Goal: Task Accomplishment & Management: Complete application form

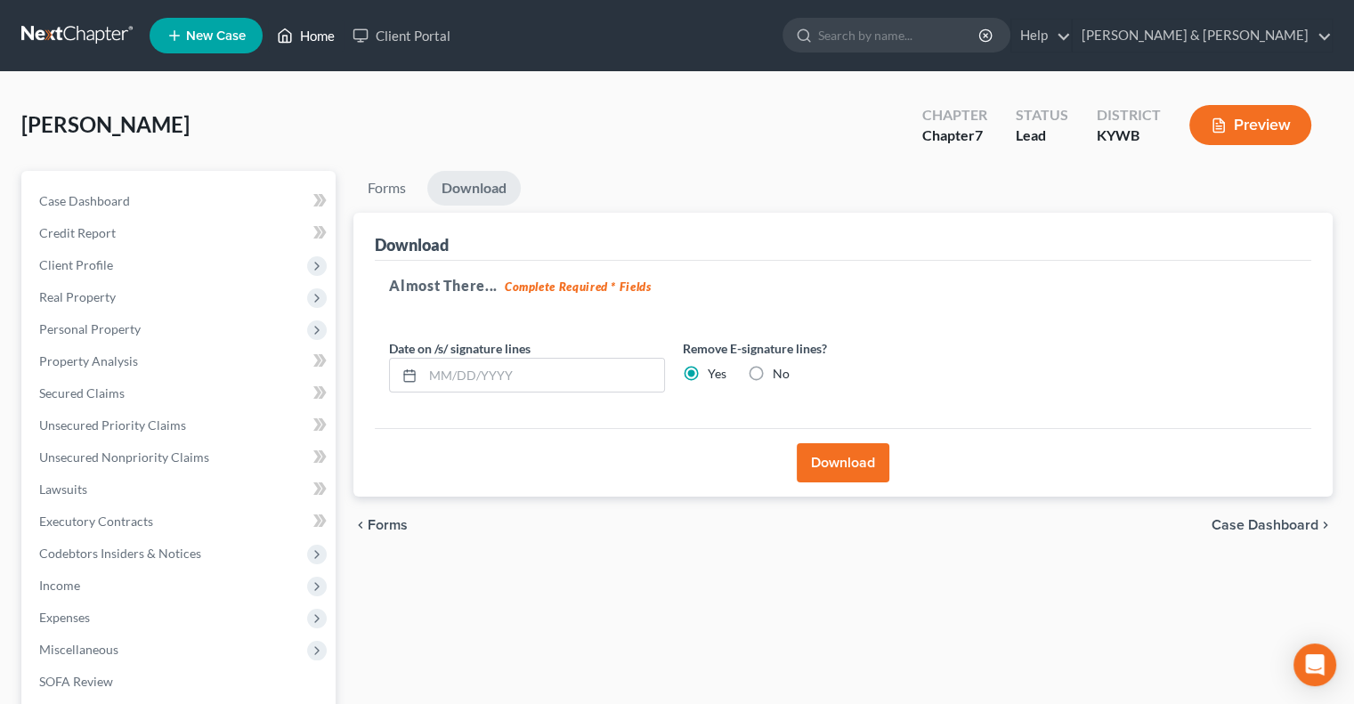
click at [310, 31] on link "Home" at bounding box center [306, 36] width 76 height 32
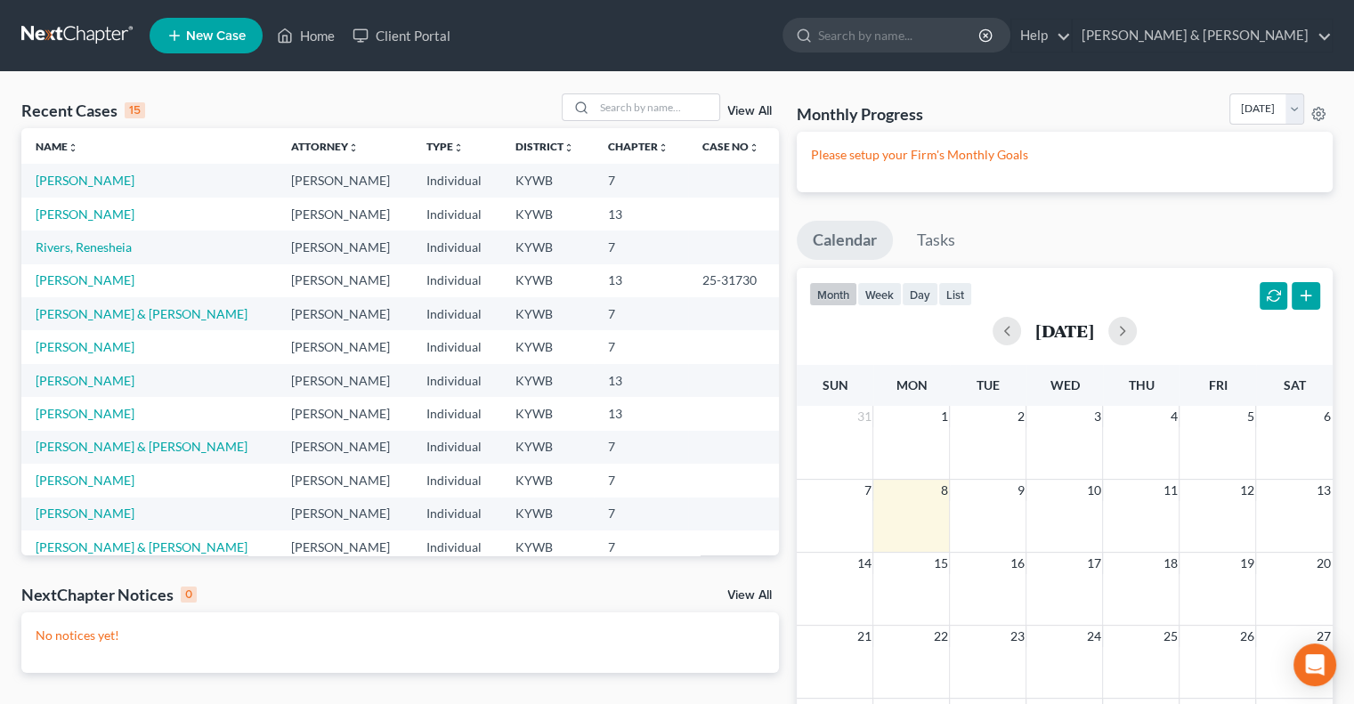
click at [193, 35] on span "New Case" at bounding box center [216, 35] width 60 height 13
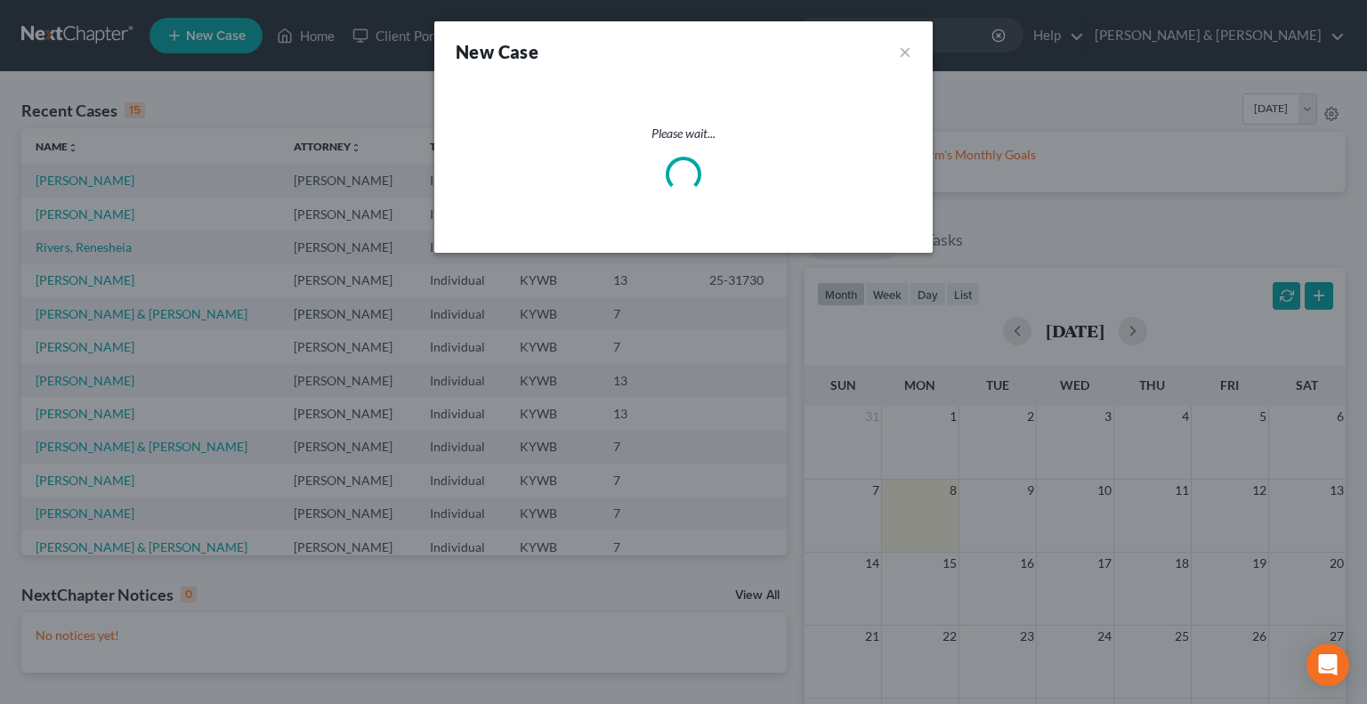
select select "33"
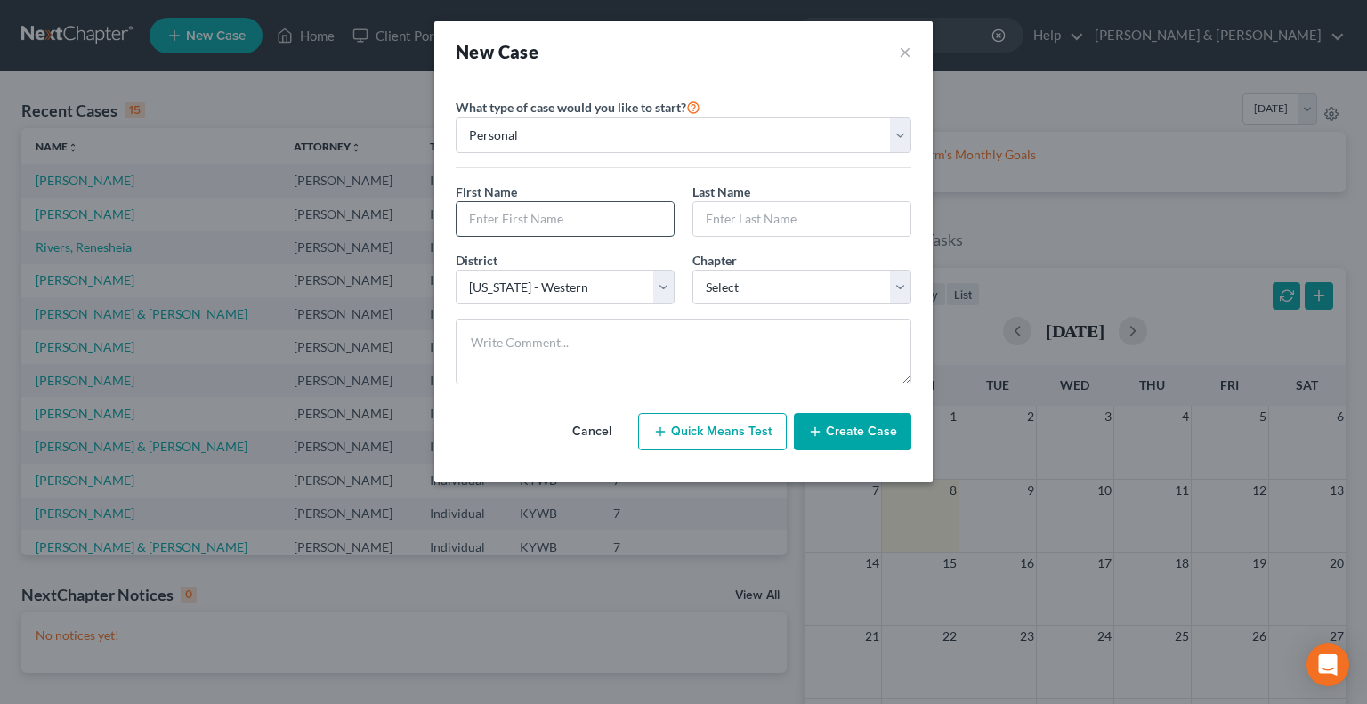
click at [569, 227] on input "text" at bounding box center [565, 219] width 217 height 34
type input "[PERSON_NAME]"
click at [761, 212] on input "text" at bounding box center [801, 219] width 217 height 34
type input "[PERSON_NAME]"
click at [770, 293] on select "Select 7 11 12 13" at bounding box center [802, 288] width 219 height 36
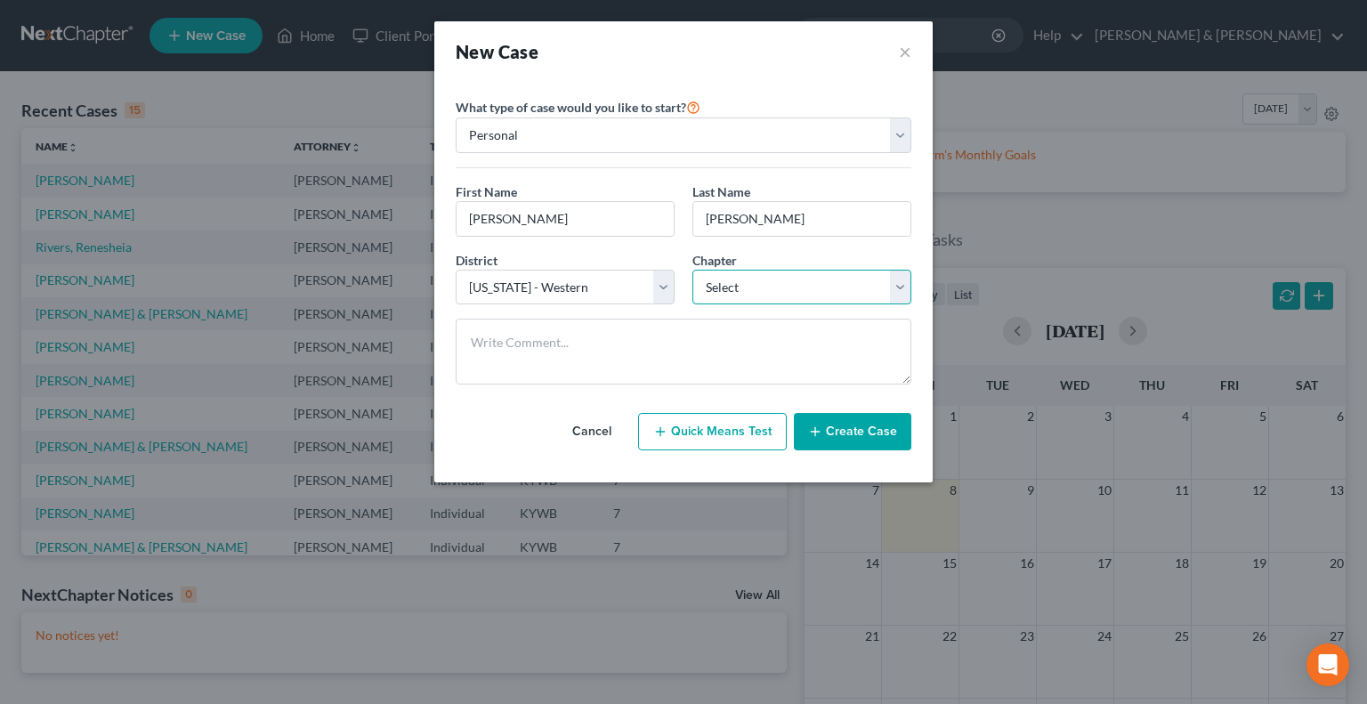
select select "0"
click at [693, 270] on select "Select 7 11 12 13" at bounding box center [802, 288] width 219 height 36
click at [836, 431] on button "Create Case" at bounding box center [852, 431] width 117 height 37
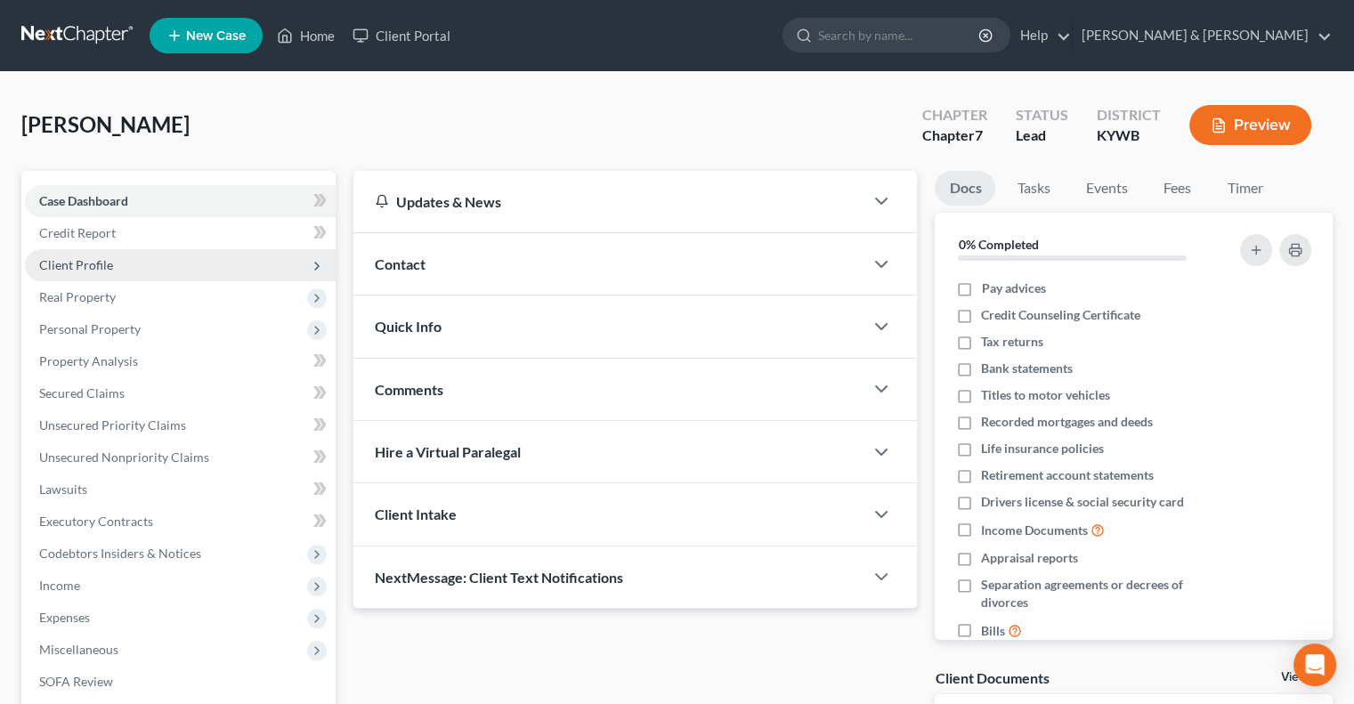
click at [103, 263] on span "Client Profile" at bounding box center [76, 264] width 74 height 15
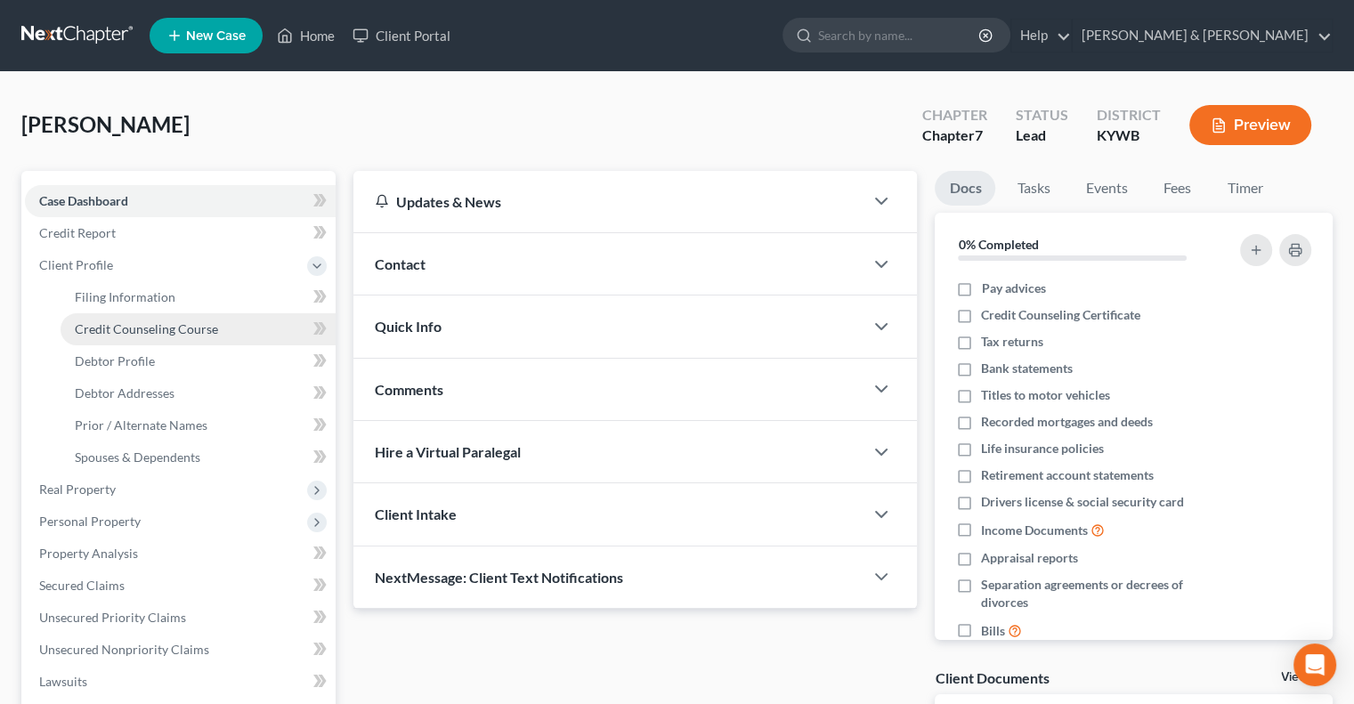
click at [154, 325] on span "Credit Counseling Course" at bounding box center [146, 328] width 143 height 15
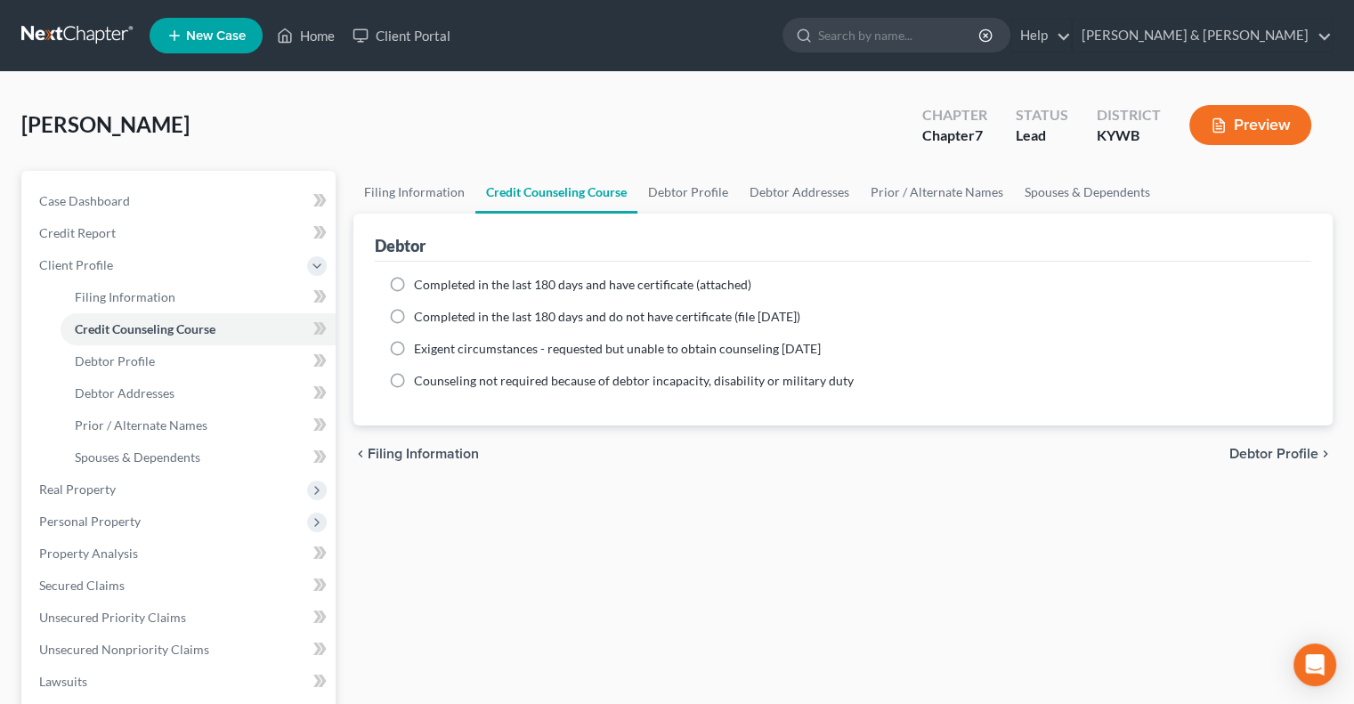
click at [414, 316] on label "Completed in the last 180 days and do not have certificate (file [DATE])" at bounding box center [607, 317] width 386 height 18
click at [421, 316] on input "Completed in the last 180 days and do not have certificate (file [DATE])" at bounding box center [427, 314] width 12 height 12
radio input "true"
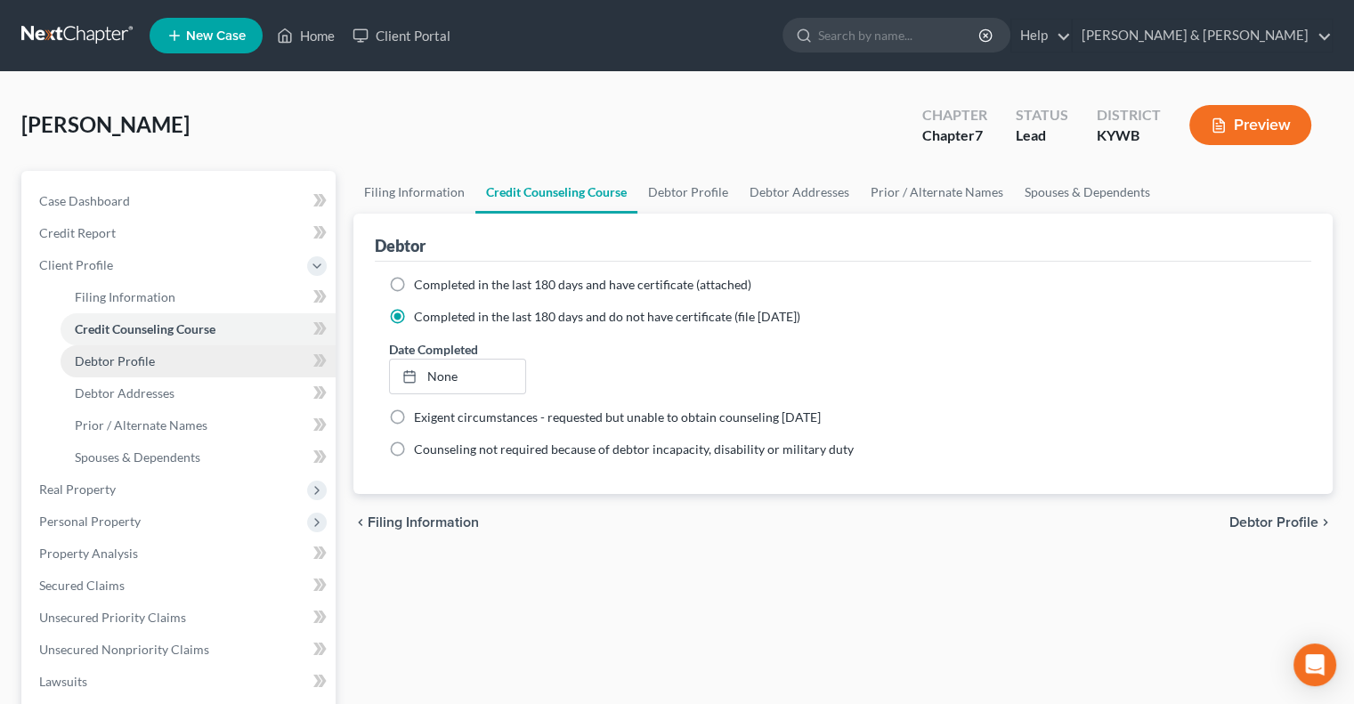
click at [164, 365] on link "Debtor Profile" at bounding box center [198, 361] width 275 height 32
select select "0"
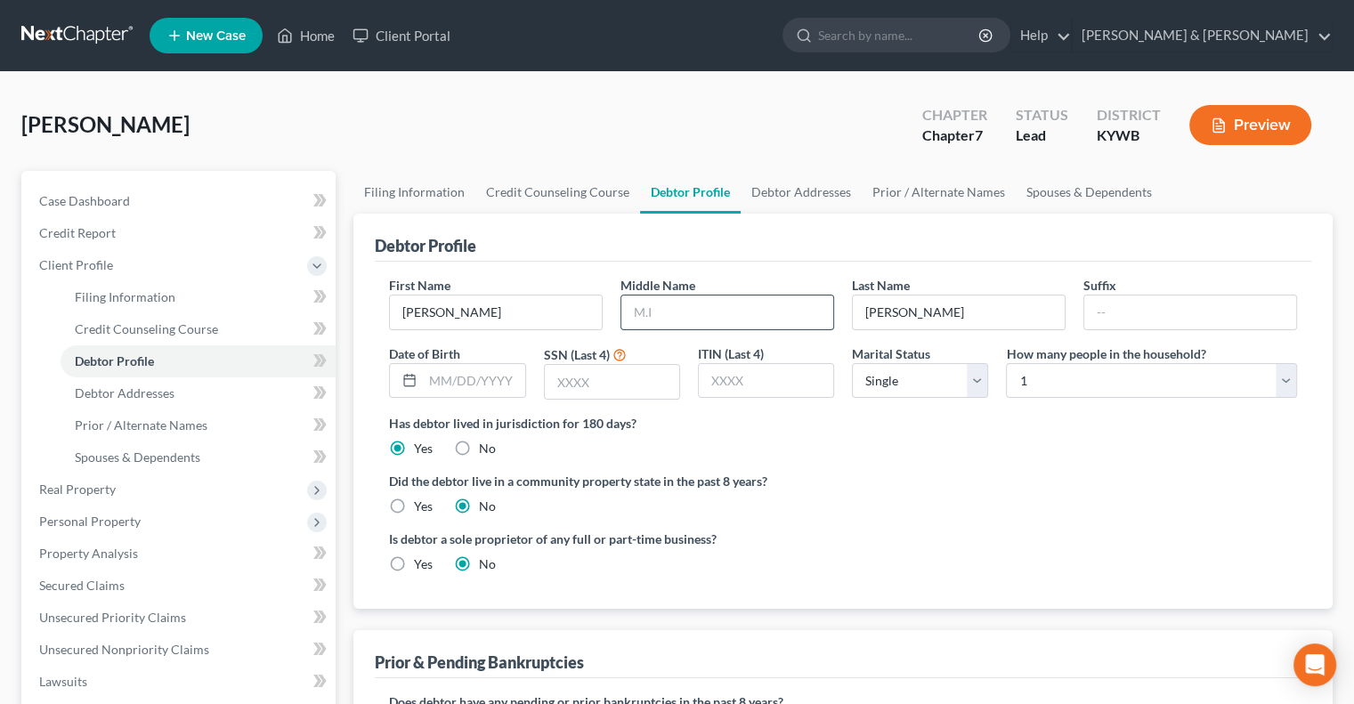
click at [700, 309] on input "text" at bounding box center [727, 313] width 212 height 34
type input "Marquel"
click at [625, 383] on input "text" at bounding box center [612, 382] width 134 height 34
type input "3807"
click at [1289, 385] on select "Select 1 2 3 4 5 6 7 8 9 10 11 12 13 14 15 16 17 18 19 20" at bounding box center [1151, 381] width 291 height 36
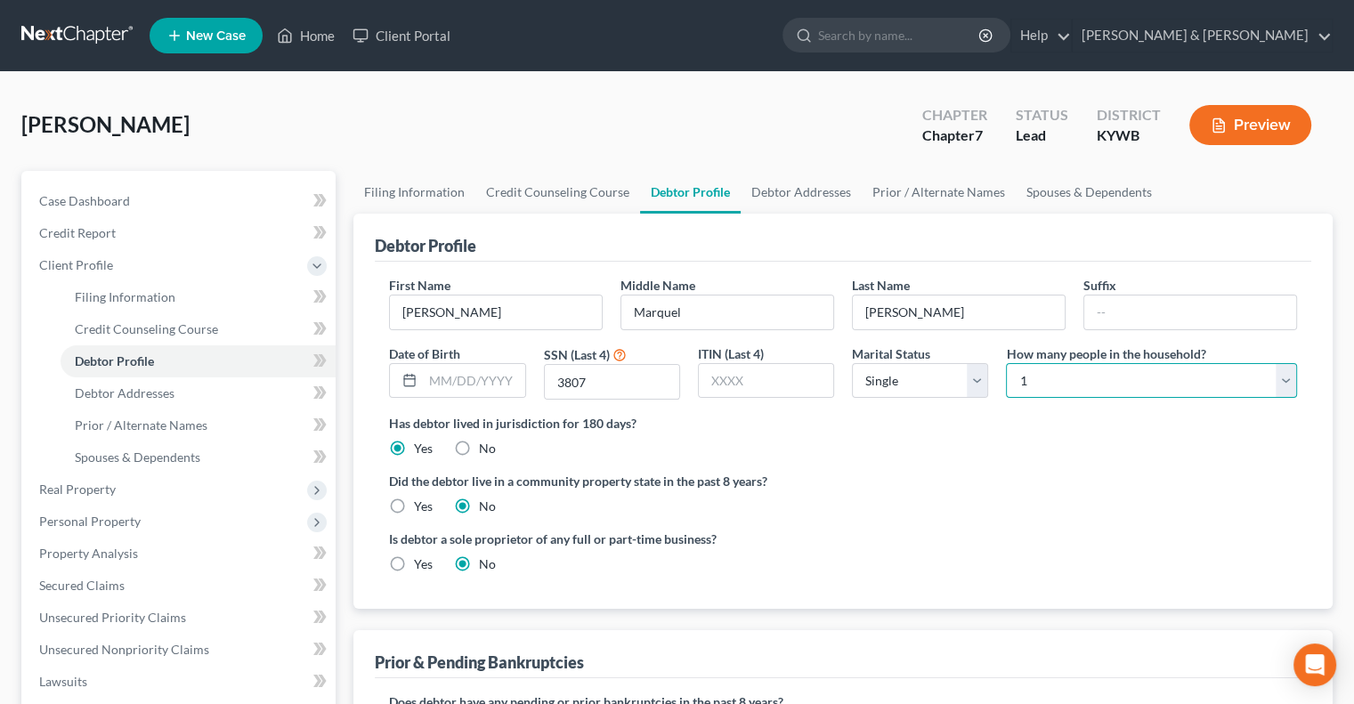
select select "3"
click at [1006, 363] on select "Select 1 2 3 4 5 6 7 8 9 10 11 12 13 14 15 16 17 18 19 20" at bounding box center [1151, 381] width 291 height 36
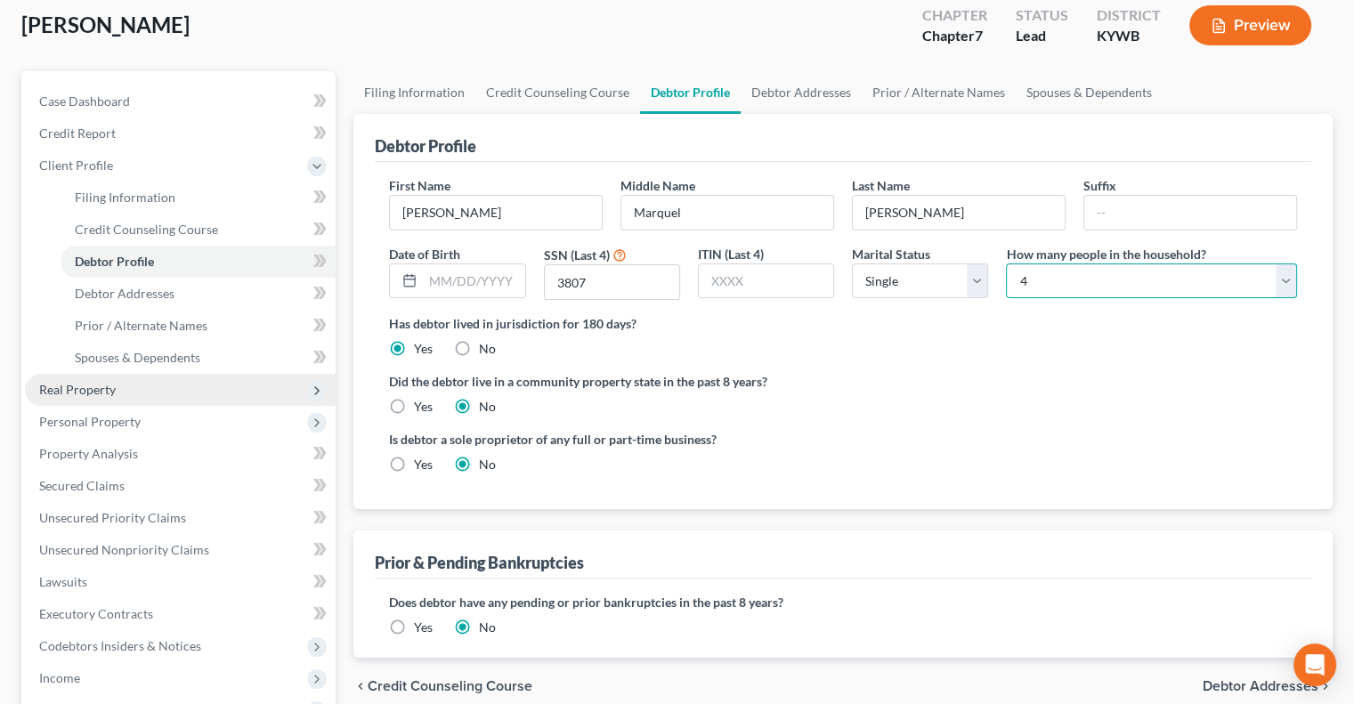
scroll to position [89, 0]
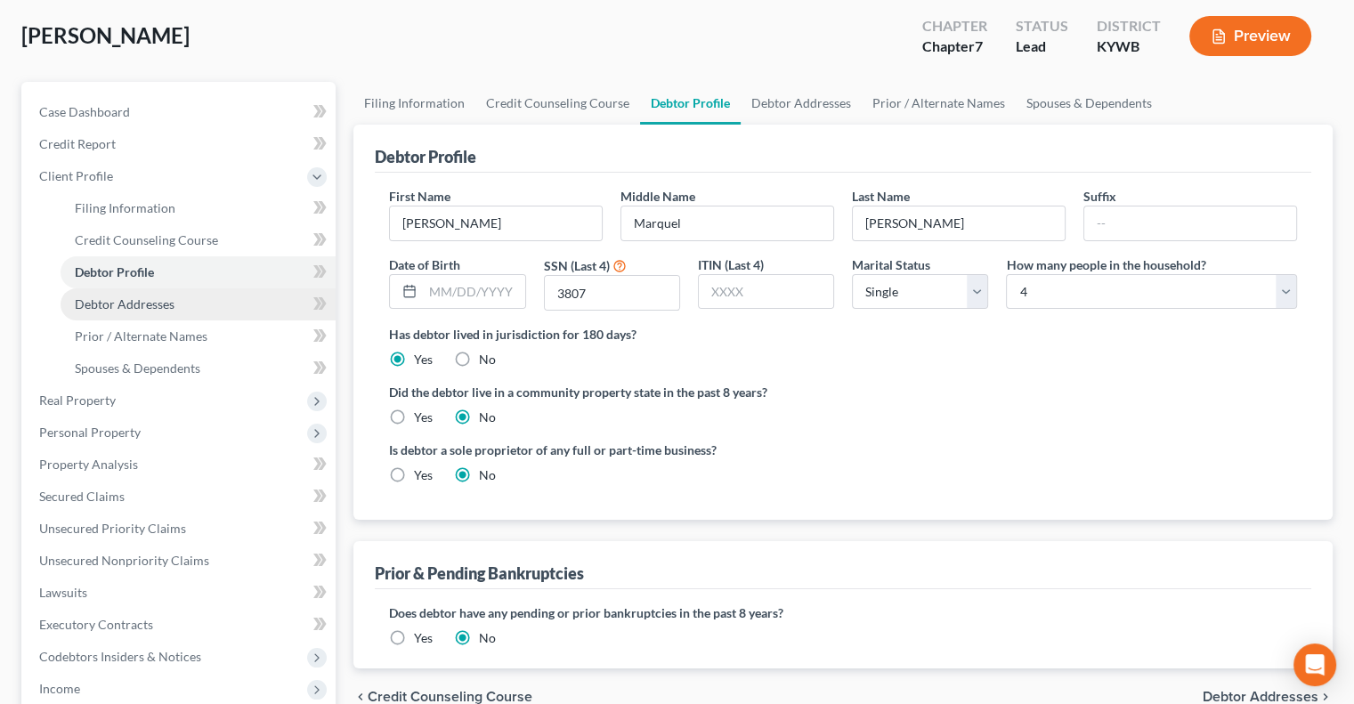
click at [106, 304] on span "Debtor Addresses" at bounding box center [125, 303] width 100 height 15
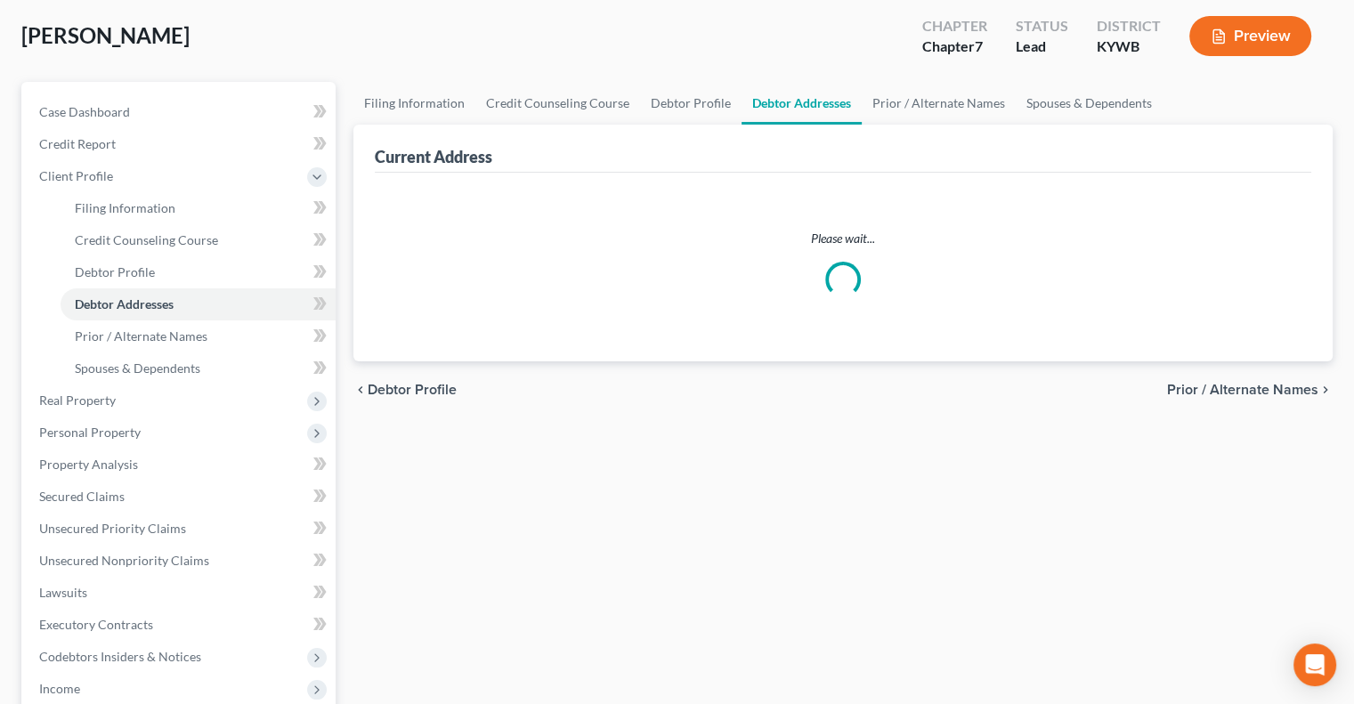
scroll to position [5, 0]
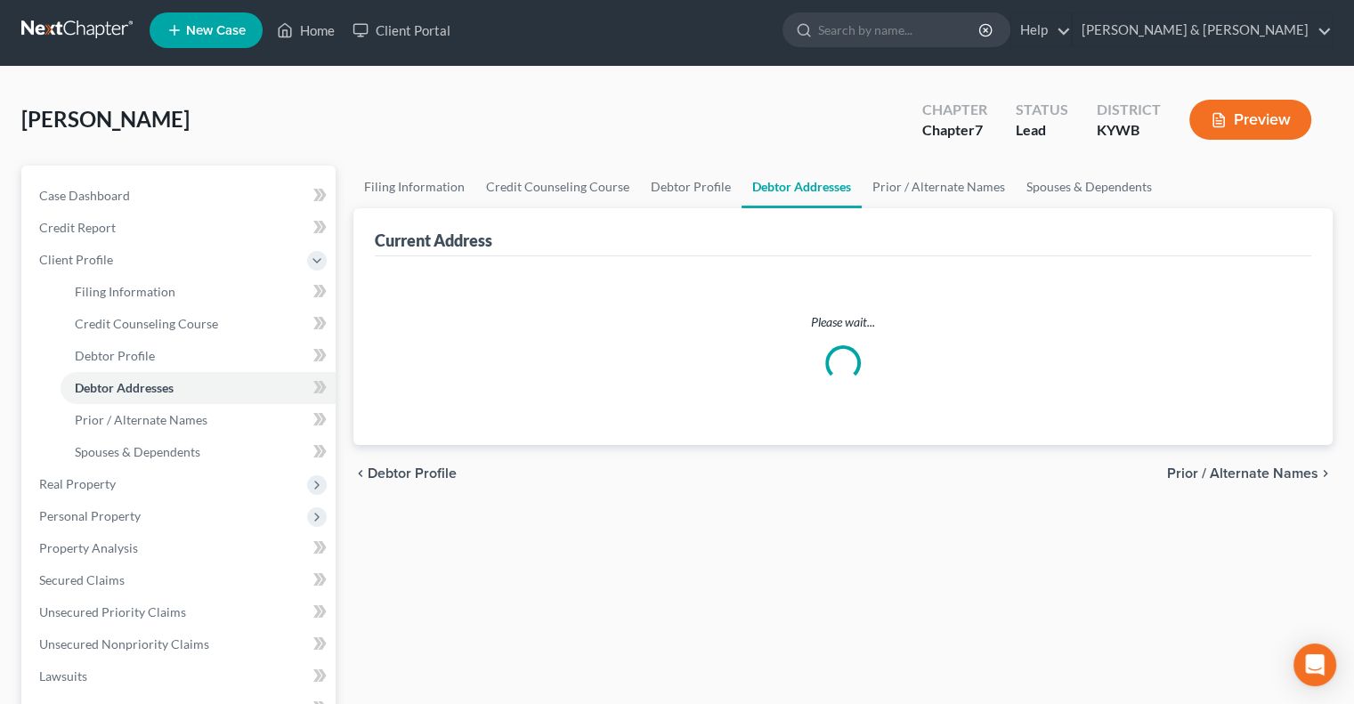
select select "0"
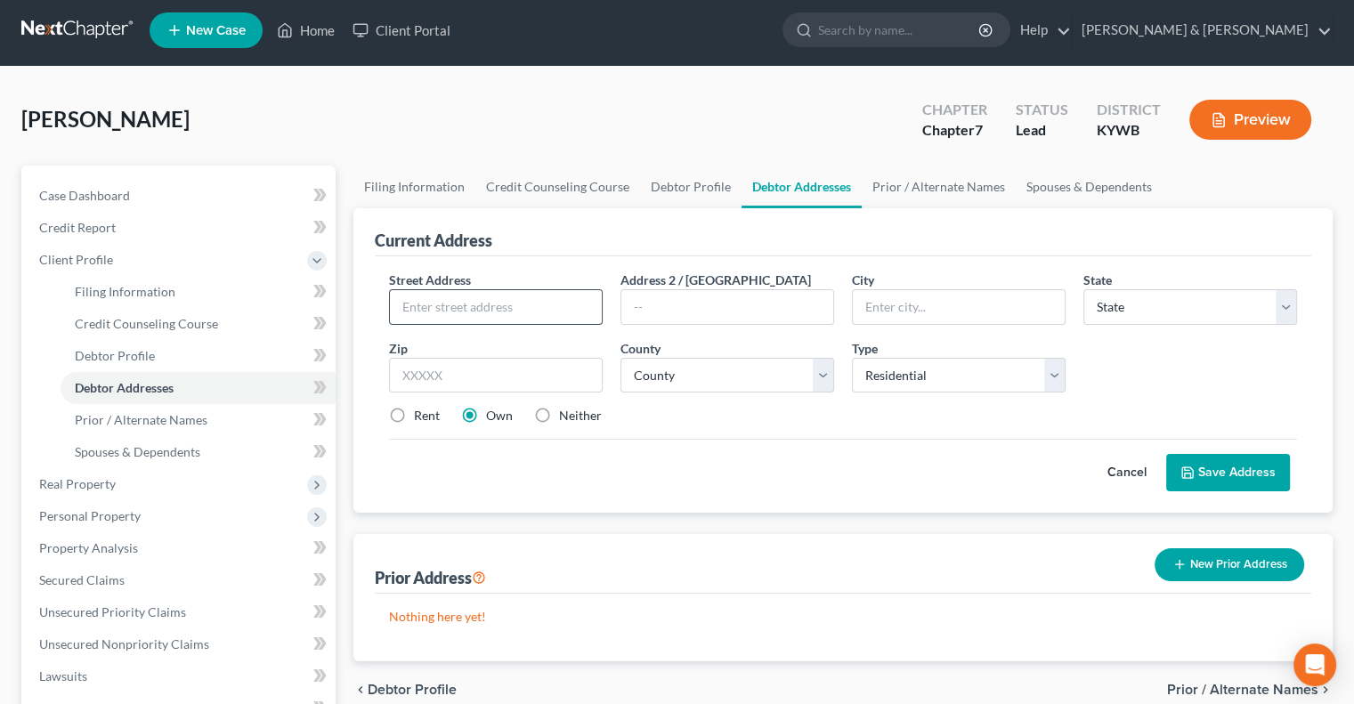
scroll to position [0, 0]
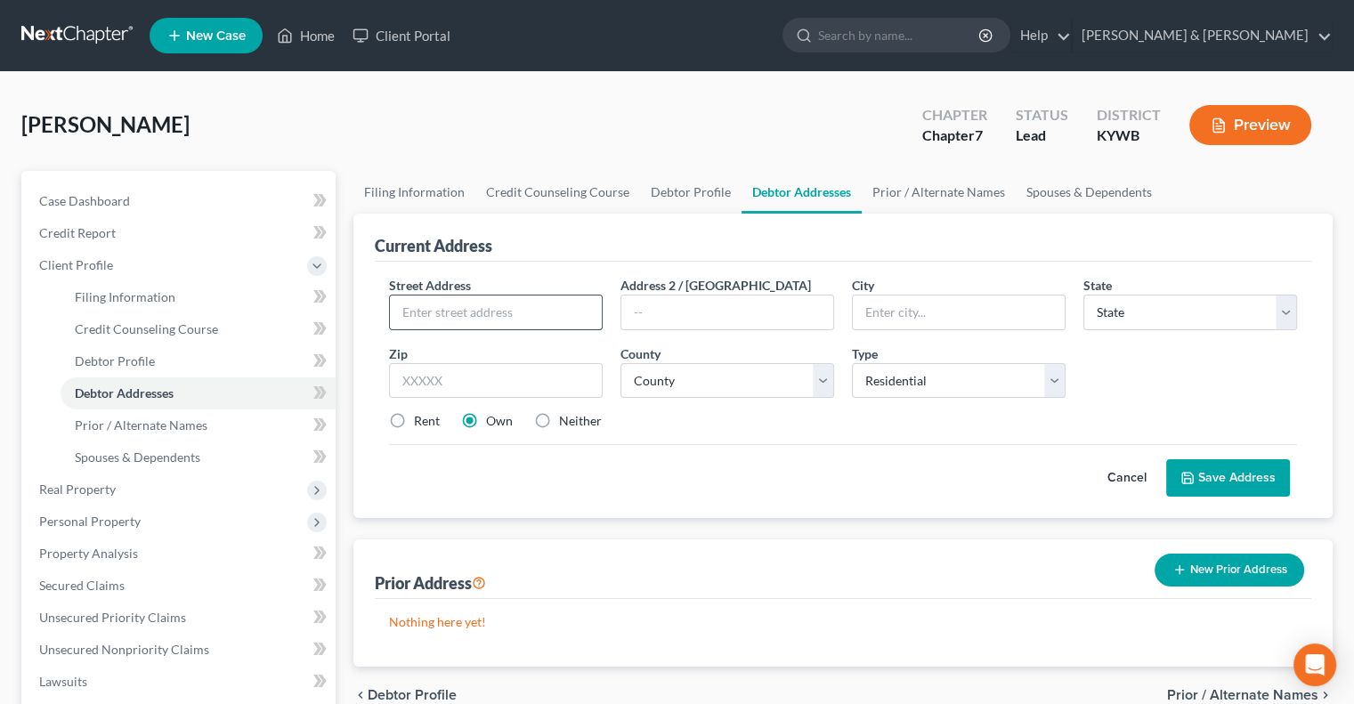
click at [513, 321] on input "text" at bounding box center [496, 313] width 212 height 34
click at [516, 304] on input "text" at bounding box center [496, 313] width 212 height 34
drag, startPoint x: 476, startPoint y: 312, endPoint x: 487, endPoint y: 305, distance: 12.4
click at [477, 310] on input "[STREET_ADDRESS]" at bounding box center [496, 313] width 212 height 34
type input "[STREET_ADDRESS][PERSON_NAME]"
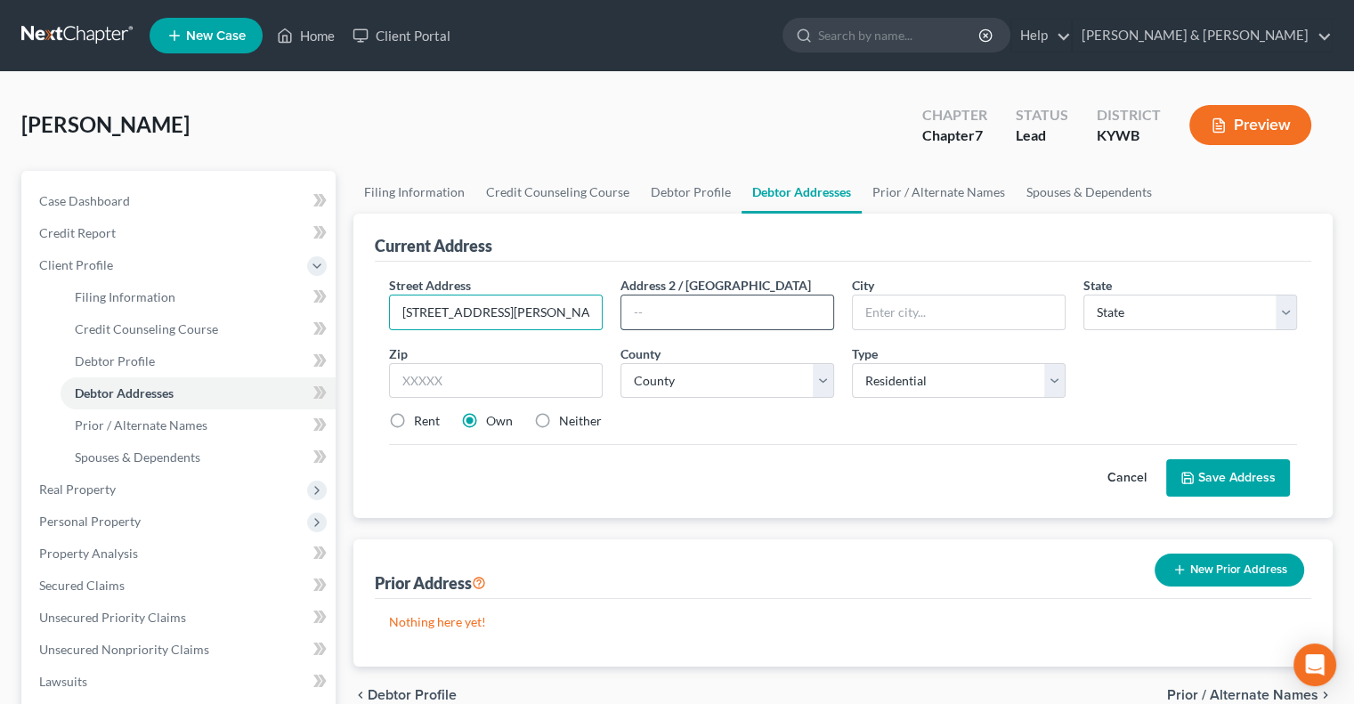
click at [737, 320] on input "text" at bounding box center [727, 313] width 212 height 34
type input "Unit 107"
click at [548, 384] on input "text" at bounding box center [496, 381] width 214 height 36
type input "40258"
type input "[GEOGRAPHIC_DATA]"
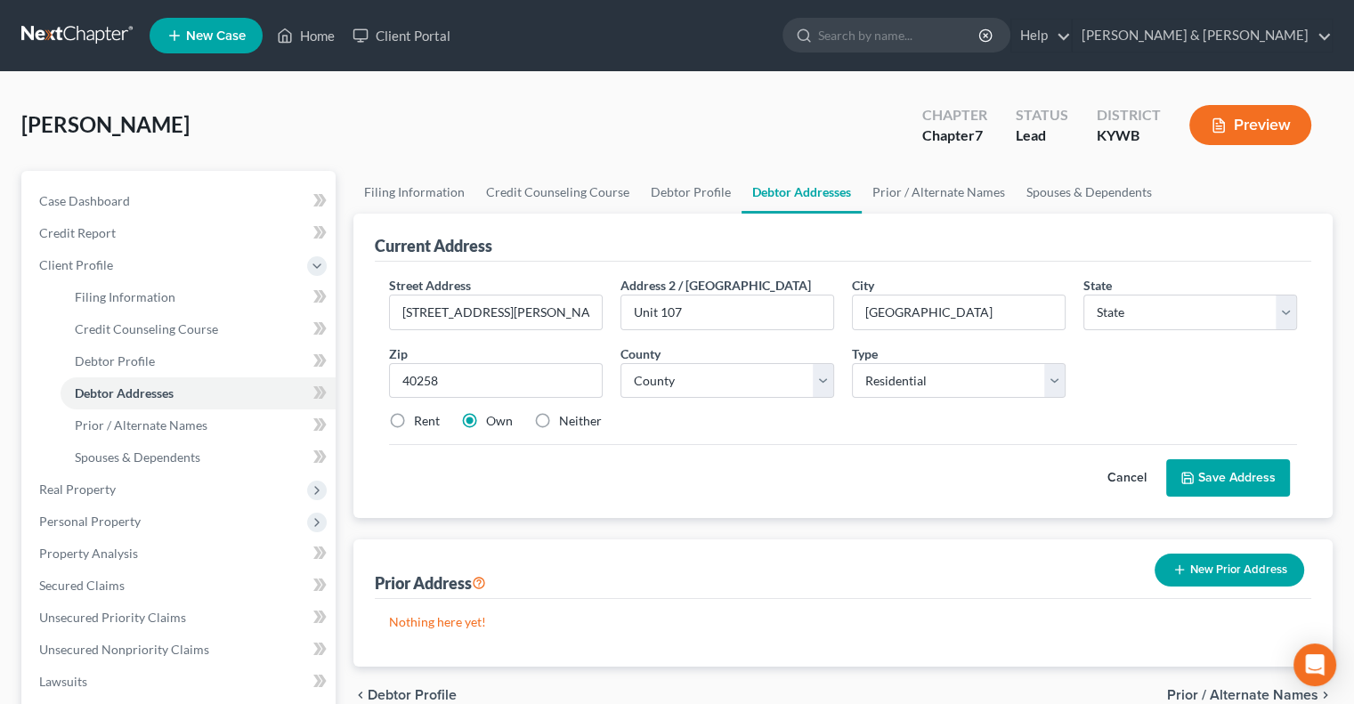
select select "18"
click at [414, 413] on label "Rent" at bounding box center [427, 421] width 26 height 18
click at [421, 413] on input "Rent" at bounding box center [427, 418] width 12 height 12
radio input "true"
click at [820, 381] on select "County [GEOGRAPHIC_DATA] [GEOGRAPHIC_DATA] [GEOGRAPHIC_DATA] [GEOGRAPHIC_DATA] …" at bounding box center [727, 381] width 214 height 36
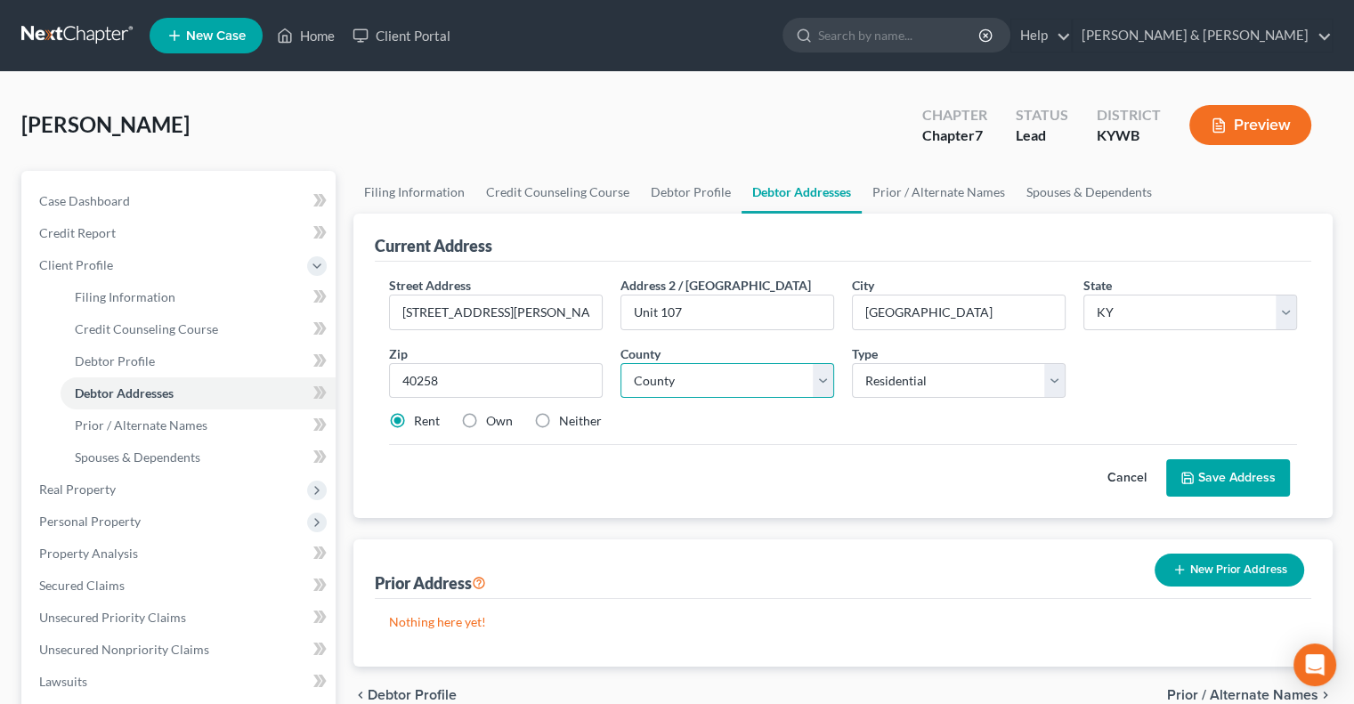
select select "55"
click at [620, 363] on select "County [GEOGRAPHIC_DATA] [GEOGRAPHIC_DATA] [GEOGRAPHIC_DATA] [GEOGRAPHIC_DATA] …" at bounding box center [727, 381] width 214 height 36
click at [1215, 466] on button "Save Address" at bounding box center [1228, 477] width 124 height 37
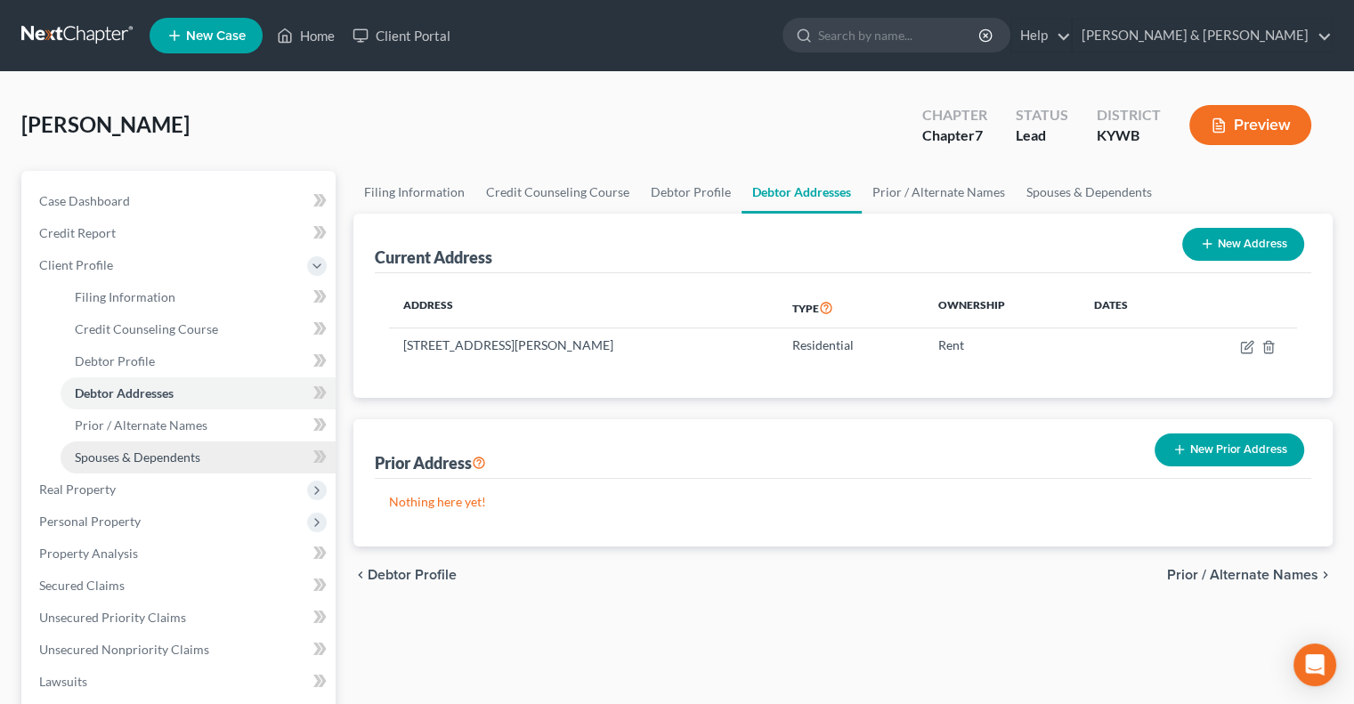
click at [154, 458] on span "Spouses & Dependents" at bounding box center [138, 457] width 126 height 15
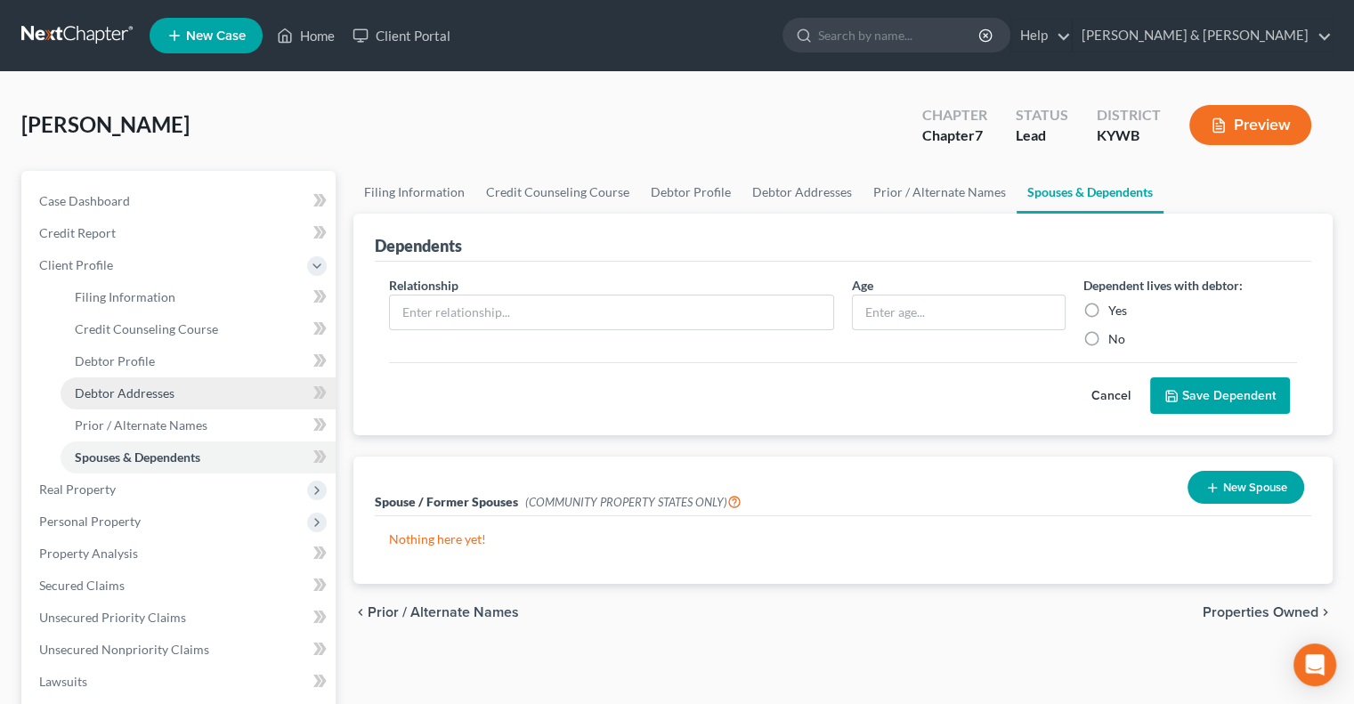
click at [155, 396] on span "Debtor Addresses" at bounding box center [125, 392] width 100 height 15
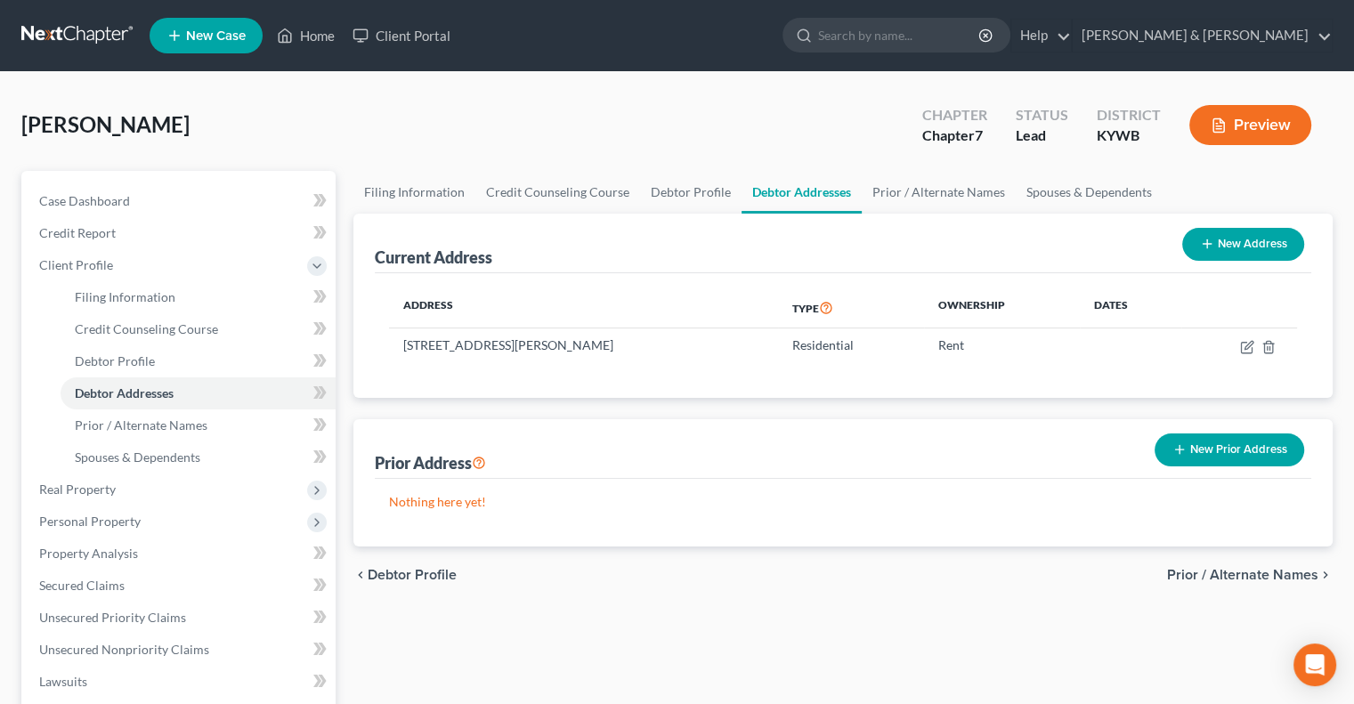
click at [1235, 450] on button "New Prior Address" at bounding box center [1229, 449] width 150 height 33
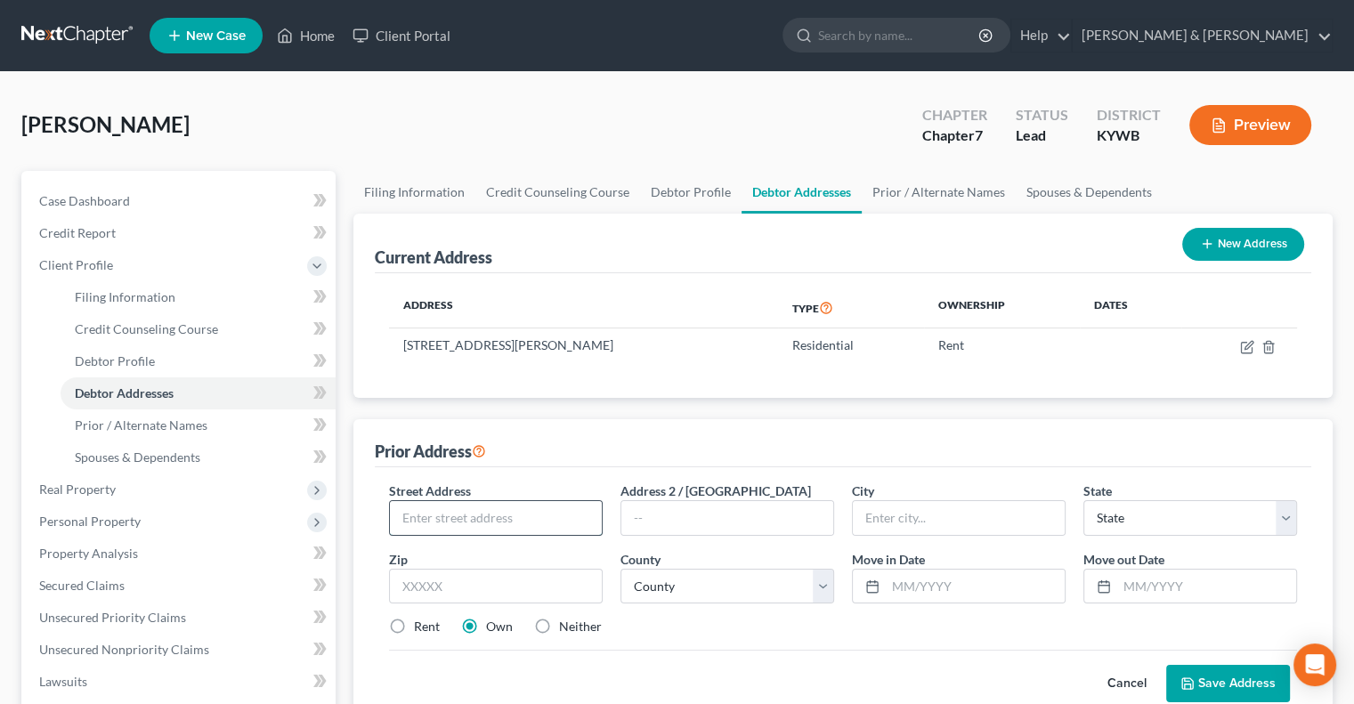
click at [492, 509] on input "text" at bounding box center [496, 518] width 212 height 34
type input "[STREET_ADDRESS][PERSON_NAME]"
click at [587, 595] on input "text" at bounding box center [496, 587] width 214 height 36
type input "40118"
type input "[GEOGRAPHIC_DATA]"
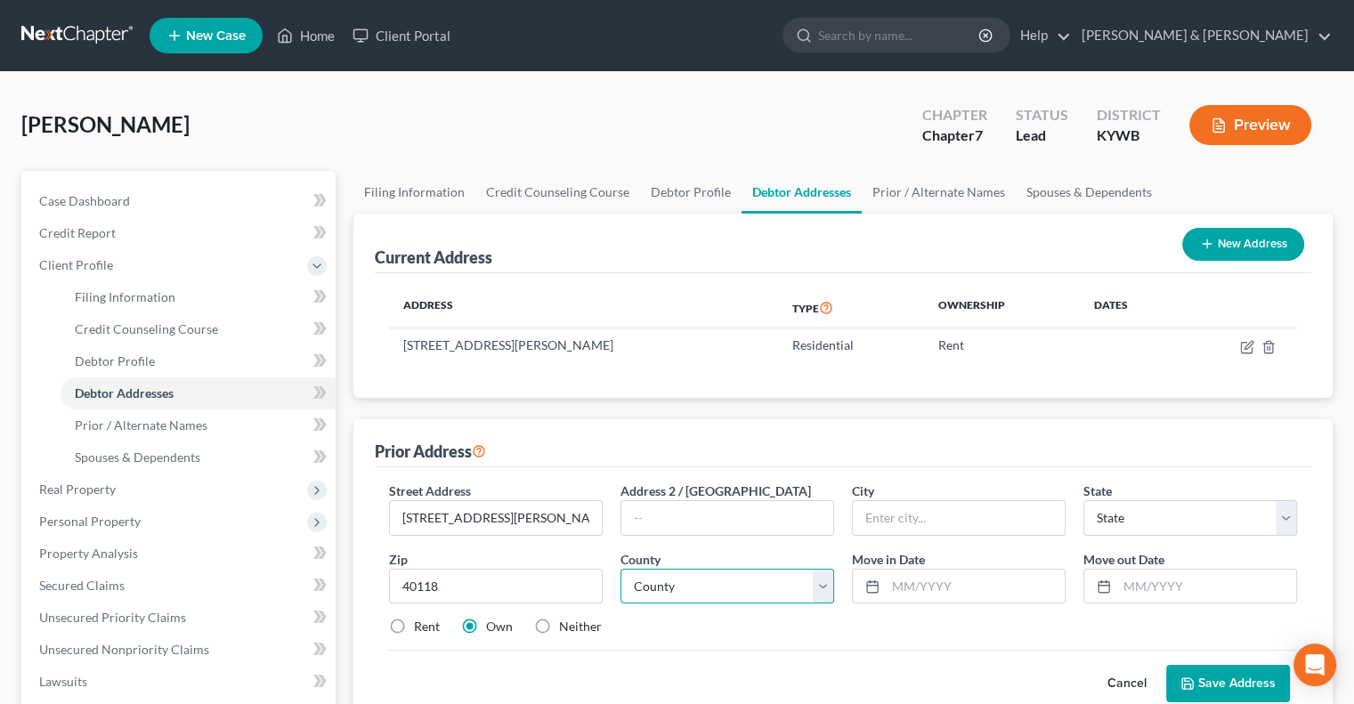
select select "18"
click at [826, 586] on select "County" at bounding box center [727, 587] width 214 height 36
select select "55"
click at [620, 569] on select "County [GEOGRAPHIC_DATA] [GEOGRAPHIC_DATA] [GEOGRAPHIC_DATA] [GEOGRAPHIC_DATA] …" at bounding box center [727, 587] width 214 height 36
click at [904, 587] on input "text" at bounding box center [975, 587] width 179 height 34
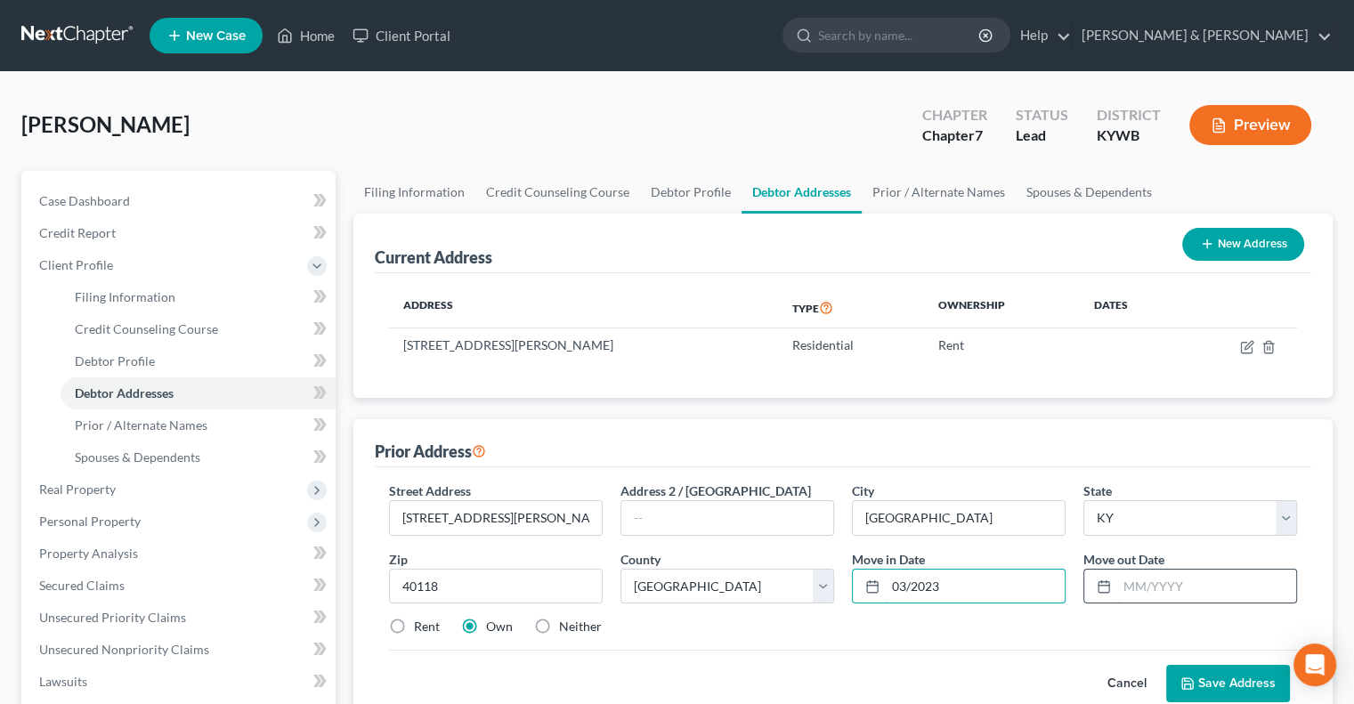
type input "03/2023"
click at [1132, 581] on input "text" at bounding box center [1206, 587] width 179 height 34
type input "04/2024"
click at [414, 626] on label "Rent" at bounding box center [427, 627] width 26 height 18
click at [421, 626] on input "Rent" at bounding box center [427, 624] width 12 height 12
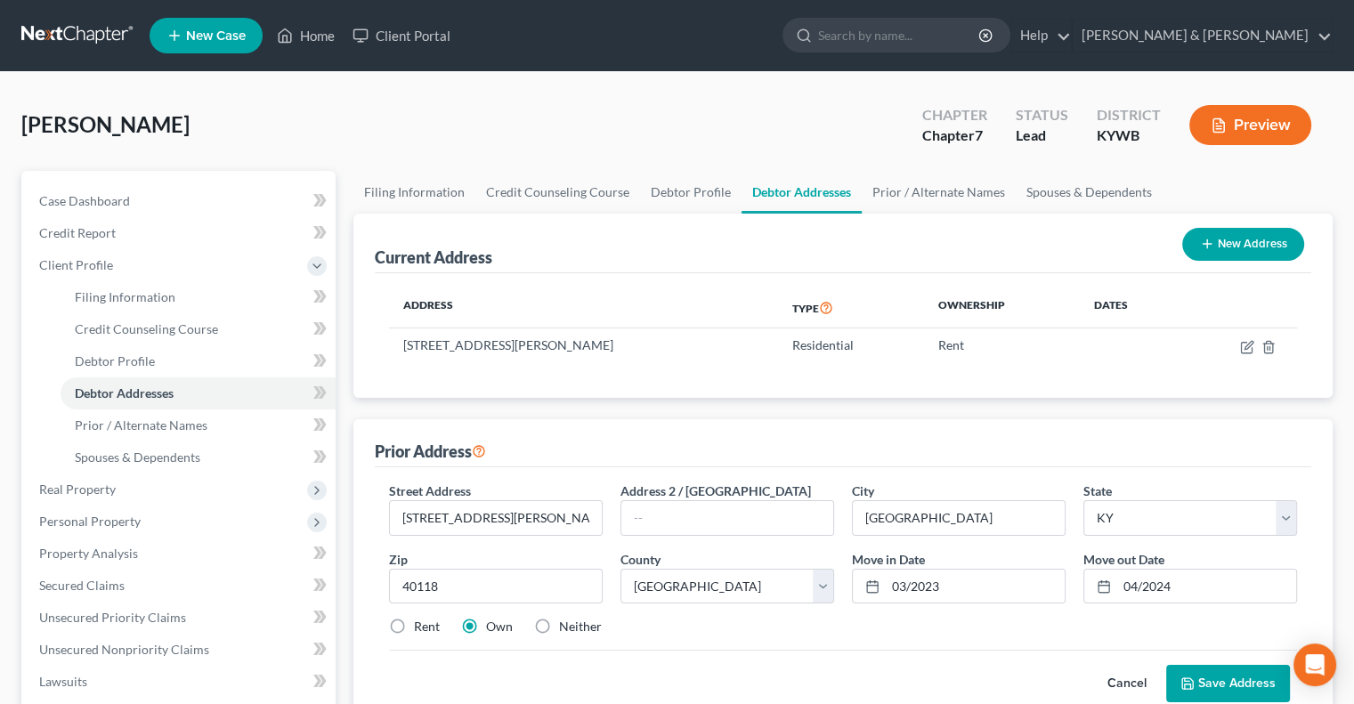
radio input "true"
click at [1221, 677] on button "Save Address" at bounding box center [1228, 683] width 124 height 37
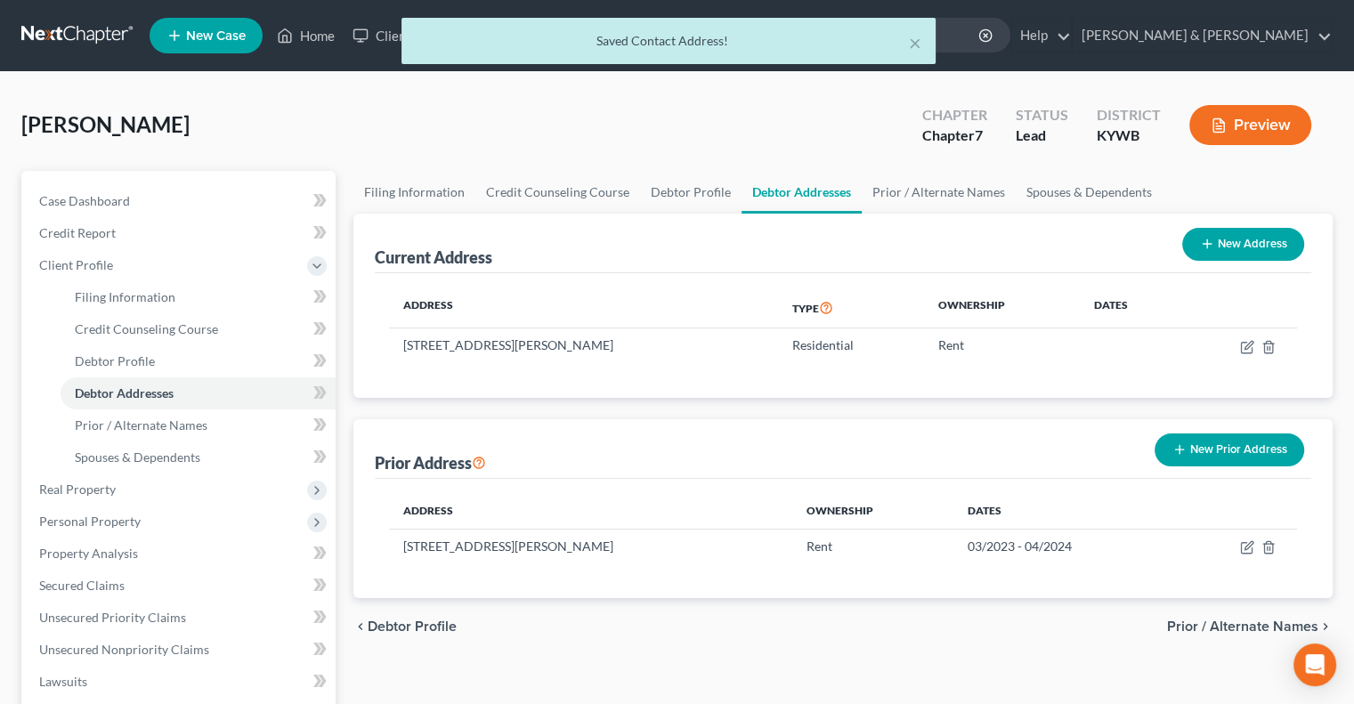
click at [1226, 446] on button "New Prior Address" at bounding box center [1229, 449] width 150 height 33
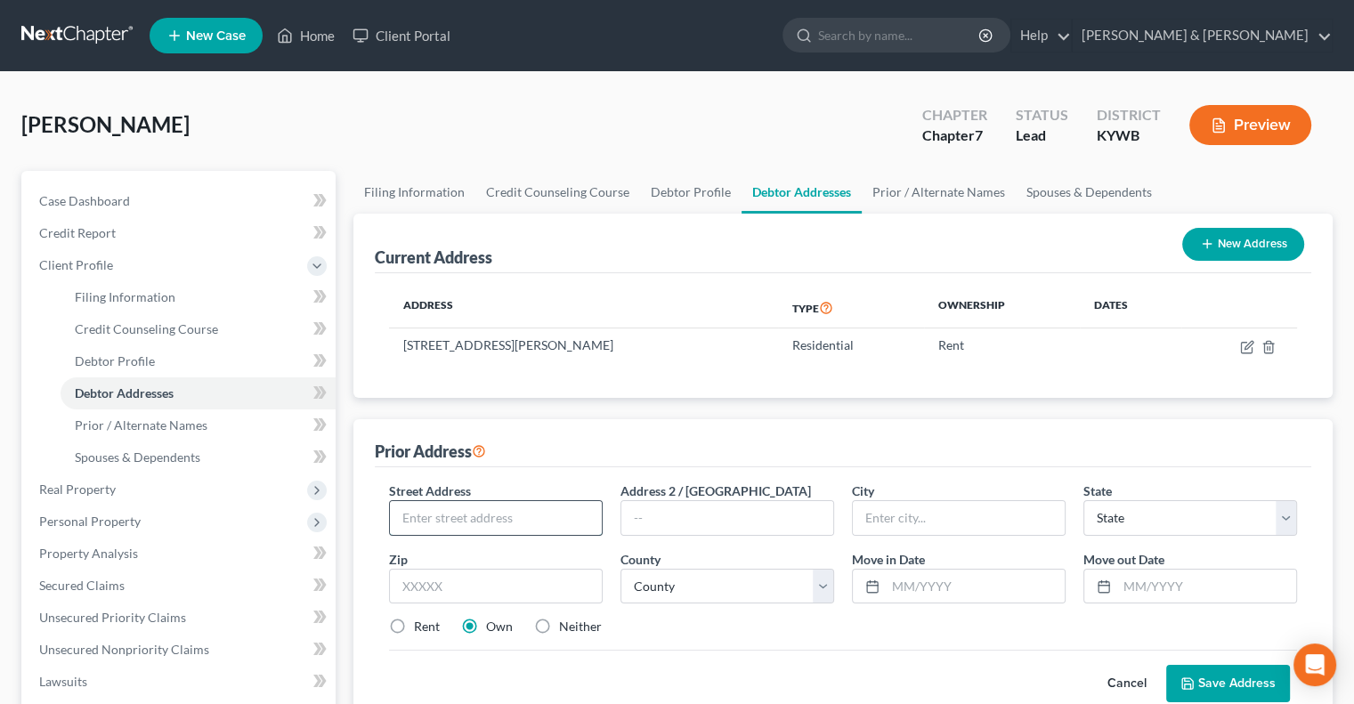
drag, startPoint x: 486, startPoint y: 505, endPoint x: 498, endPoint y: 506, distance: 12.5
click at [491, 505] on input "text" at bounding box center [496, 518] width 212 height 34
type input "[STREET_ADDRESS]"
click at [481, 585] on input "text" at bounding box center [496, 587] width 214 height 36
type input "40258"
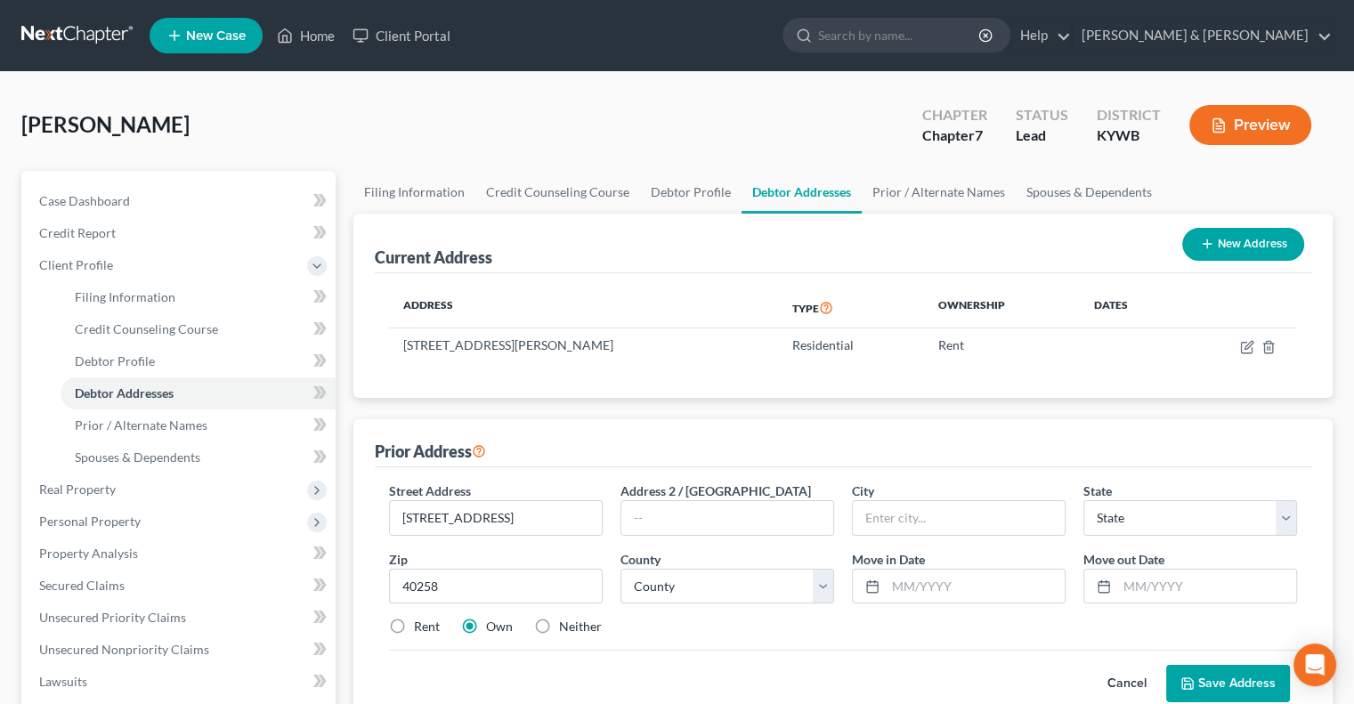
type input "[GEOGRAPHIC_DATA]"
select select "18"
click at [413, 627] on div "Rent" at bounding box center [414, 627] width 51 height 18
click at [414, 627] on label "Rent" at bounding box center [427, 627] width 26 height 18
click at [421, 627] on input "Rent" at bounding box center [427, 624] width 12 height 12
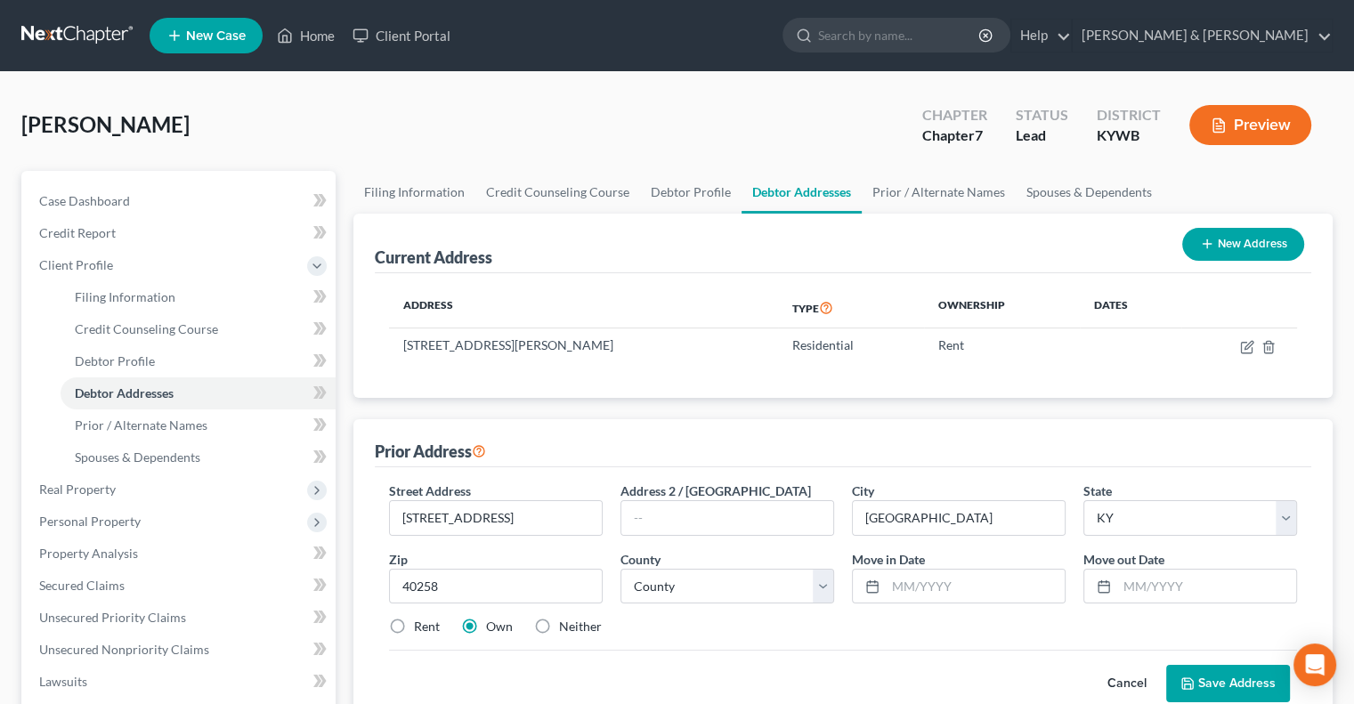
radio input "true"
click at [806, 579] on select "County [GEOGRAPHIC_DATA] [GEOGRAPHIC_DATA] [GEOGRAPHIC_DATA] [GEOGRAPHIC_DATA] …" at bounding box center [727, 587] width 214 height 36
select select "55"
click at [620, 569] on select "County [GEOGRAPHIC_DATA] [GEOGRAPHIC_DATA] [GEOGRAPHIC_DATA] [GEOGRAPHIC_DATA] …" at bounding box center [727, 587] width 214 height 36
click at [944, 586] on input "text" at bounding box center [975, 587] width 179 height 34
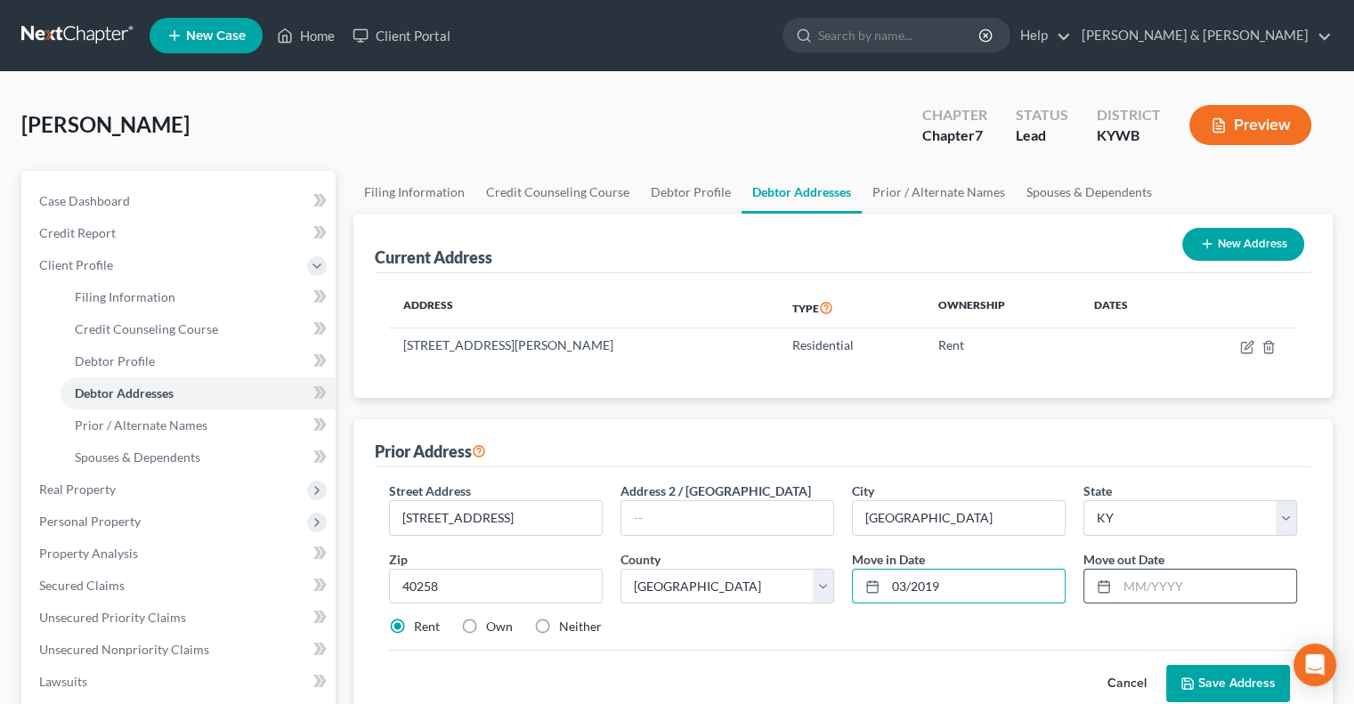
type input "03/2019"
click at [1134, 590] on input "text" at bounding box center [1206, 587] width 179 height 34
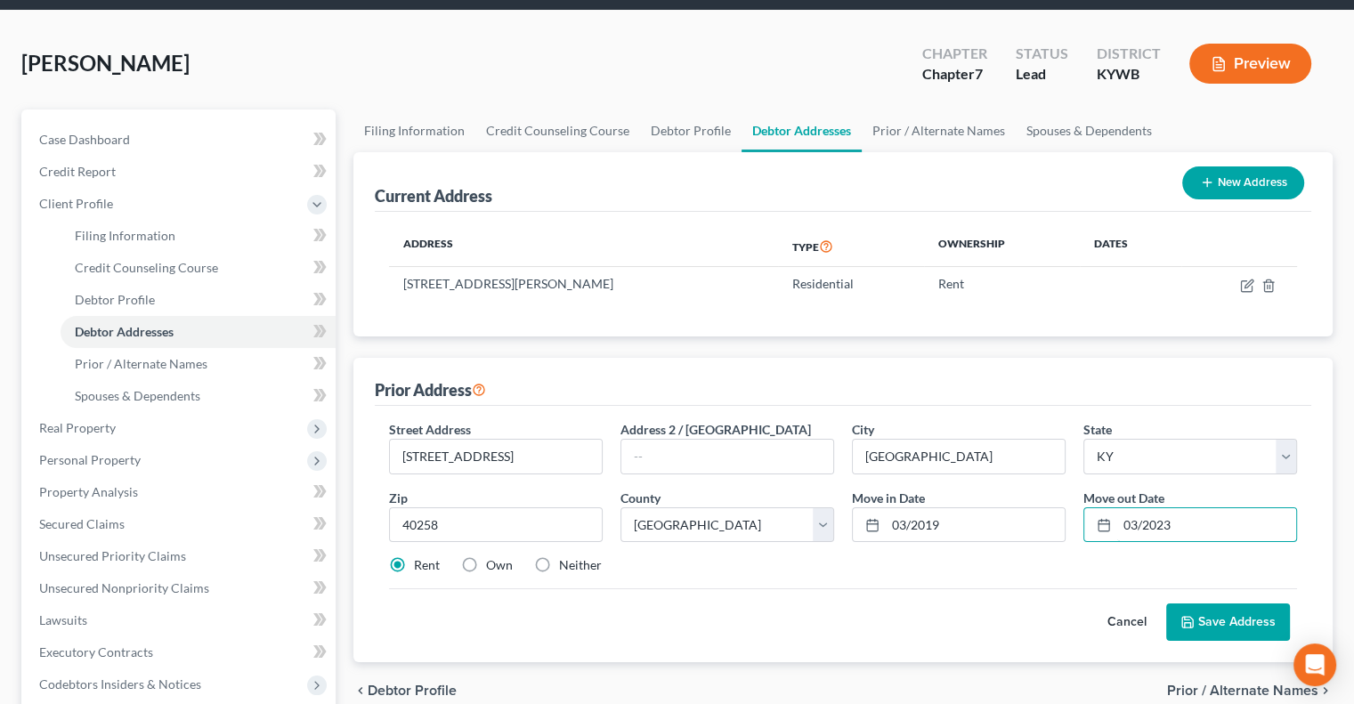
scroll to position [89, 0]
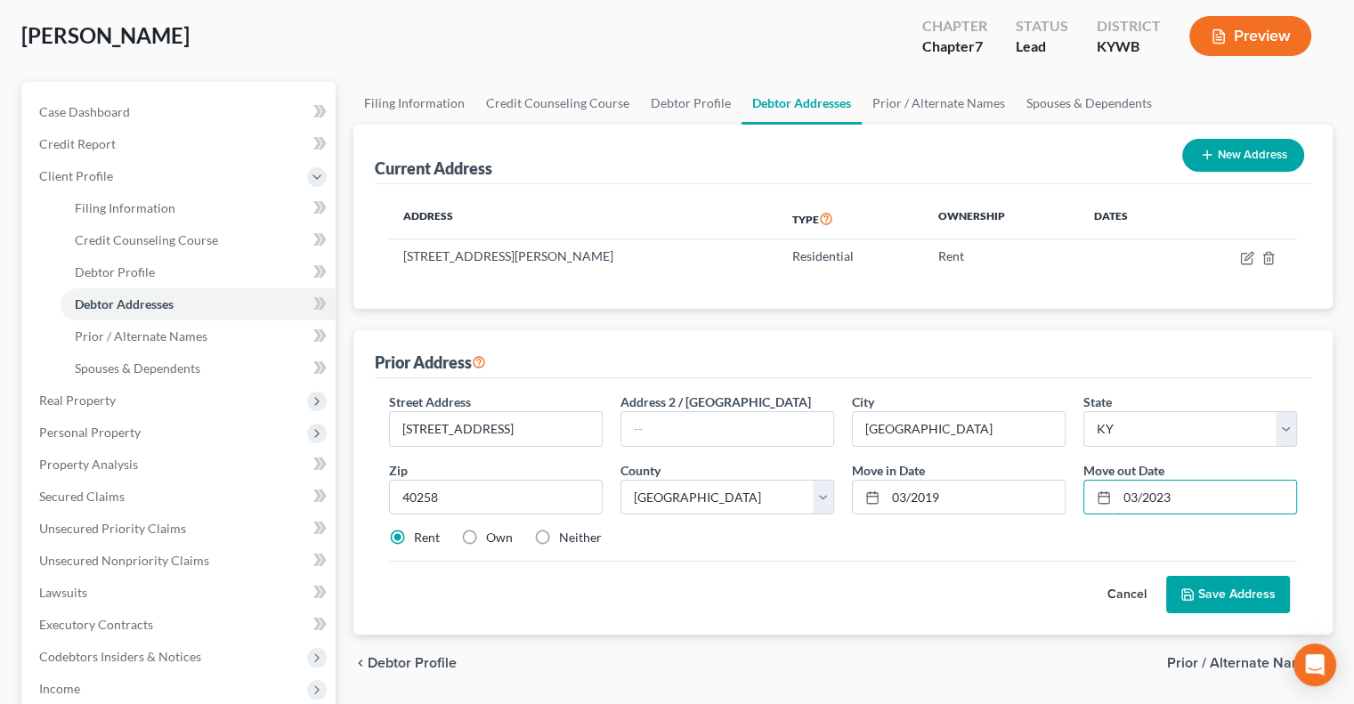
type input "03/2023"
click at [1214, 594] on button "Save Address" at bounding box center [1228, 594] width 124 height 37
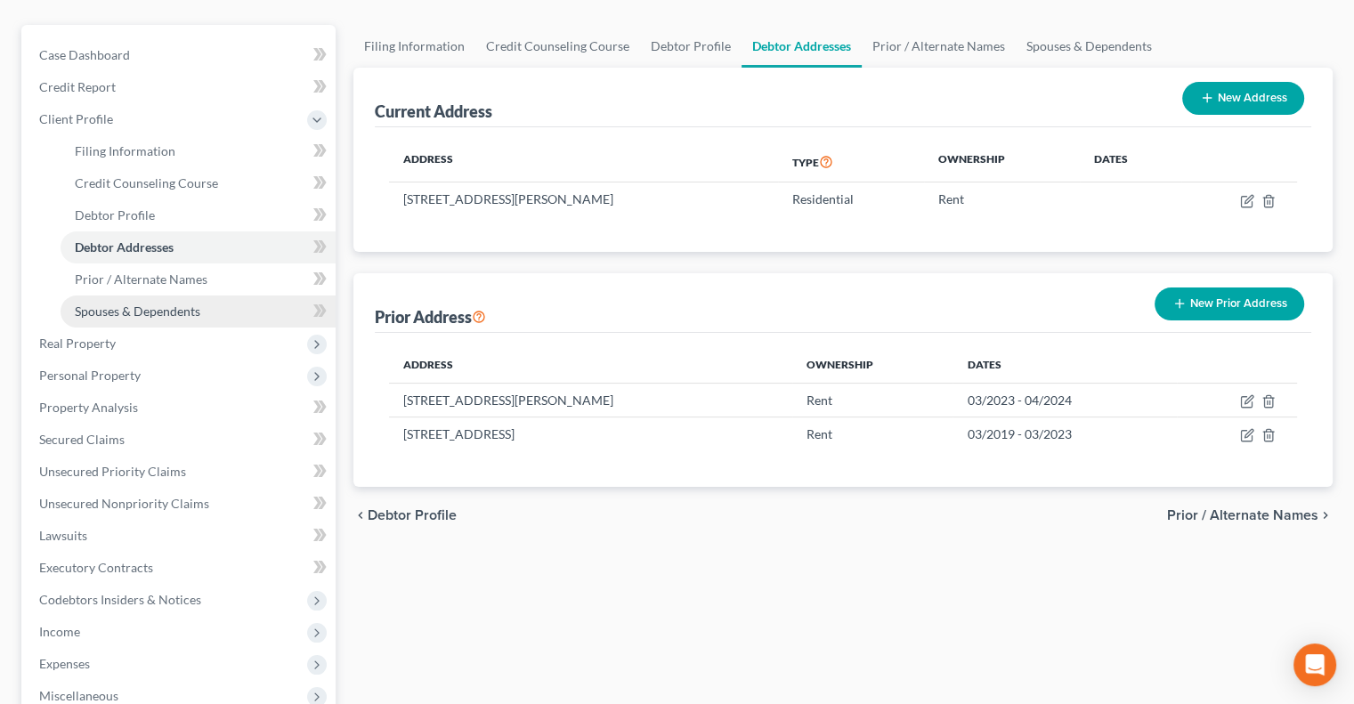
scroll to position [267, 0]
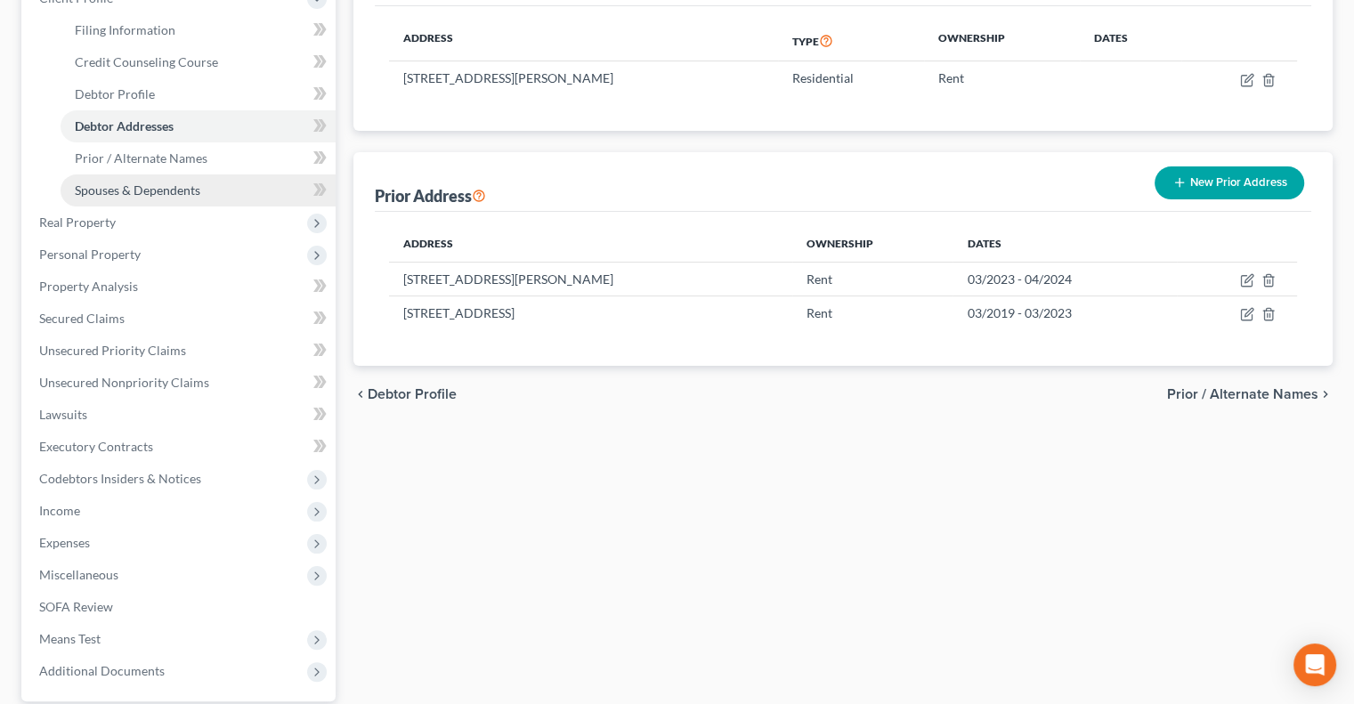
click at [184, 188] on span "Spouses & Dependents" at bounding box center [138, 189] width 126 height 15
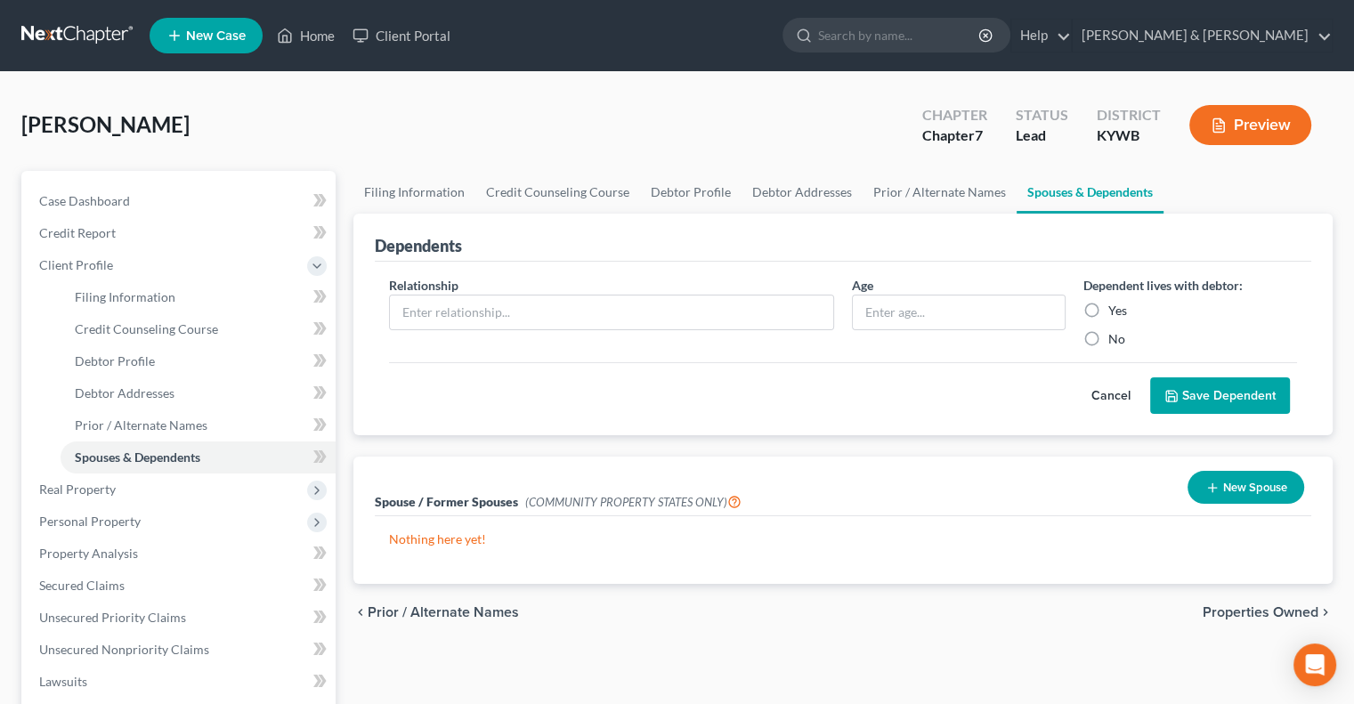
click at [620, 338] on div "Relationship *" at bounding box center [611, 312] width 463 height 72
click at [623, 306] on input "text" at bounding box center [611, 313] width 443 height 34
click at [699, 306] on input "text" at bounding box center [611, 313] width 443 height 34
click at [789, 312] on input "text" at bounding box center [611, 313] width 443 height 34
type input "Daughter"
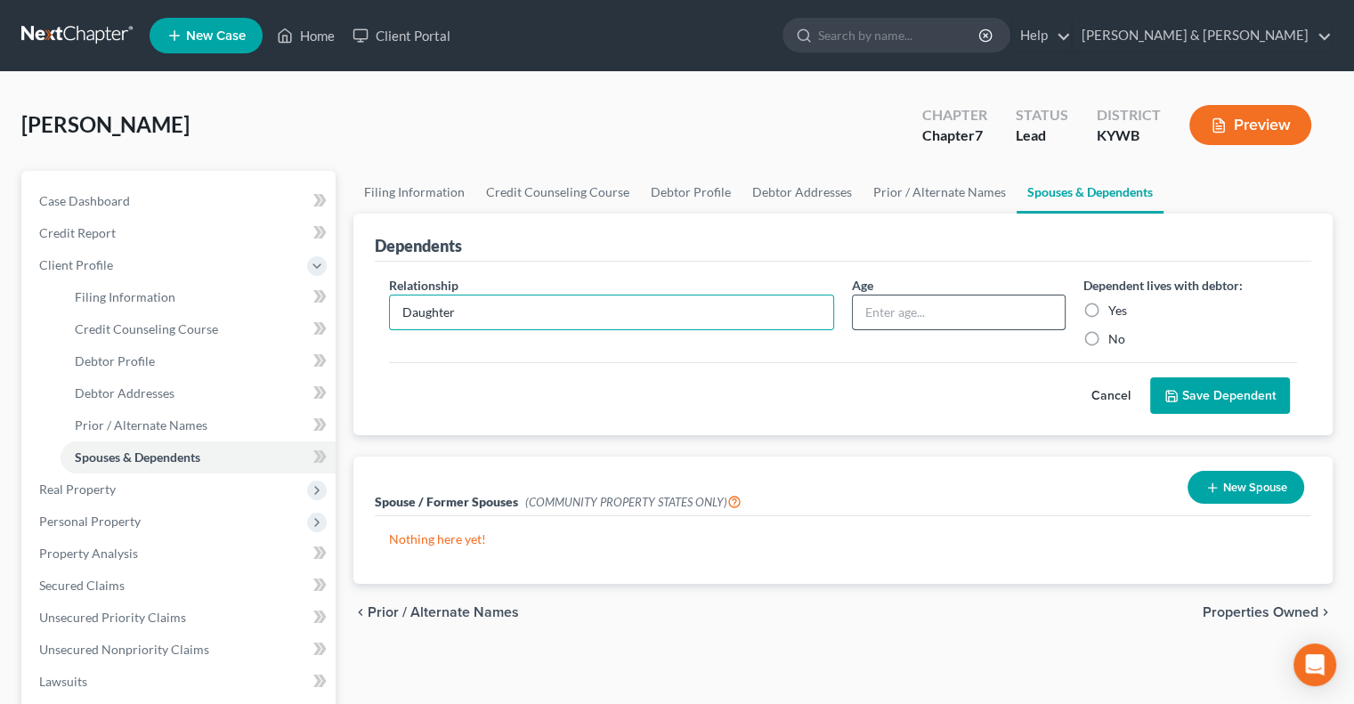
click at [909, 312] on input "text" at bounding box center [959, 313] width 212 height 34
type input "16"
drag, startPoint x: 1094, startPoint y: 307, endPoint x: 1118, endPoint y: 323, distance: 28.9
click at [1108, 307] on label "Yes" at bounding box center [1117, 311] width 19 height 18
click at [1115, 307] on input "Yes" at bounding box center [1121, 308] width 12 height 12
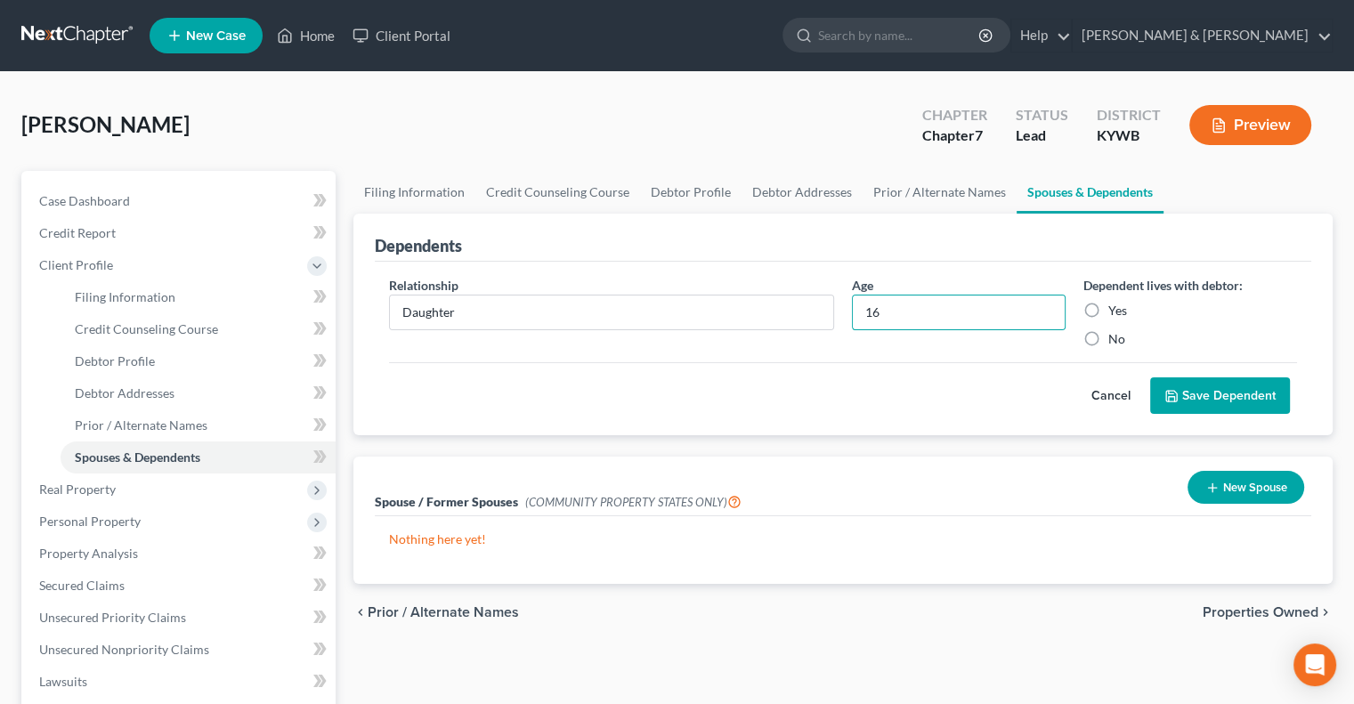
radio input "true"
click at [1196, 394] on button "Save Dependent" at bounding box center [1220, 395] width 140 height 37
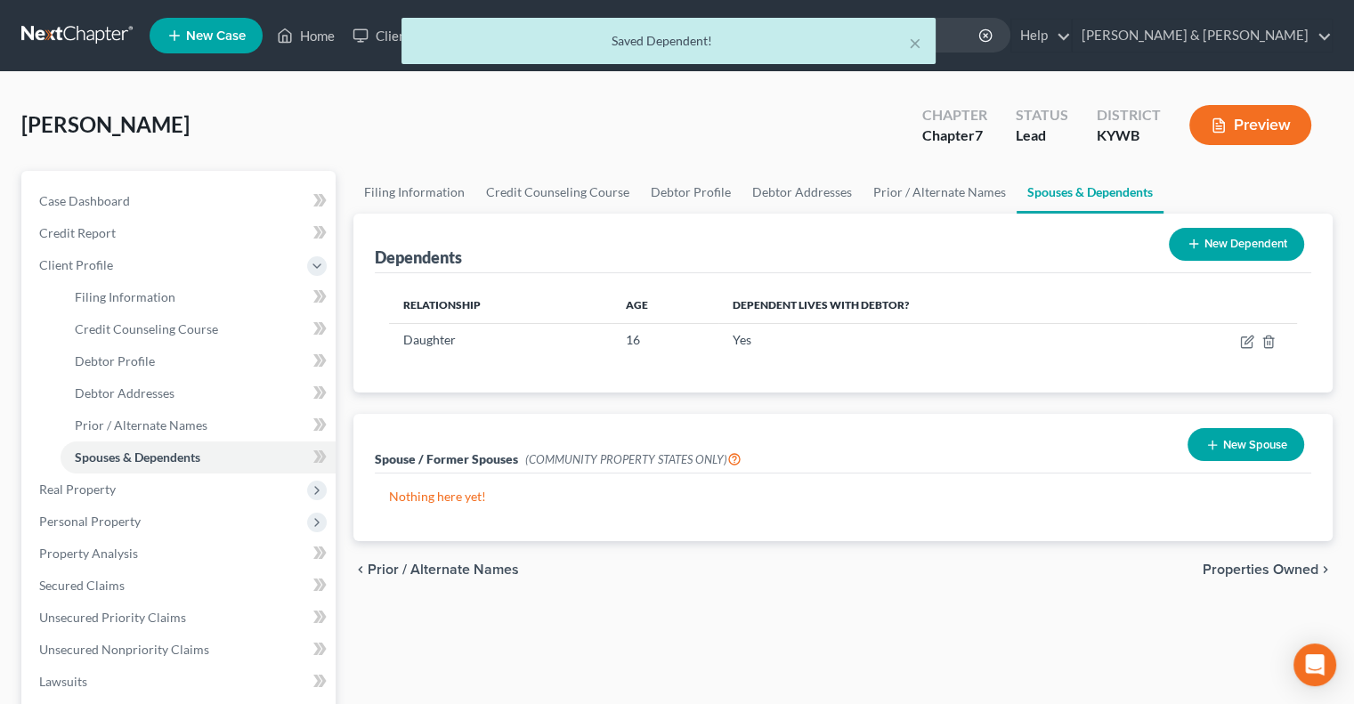
click at [1265, 238] on button "New Dependent" at bounding box center [1236, 244] width 135 height 33
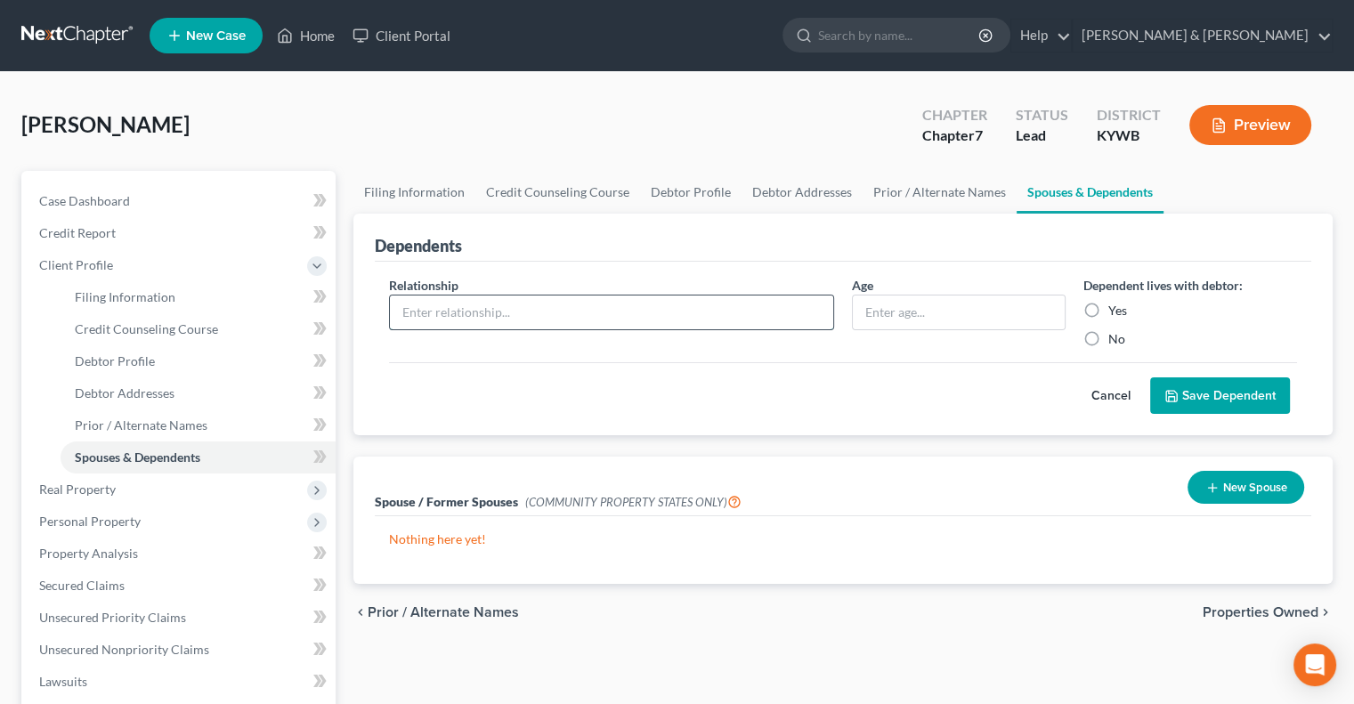
click at [592, 298] on input "text" at bounding box center [611, 313] width 443 height 34
type input "Daughter"
click at [941, 320] on input "text" at bounding box center [959, 313] width 212 height 34
type input "14"
click at [1108, 308] on label "Yes" at bounding box center [1117, 311] width 19 height 18
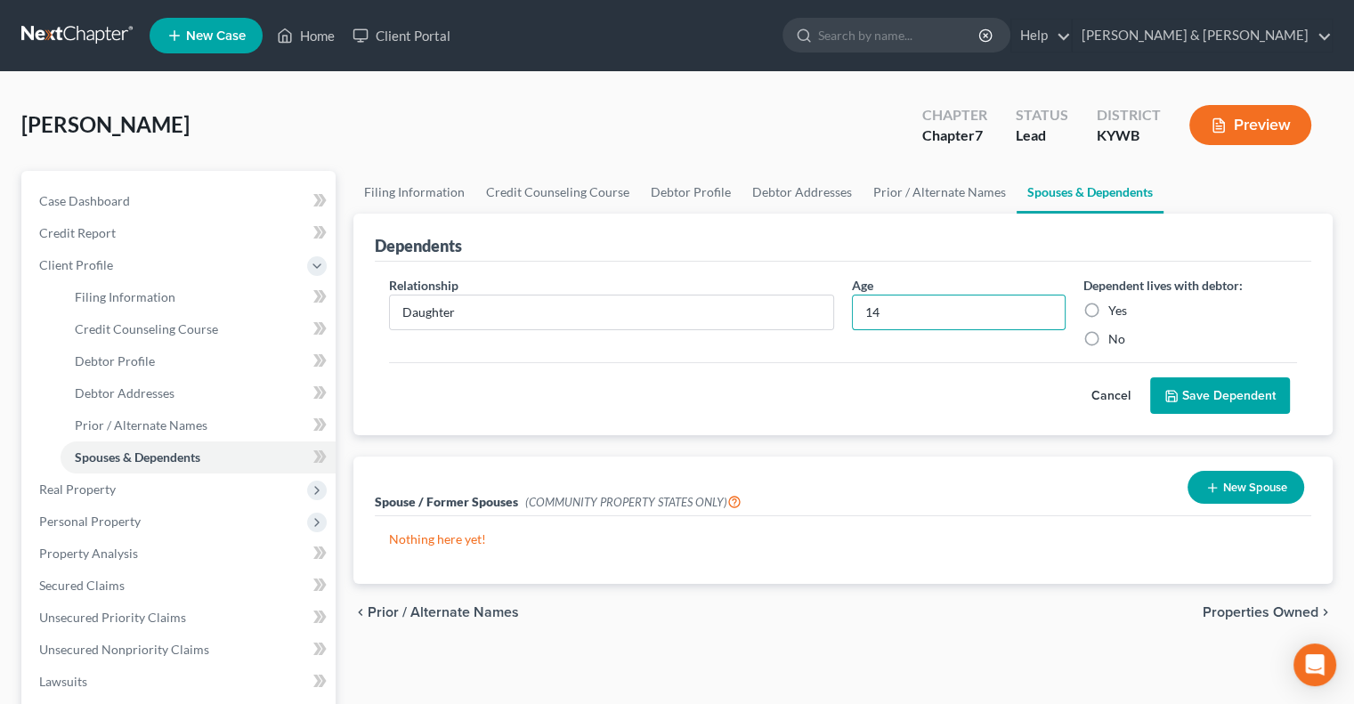
click at [1115, 308] on input "Yes" at bounding box center [1121, 308] width 12 height 12
radio input "true"
click at [1182, 391] on button "Save Dependent" at bounding box center [1220, 395] width 140 height 37
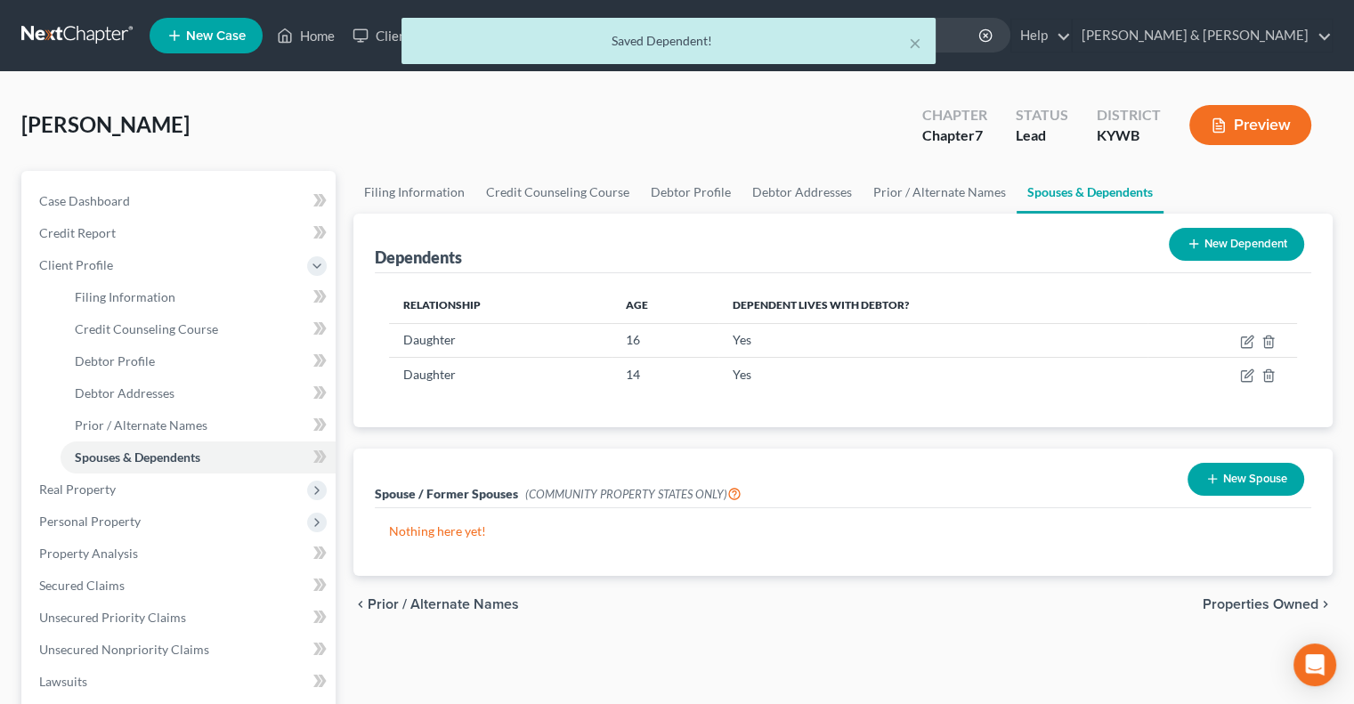
drag, startPoint x: 1207, startPoint y: 243, endPoint x: 1114, endPoint y: 266, distance: 95.4
click at [1203, 244] on button "New Dependent" at bounding box center [1236, 244] width 135 height 33
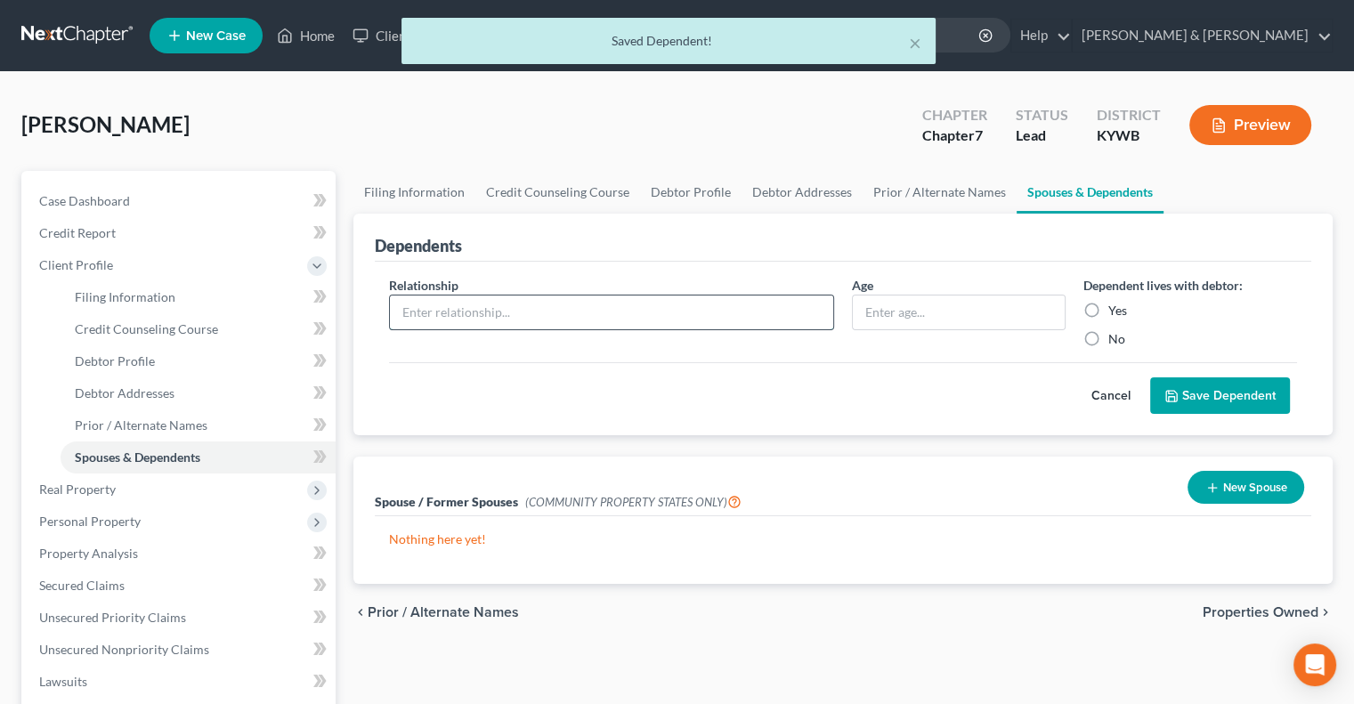
click at [500, 305] on input "text" at bounding box center [611, 313] width 443 height 34
type input "Daughter"
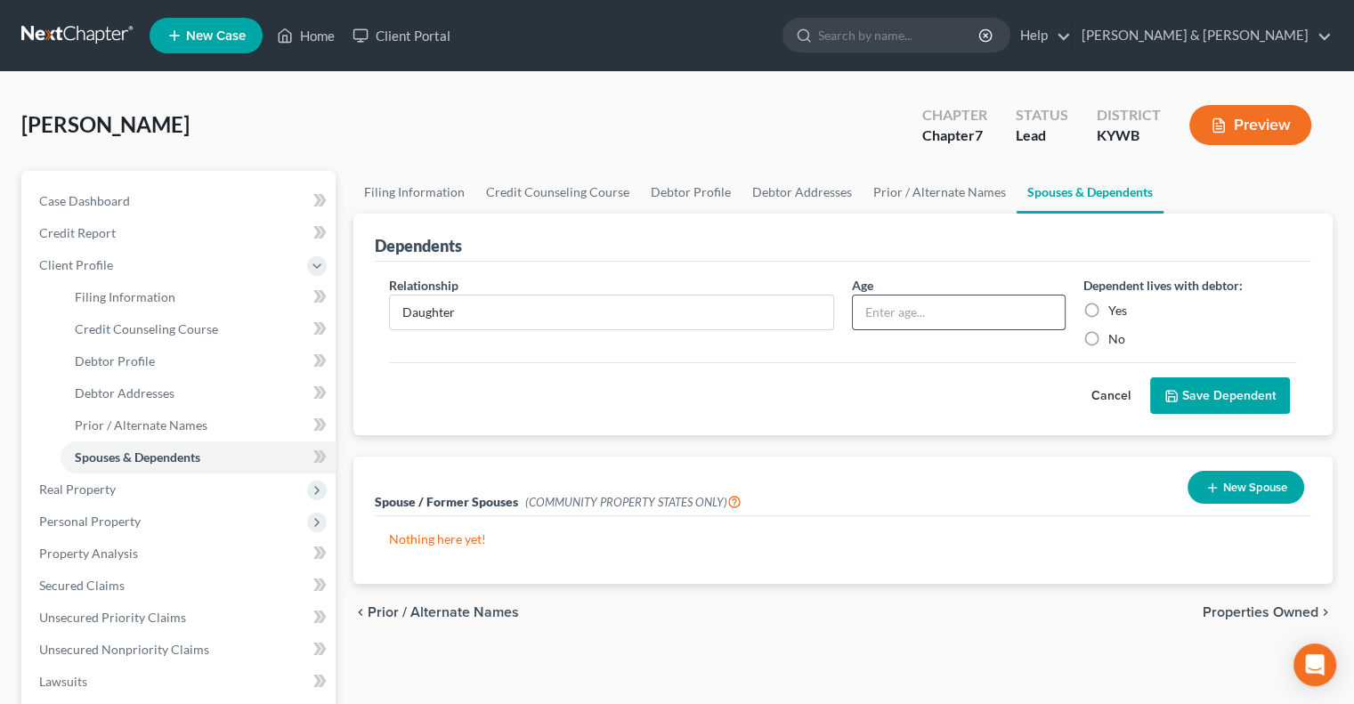
click at [926, 313] on input "text" at bounding box center [959, 313] width 212 height 34
type input "11"
drag, startPoint x: 1093, startPoint y: 306, endPoint x: 1201, endPoint y: 391, distance: 136.9
click at [1108, 309] on label "Yes" at bounding box center [1117, 311] width 19 height 18
click at [1115, 309] on input "Yes" at bounding box center [1121, 308] width 12 height 12
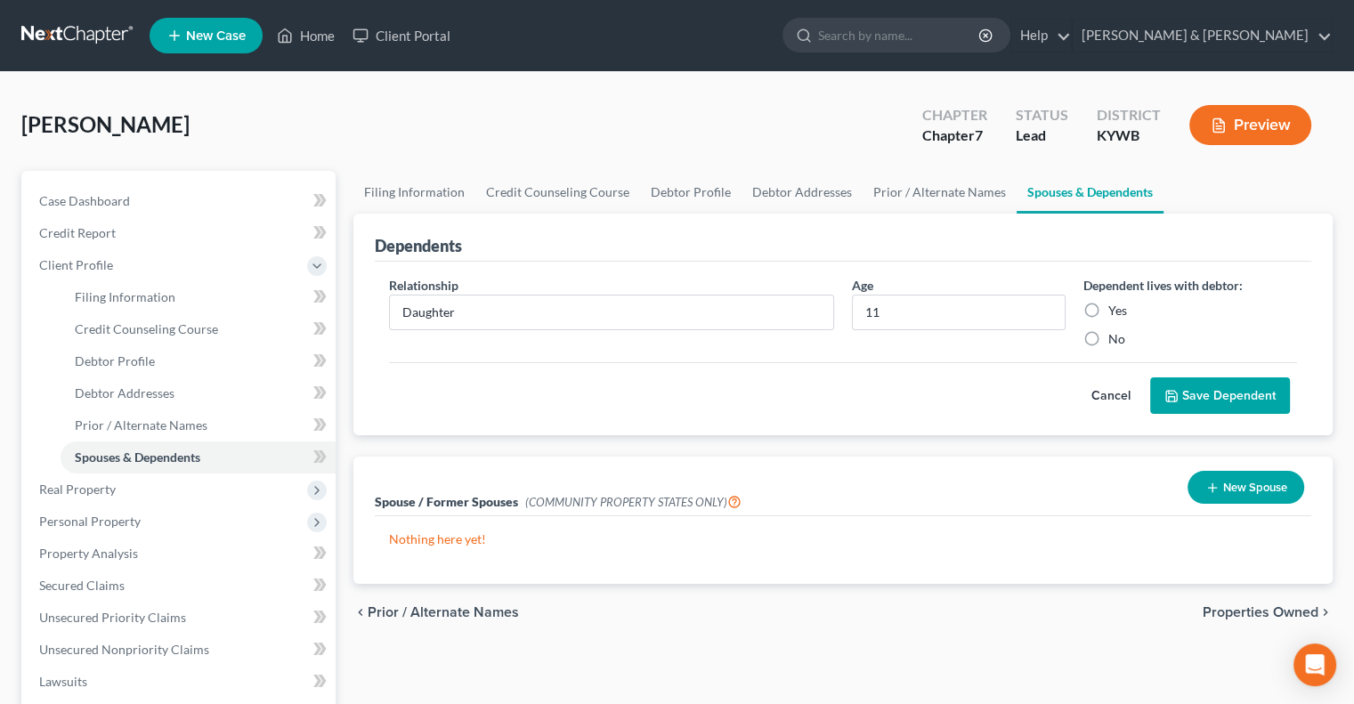
radio input "true"
click at [1218, 399] on button "Save Dependent" at bounding box center [1220, 395] width 140 height 37
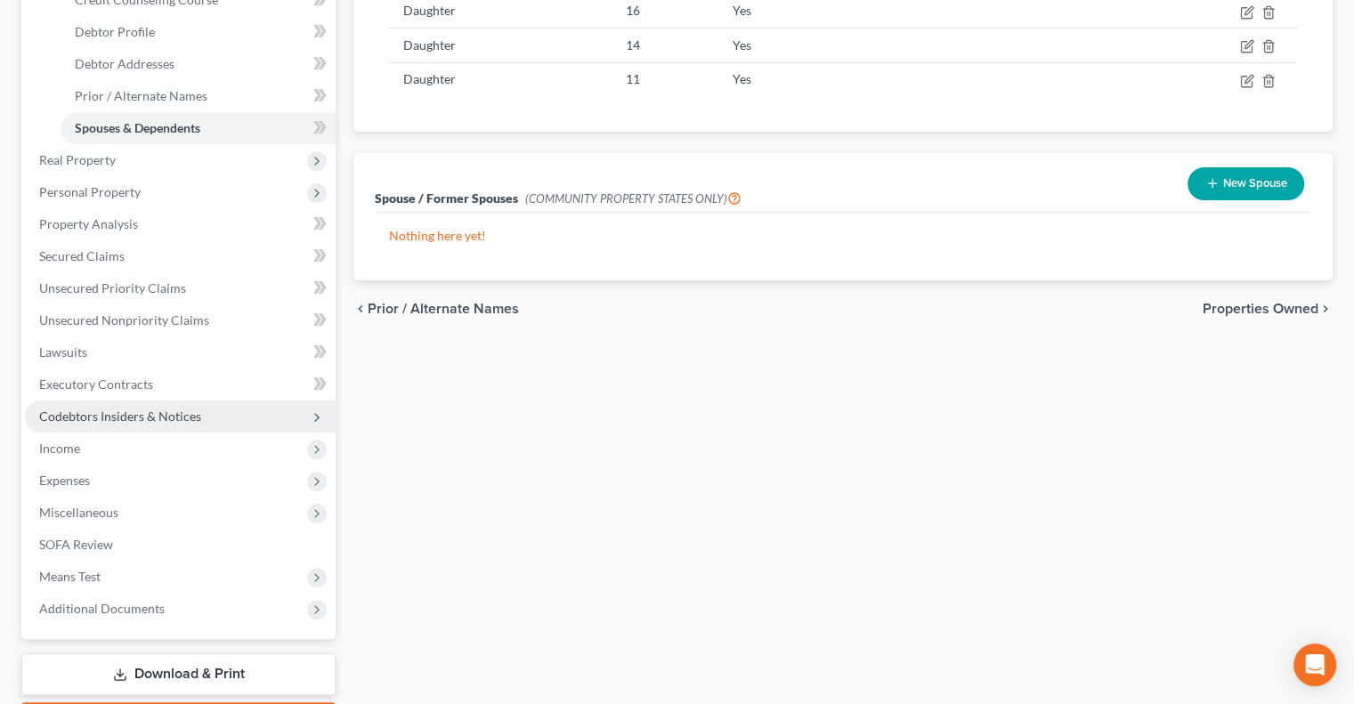
scroll to position [356, 0]
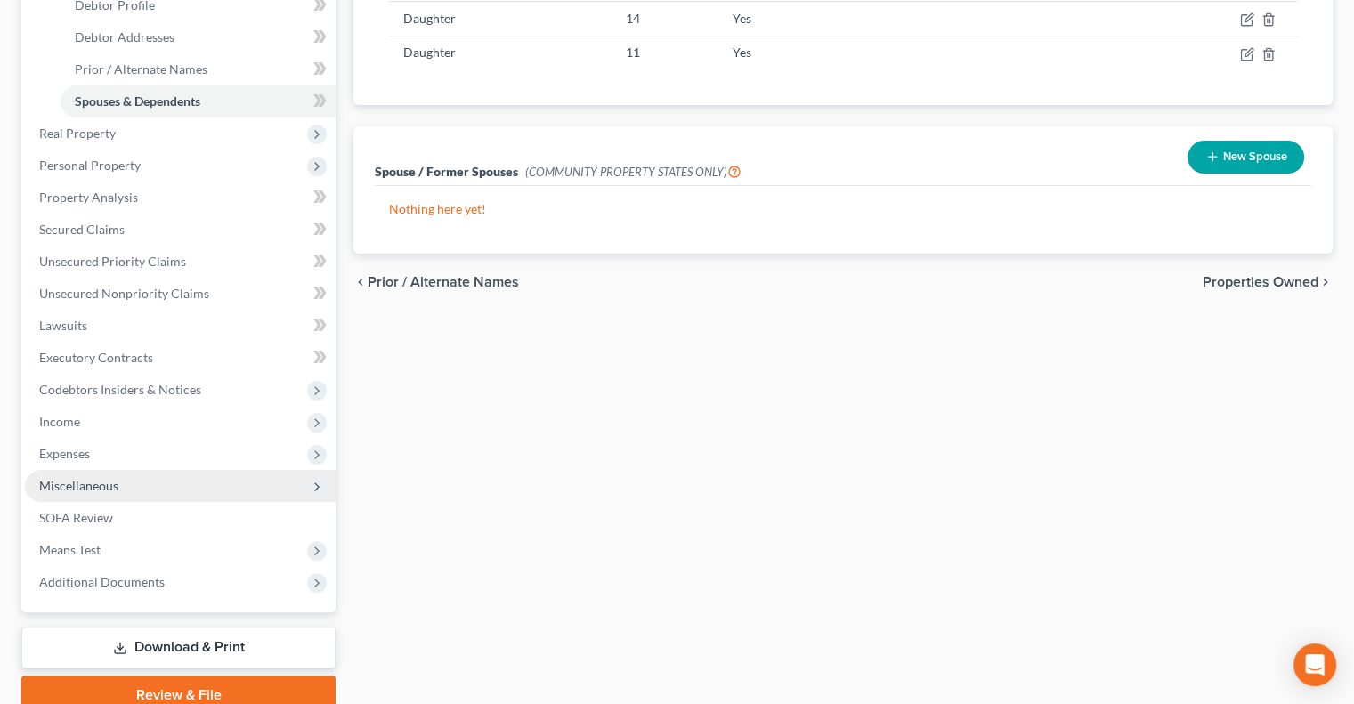
click at [108, 494] on span "Miscellaneous" at bounding box center [180, 486] width 311 height 32
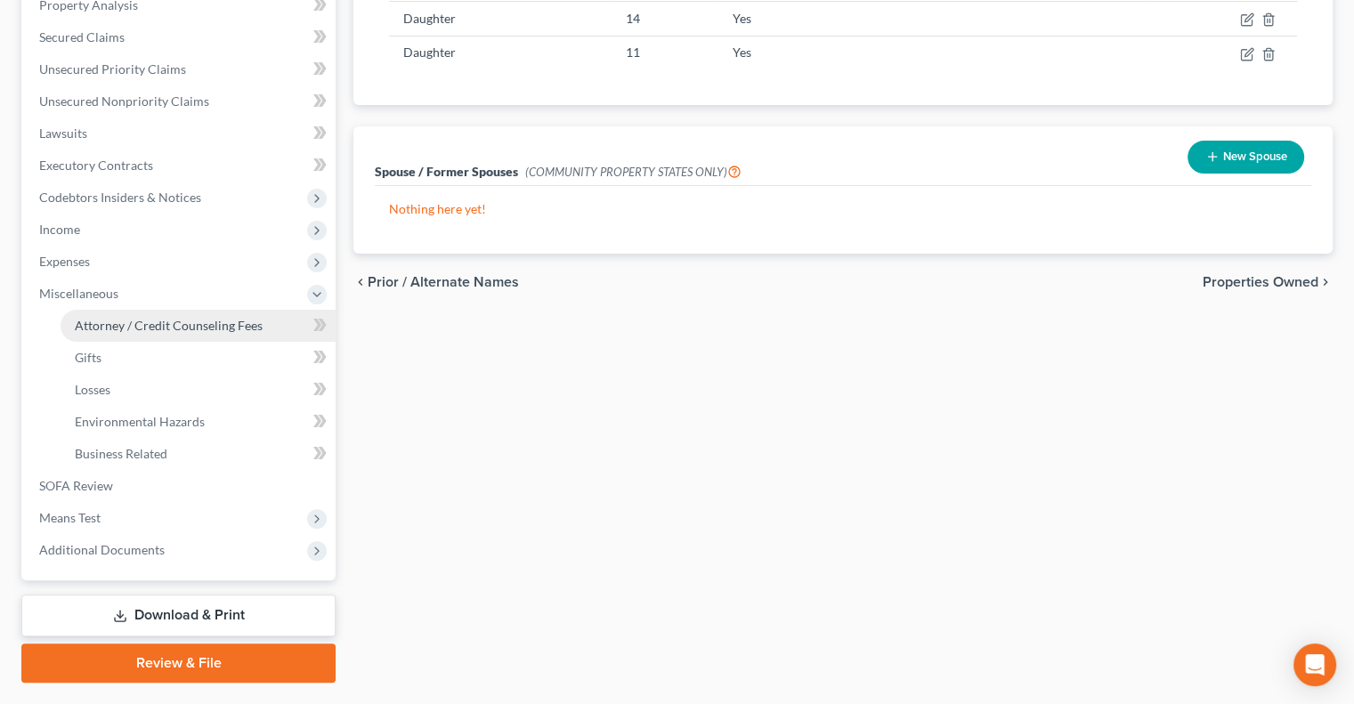
click at [146, 327] on span "Attorney / Credit Counseling Fees" at bounding box center [169, 325] width 188 height 15
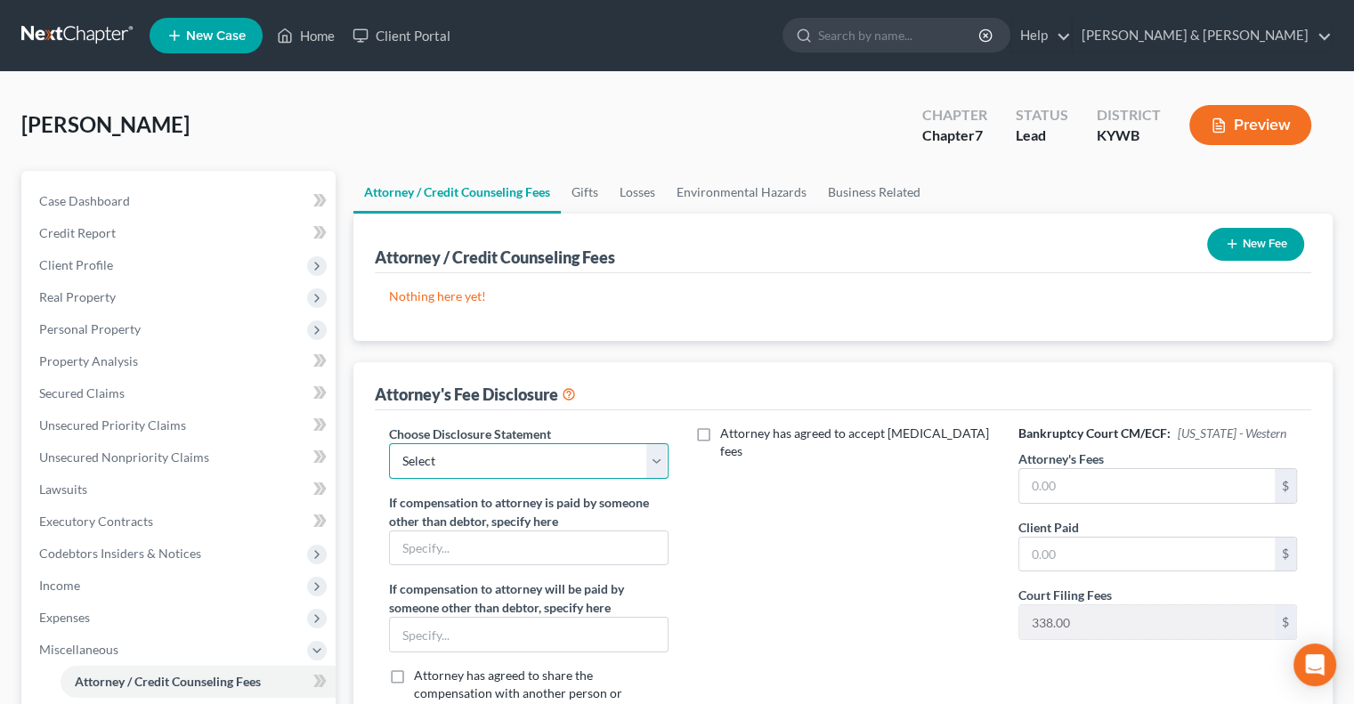
drag, startPoint x: 653, startPoint y: 458, endPoint x: 630, endPoint y: 470, distance: 25.9
click at [653, 458] on select "Select ATTORNEY FEES" at bounding box center [528, 461] width 279 height 36
select select "0"
click at [389, 443] on select "Select ATTORNEY FEES" at bounding box center [528, 461] width 279 height 36
click at [1033, 482] on input "text" at bounding box center [1146, 486] width 255 height 34
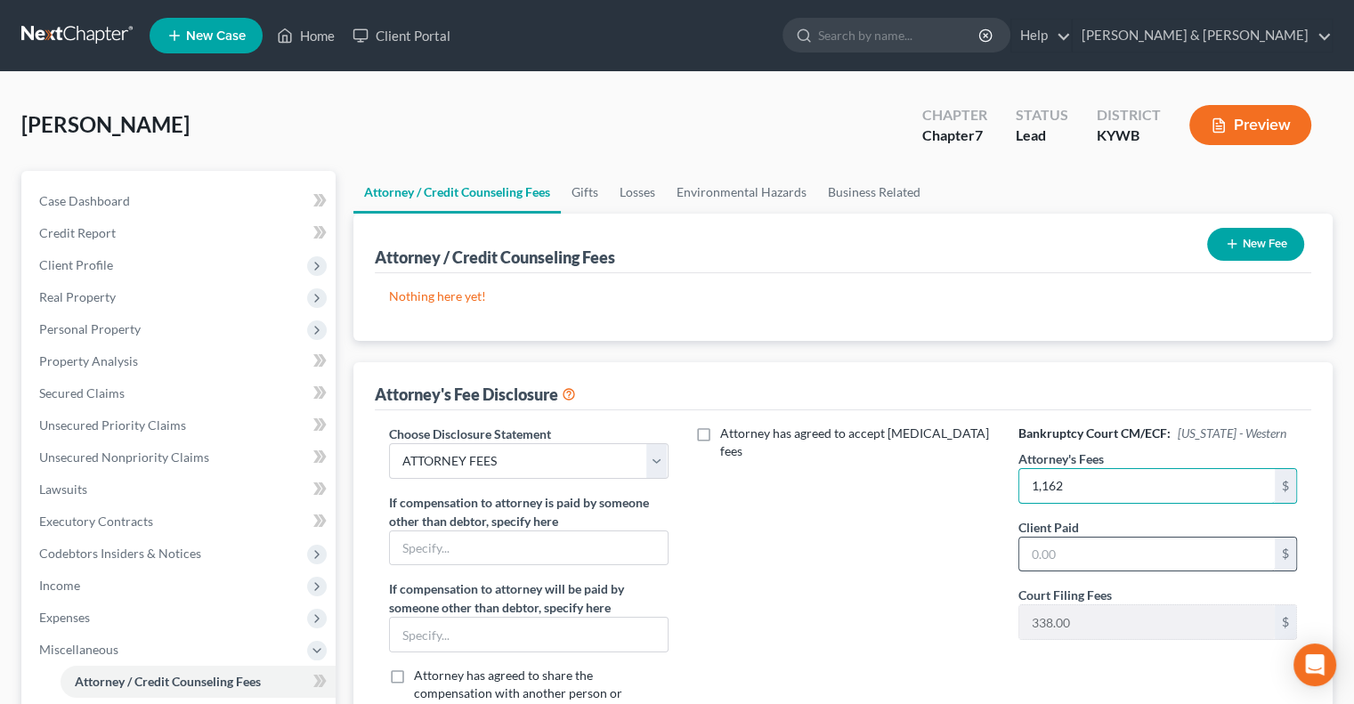
type input "1,162"
click at [1057, 549] on input "text" at bounding box center [1146, 555] width 255 height 34
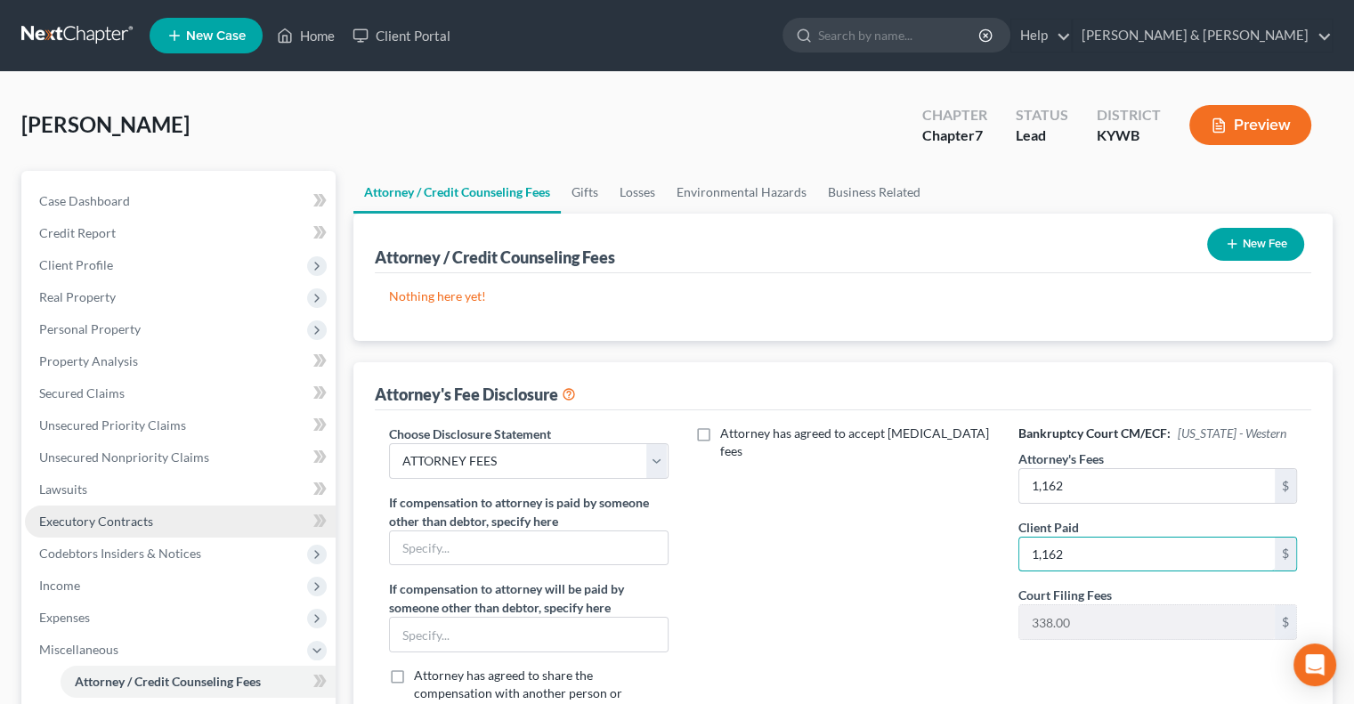
scroll to position [89, 0]
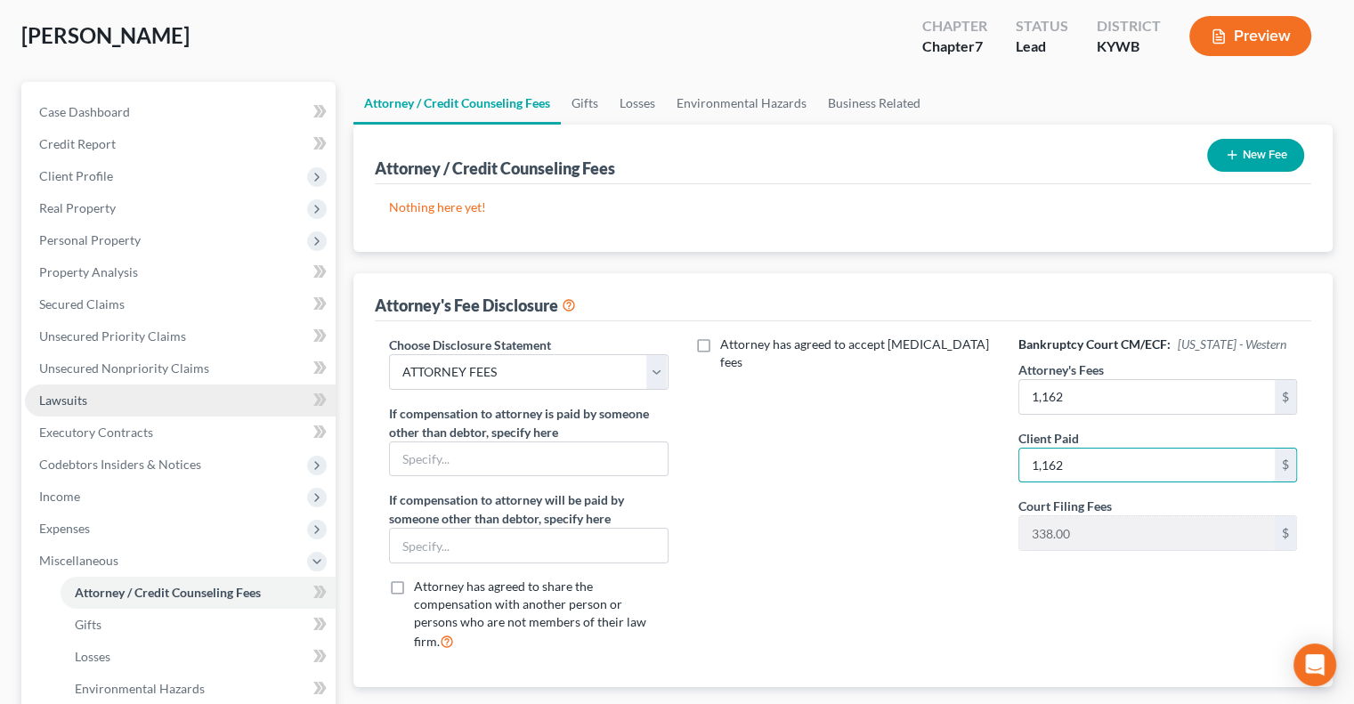
type input "1,162"
click at [64, 391] on link "Lawsuits" at bounding box center [180, 401] width 311 height 32
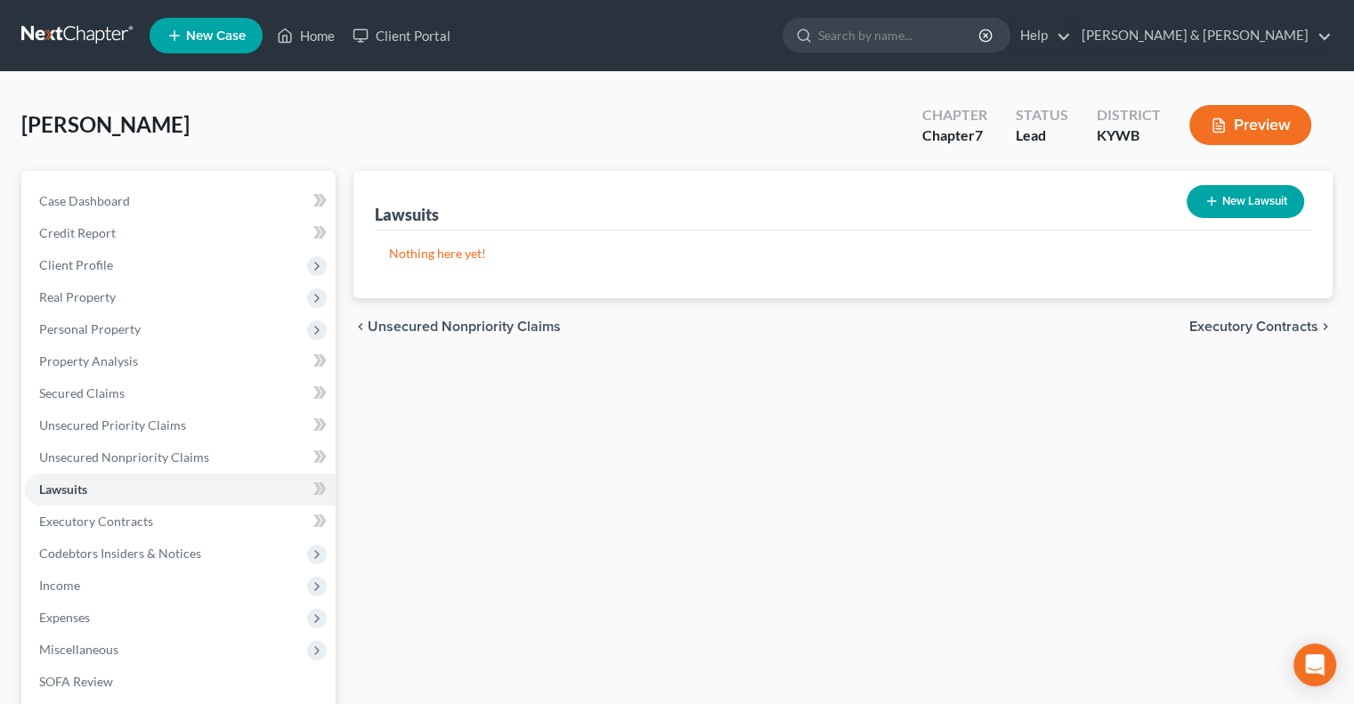
click at [1226, 191] on button "New Lawsuit" at bounding box center [1245, 201] width 117 height 33
select select "0"
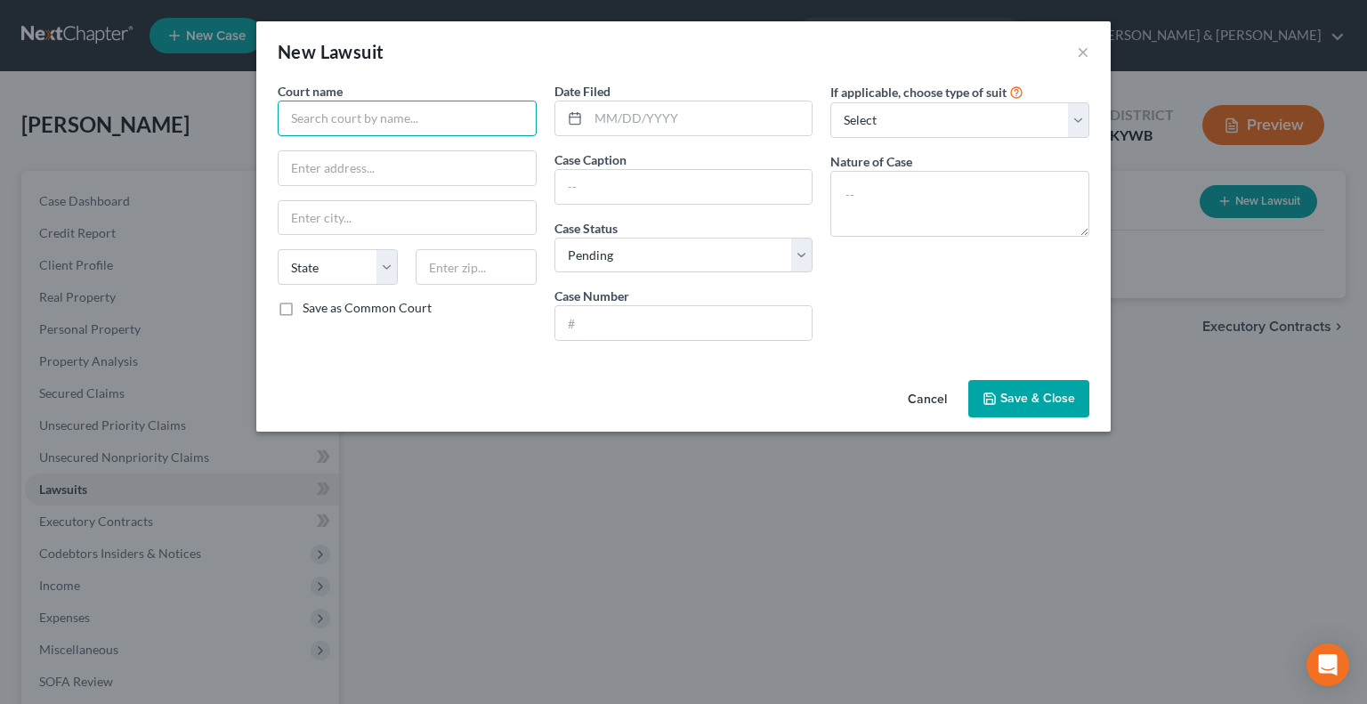
click at [419, 113] on input "text" at bounding box center [407, 119] width 259 height 36
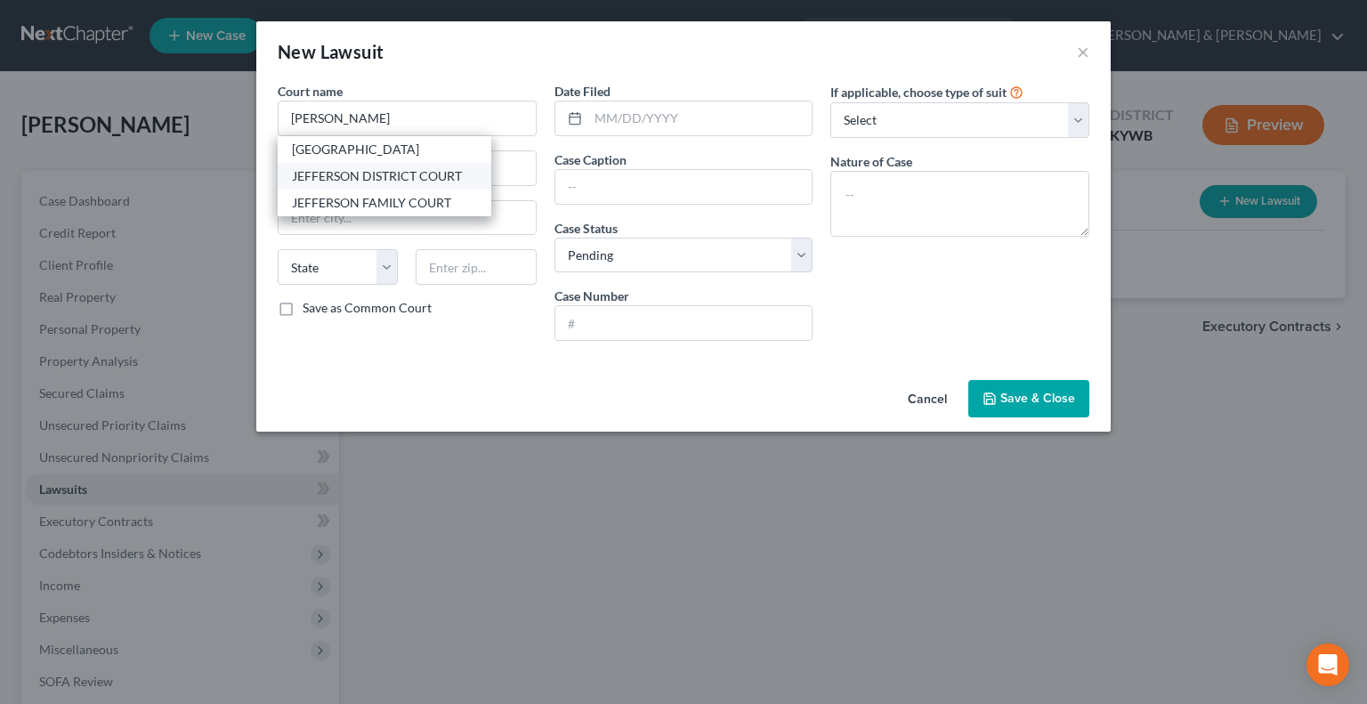
click at [409, 179] on div "JEFFERSON DISTRICT COURT" at bounding box center [384, 176] width 185 height 18
type input "JEFFERSON DISTRICT COURT"
type input "[STREET_ADDRESS][PERSON_NAME]"
type input "[GEOGRAPHIC_DATA]"
select select "18"
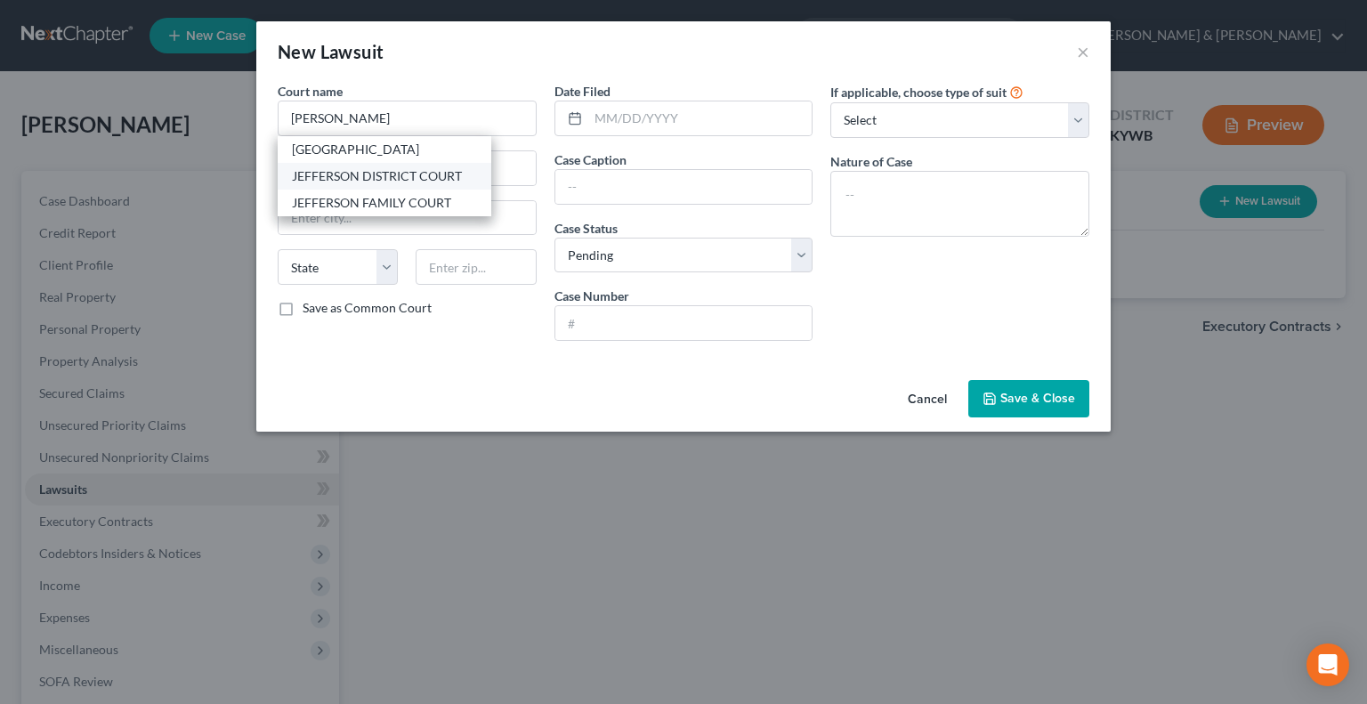
type input "40202"
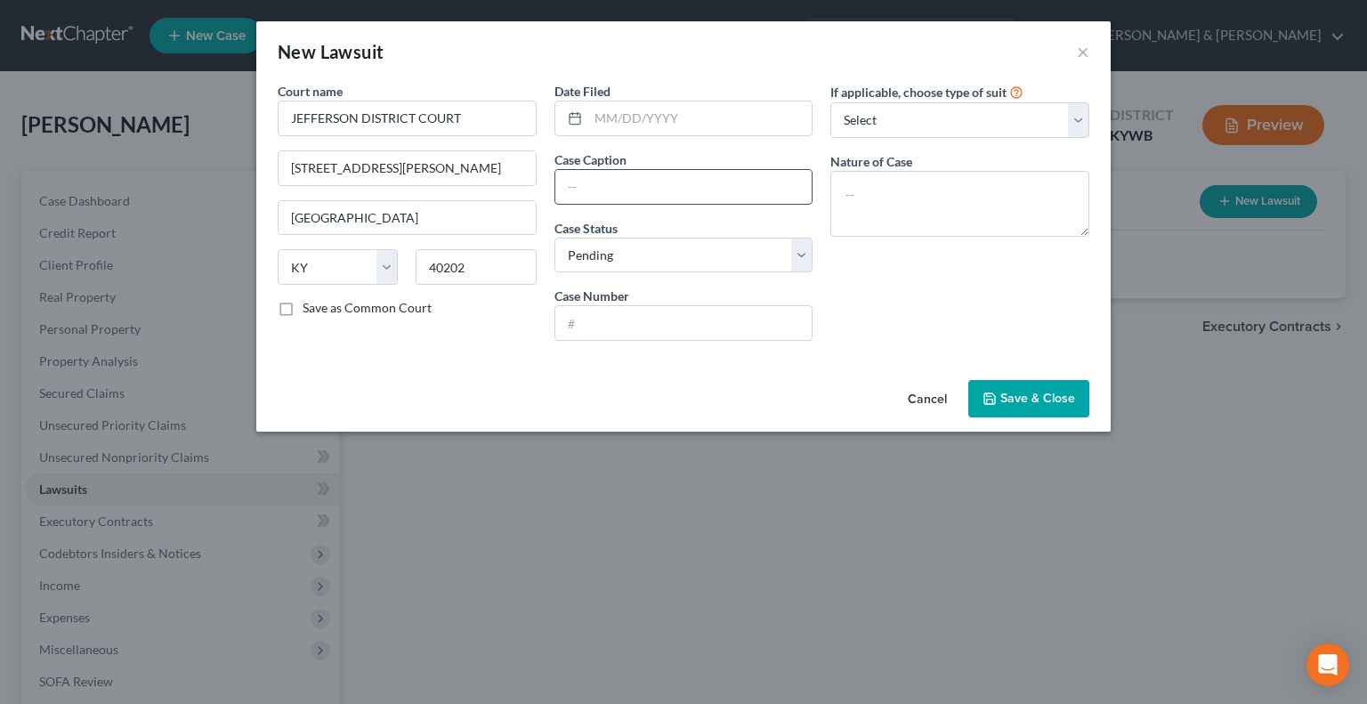
click at [642, 188] on input "text" at bounding box center [683, 187] width 257 height 34
type input "State Farm v."
click at [640, 322] on input "text" at bounding box center [683, 323] width 257 height 34
type input "24-C-028955"
click at [999, 394] on button "Save & Close" at bounding box center [1028, 398] width 121 height 37
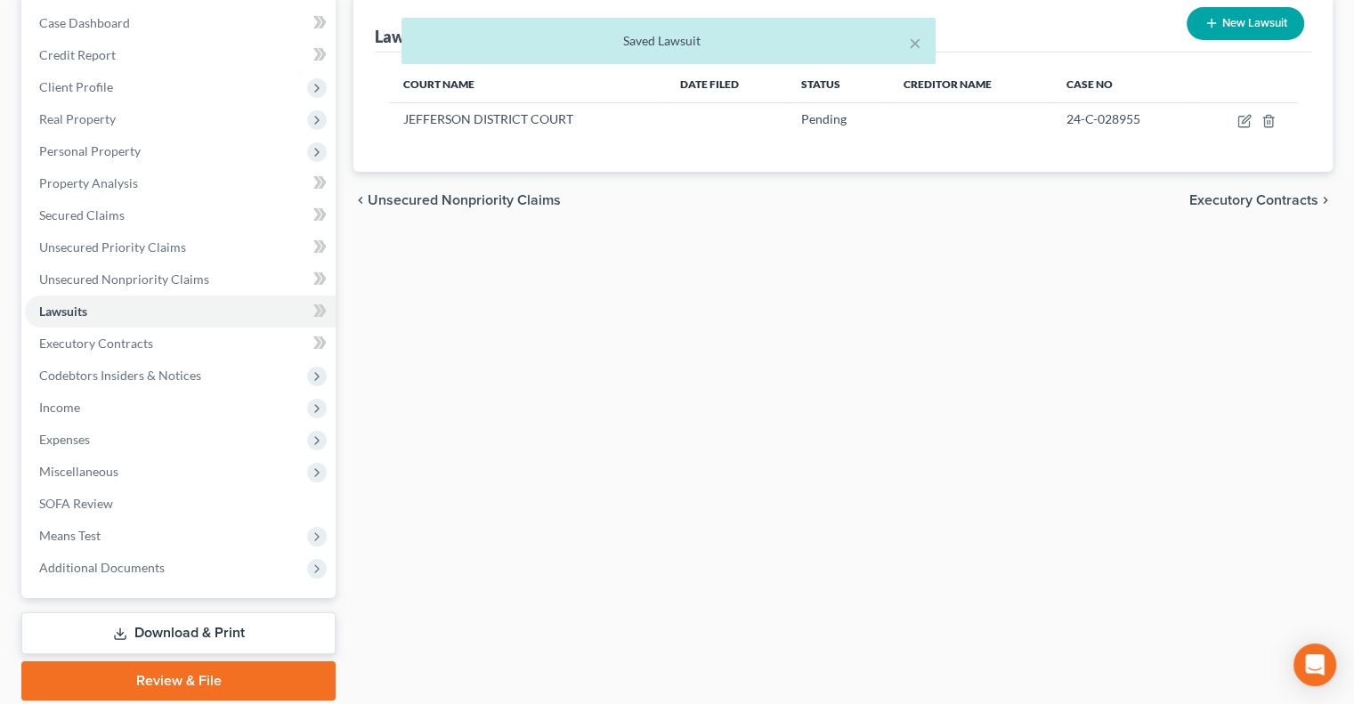
scroll to position [240, 0]
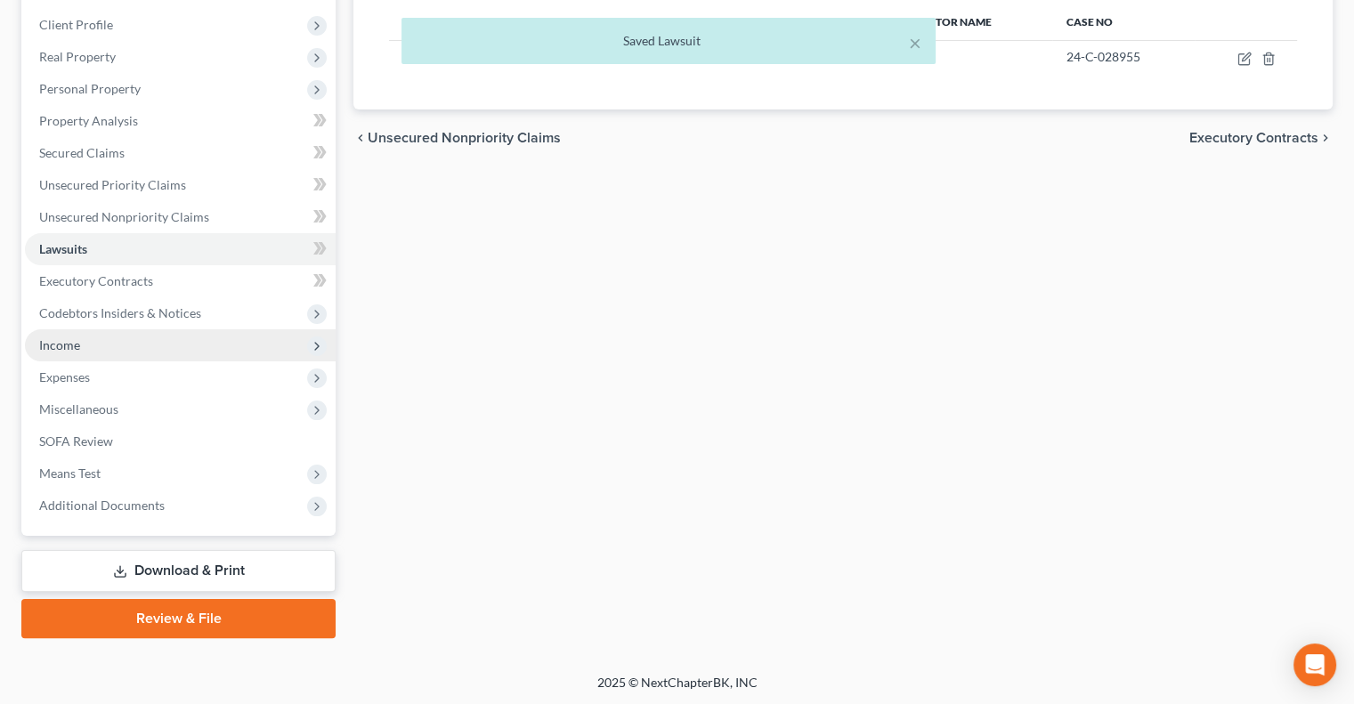
click at [90, 351] on span "Income" at bounding box center [180, 345] width 311 height 32
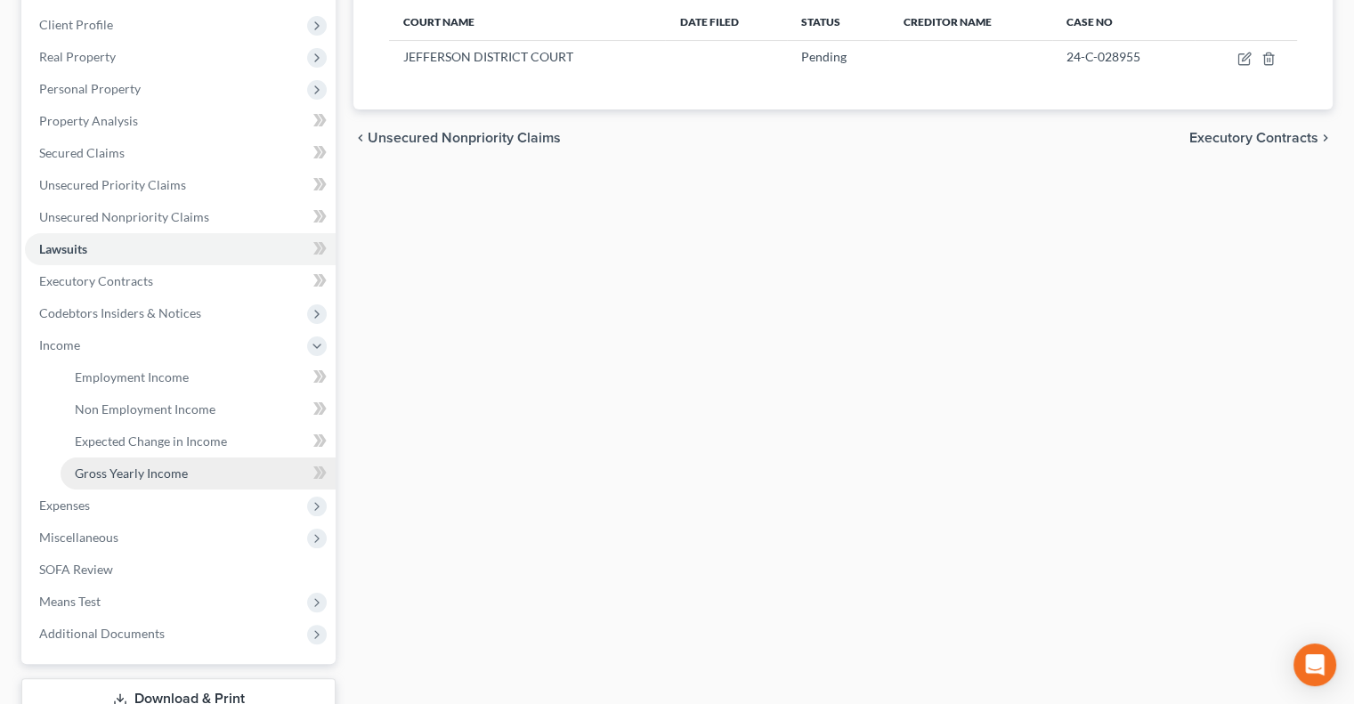
click at [152, 466] on span "Gross Yearly Income" at bounding box center [131, 473] width 113 height 15
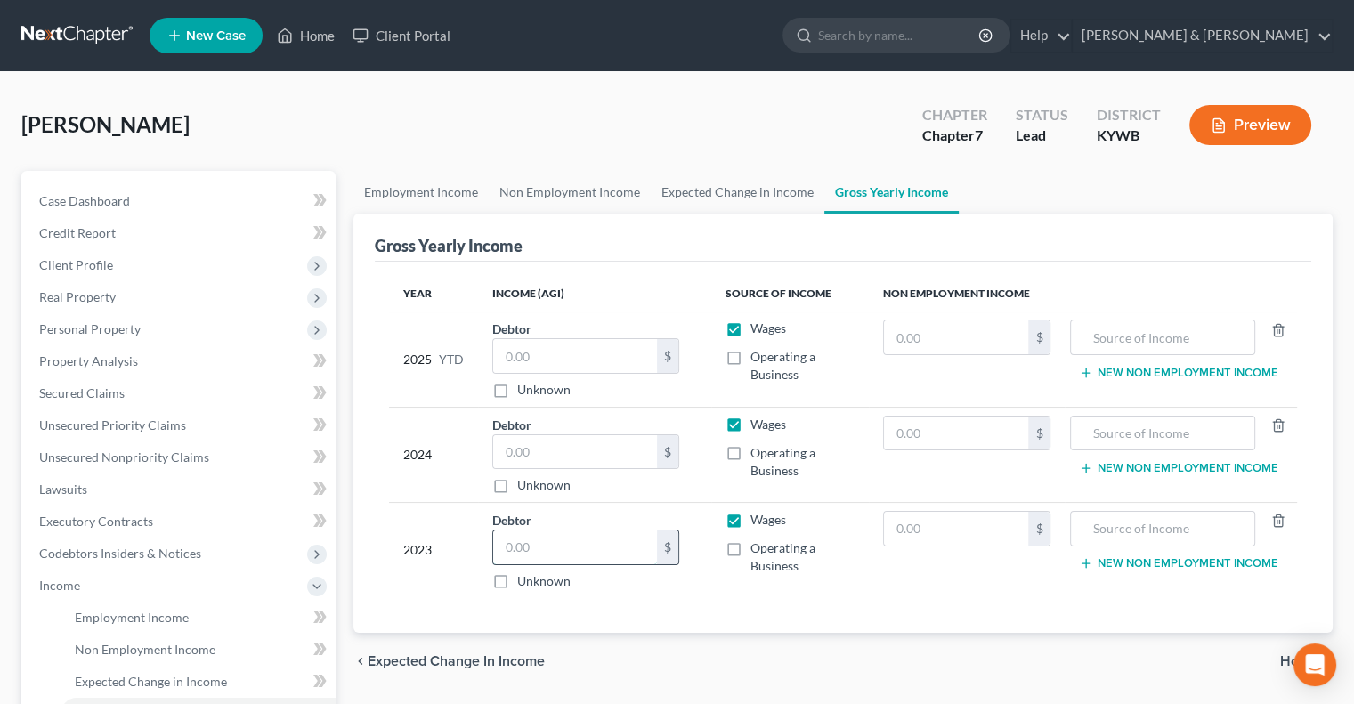
click at [547, 546] on input "text" at bounding box center [575, 548] width 164 height 34
type input "30,000"
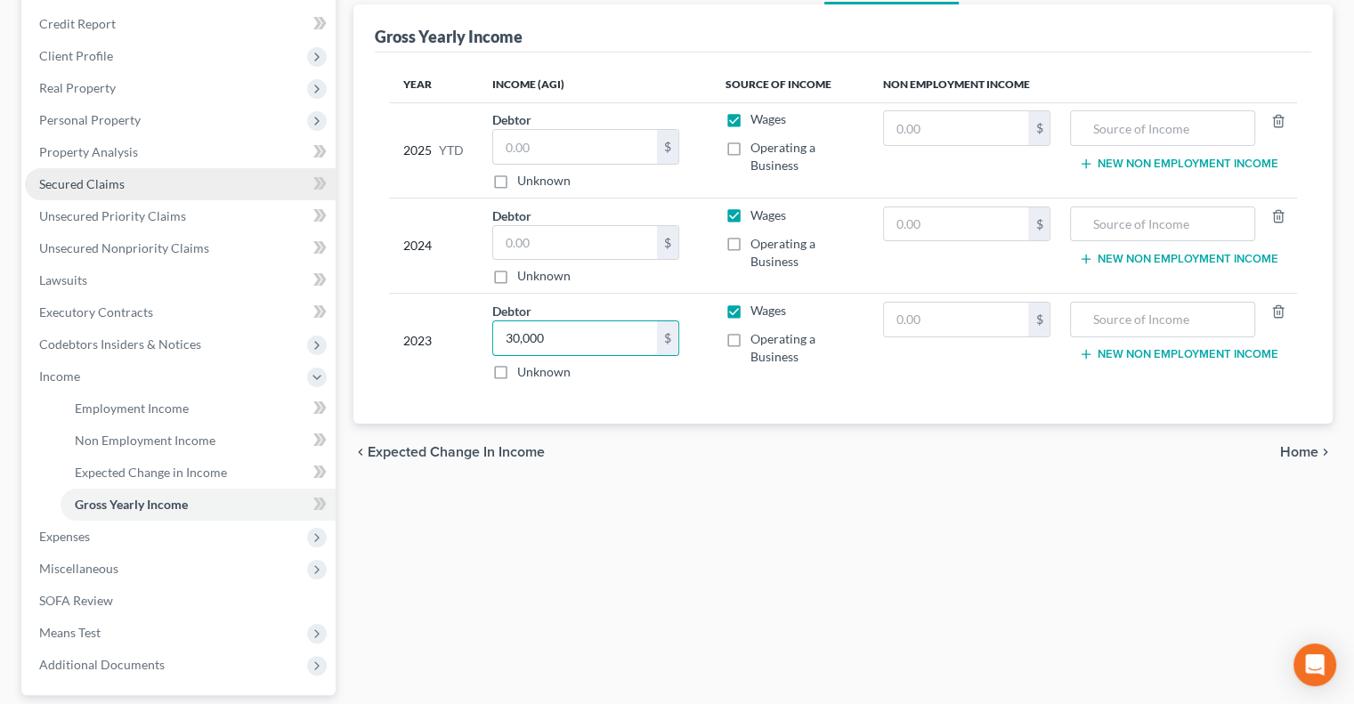
scroll to position [178, 0]
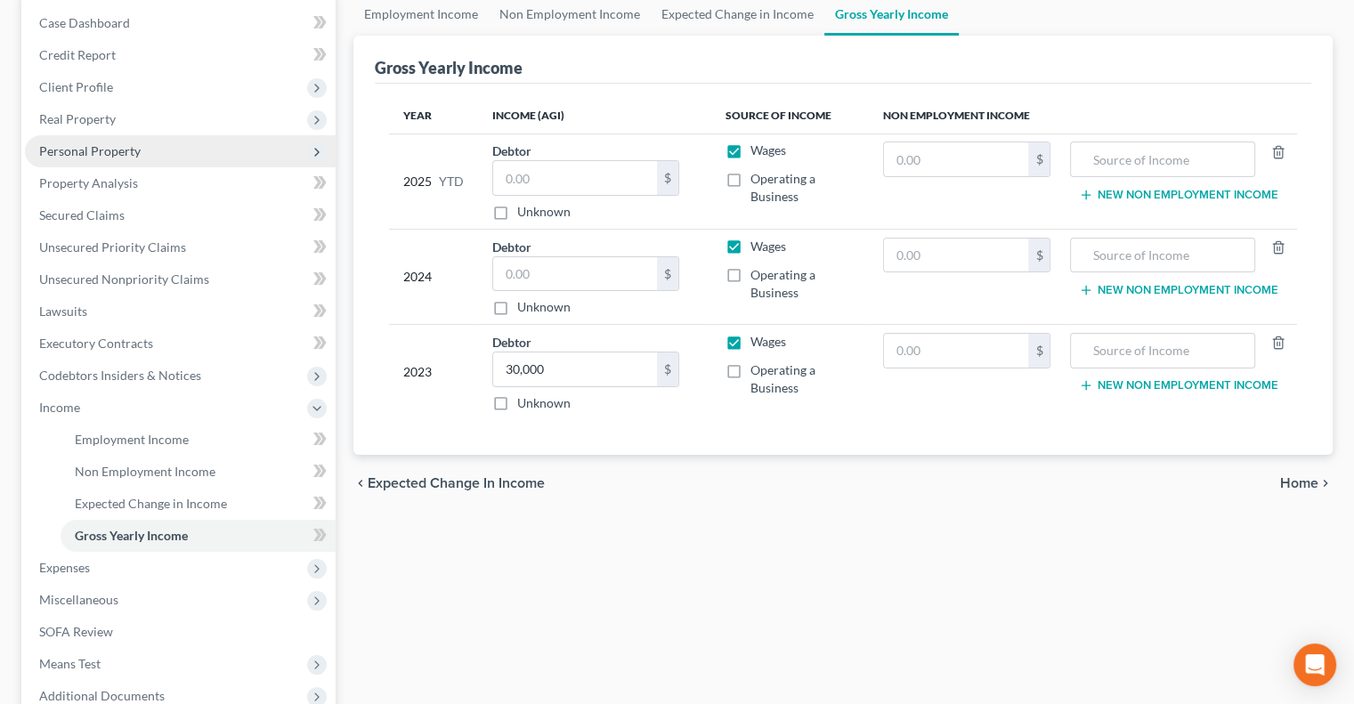
click at [106, 150] on span "Personal Property" at bounding box center [89, 150] width 101 height 15
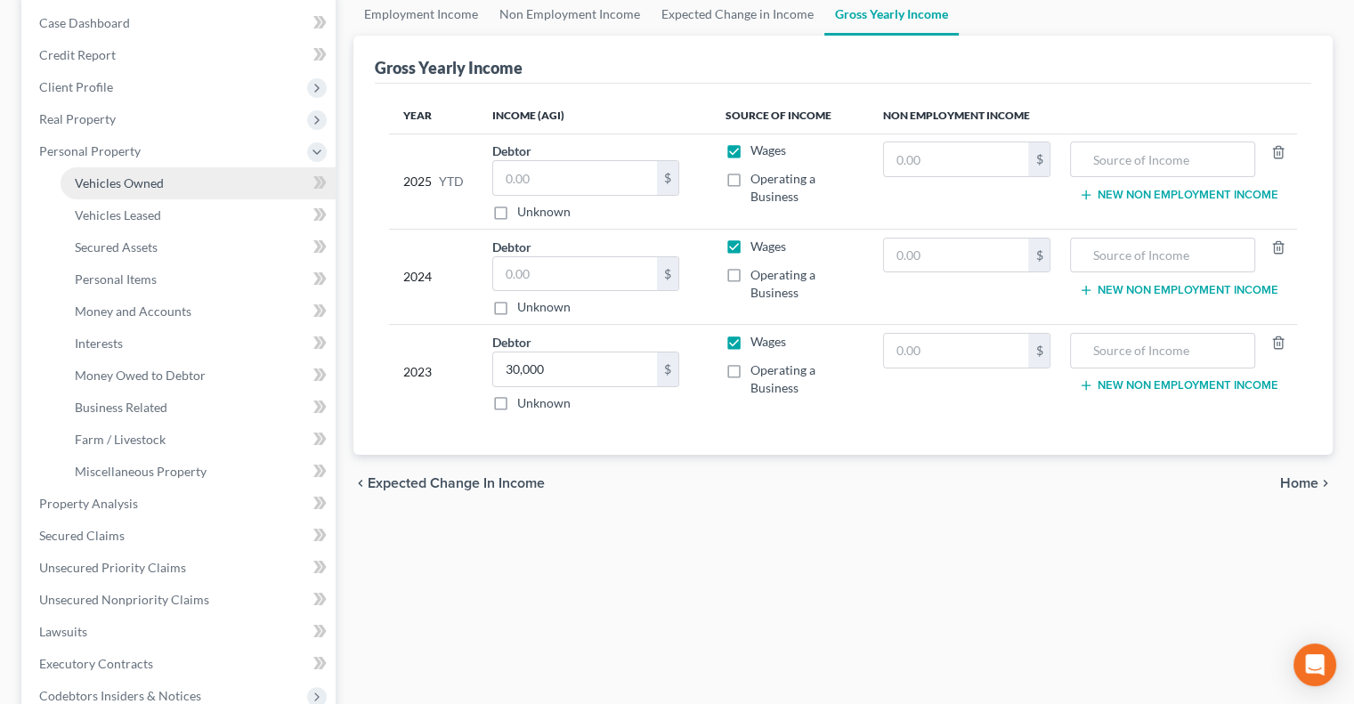
click at [135, 182] on span "Vehicles Owned" at bounding box center [119, 182] width 89 height 15
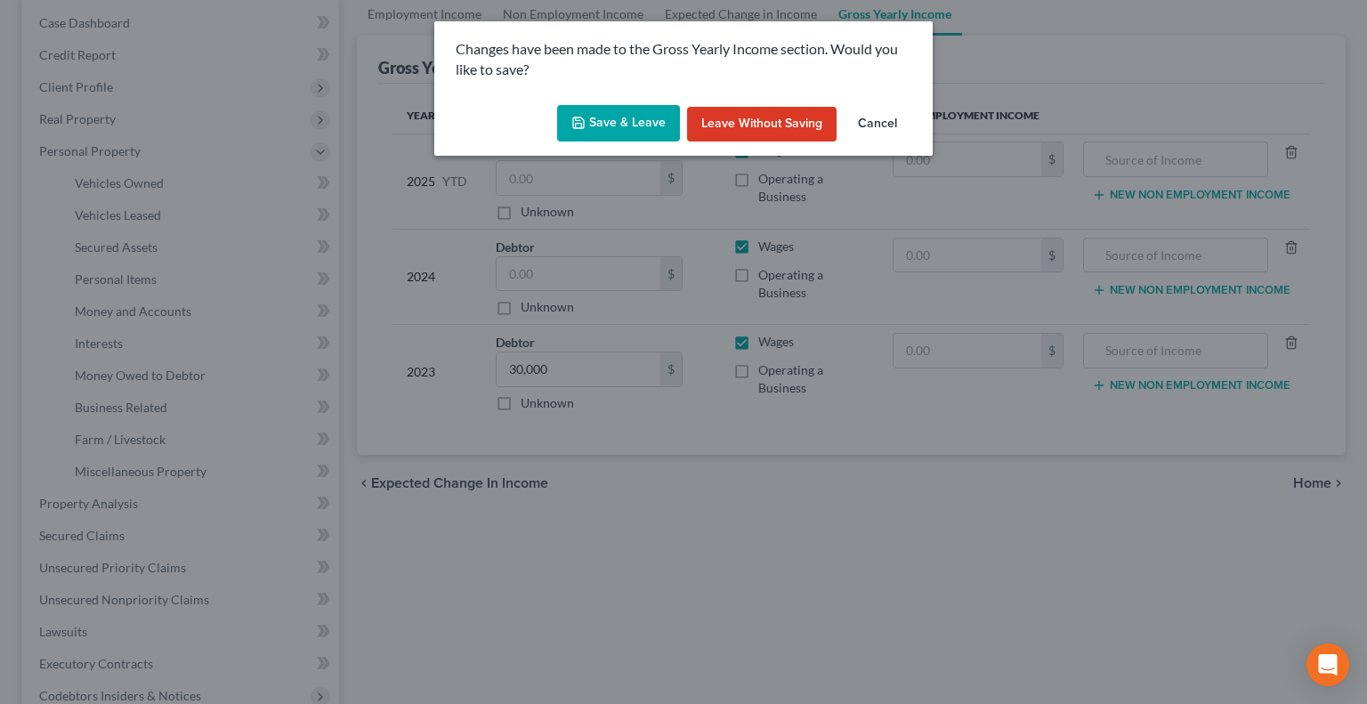
click at [581, 122] on icon "button" at bounding box center [578, 123] width 14 height 14
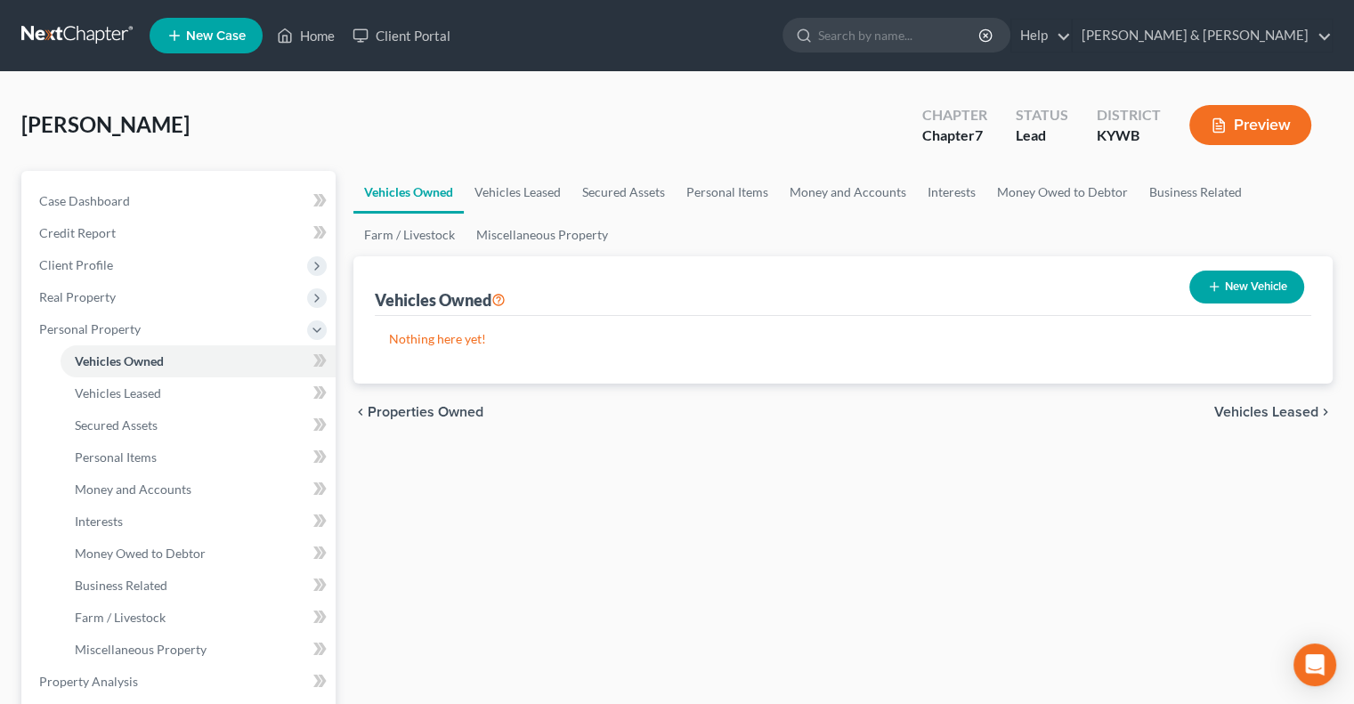
click at [1238, 277] on button "New Vehicle" at bounding box center [1246, 287] width 115 height 33
select select "0"
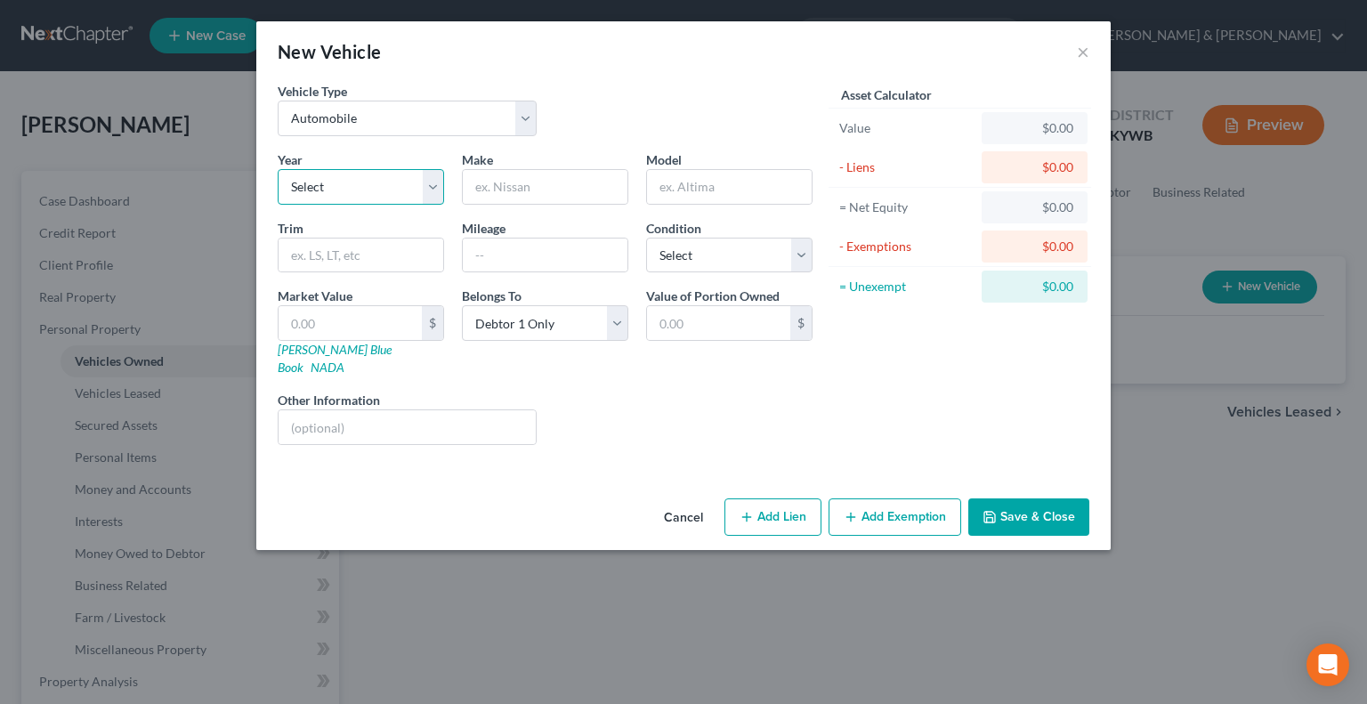
click at [352, 187] on select "Select 2026 2025 2024 2023 2022 2021 2020 2019 2018 2017 2016 2015 2014 2013 20…" at bounding box center [361, 187] width 166 height 36
select select "8"
click at [278, 169] on select "Select 2026 2025 2024 2023 2022 2021 2020 2019 2018 2017 2016 2015 2014 2013 20…" at bounding box center [361, 187] width 166 height 36
click at [513, 185] on input "text" at bounding box center [545, 187] width 165 height 34
type input "Chevrolet"
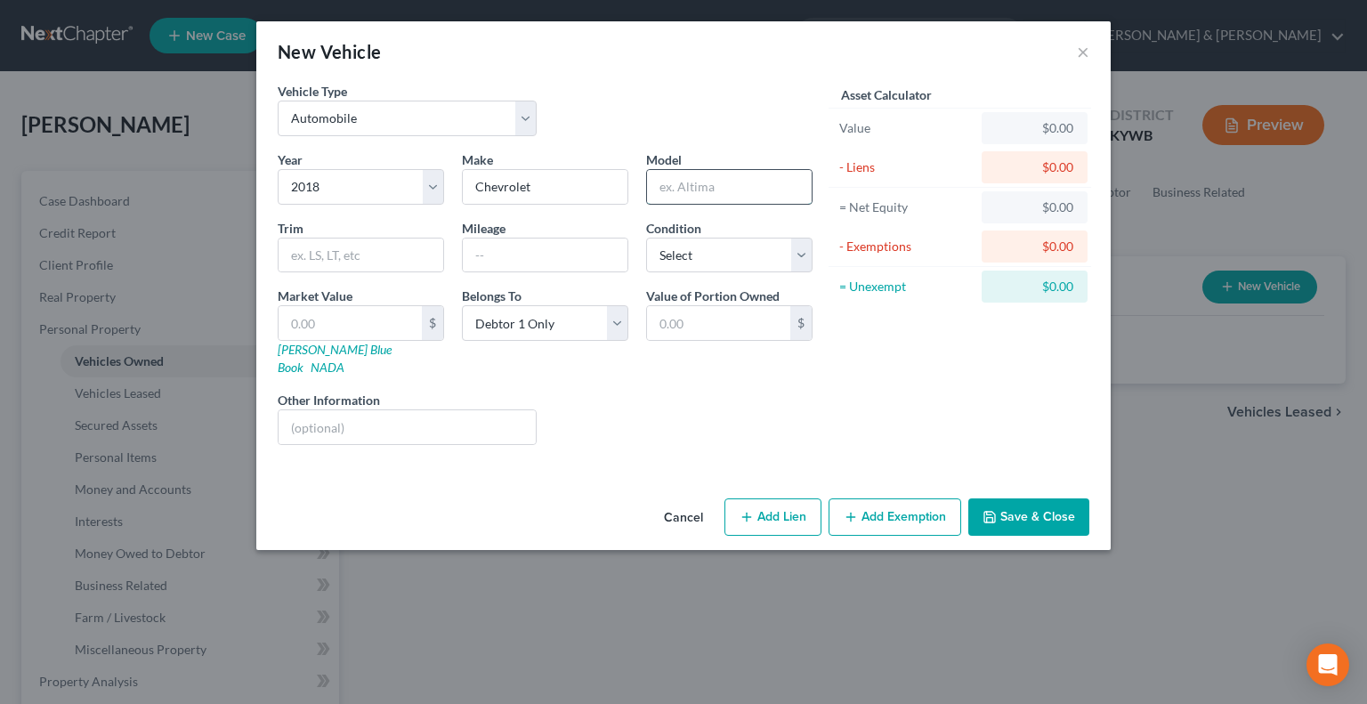
click at [702, 186] on input "text" at bounding box center [729, 187] width 165 height 34
type input "Impala"
click at [587, 253] on input "text" at bounding box center [545, 256] width 165 height 34
type input "170000"
click at [365, 316] on input "text" at bounding box center [350, 323] width 143 height 34
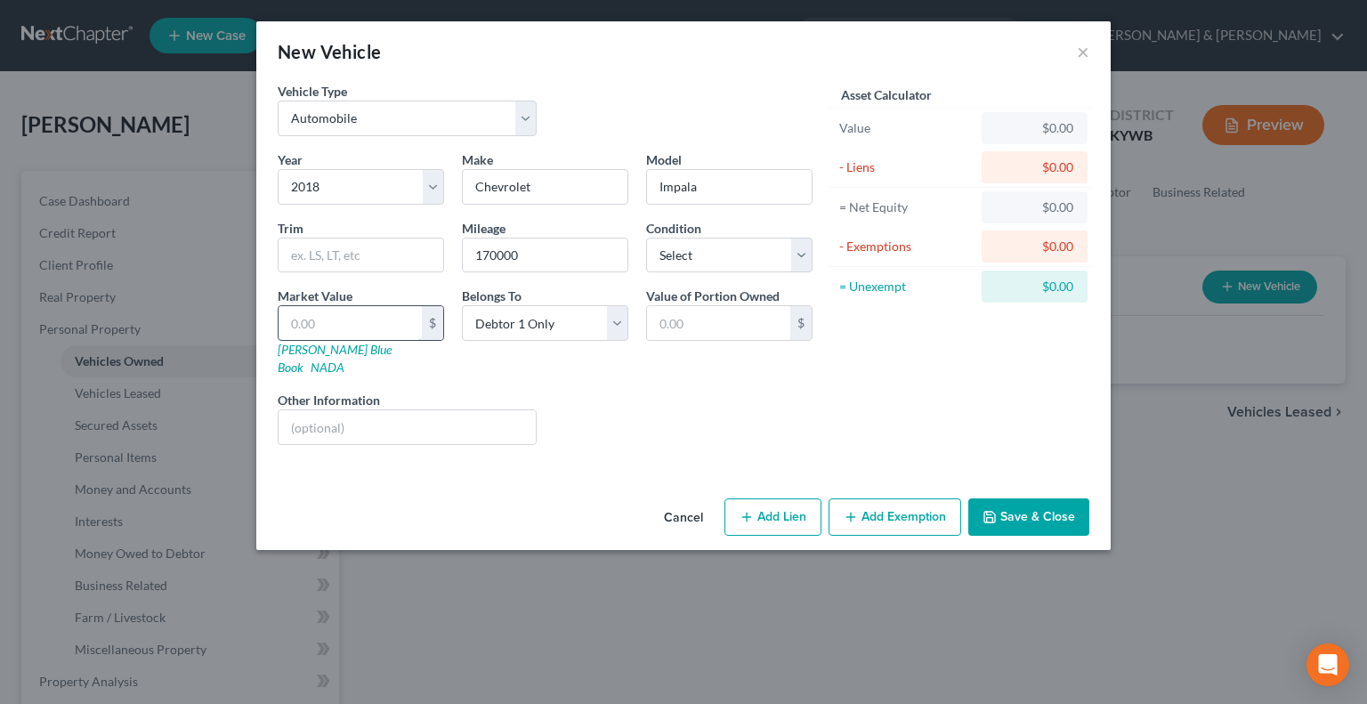
type input "6"
type input "6.00"
type input "60"
type input "60.00"
type input "600"
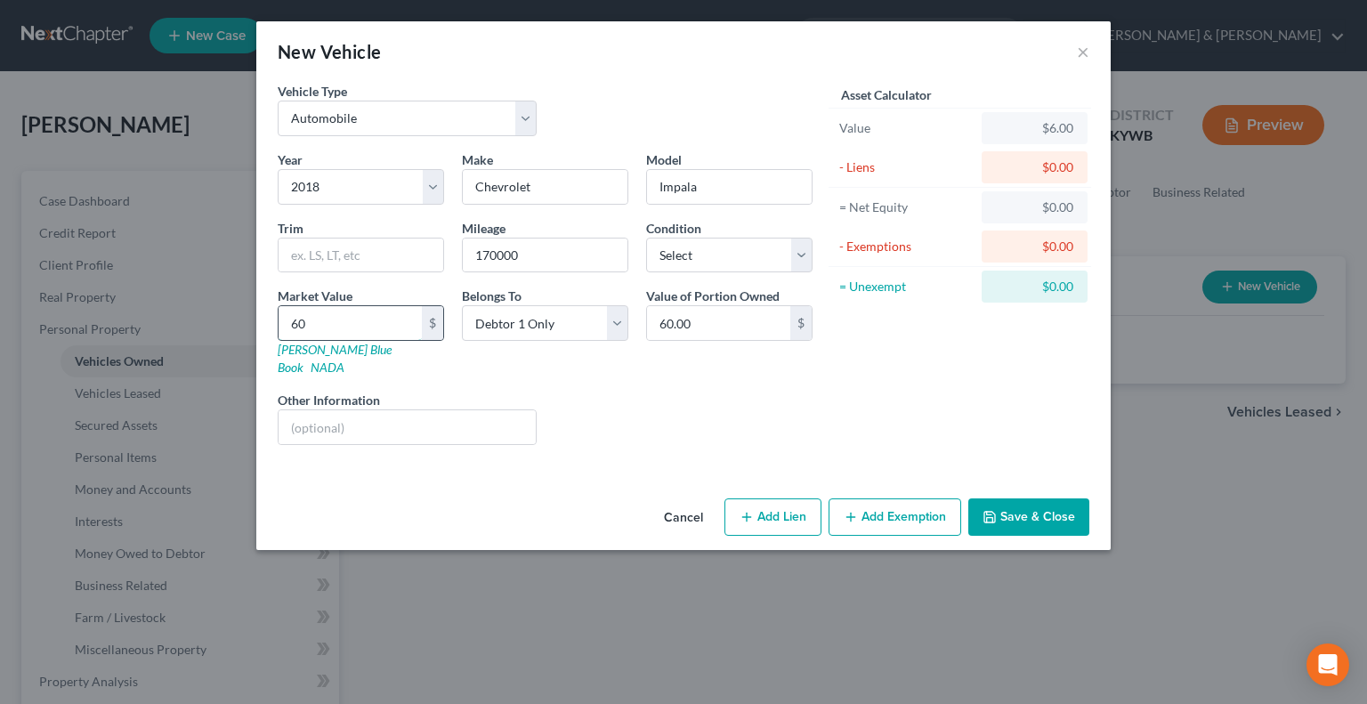
type input "600.00"
type input "6000"
type input "6,000.00"
type input "6,000"
click at [865, 498] on button "Add Exemption" at bounding box center [895, 516] width 133 height 37
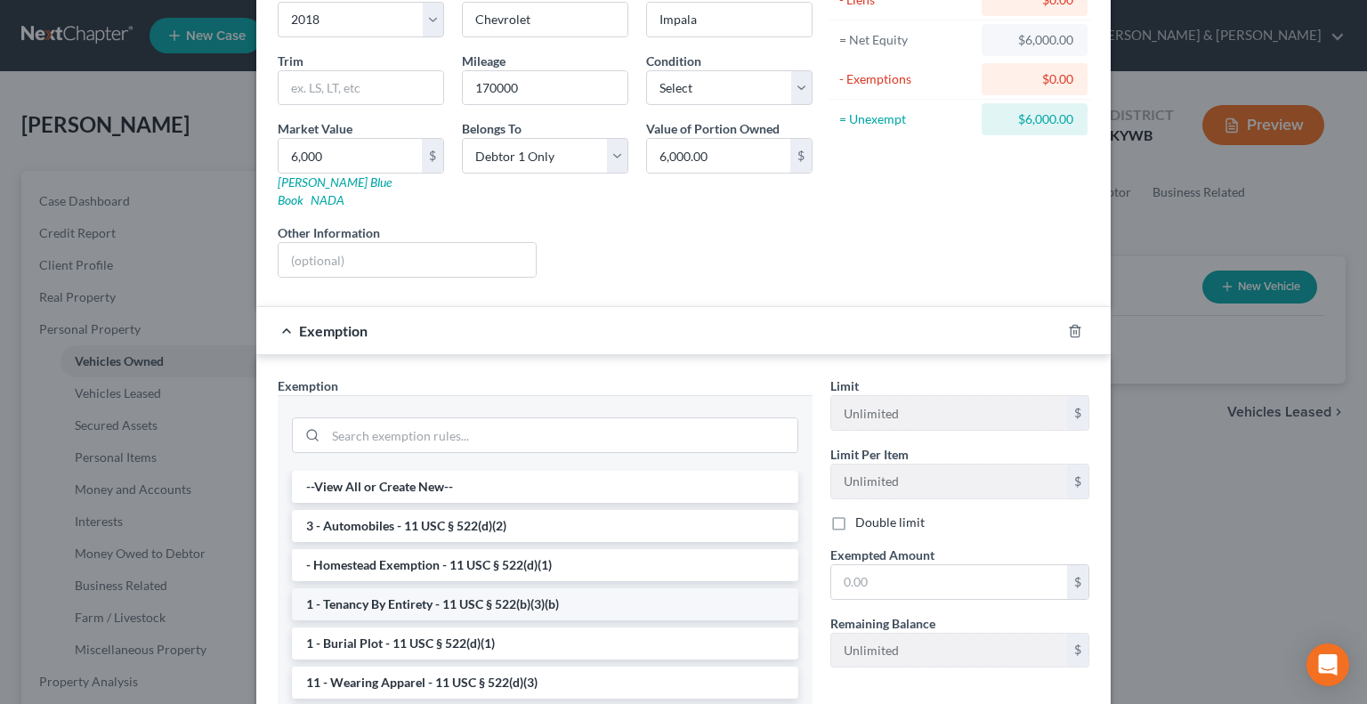
scroll to position [178, 0]
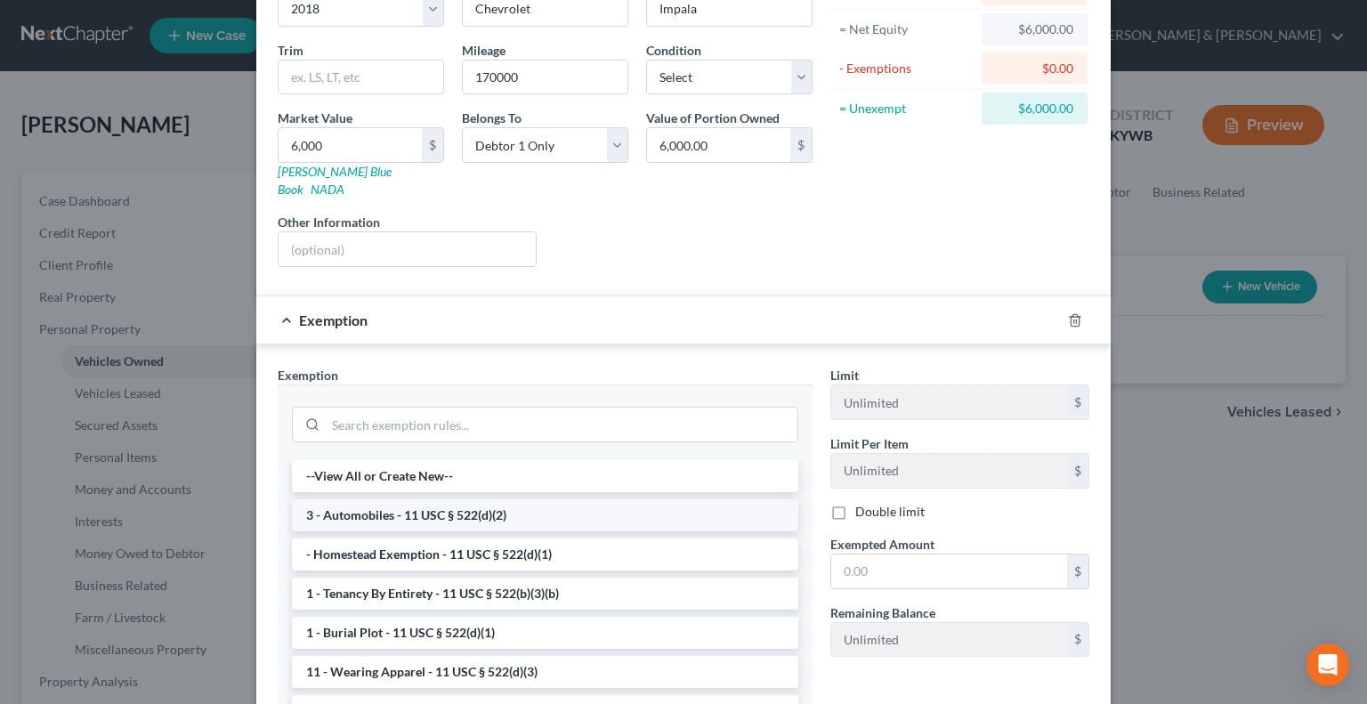
click at [426, 499] on li "3 - Automobiles - 11 USC § 522(d)(2)" at bounding box center [545, 515] width 506 height 32
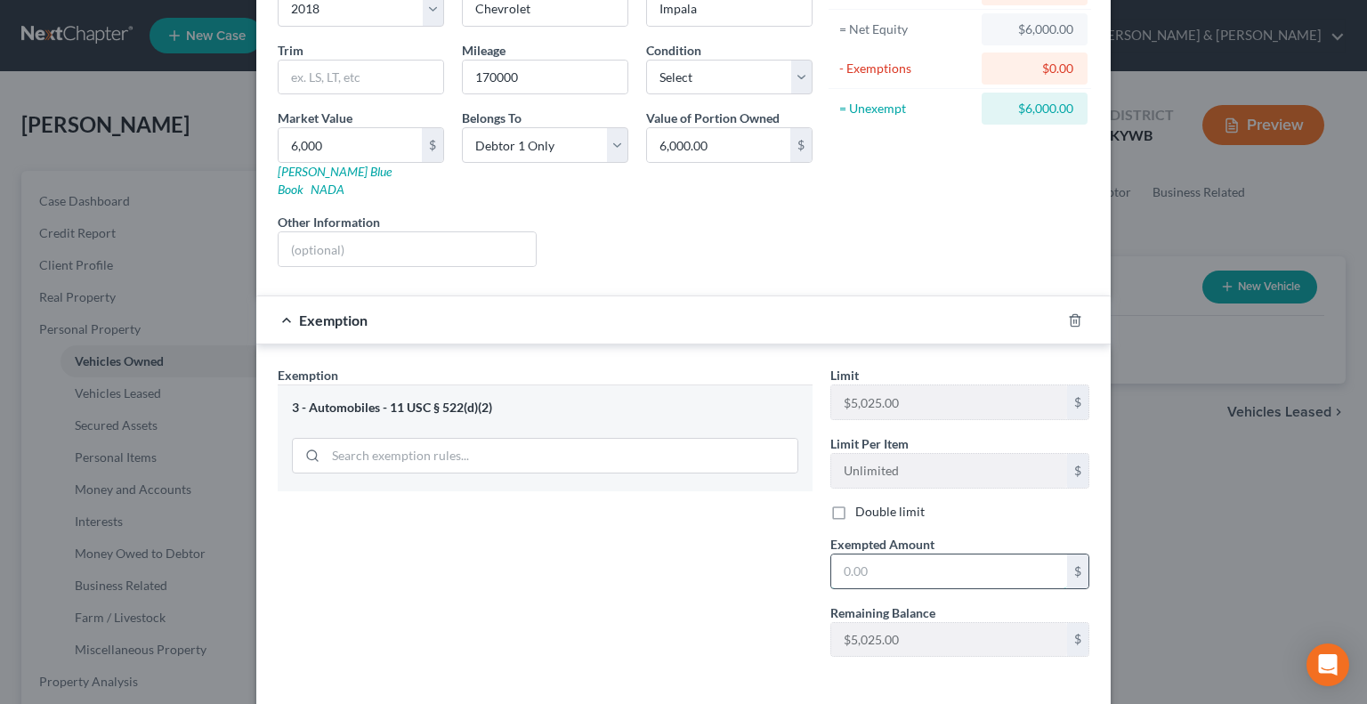
click at [885, 555] on input "text" at bounding box center [949, 572] width 236 height 34
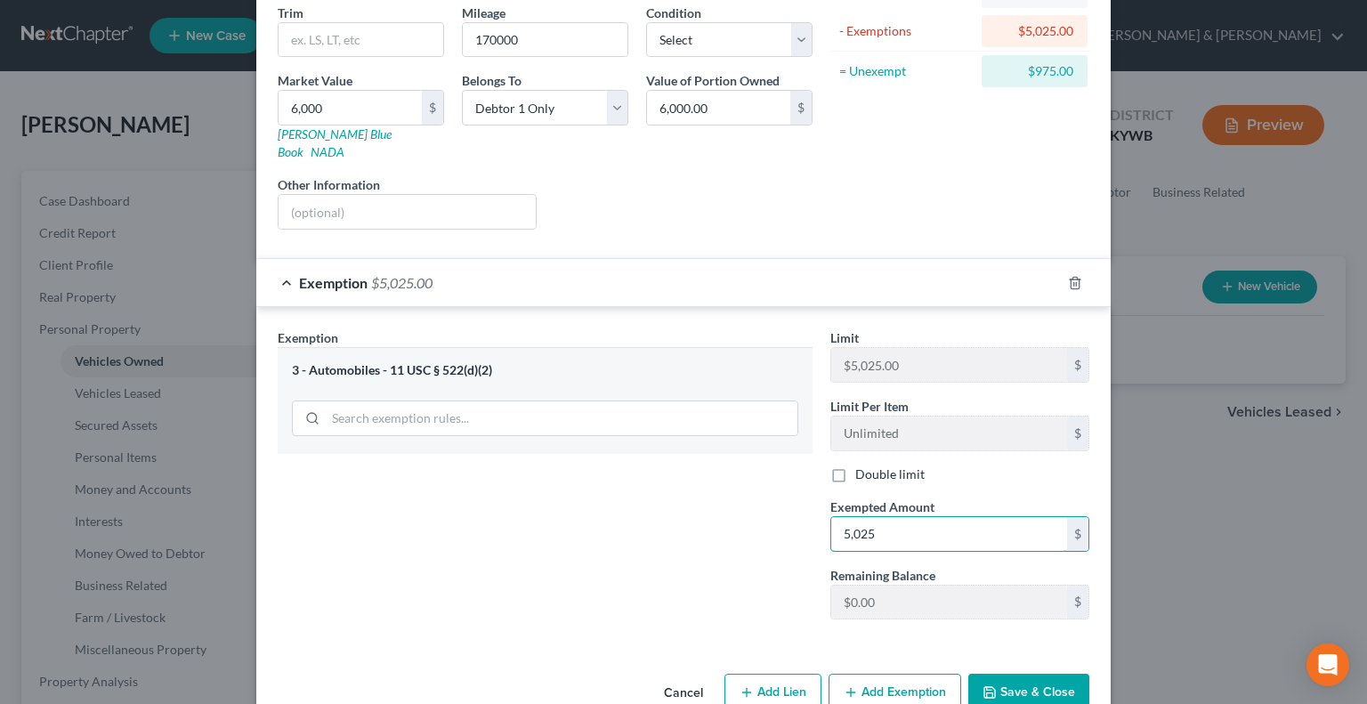
scroll to position [236, 0]
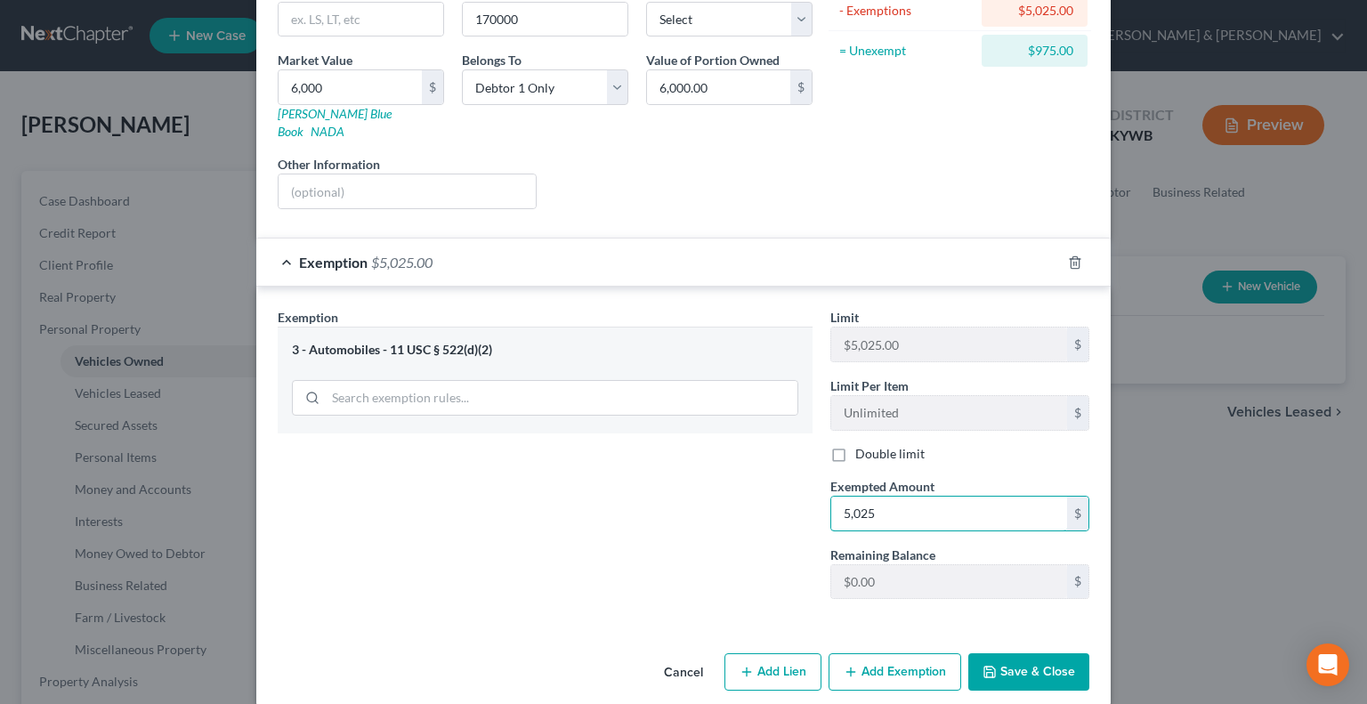
type input "5,025"
click at [1017, 653] on button "Save & Close" at bounding box center [1028, 671] width 121 height 37
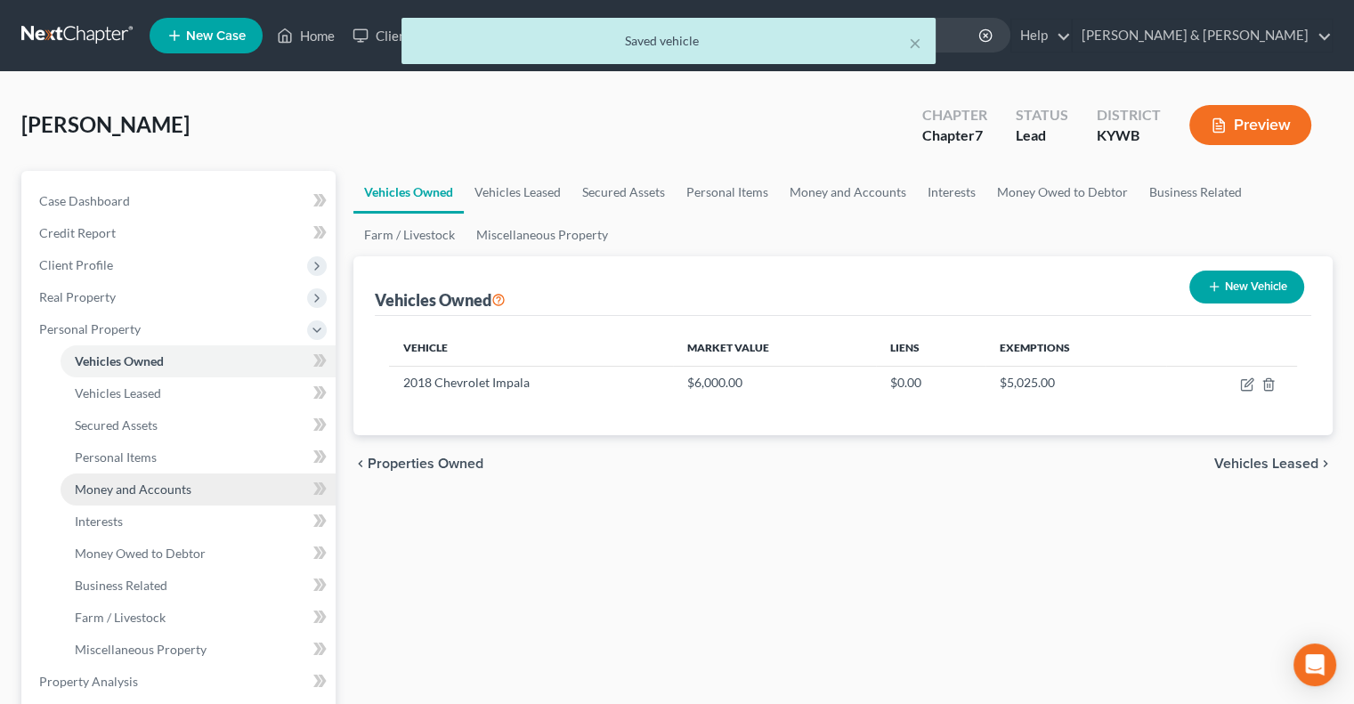
click at [128, 484] on span "Money and Accounts" at bounding box center [133, 489] width 117 height 15
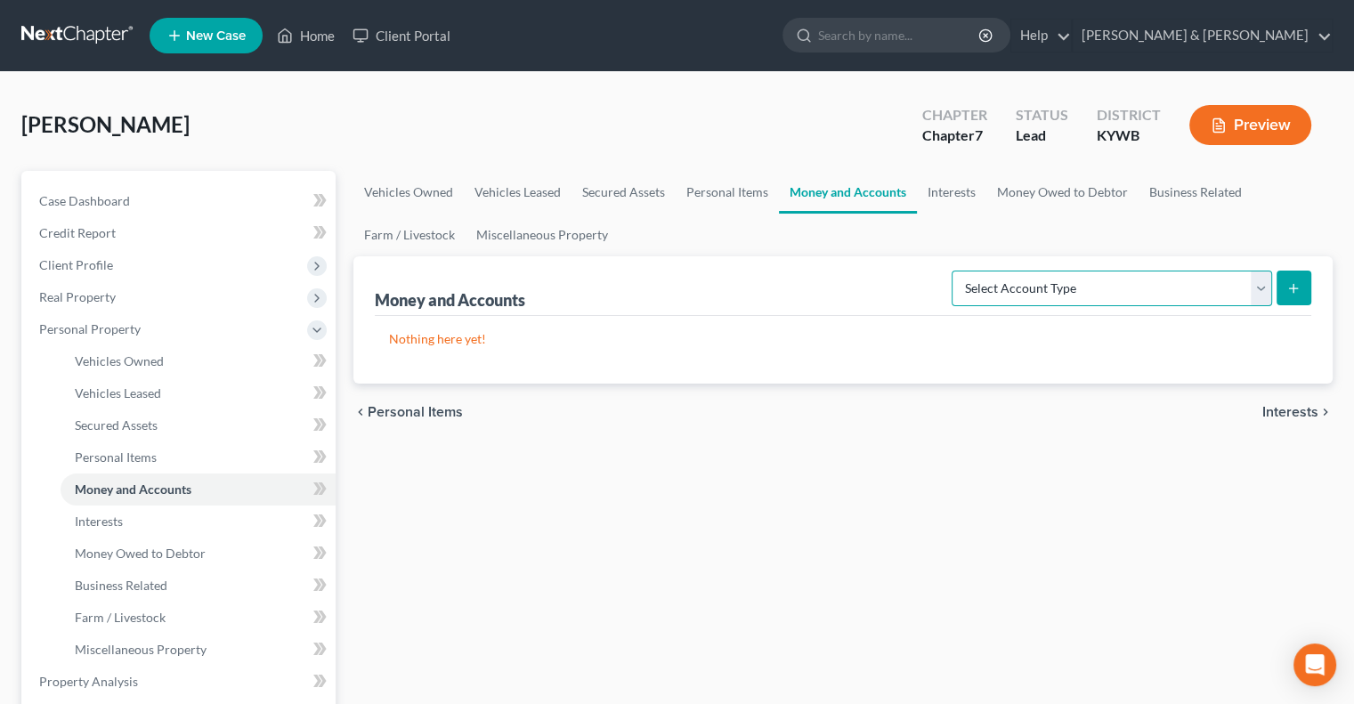
click at [1260, 282] on select "Select Account Type Brokerage Cash on Hand Certificates of Deposit Checking Acc…" at bounding box center [1112, 289] width 320 height 36
select select "cash_on_hand"
click at [955, 271] on select "Select Account Type Brokerage Cash on Hand Certificates of Deposit Checking Acc…" at bounding box center [1112, 289] width 320 height 36
click at [1295, 286] on icon "submit" at bounding box center [1293, 288] width 14 height 14
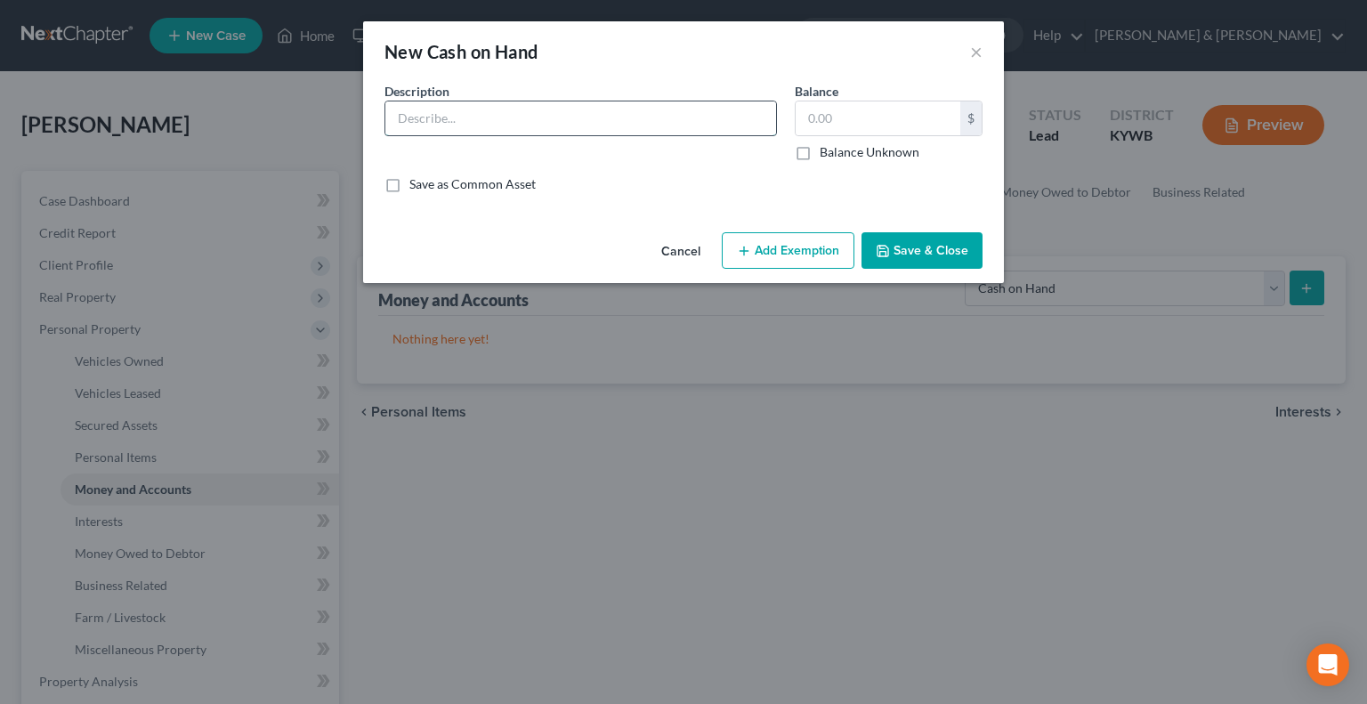
click at [545, 120] on input "text" at bounding box center [580, 118] width 391 height 34
type input "Cash"
click at [885, 121] on input "text" at bounding box center [878, 118] width 165 height 34
type input "10.00"
click at [777, 247] on button "Add Exemption" at bounding box center [788, 250] width 133 height 37
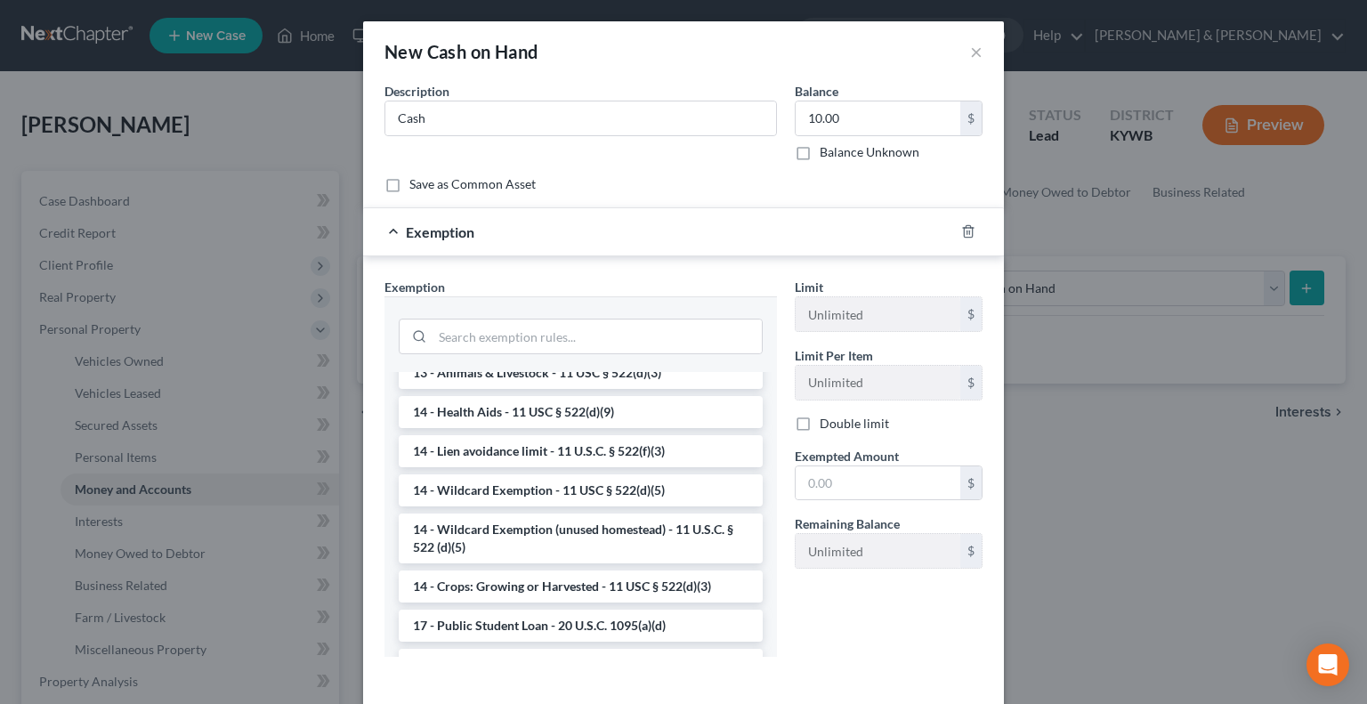
scroll to position [267, 0]
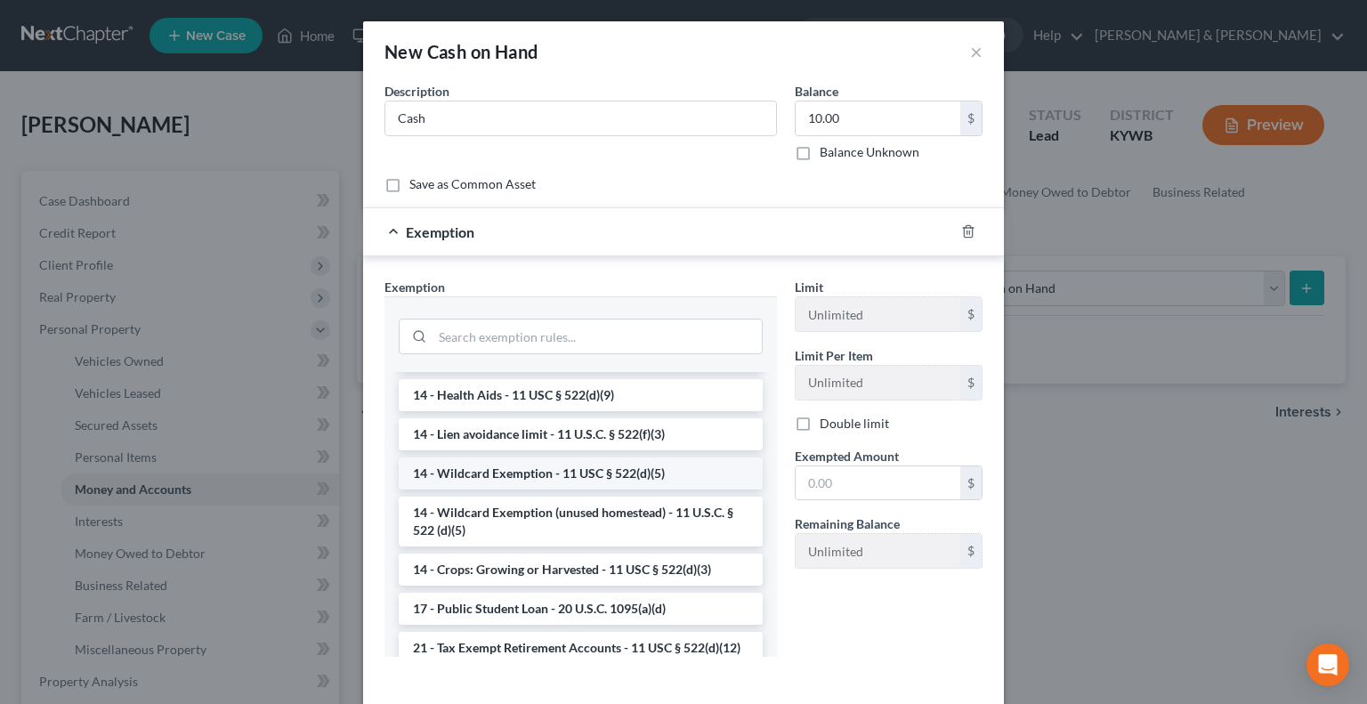
click at [502, 469] on li "14 - Wildcard Exemption - 11 USC § 522(d)(5)" at bounding box center [581, 474] width 364 height 32
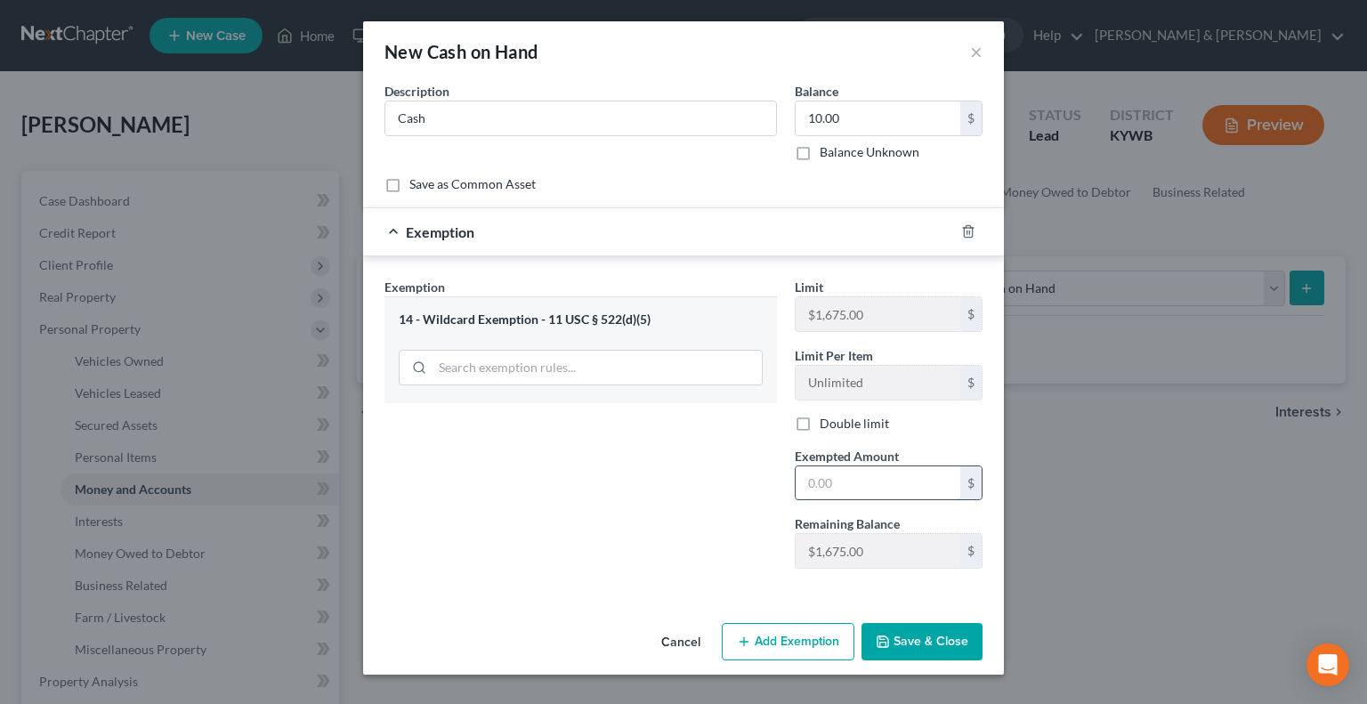
click at [820, 487] on input "text" at bounding box center [878, 483] width 165 height 34
type input "10.00"
click at [906, 642] on button "Save & Close" at bounding box center [922, 641] width 121 height 37
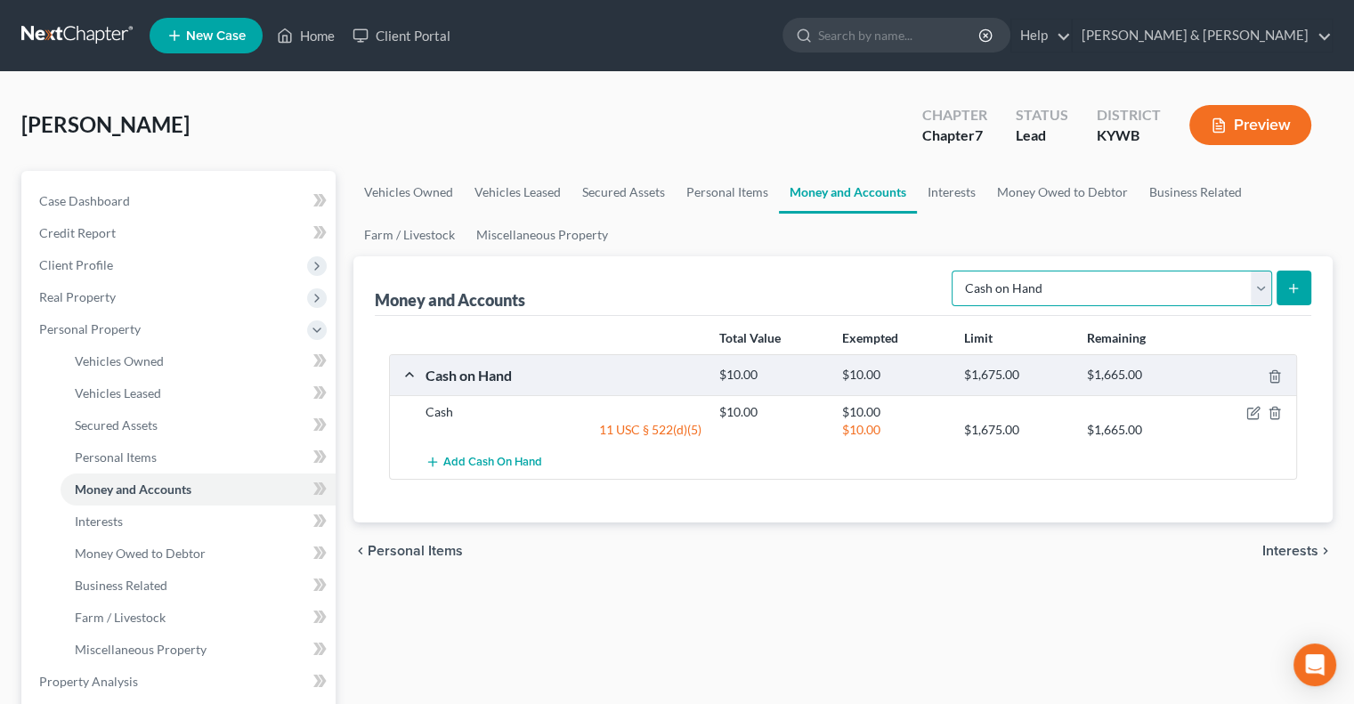
click at [1268, 292] on select "Select Account Type Brokerage Cash on Hand Certificates of Deposit Checking Acc…" at bounding box center [1112, 289] width 320 height 36
select select "checking"
click at [955, 271] on select "Select Account Type Brokerage Cash on Hand Certificates of Deposit Checking Acc…" at bounding box center [1112, 289] width 320 height 36
click at [1307, 293] on button "submit" at bounding box center [1293, 288] width 35 height 35
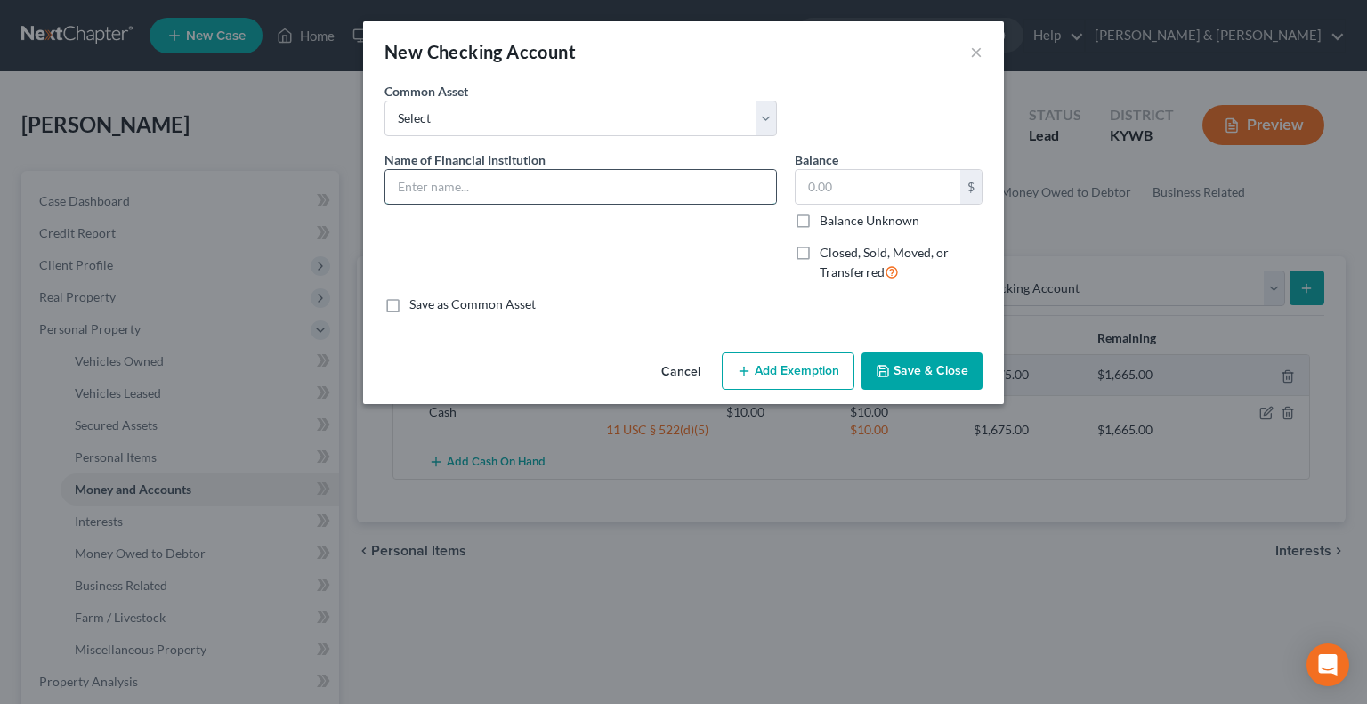
click at [587, 191] on input "text" at bounding box center [580, 187] width 391 height 34
type input "Chase"
click at [819, 201] on input "text" at bounding box center [878, 187] width 165 height 34
type input "5.00"
click at [815, 366] on button "Add Exemption" at bounding box center [788, 370] width 133 height 37
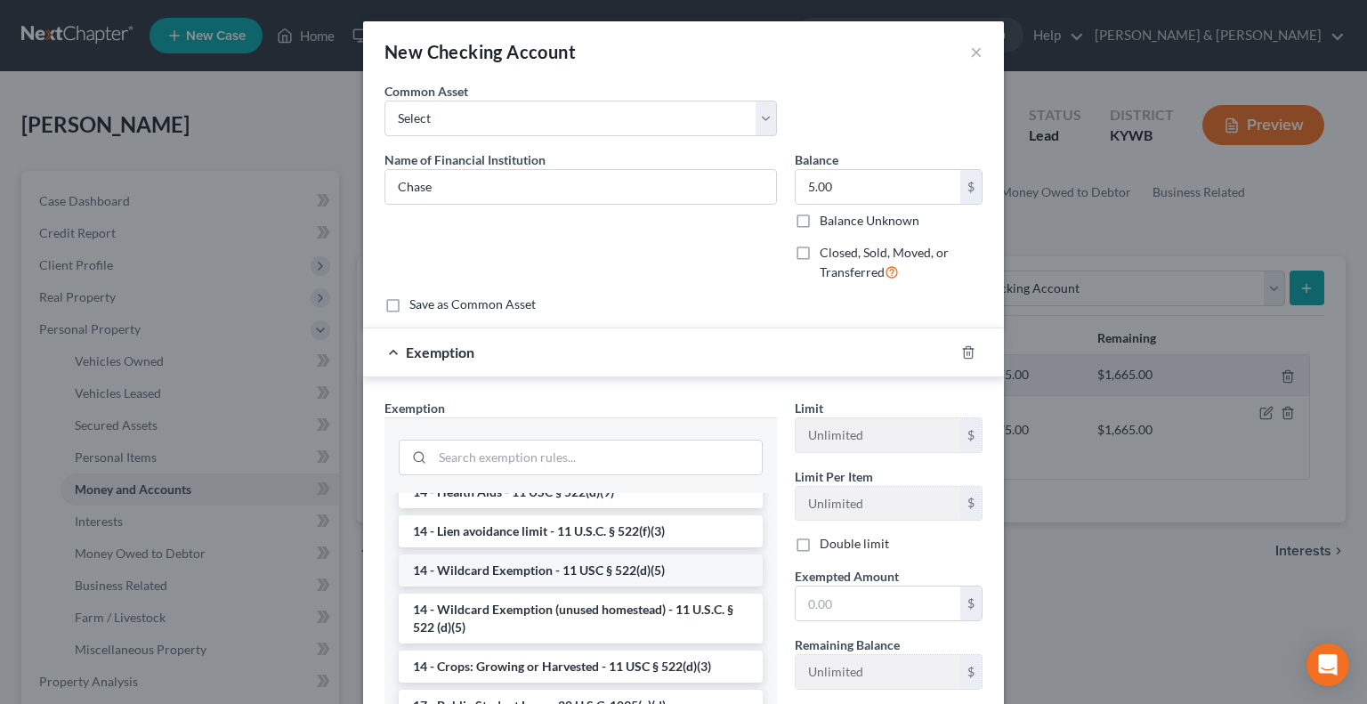
scroll to position [356, 0]
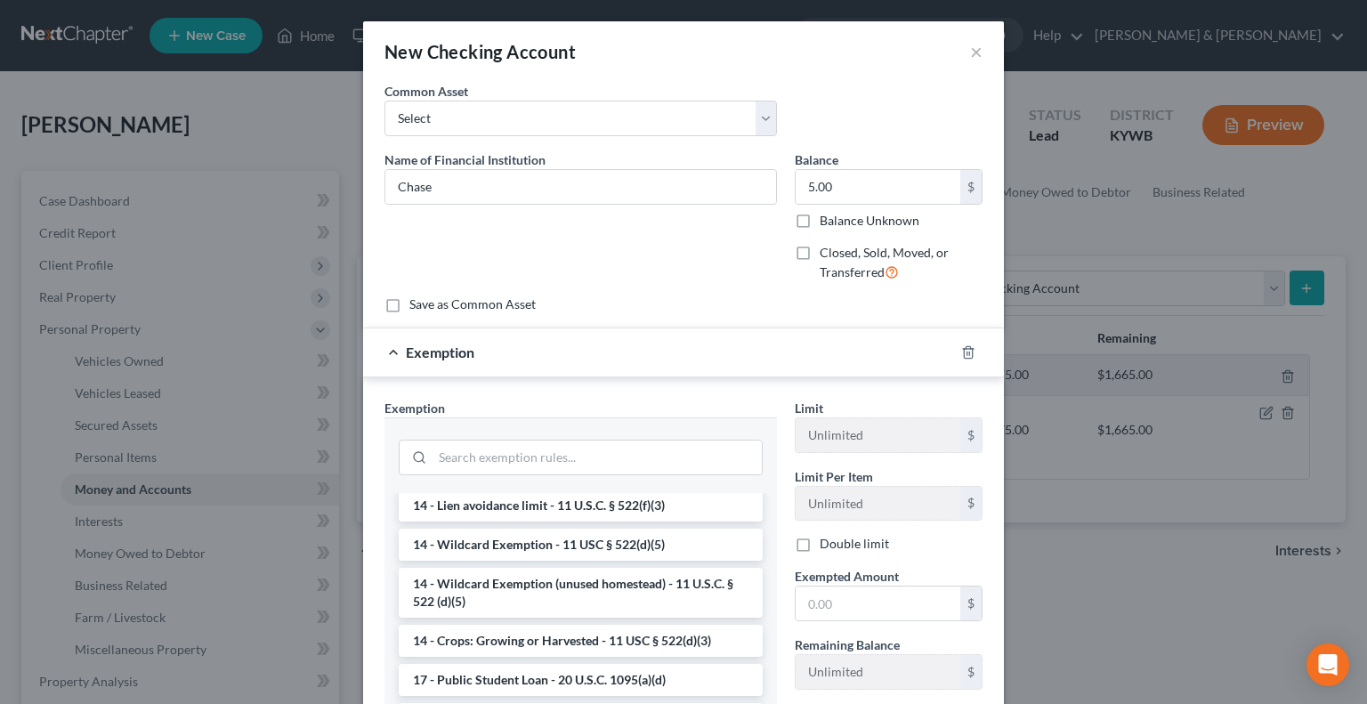
drag, startPoint x: 534, startPoint y: 551, endPoint x: 638, endPoint y: 562, distance: 104.7
click at [536, 550] on li "14 - Wildcard Exemption - 11 USC § 522(d)(5)" at bounding box center [581, 545] width 364 height 32
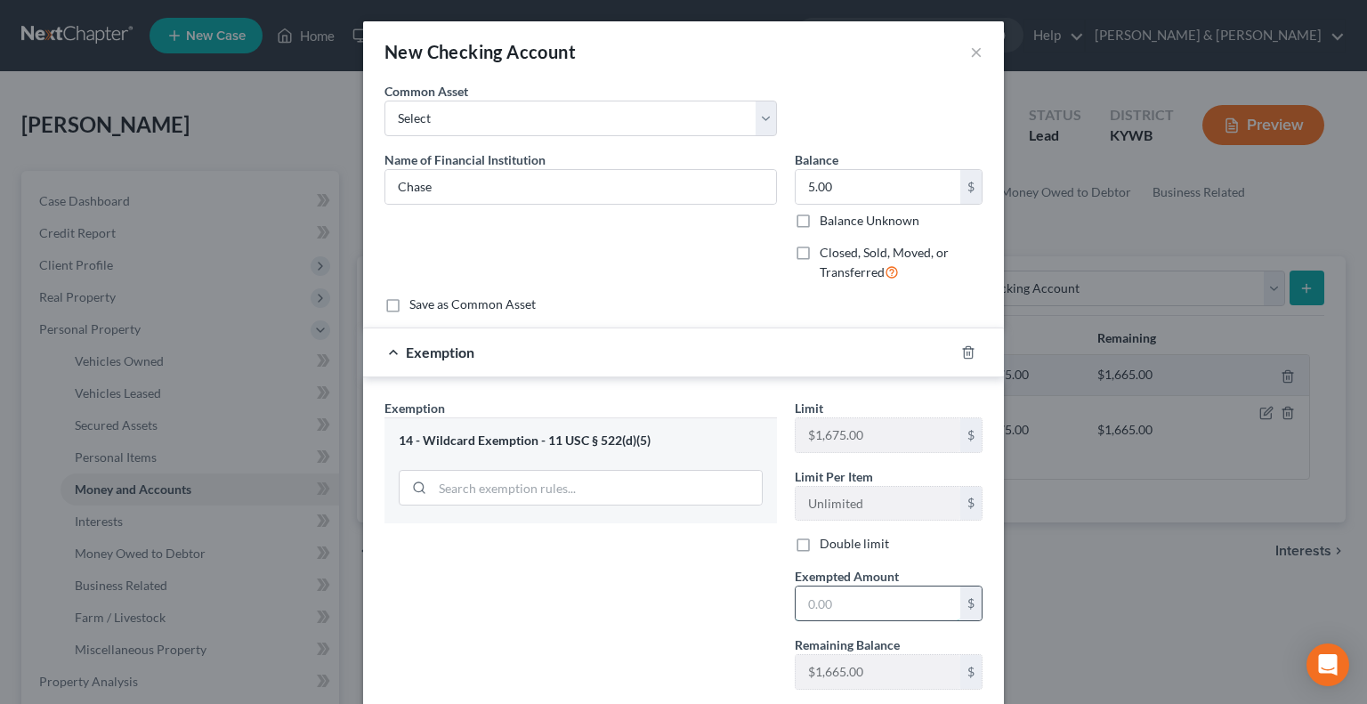
click at [825, 604] on input "text" at bounding box center [878, 604] width 165 height 34
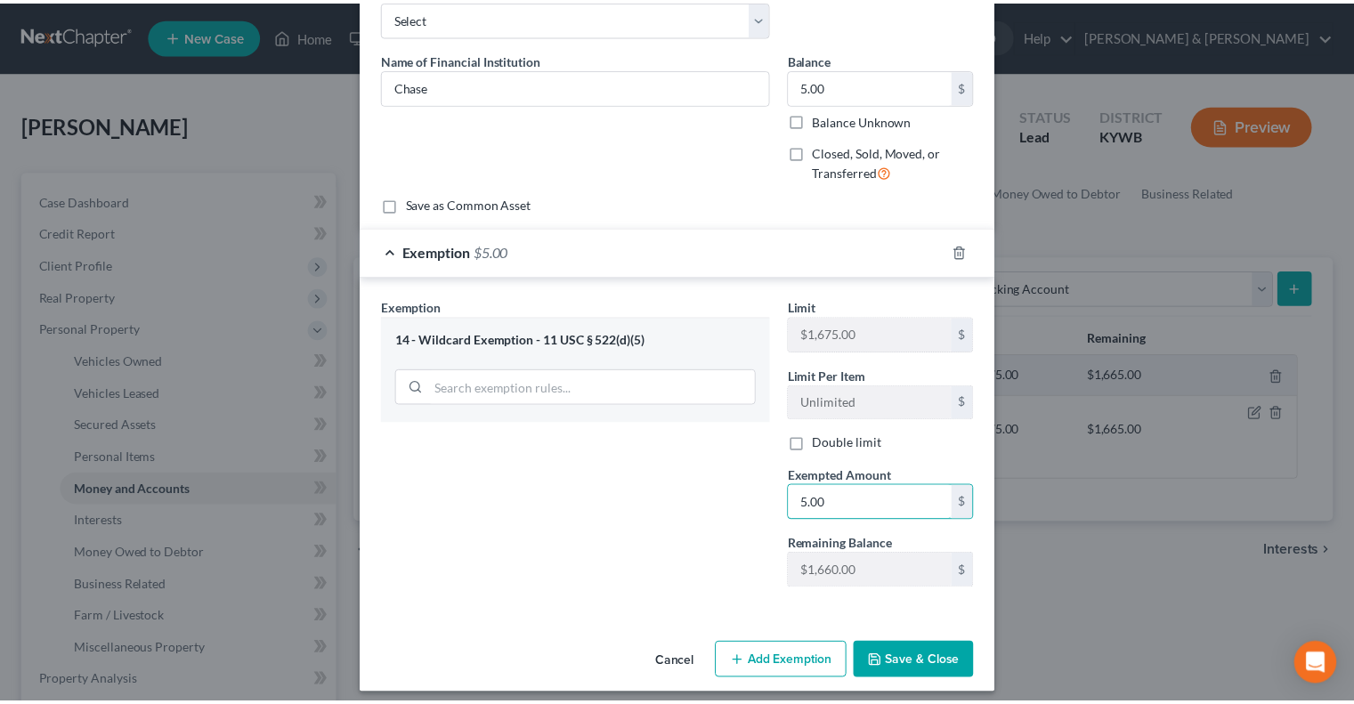
scroll to position [109, 0]
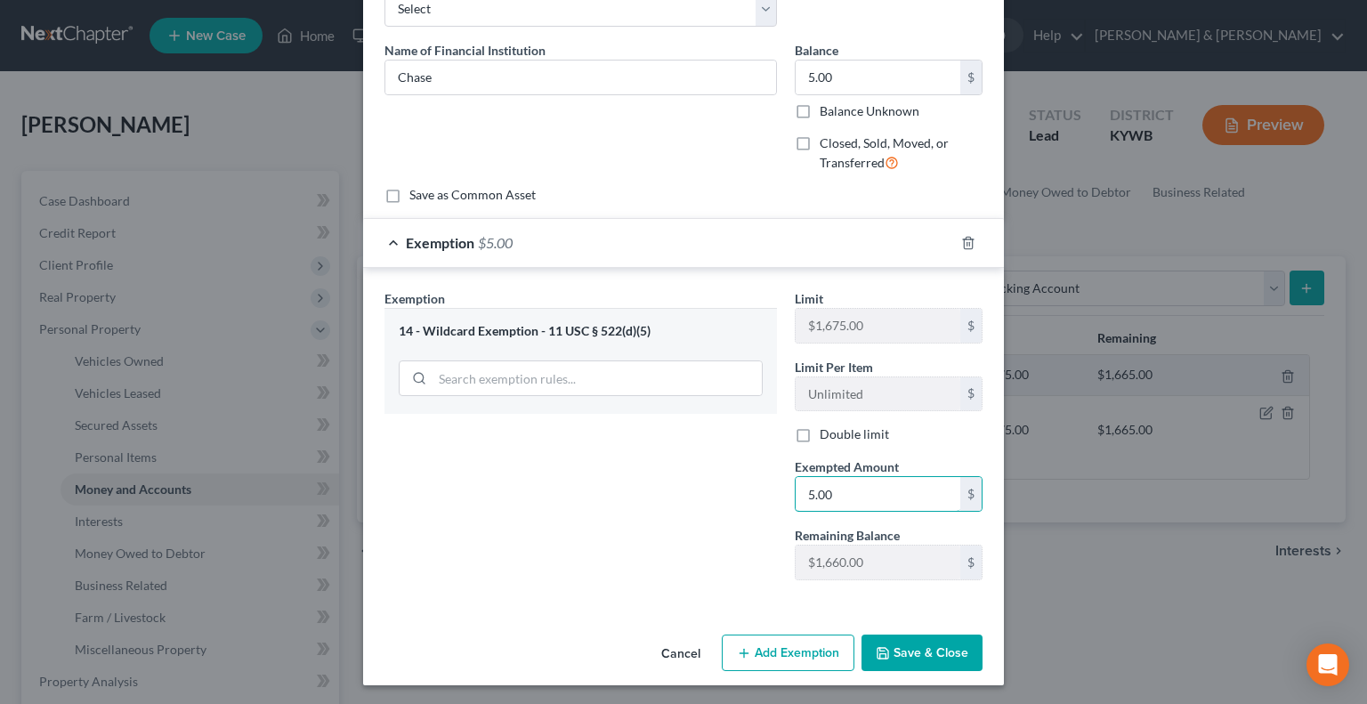
type input "5.00"
click at [913, 639] on button "Save & Close" at bounding box center [922, 653] width 121 height 37
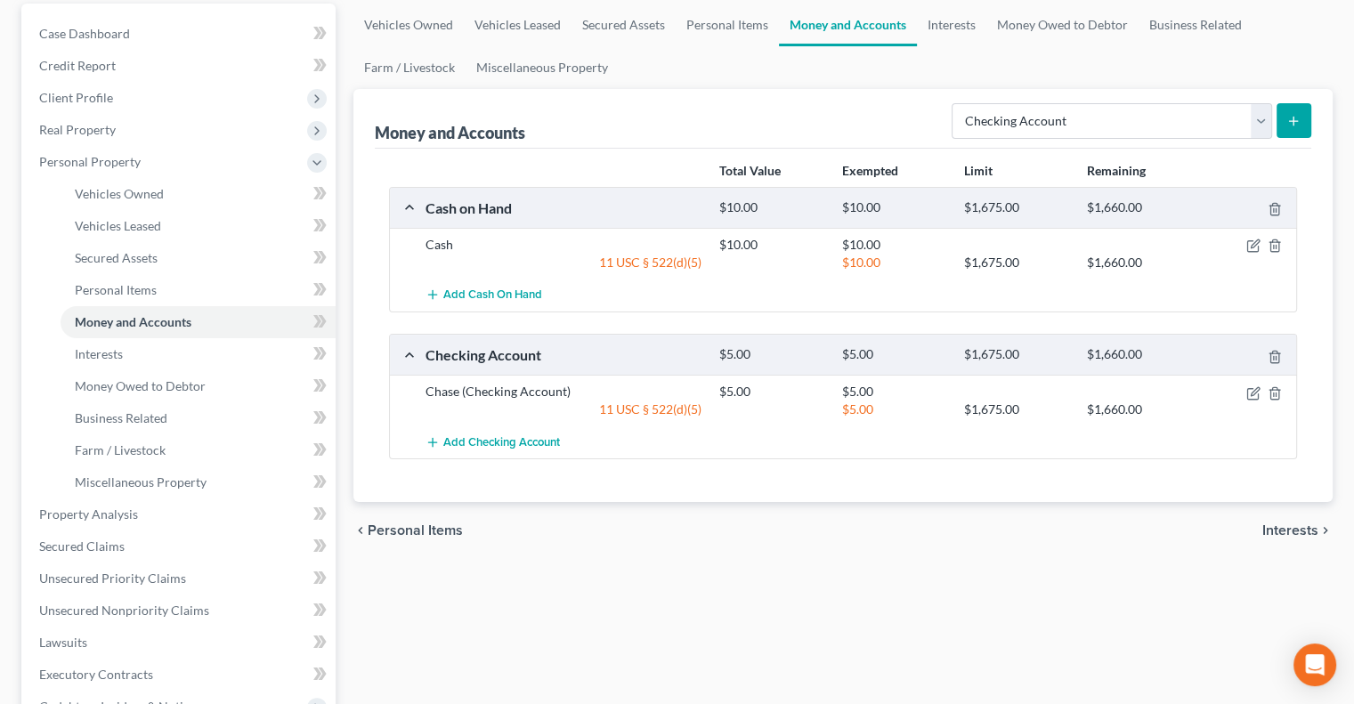
scroll to position [178, 0]
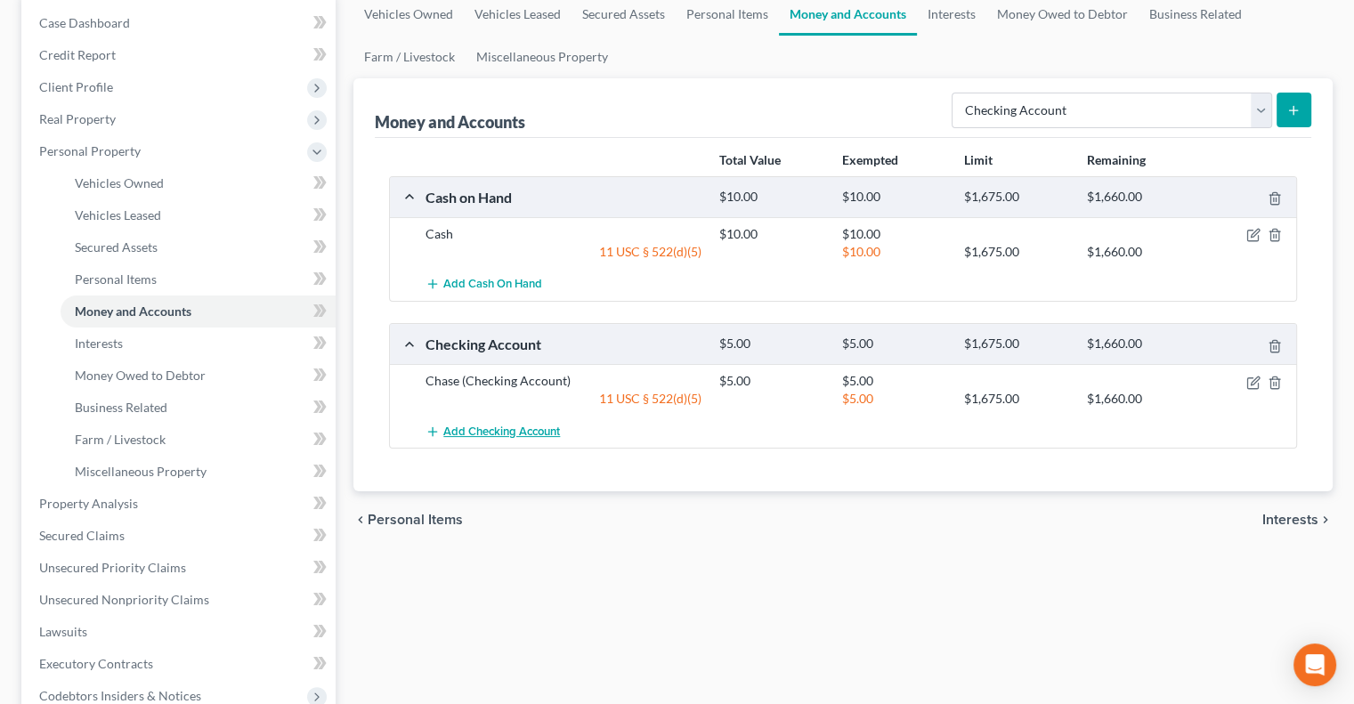
click at [493, 426] on span "Add Checking Account" at bounding box center [501, 432] width 117 height 14
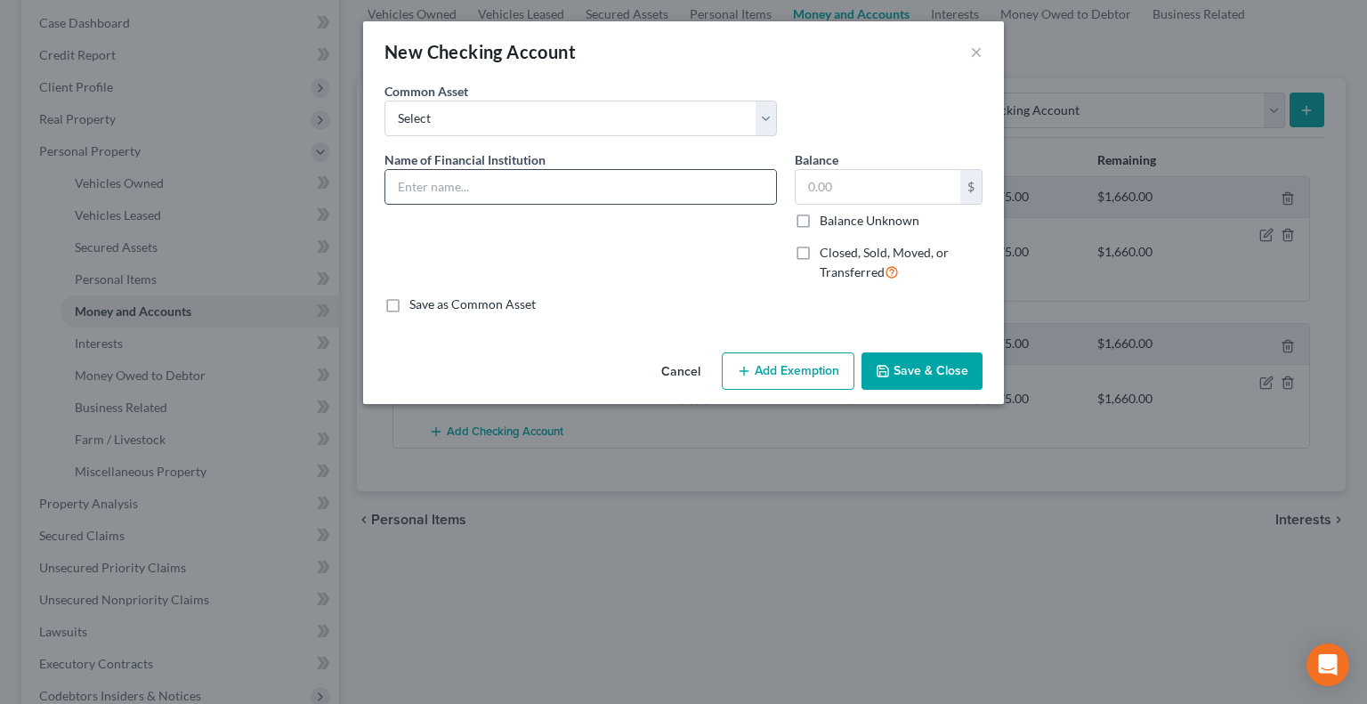
click at [458, 181] on input "text" at bounding box center [580, 187] width 391 height 34
click at [468, 174] on input "text" at bounding box center [580, 187] width 391 height 34
type input "Chime"
click at [839, 190] on input "text" at bounding box center [878, 187] width 165 height 34
type input "0.00"
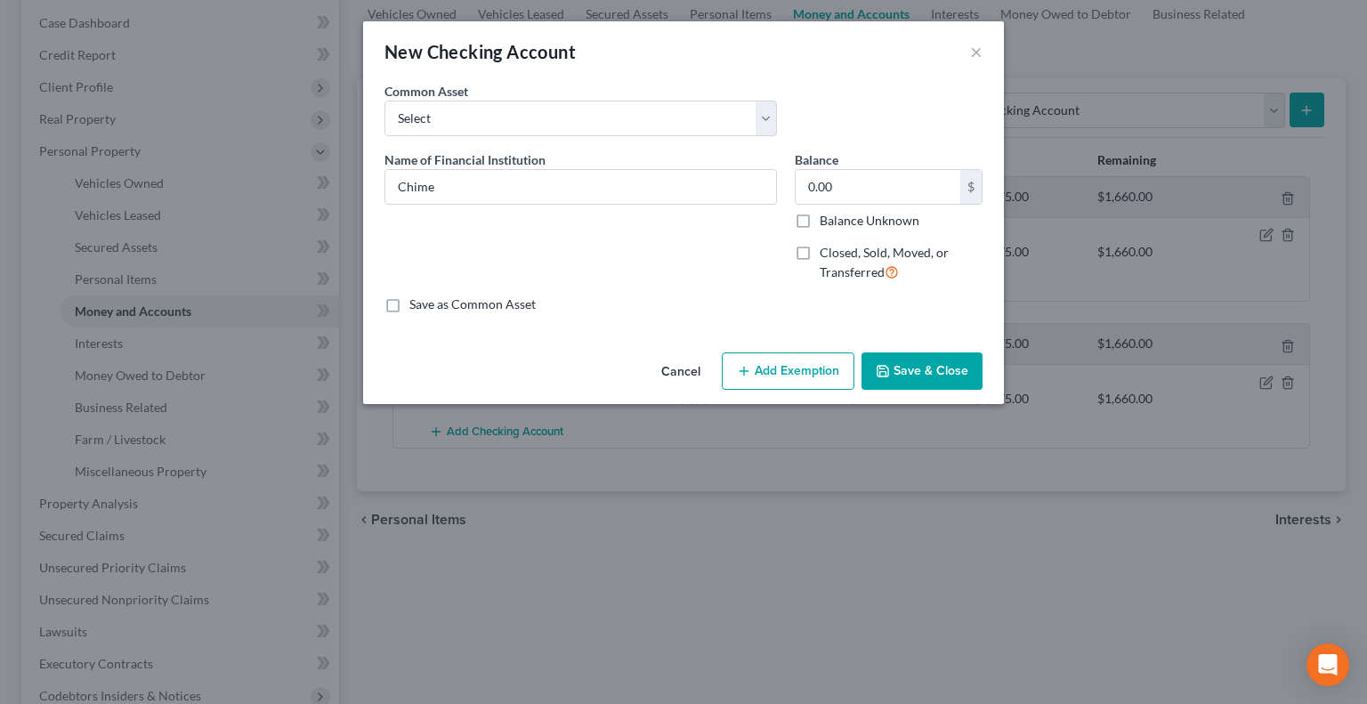
click at [820, 247] on label "Closed, Sold, Moved, or Transferred" at bounding box center [901, 263] width 163 height 38
click at [827, 247] on input "Closed, Sold, Moved, or Transferred" at bounding box center [833, 250] width 12 height 12
checkbox input "true"
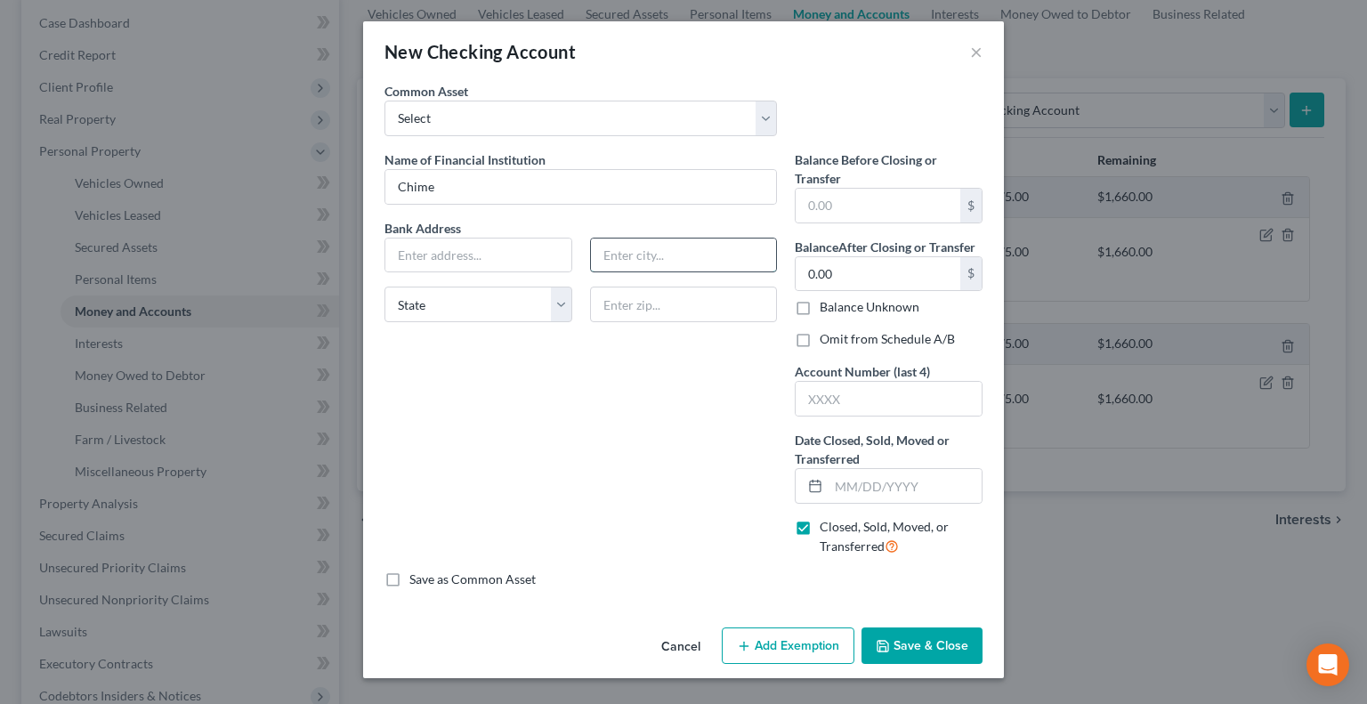
click at [632, 248] on input "text" at bounding box center [684, 256] width 186 height 34
type input "[GEOGRAPHIC_DATA]"
click at [513, 300] on select "State [US_STATE] AK AR AZ CA CO CT DE DC [GEOGRAPHIC_DATA] [GEOGRAPHIC_DATA] GU…" at bounding box center [479, 305] width 188 height 36
select select "18"
click at [385, 287] on select "State [US_STATE] AK AR AZ CA CO CT DE DC [GEOGRAPHIC_DATA] [GEOGRAPHIC_DATA] GU…" at bounding box center [479, 305] width 188 height 36
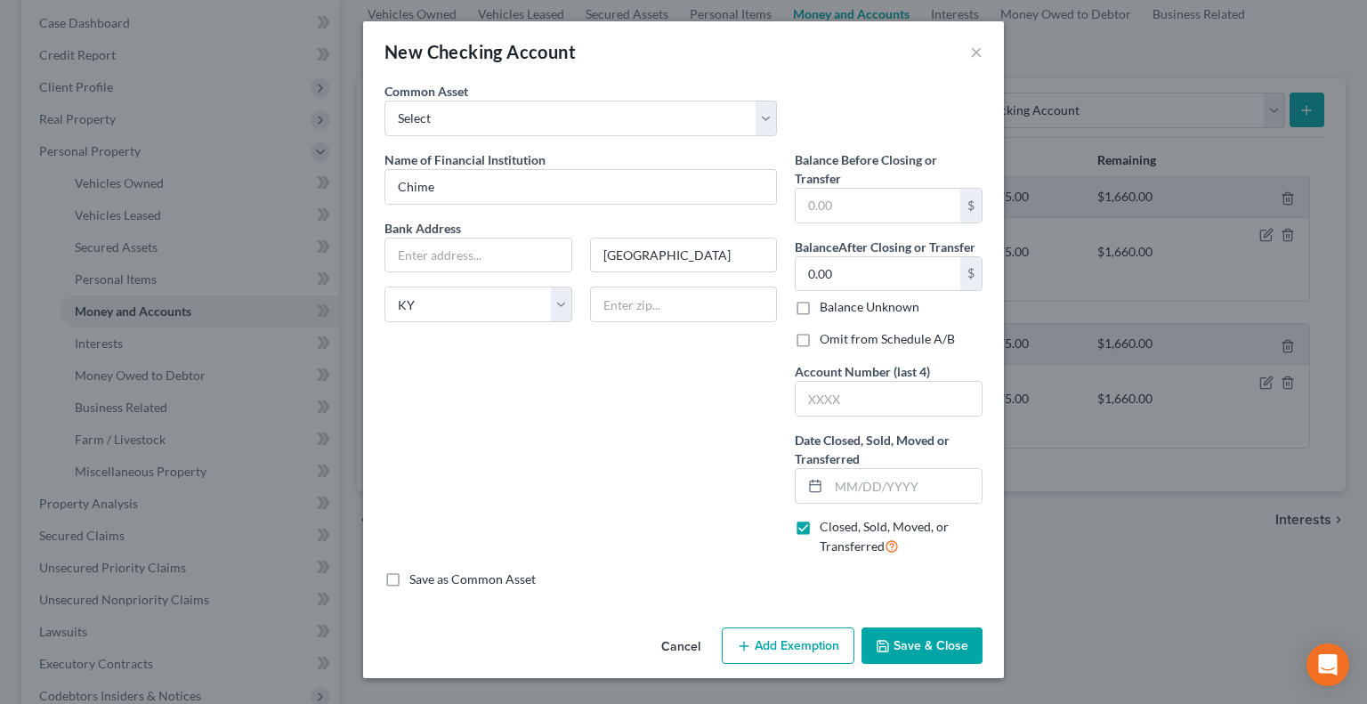
click at [820, 341] on label "Omit from Schedule A/B" at bounding box center [887, 339] width 135 height 18
click at [827, 341] on input "Omit from Schedule A/B" at bounding box center [833, 336] width 12 height 12
checkbox input "true"
click at [844, 487] on input "text" at bounding box center [905, 486] width 153 height 34
type input "[DATE]"
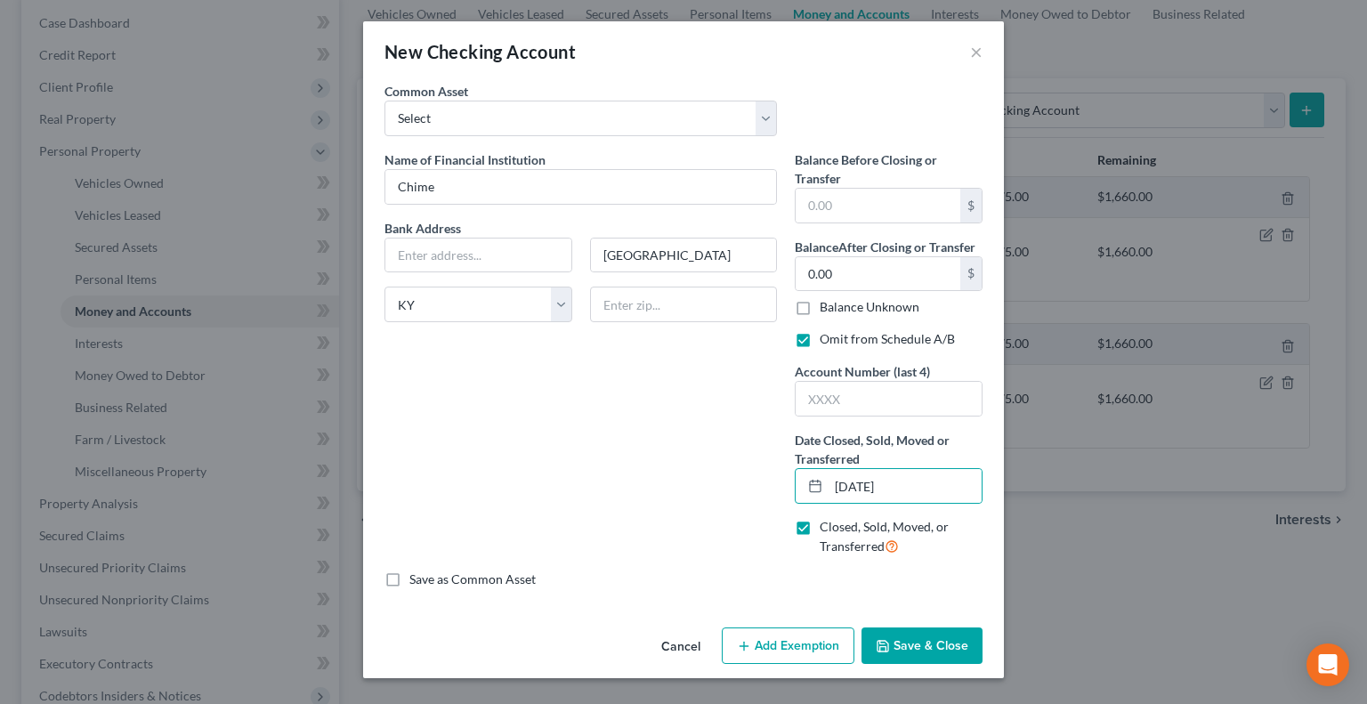
click at [937, 641] on button "Save & Close" at bounding box center [922, 646] width 121 height 37
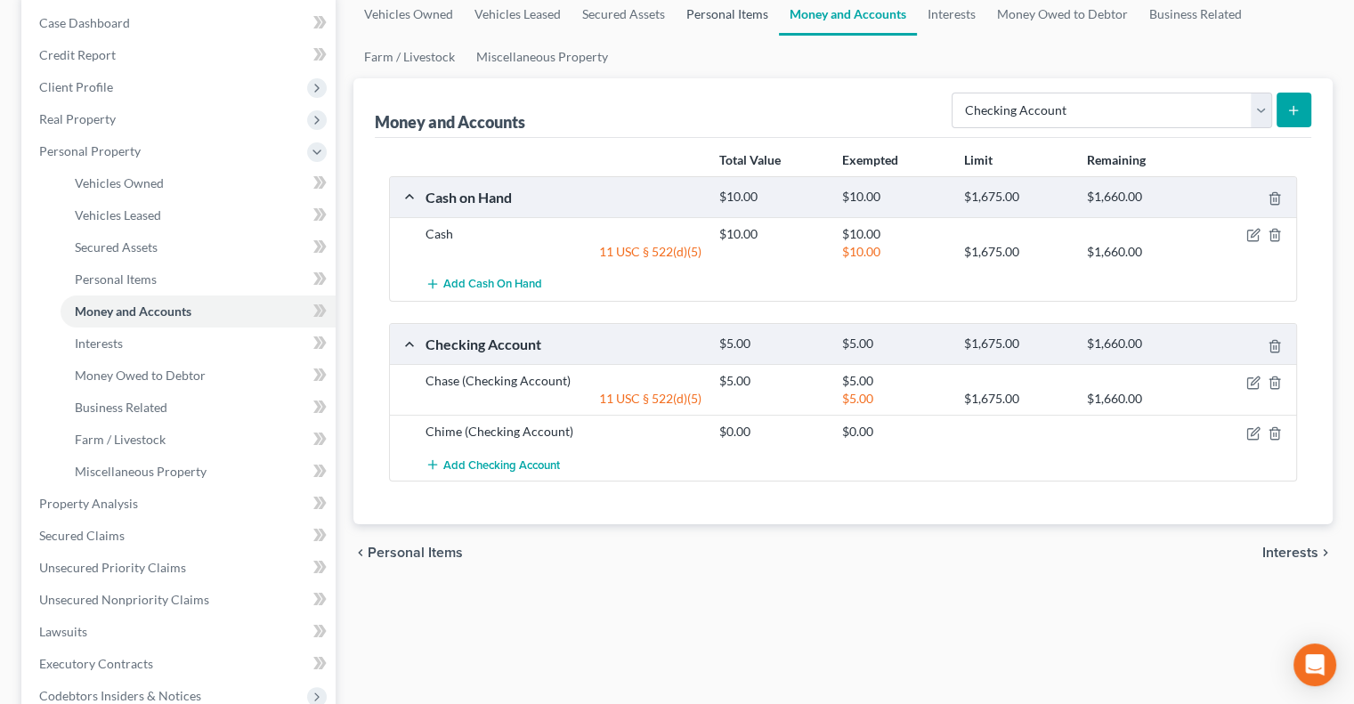
click at [711, 9] on link "Personal Items" at bounding box center [727, 14] width 103 height 43
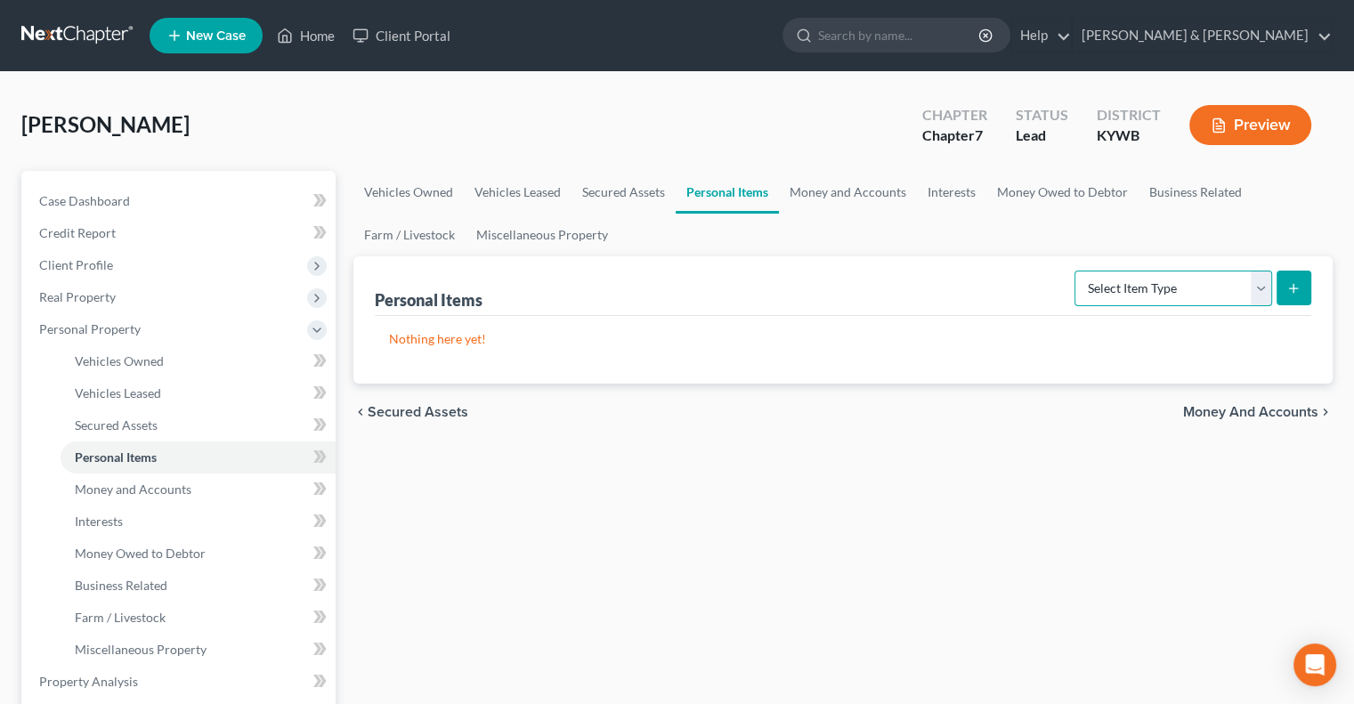
click at [1258, 282] on select "Select Item Type Clothing Collectibles Of Value Electronics Firearms Household …" at bounding box center [1173, 289] width 198 height 36
select select "household_goods"
click at [1076, 271] on select "Select Item Type Clothing Collectibles Of Value Electronics Firearms Household …" at bounding box center [1173, 289] width 198 height 36
click at [1293, 282] on icon "submit" at bounding box center [1293, 288] width 14 height 14
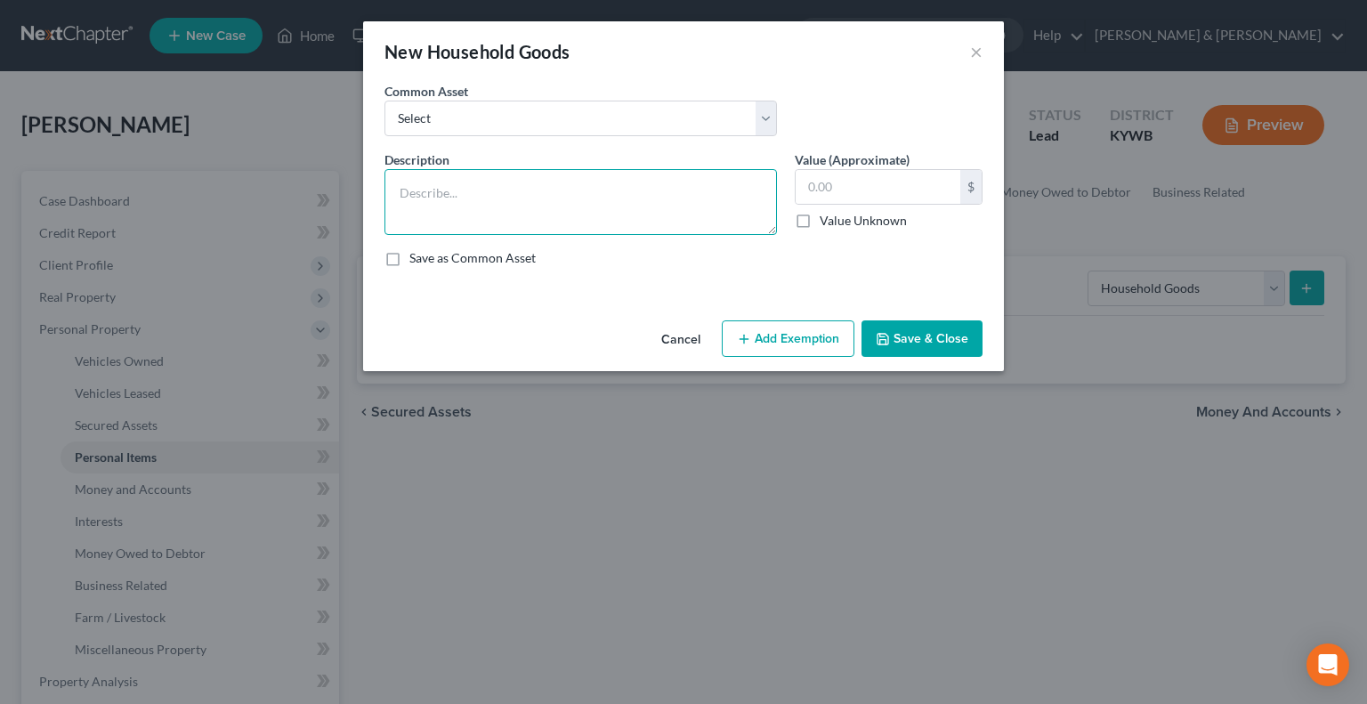
click at [436, 188] on textarea at bounding box center [581, 202] width 393 height 66
type textarea "Bed (2), chest, dresser (2), nightstand, washer, dryer."
click at [854, 190] on input "text" at bounding box center [878, 187] width 165 height 34
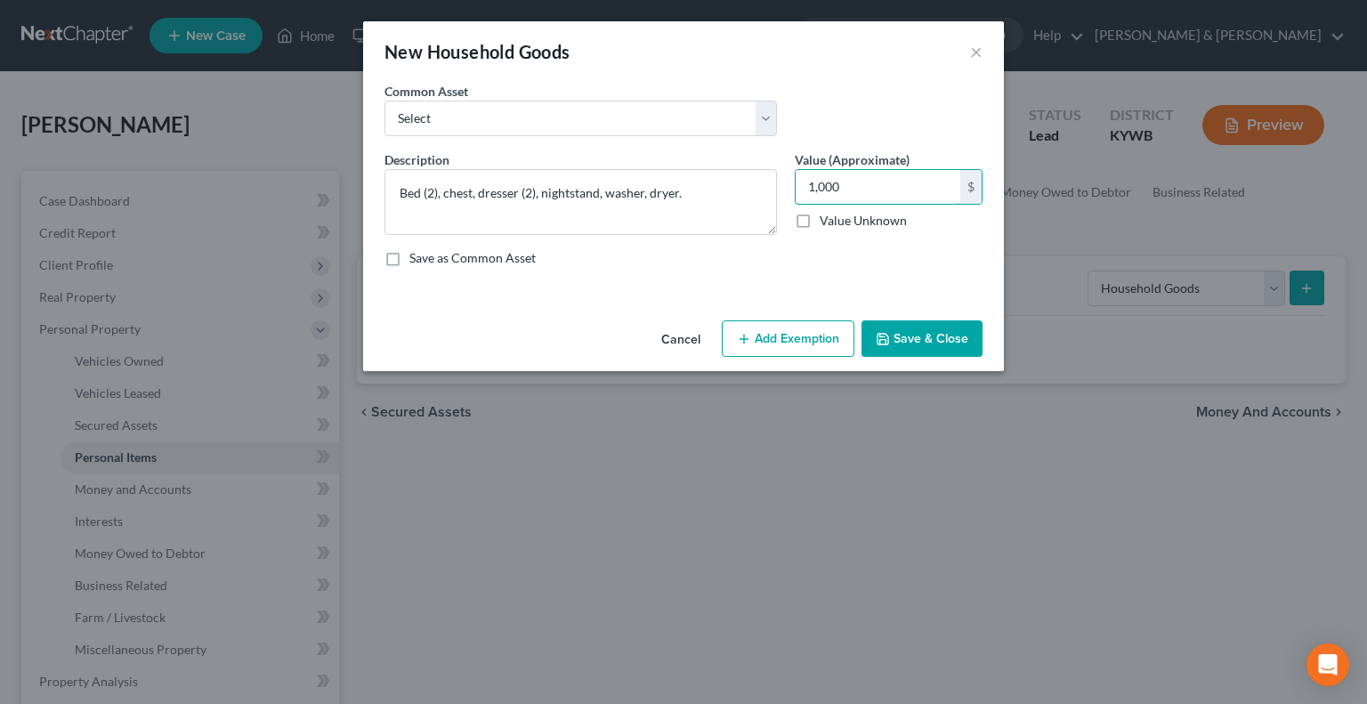
type input "1,000"
click at [780, 330] on button "Add Exemption" at bounding box center [788, 338] width 133 height 37
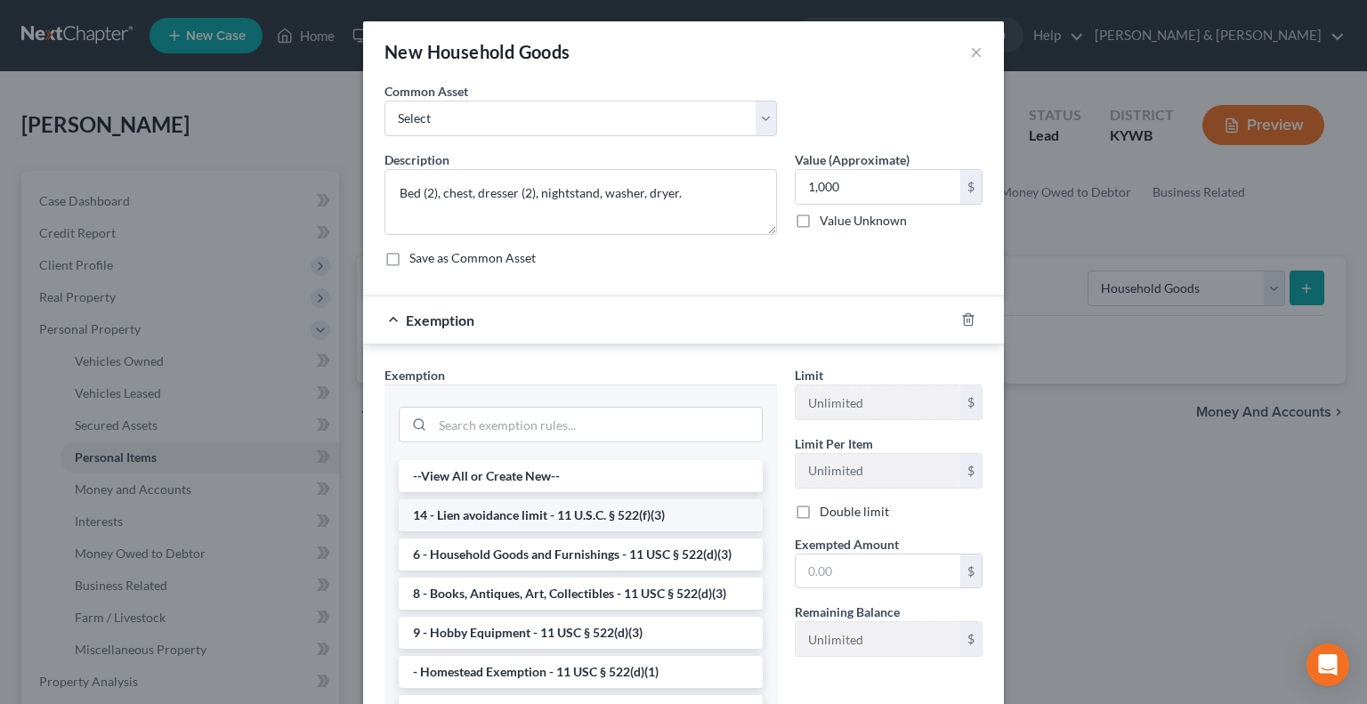
scroll to position [89, 0]
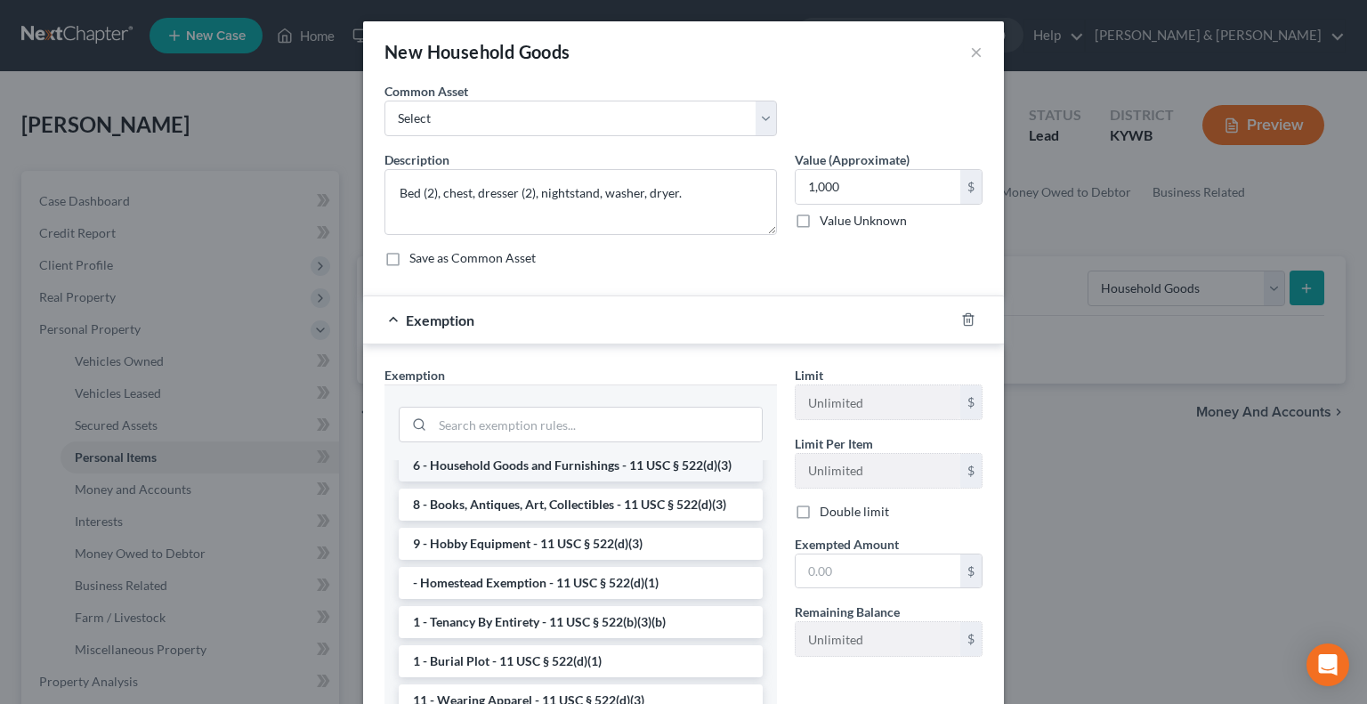
click at [522, 465] on li "6 - Household Goods and Furnishings - 11 USC § 522(d)(3)" at bounding box center [581, 466] width 364 height 32
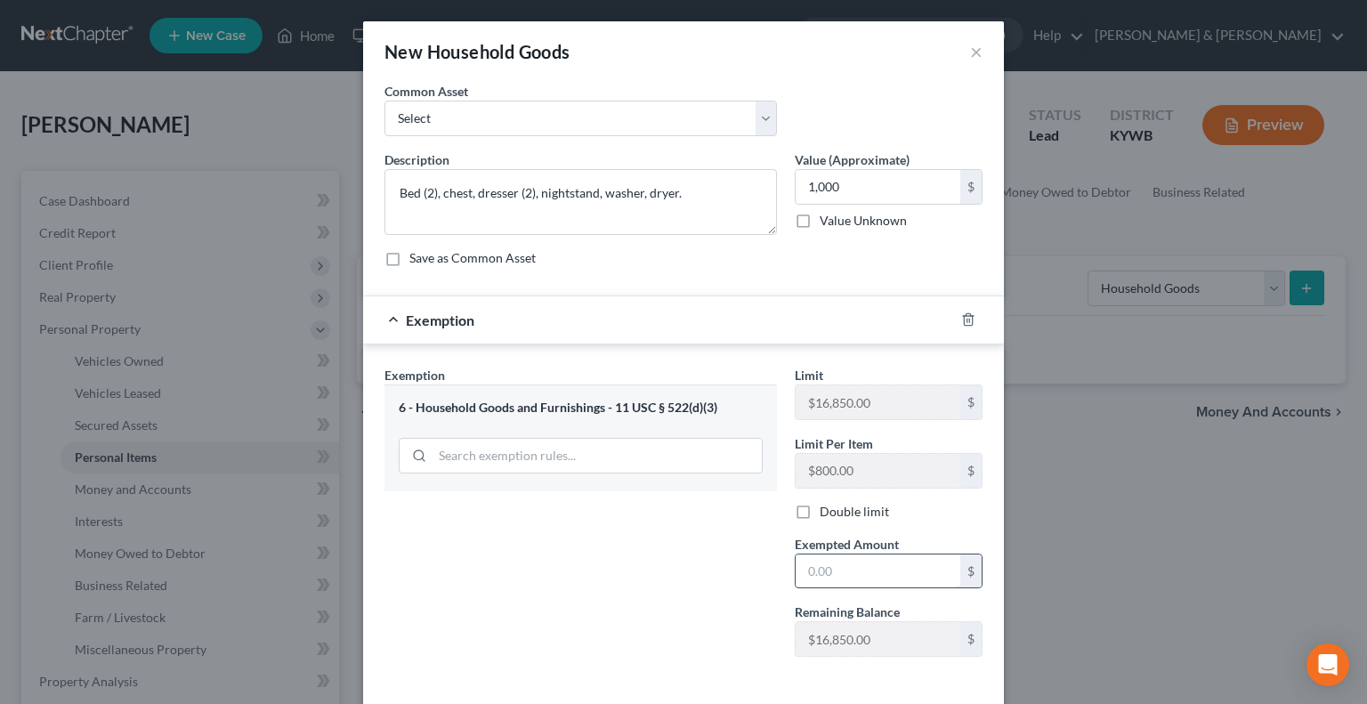
click at [809, 566] on input "text" at bounding box center [878, 572] width 165 height 34
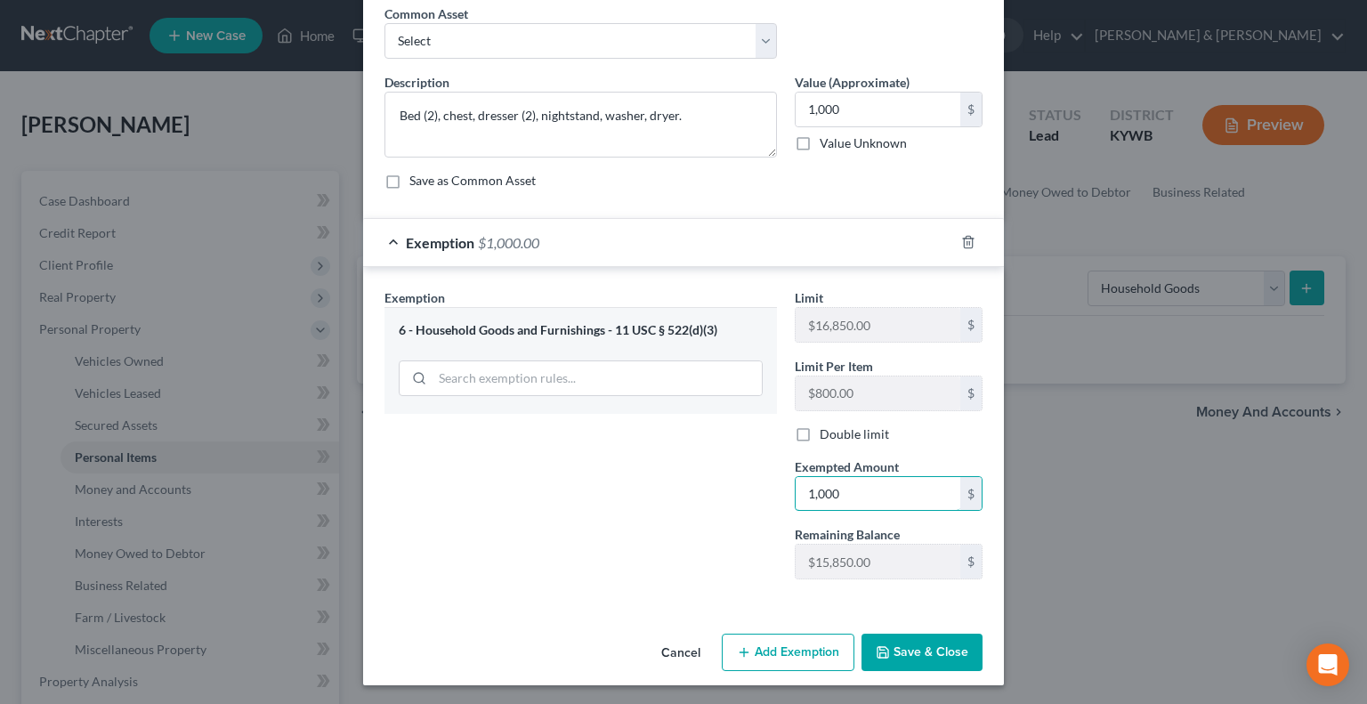
type input "1,000"
click at [931, 652] on button "Save & Close" at bounding box center [922, 652] width 121 height 37
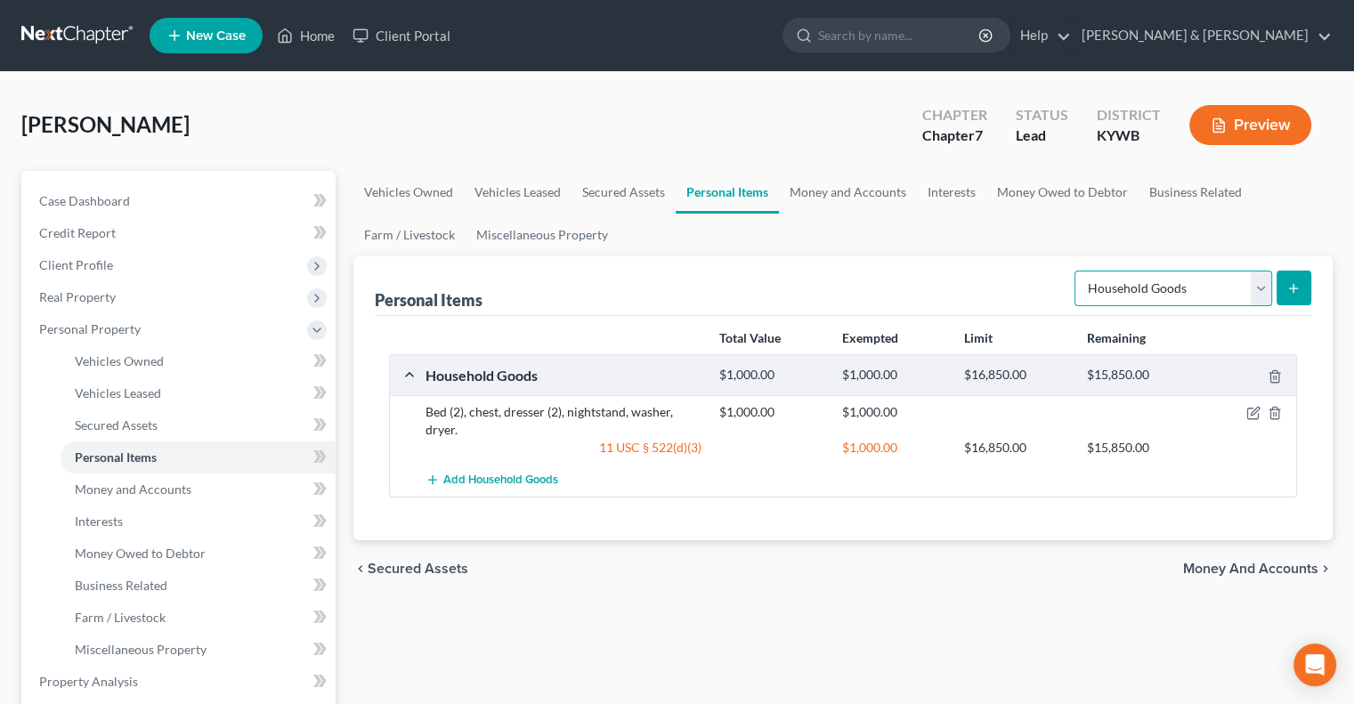
click at [1259, 284] on select "Select Item Type Clothing Collectibles Of Value Electronics Firearms Household …" at bounding box center [1173, 289] width 198 height 36
select select "electronics"
click at [1076, 271] on select "Select Item Type Clothing Collectibles Of Value Electronics Firearms Household …" at bounding box center [1173, 289] width 198 height 36
click at [1296, 288] on line "submit" at bounding box center [1294, 288] width 8 height 0
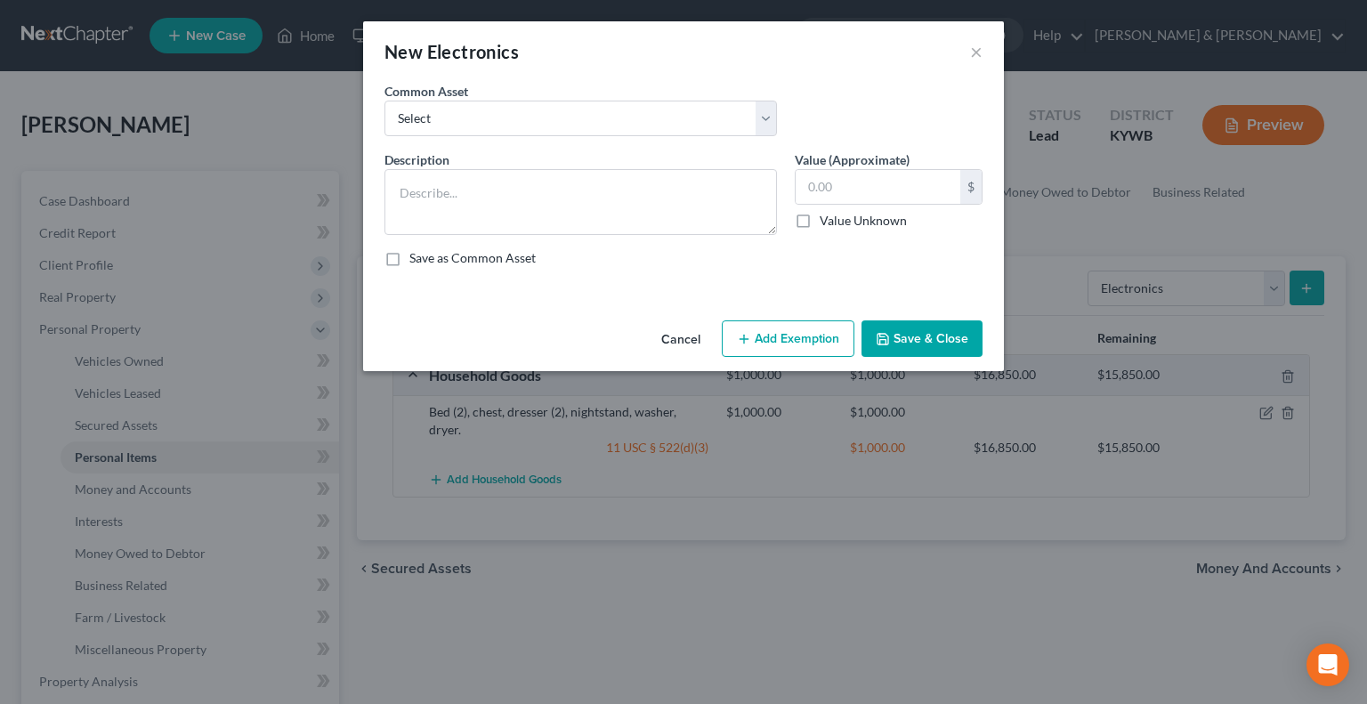
click at [606, 166] on div "Description *" at bounding box center [581, 192] width 410 height 85
click at [599, 178] on textarea at bounding box center [581, 202] width 393 height 66
type textarea "TV (2)"
click at [854, 190] on input "text" at bounding box center [878, 187] width 165 height 34
type input "200.00"
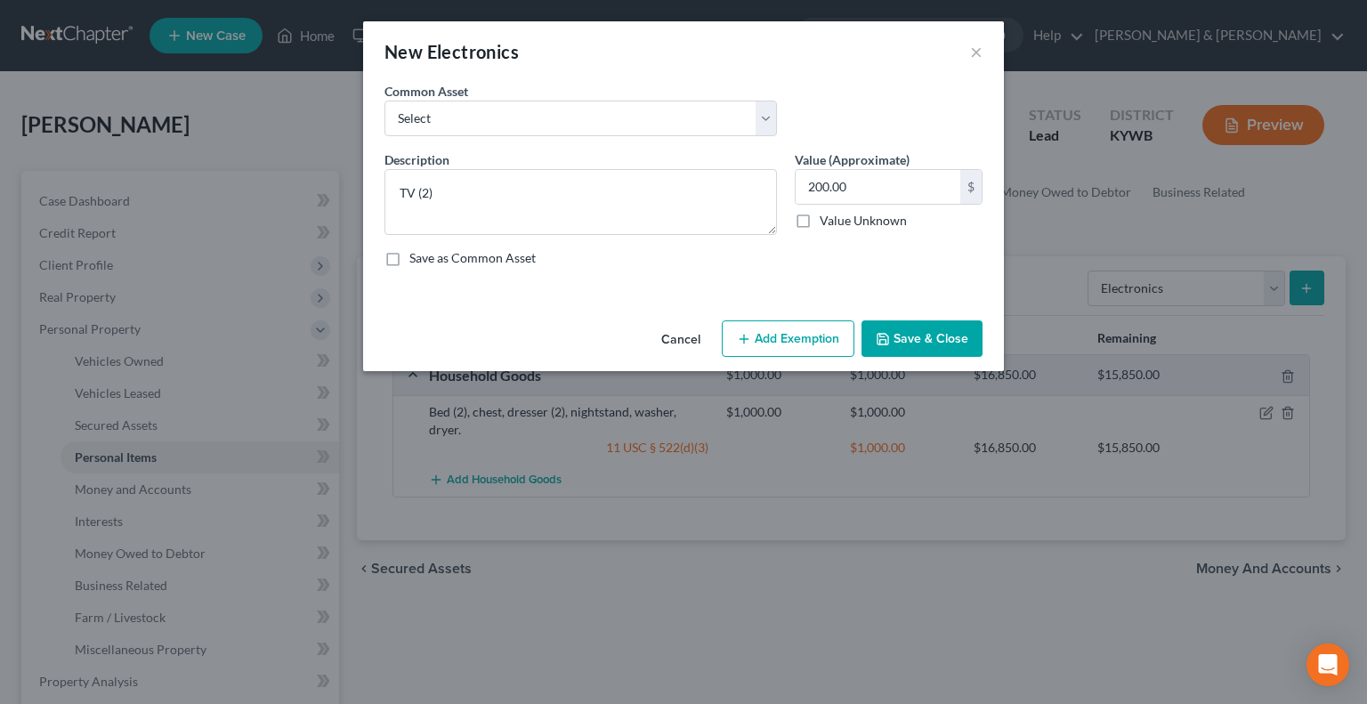
click at [806, 330] on button "Add Exemption" at bounding box center [788, 338] width 133 height 37
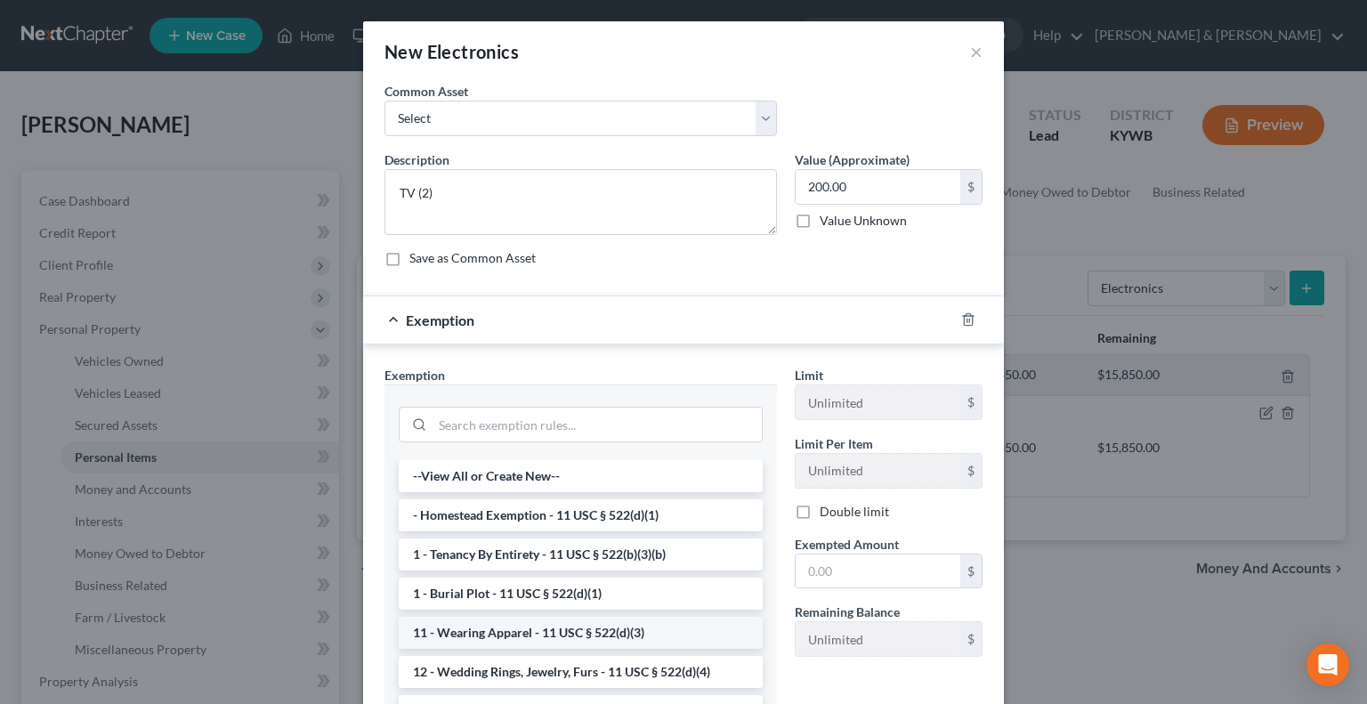
click at [529, 628] on li "11 - Wearing Apparel - 11 USC § 522(d)(3)" at bounding box center [581, 633] width 364 height 32
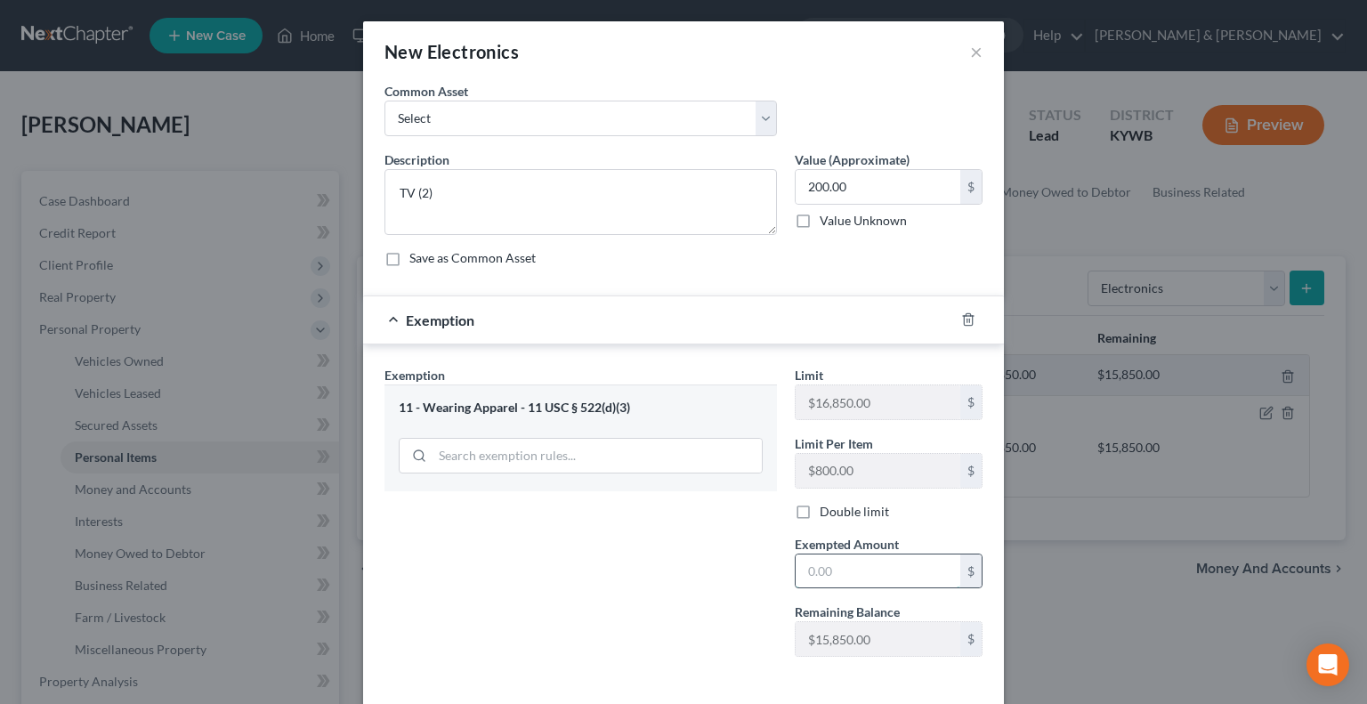
drag, startPoint x: 806, startPoint y: 573, endPoint x: 815, endPoint y: 571, distance: 9.3
click at [808, 572] on input "text" at bounding box center [878, 572] width 165 height 34
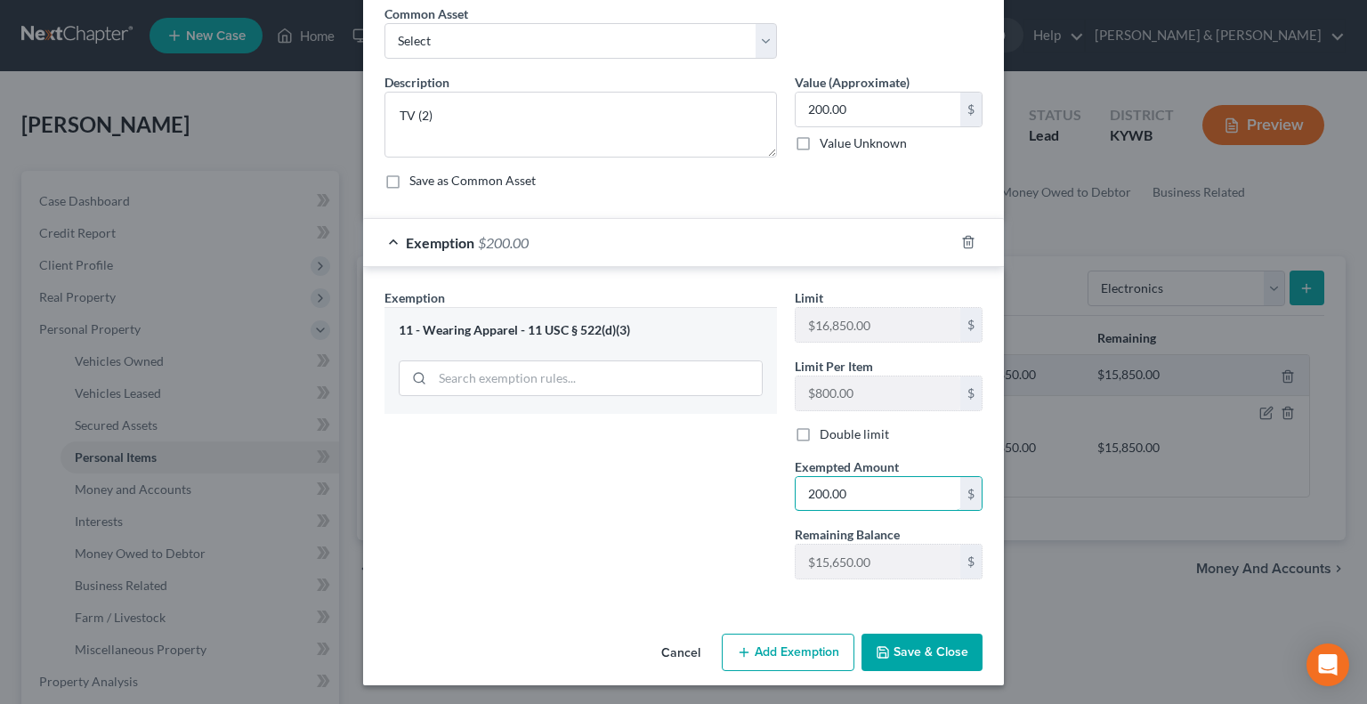
type input "200.00"
click at [954, 647] on button "Save & Close" at bounding box center [922, 652] width 121 height 37
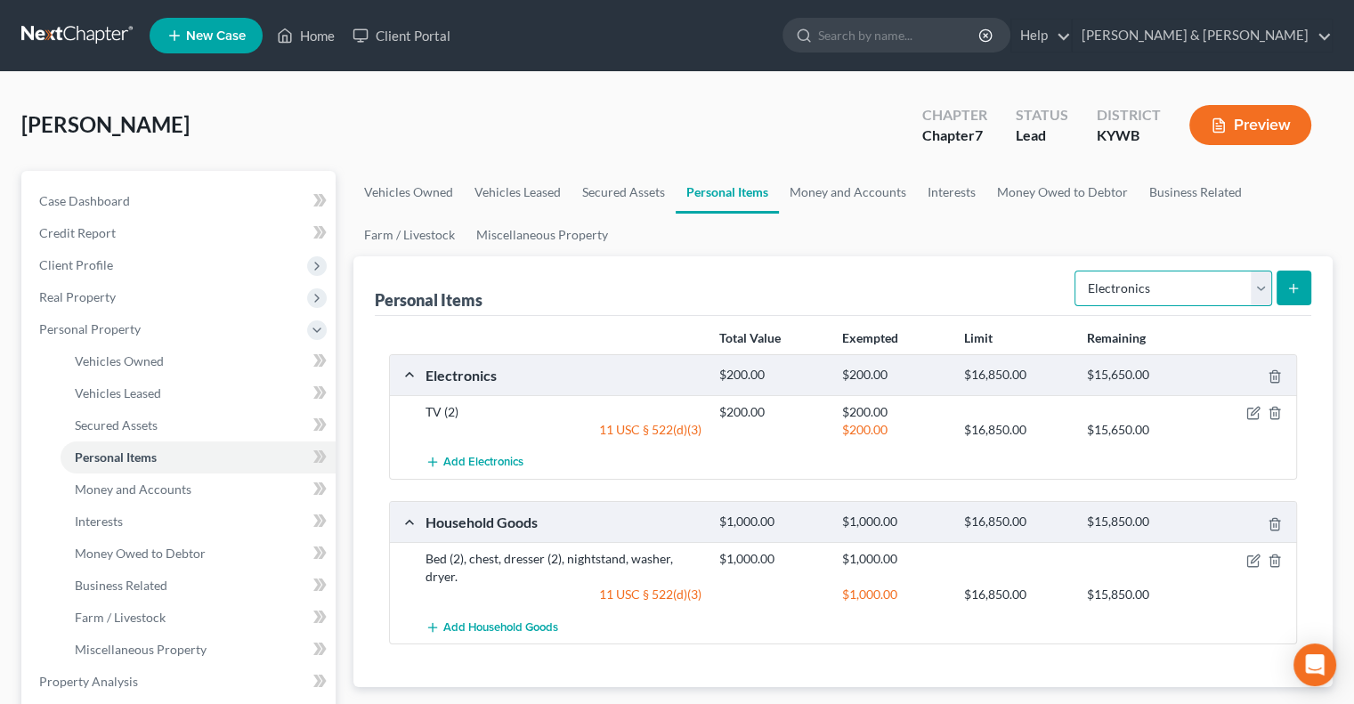
drag, startPoint x: 1257, startPoint y: 275, endPoint x: 1251, endPoint y: 283, distance: 10.1
click at [1257, 275] on select "Select Item Type Clothing Collectibles Of Value Electronics Firearms Household …" at bounding box center [1173, 289] width 198 height 36
select select "clothing"
click at [1076, 271] on select "Select Item Type Clothing Collectibles Of Value Electronics Firearms Household …" at bounding box center [1173, 289] width 198 height 36
click at [1297, 277] on button "submit" at bounding box center [1293, 288] width 35 height 35
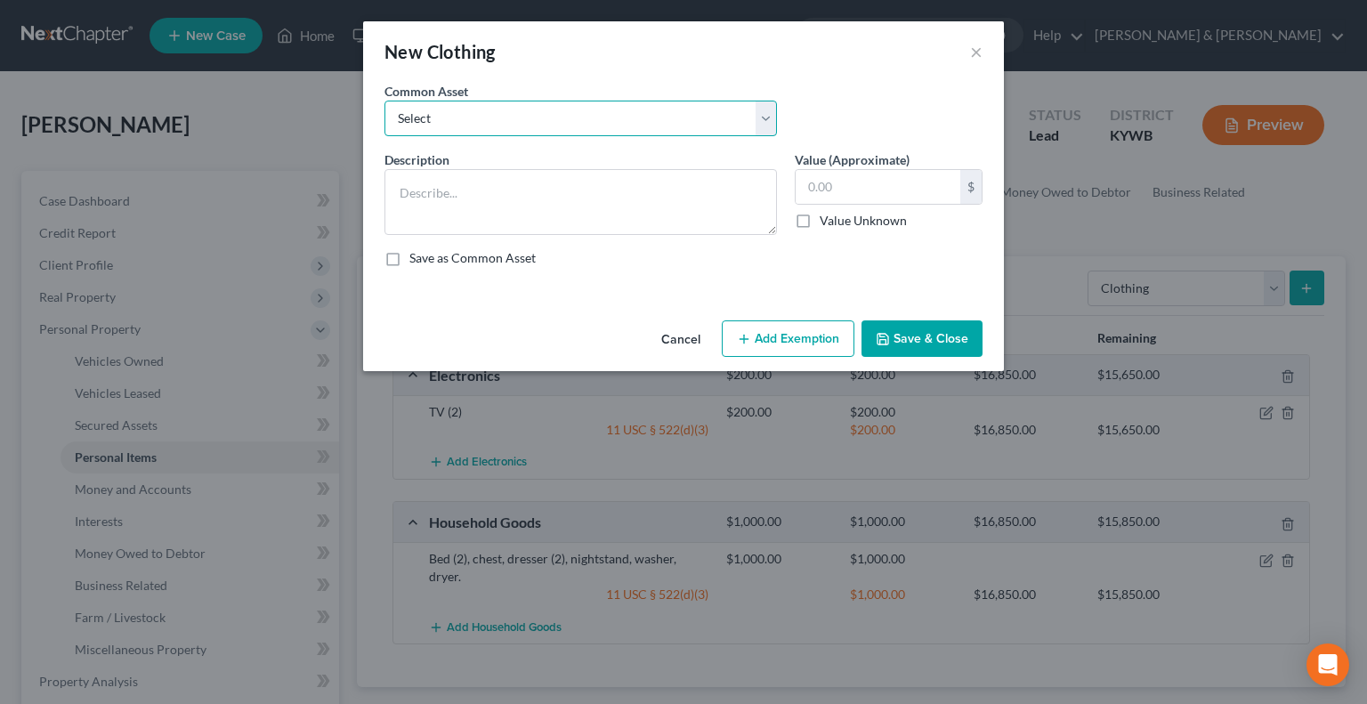
click at [587, 124] on select "Select WEARING APPAREL Wearing Apparel" at bounding box center [581, 119] width 393 height 36
select select "1"
click at [385, 101] on select "Select WEARING APPAREL Wearing Apparel" at bounding box center [581, 119] width 393 height 36
type textarea "Wearing Apparel"
click at [814, 177] on input "250.00" at bounding box center [878, 187] width 165 height 34
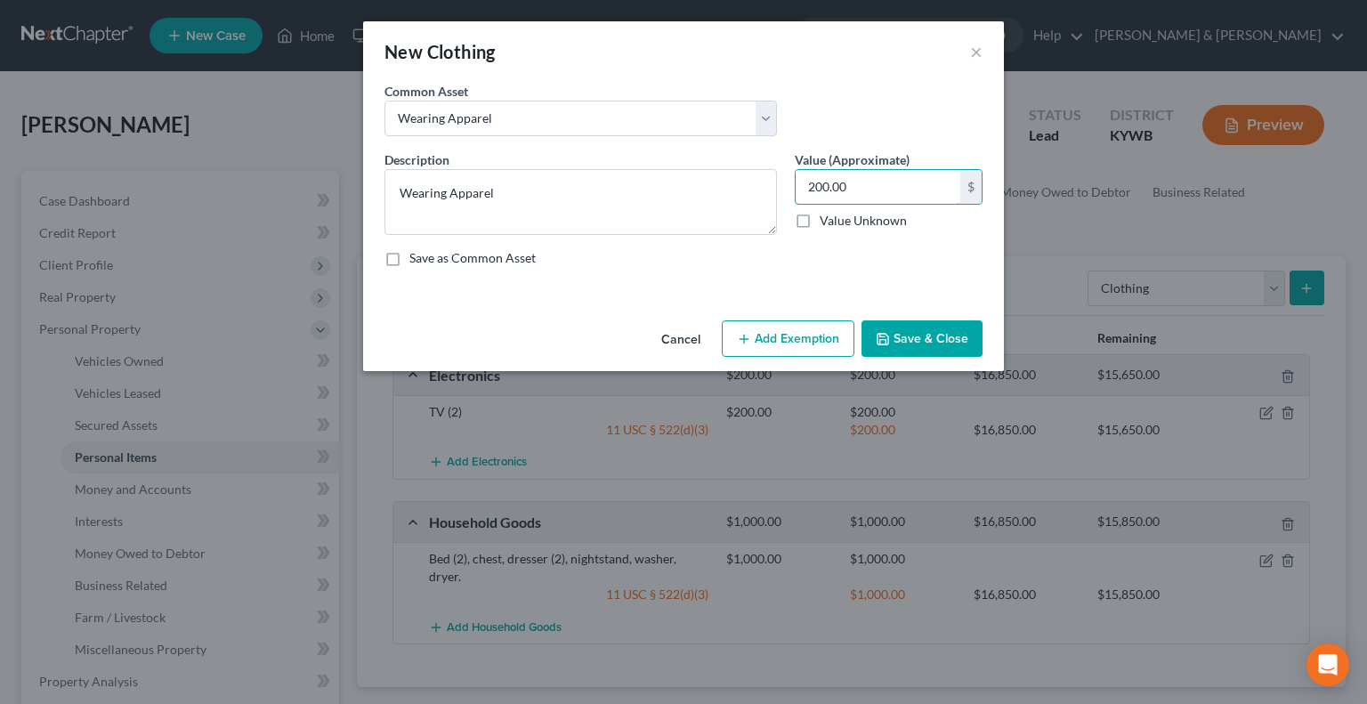
type input "200.00"
click at [783, 336] on button "Add Exemption" at bounding box center [788, 338] width 133 height 37
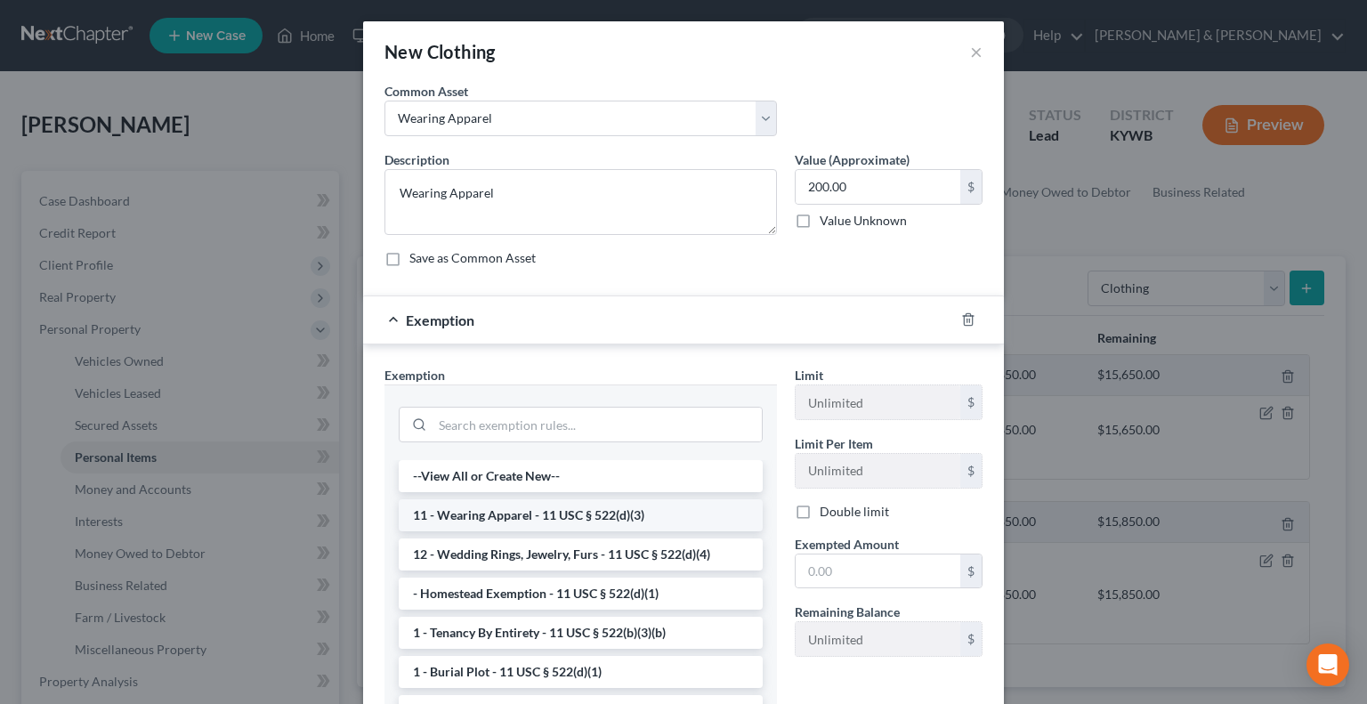
click at [547, 519] on li "11 - Wearing Apparel - 11 USC § 522(d)(3)" at bounding box center [581, 515] width 364 height 32
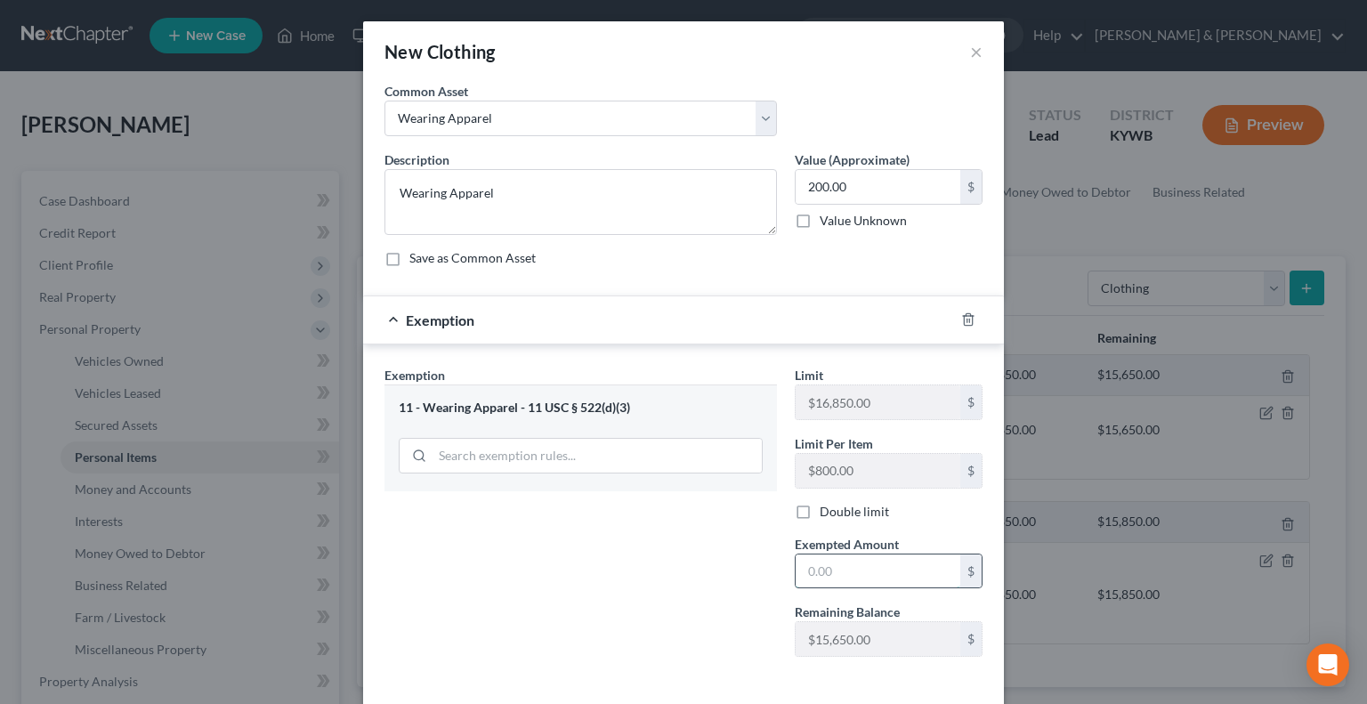
click at [822, 572] on input "text" at bounding box center [878, 572] width 165 height 34
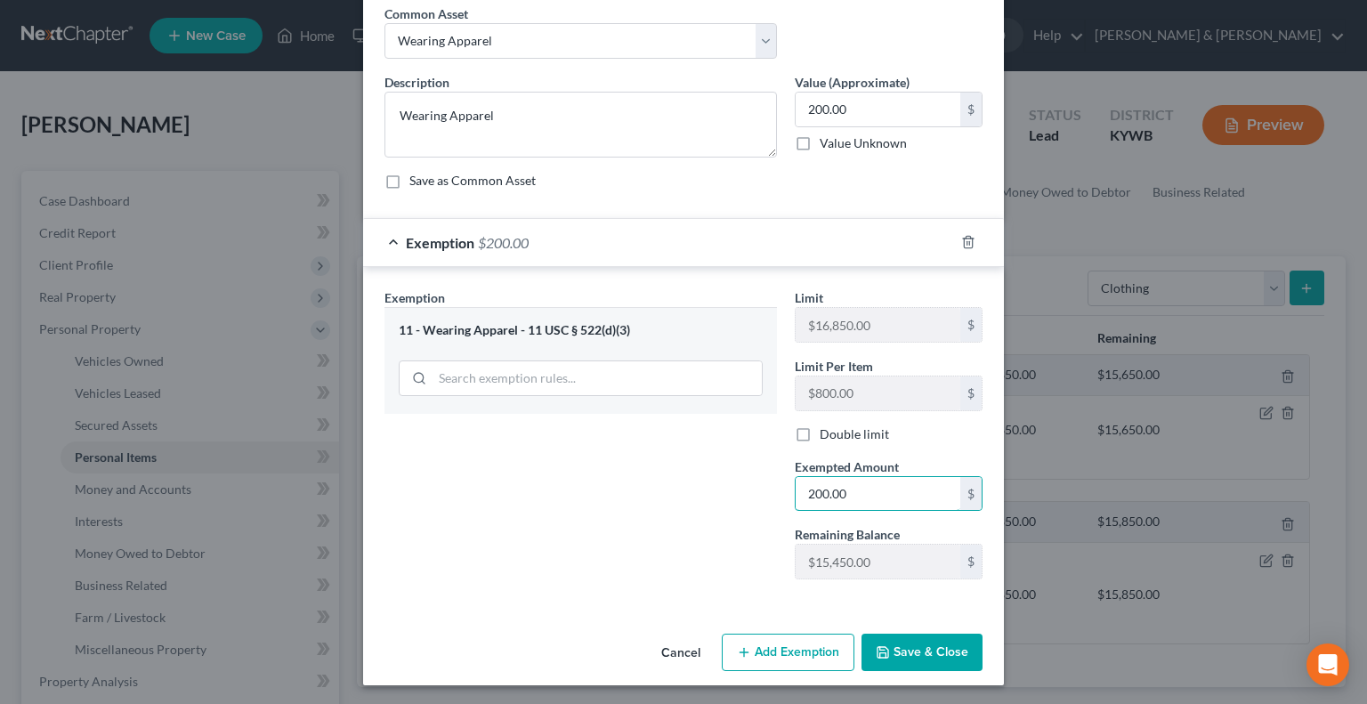
type input "200.00"
click at [923, 640] on button "Save & Close" at bounding box center [922, 652] width 121 height 37
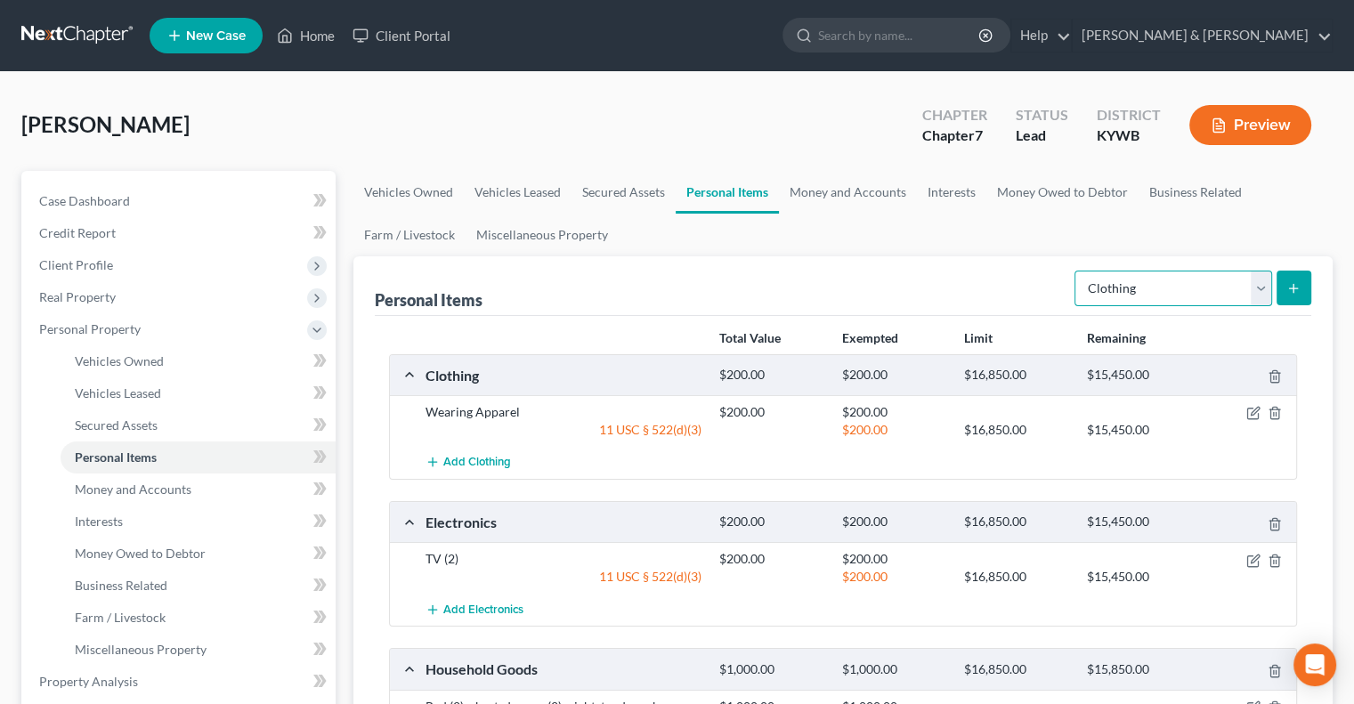
click at [1262, 281] on select "Select Item Type Clothing Collectibles Of Value Electronics Firearms Household …" at bounding box center [1173, 289] width 198 height 36
select select "jewelry"
click at [1076, 271] on select "Select Item Type Clothing Collectibles Of Value Electronics Firearms Household …" at bounding box center [1173, 289] width 198 height 36
click at [1292, 284] on icon "submit" at bounding box center [1293, 288] width 14 height 14
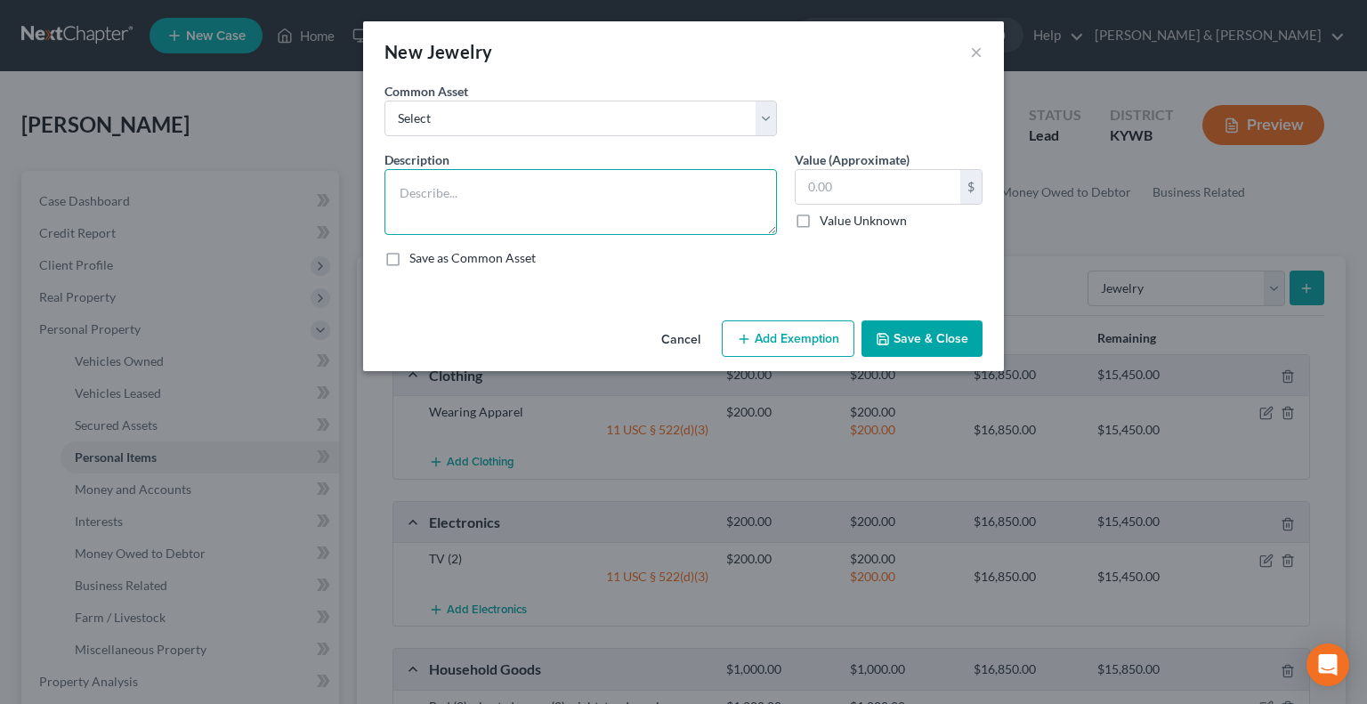
click at [434, 178] on textarea at bounding box center [581, 202] width 393 height 66
click at [504, 195] on textarea at bounding box center [581, 202] width 393 height 66
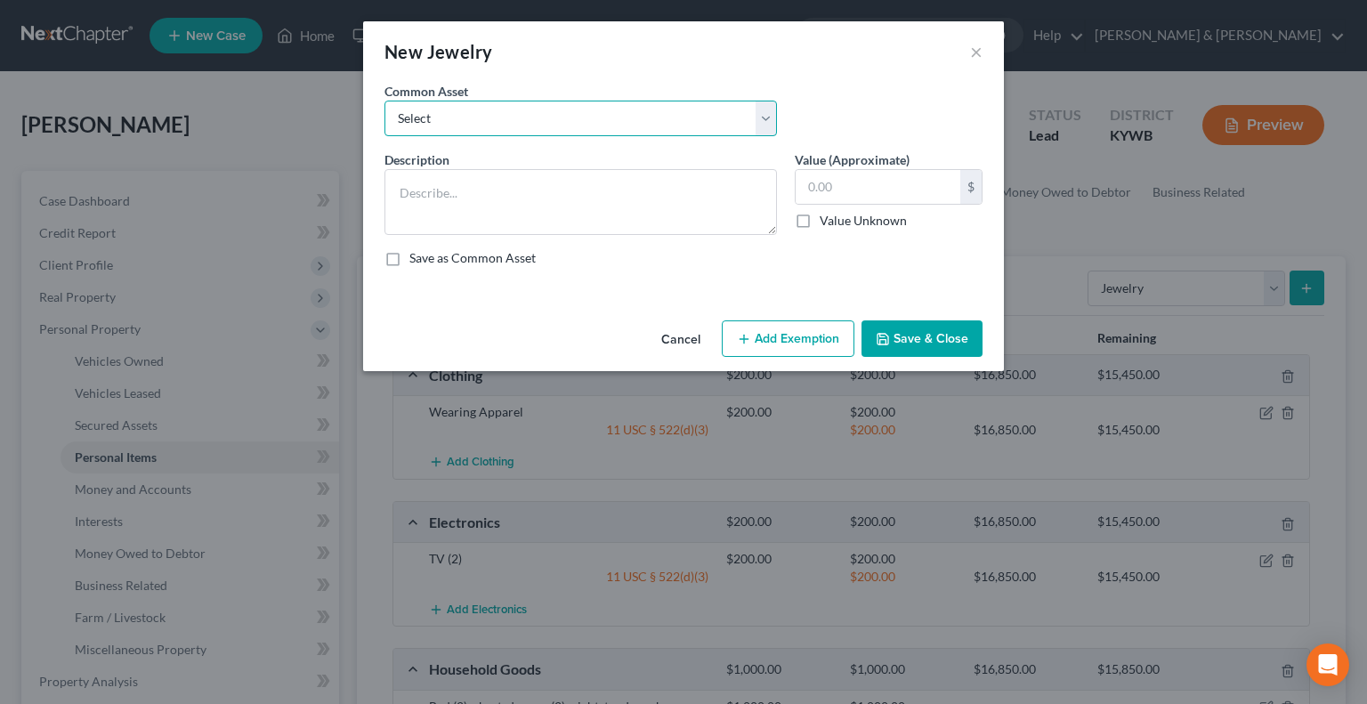
click at [491, 131] on select "Select JEWELRY Jewelry WEDDING RINGS" at bounding box center [581, 119] width 393 height 36
select select "1"
click at [385, 101] on select "Select JEWELRY Jewelry WEDDING RINGS" at bounding box center [581, 119] width 393 height 36
type textarea "Jewelry"
click at [814, 184] on input "200.00" at bounding box center [878, 187] width 165 height 34
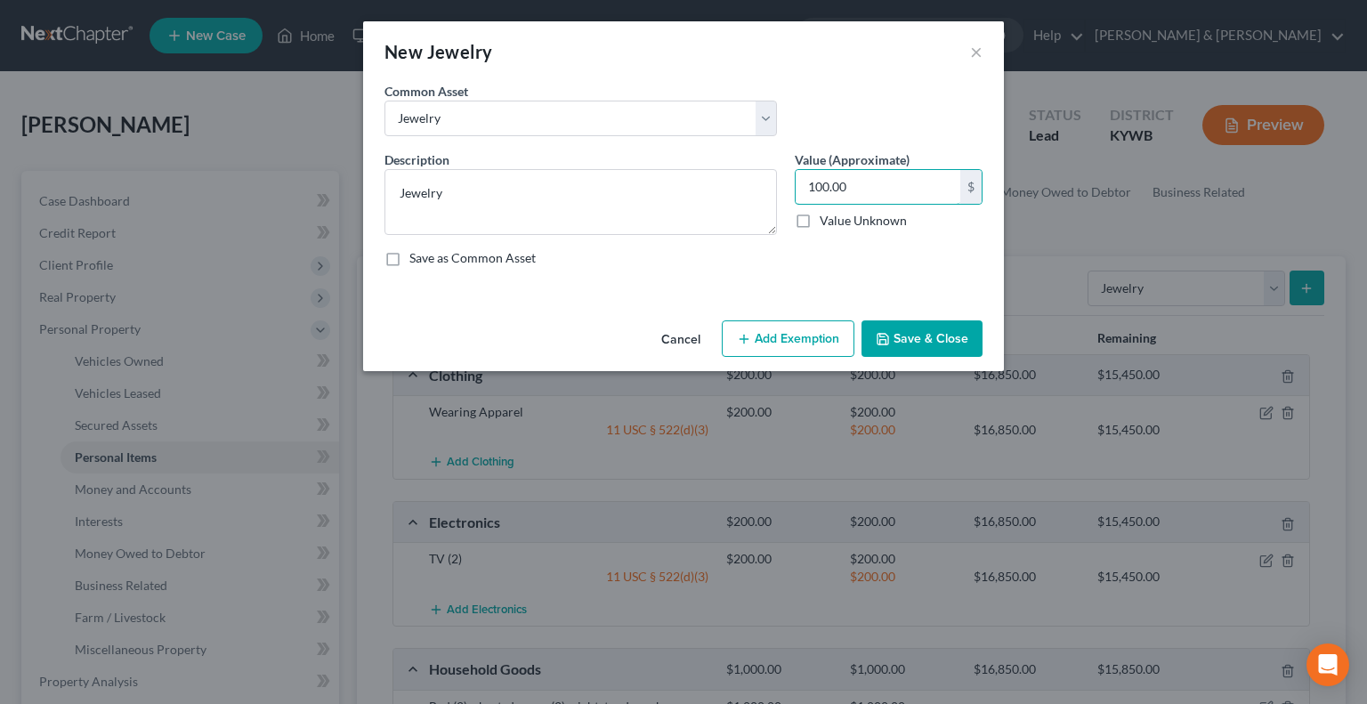
type input "100.00"
click at [790, 347] on button "Add Exemption" at bounding box center [788, 338] width 133 height 37
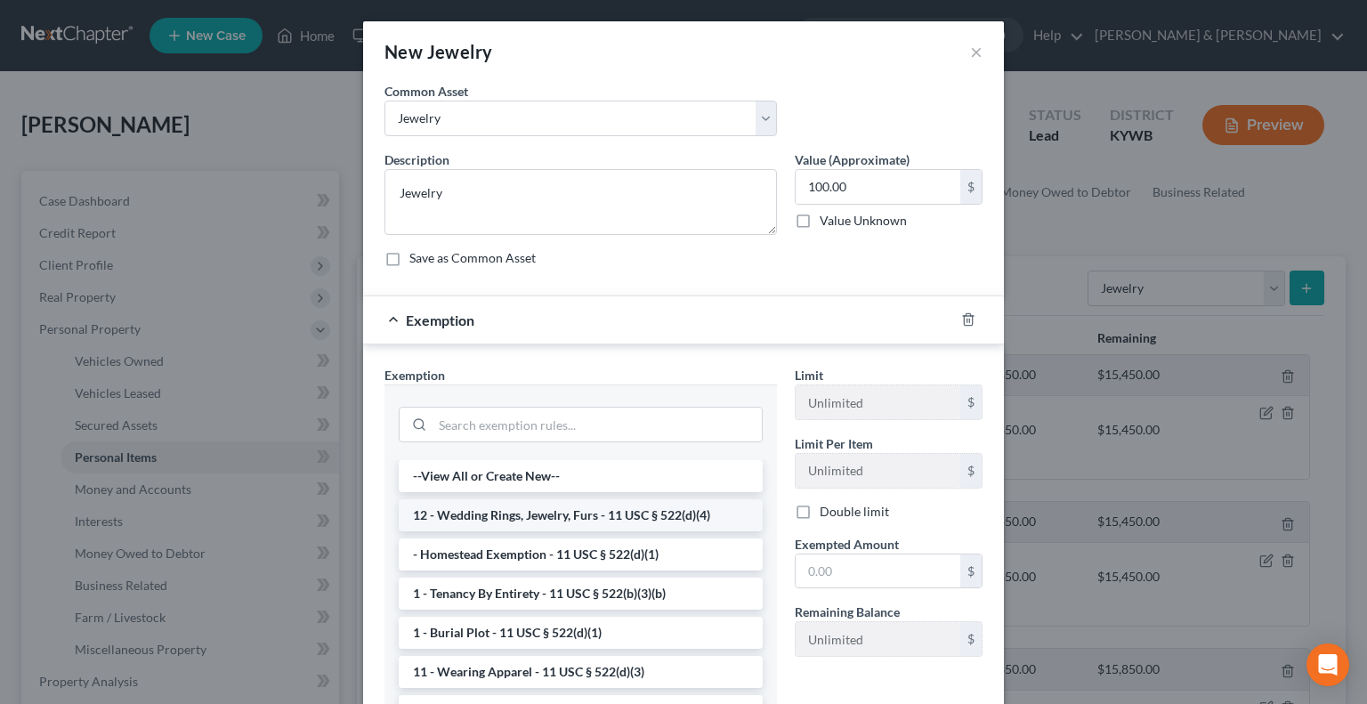
click at [492, 513] on li "12 - Wedding Rings, Jewelry, Furs - 11 USC § 522(d)(4)" at bounding box center [581, 515] width 364 height 32
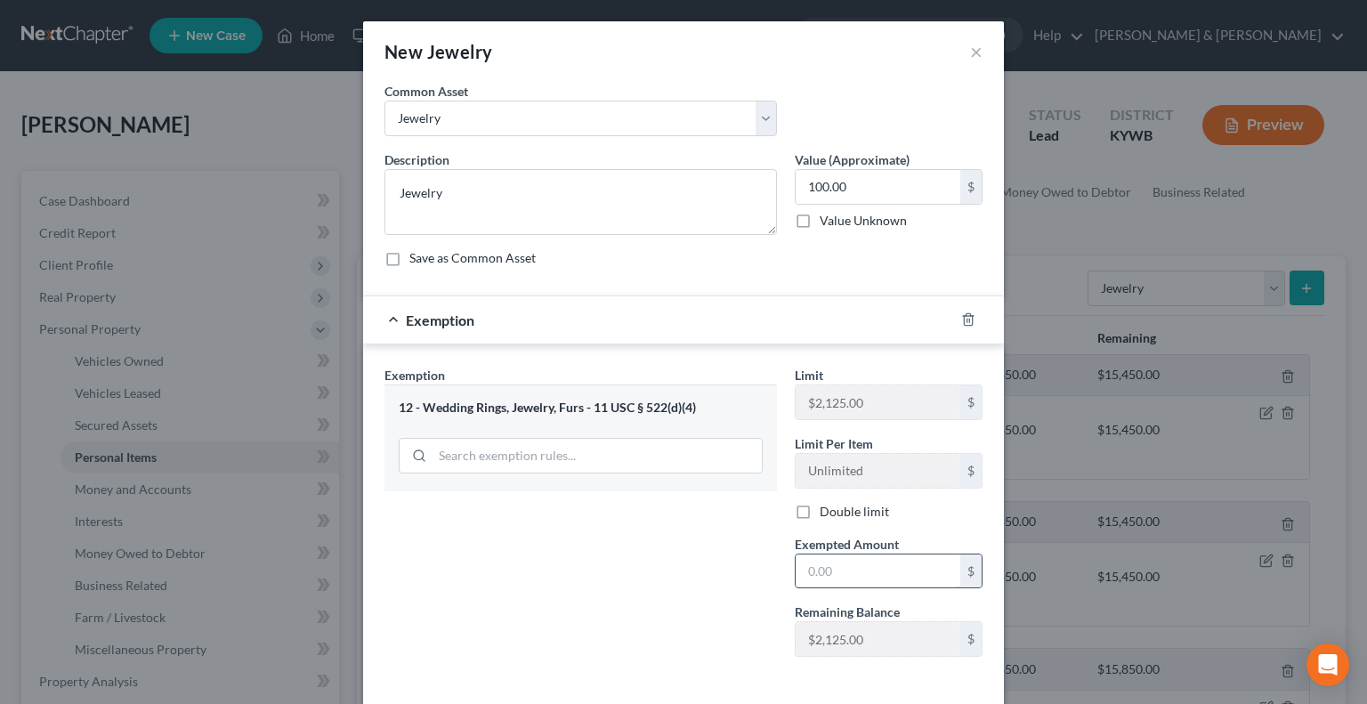
click at [821, 562] on input "text" at bounding box center [878, 572] width 165 height 34
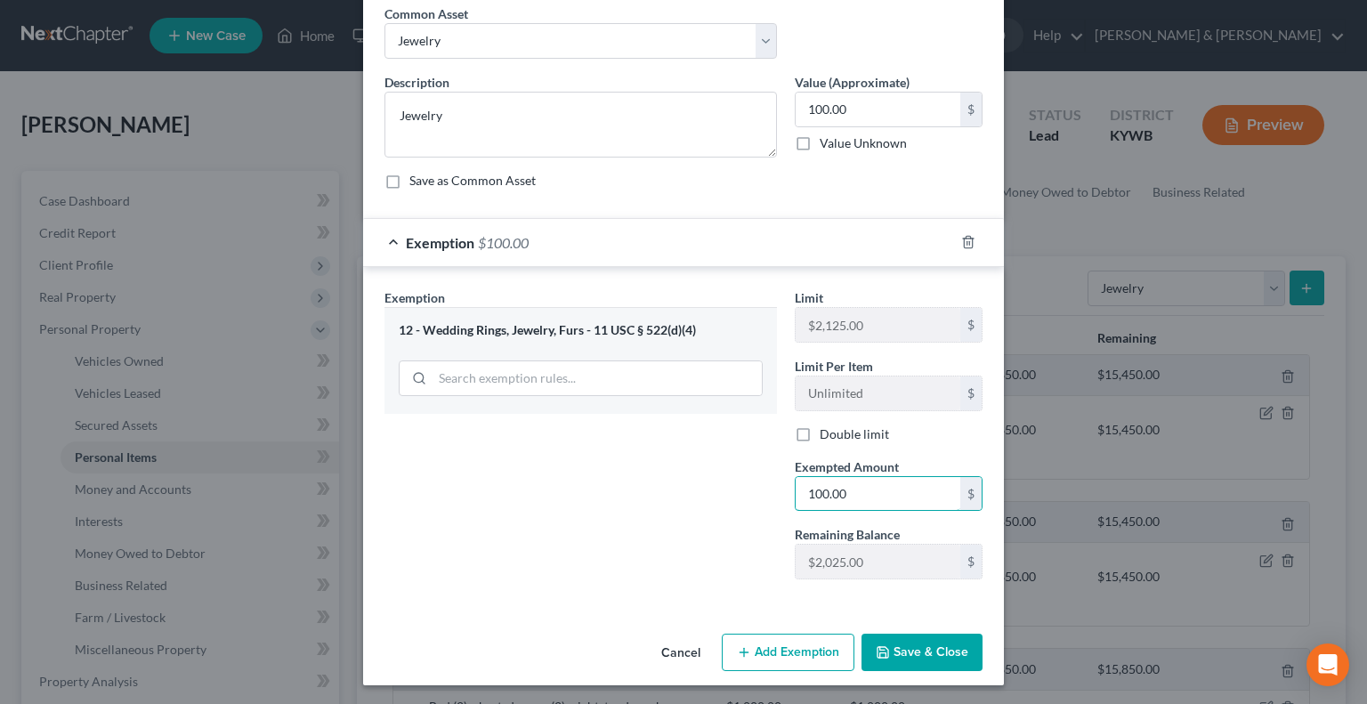
type input "100.00"
click at [915, 644] on button "Save & Close" at bounding box center [922, 652] width 121 height 37
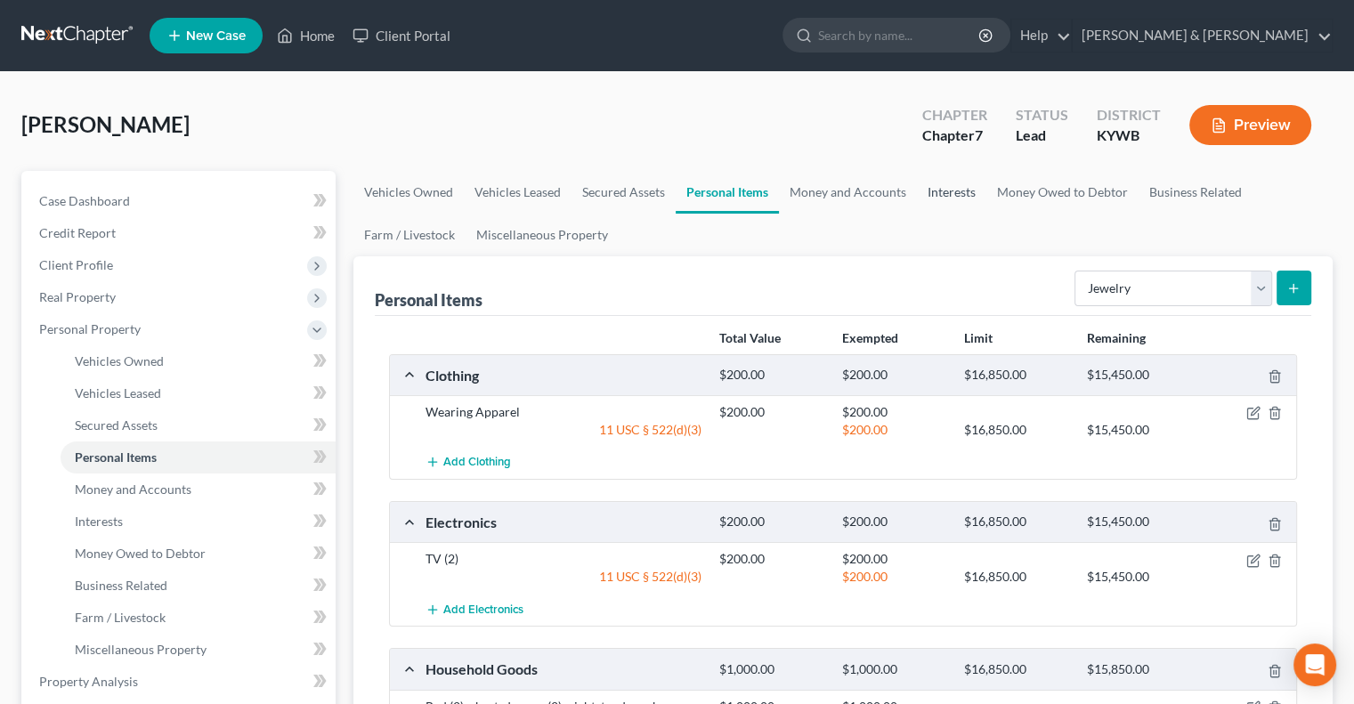
click at [940, 189] on link "Interests" at bounding box center [951, 192] width 69 height 43
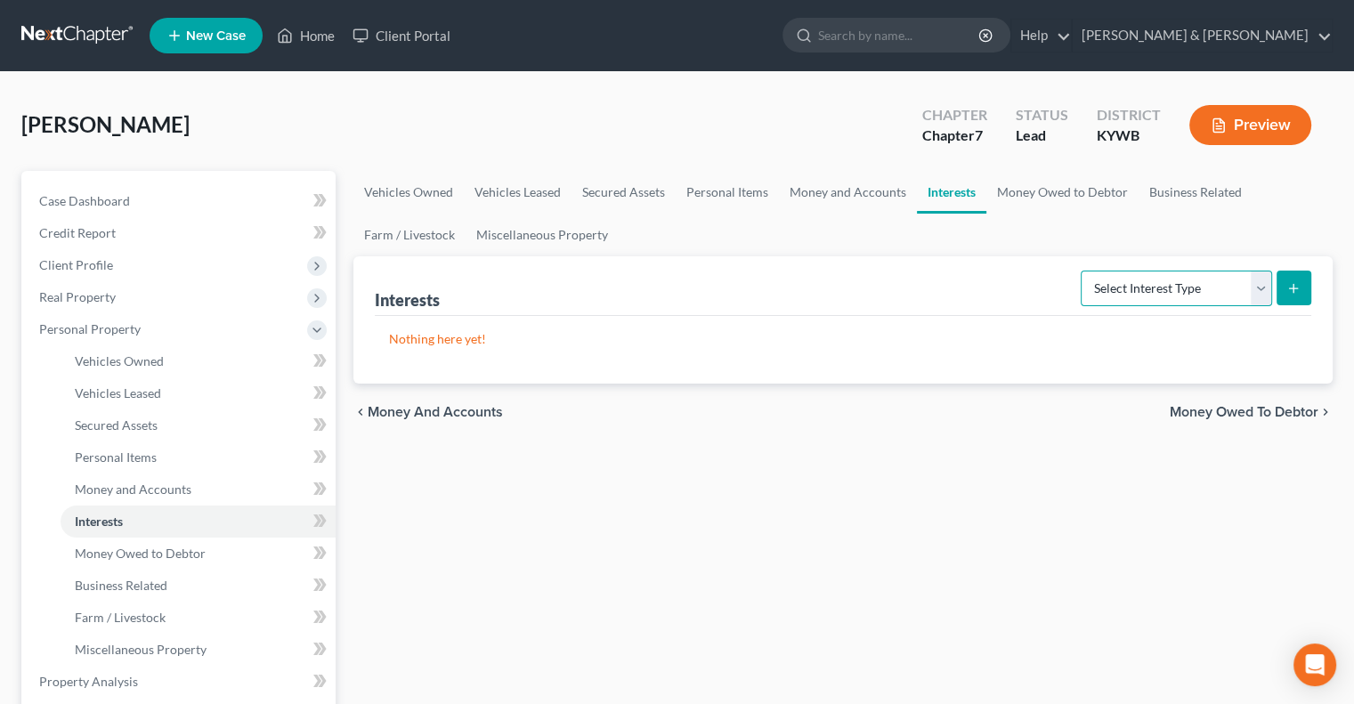
click at [1254, 280] on select "Select Interest Type 401K Annuity Bond Education IRA Government Bond Government…" at bounding box center [1176, 289] width 191 height 36
select select "401k"
click at [1082, 271] on select "Select Interest Type 401K Annuity Bond Education IRA Government Bond Government…" at bounding box center [1176, 289] width 191 height 36
click at [1300, 286] on button "submit" at bounding box center [1293, 288] width 35 height 35
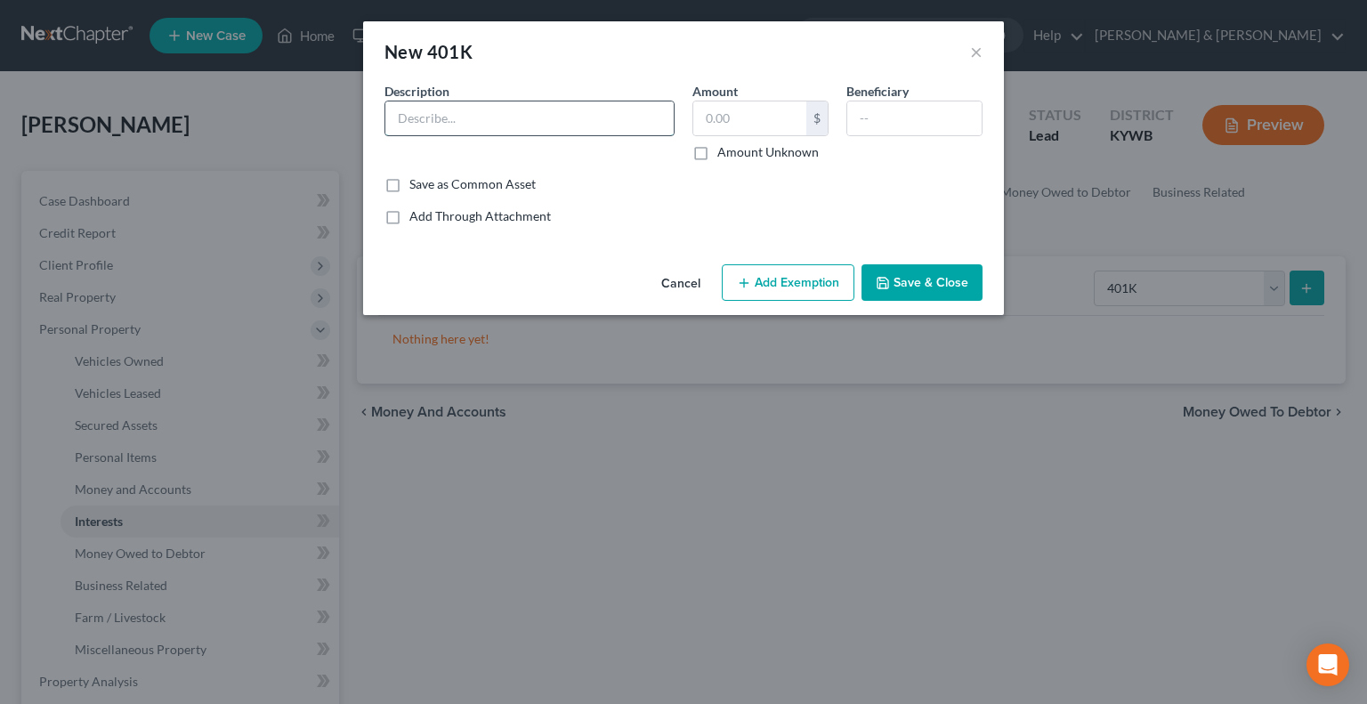
click at [470, 113] on input "text" at bounding box center [529, 118] width 288 height 34
type input "LapCorp 401k"
click at [721, 111] on input "text" at bounding box center [749, 118] width 113 height 34
type input "300"
click at [805, 284] on button "Add Exemption" at bounding box center [788, 282] width 133 height 37
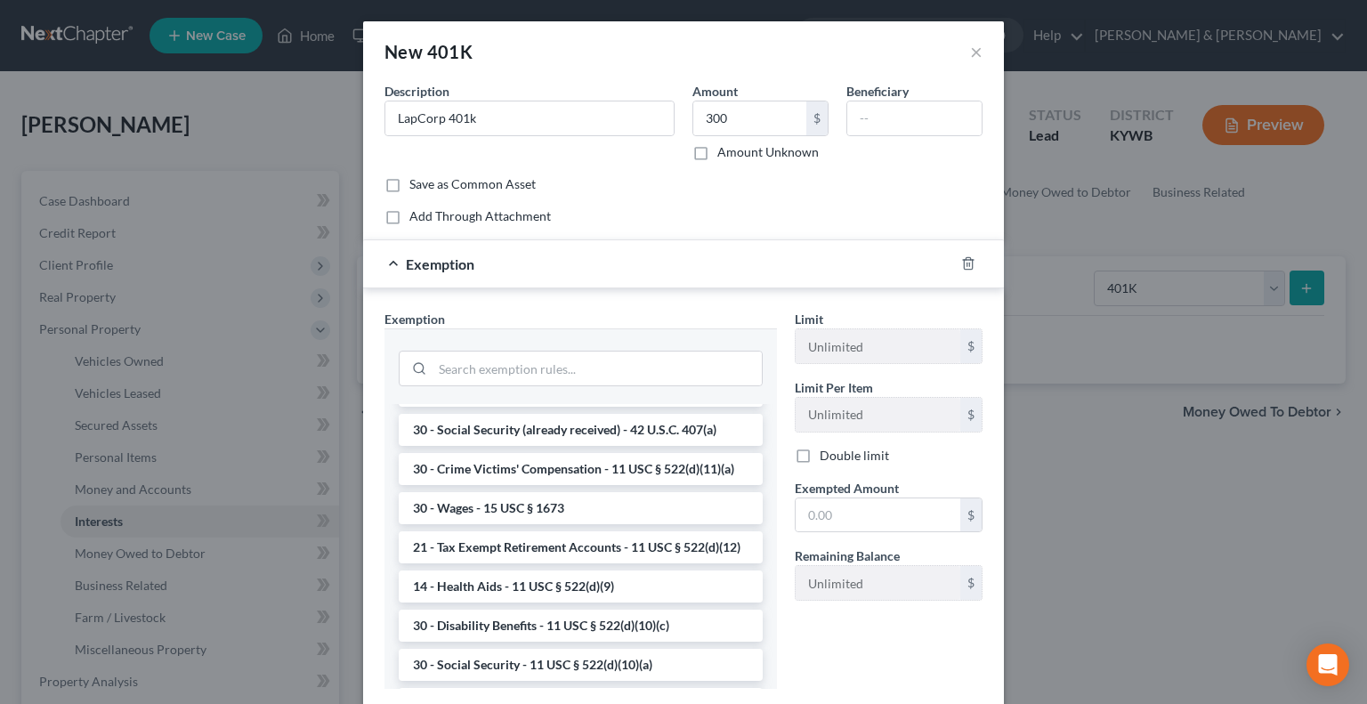
scroll to position [801, 0]
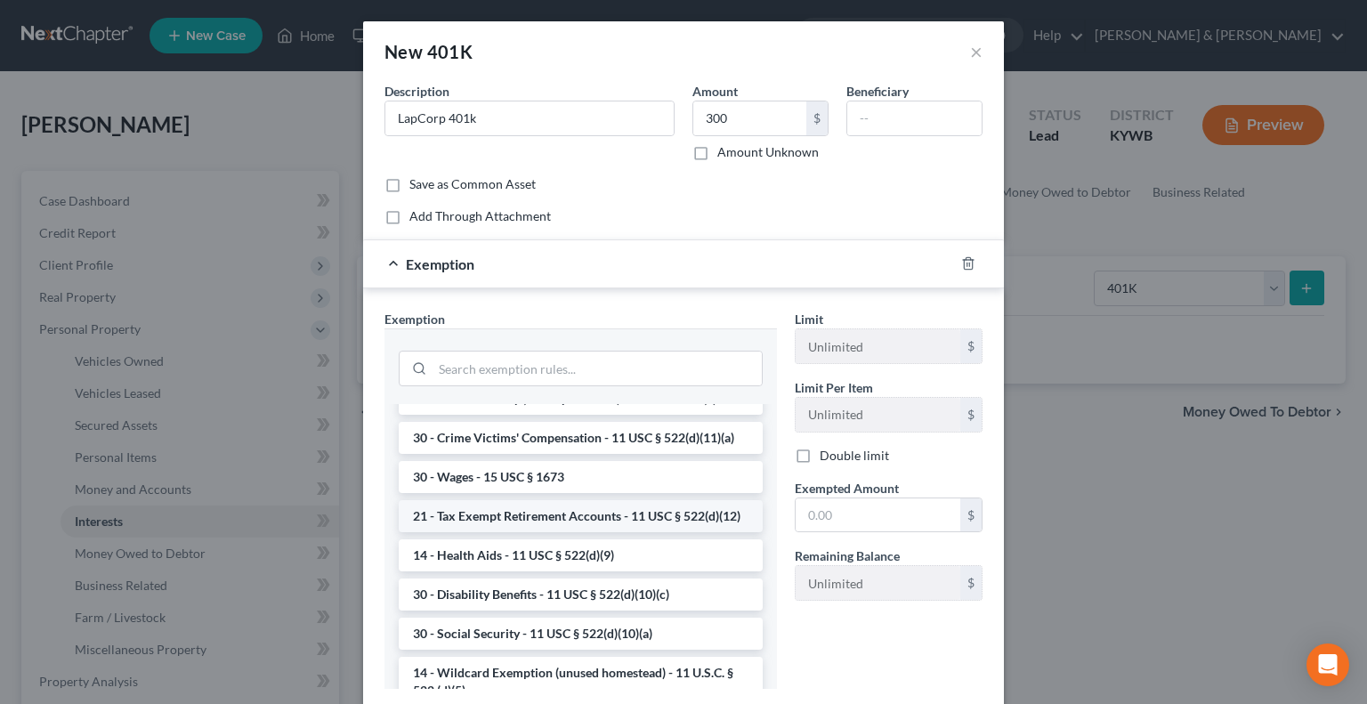
click at [557, 532] on li "21 - Tax Exempt Retirement Accounts - 11 USC § 522(d)(12)" at bounding box center [581, 516] width 364 height 32
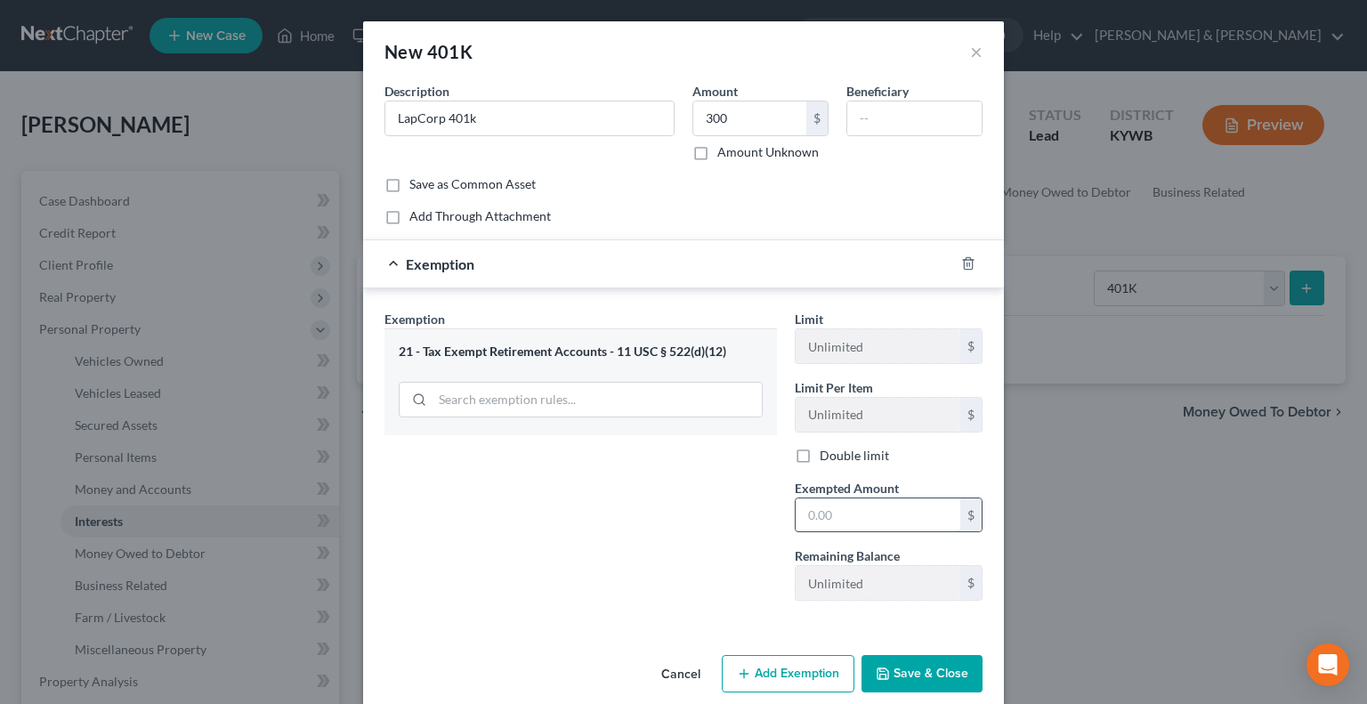
click at [809, 511] on input "text" at bounding box center [878, 515] width 165 height 34
type input "300.00"
click at [933, 669] on button "Save & Close" at bounding box center [922, 673] width 121 height 37
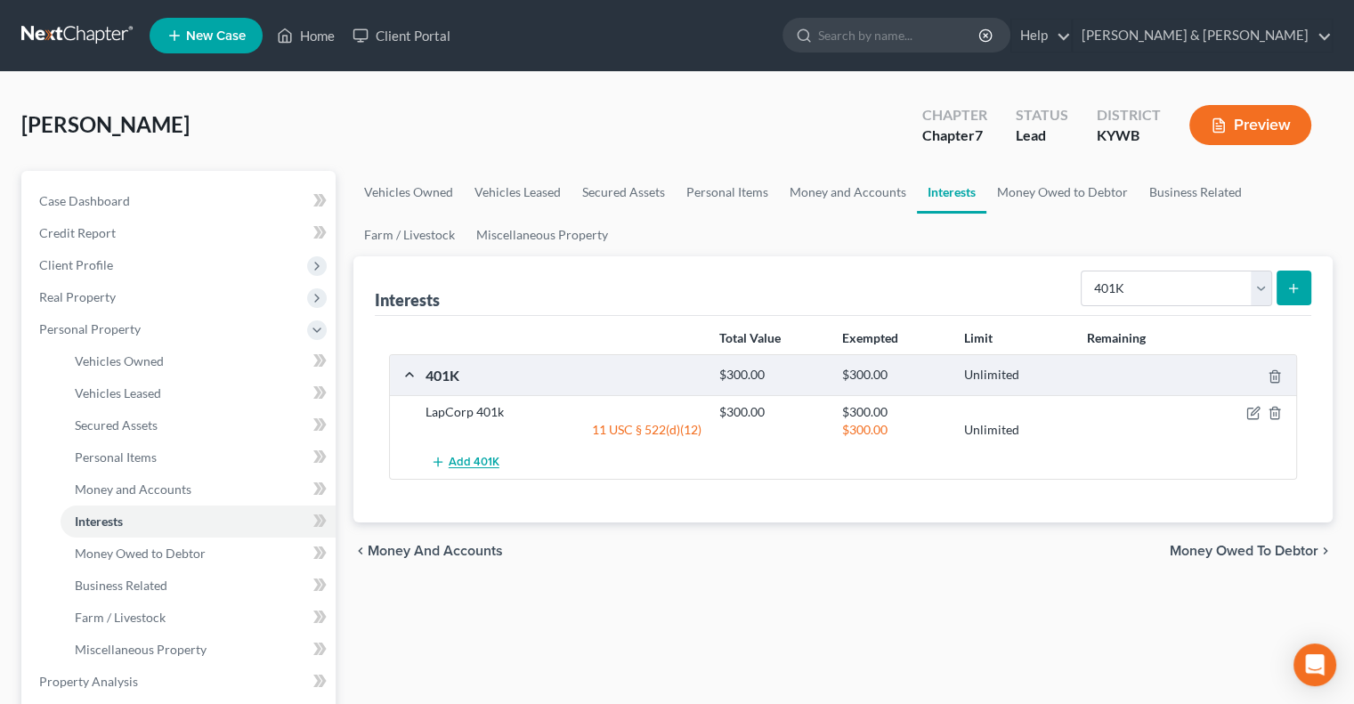
click at [456, 459] on span "Add 401K" at bounding box center [474, 463] width 51 height 14
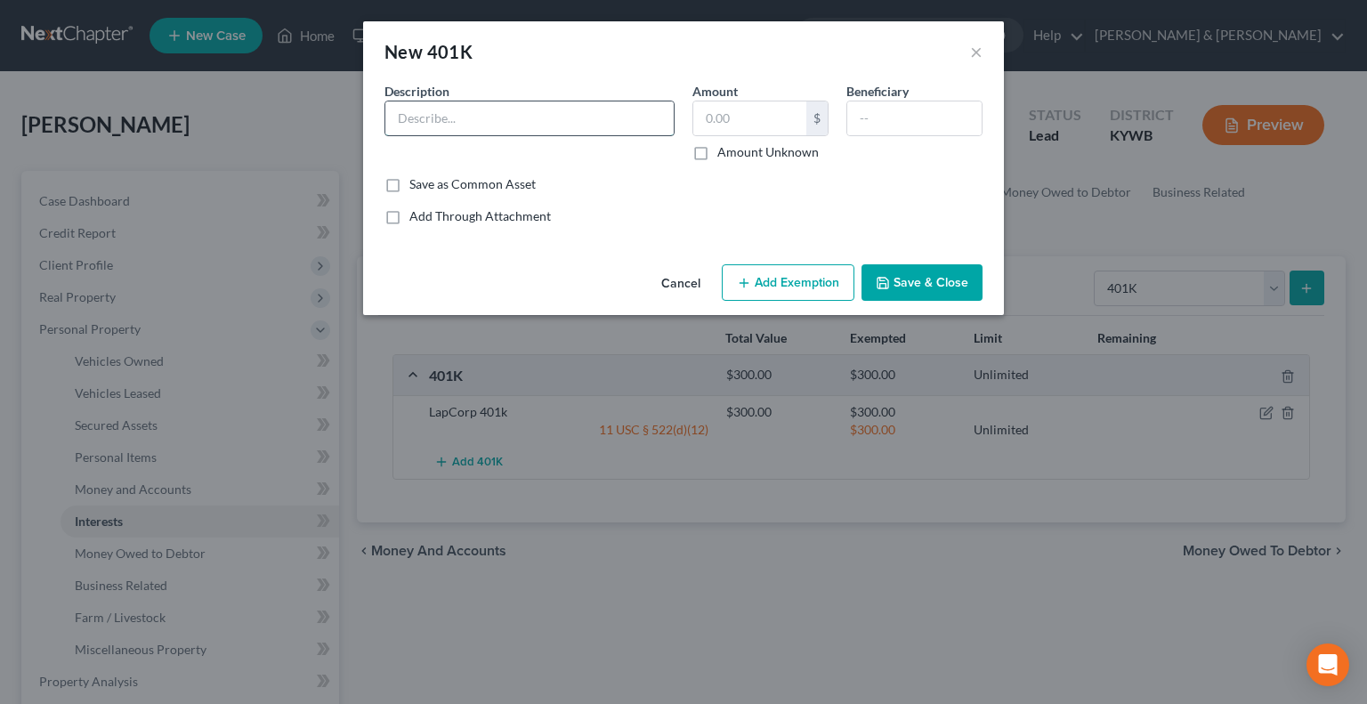
click at [549, 123] on input "text" at bounding box center [529, 118] width 288 height 34
click at [510, 112] on input "text" at bounding box center [529, 118] width 288 height 34
click at [434, 115] on input "U of L 401k" at bounding box center [529, 118] width 288 height 34
type input "U of L Health 401k"
click at [748, 116] on input "text" at bounding box center [749, 118] width 113 height 34
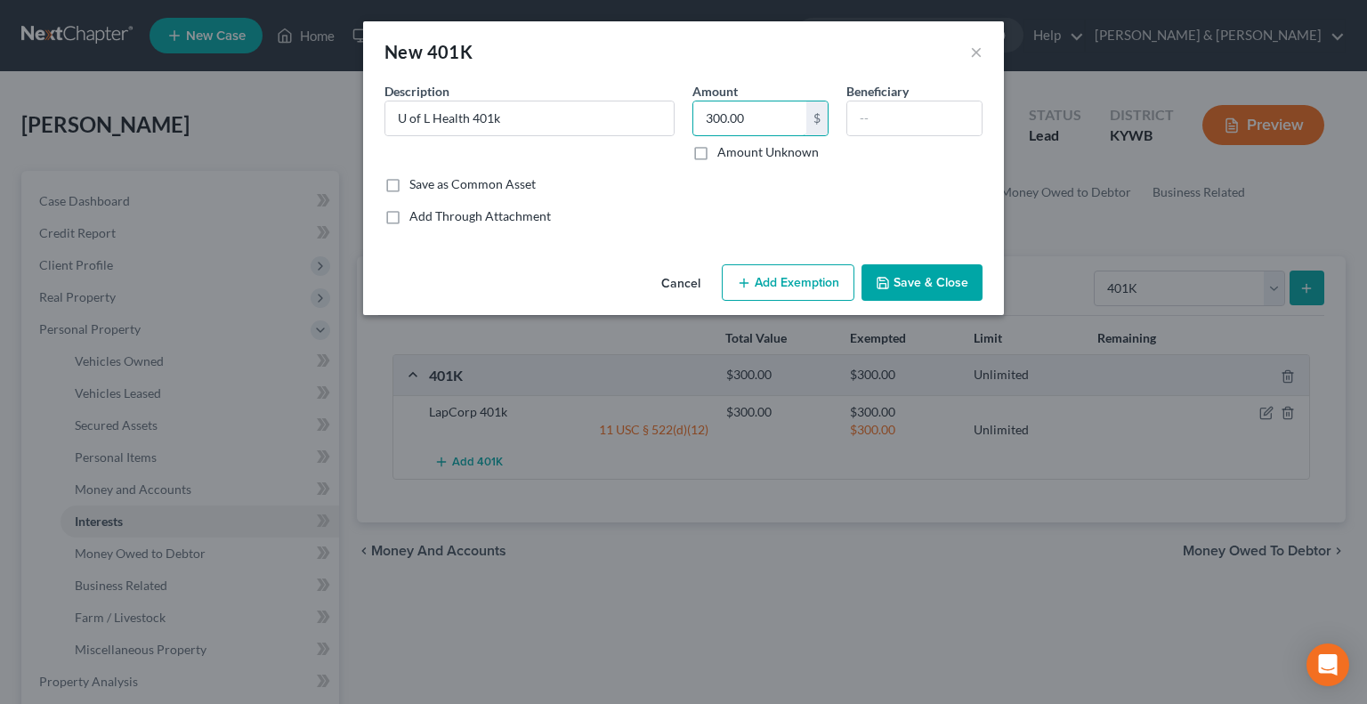
type input "300.00"
click at [782, 285] on button "Add Exemption" at bounding box center [788, 282] width 133 height 37
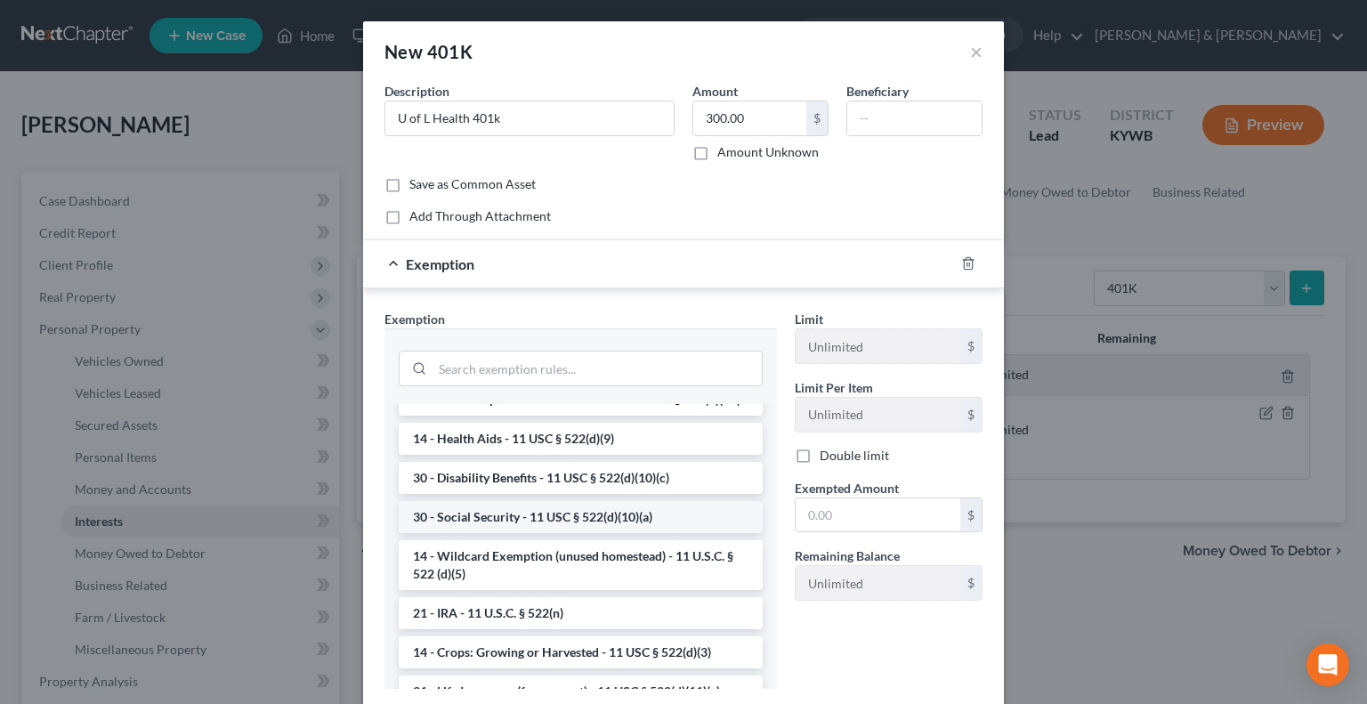
scroll to position [890, 0]
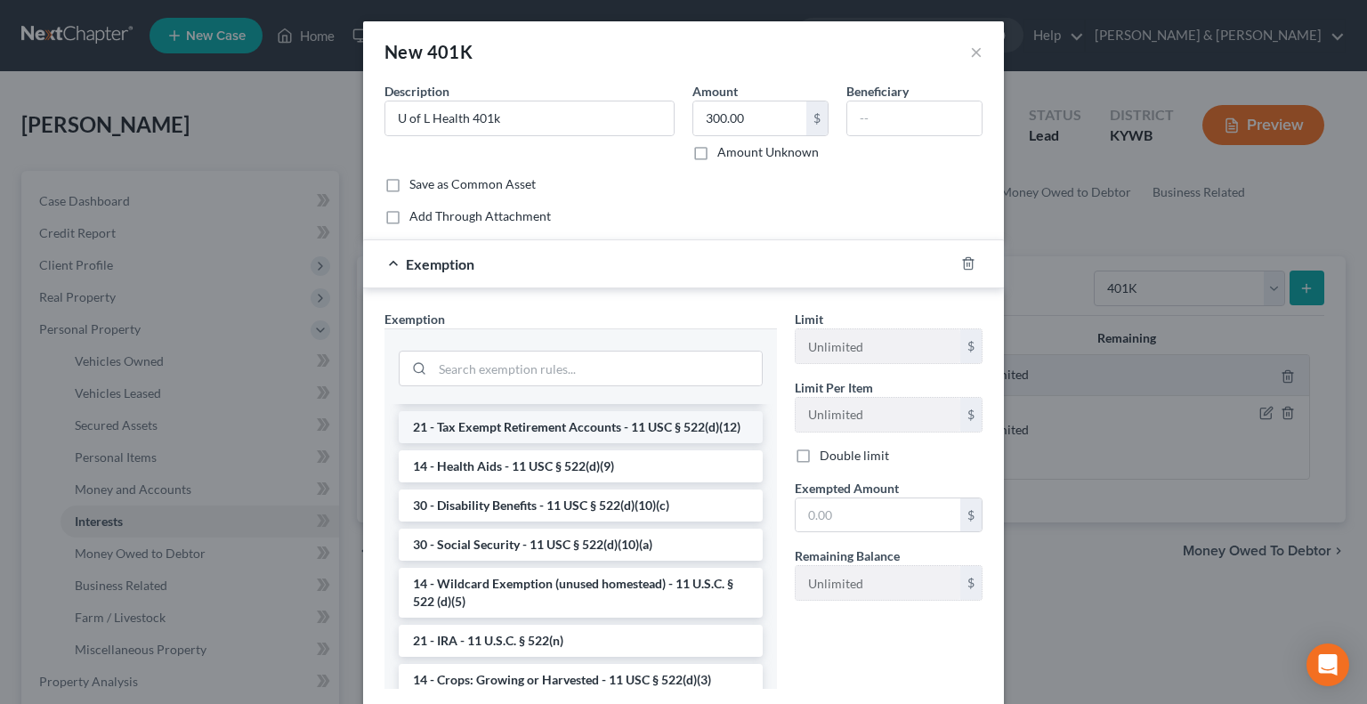
click at [548, 443] on li "21 - Tax Exempt Retirement Accounts - 11 USC § 522(d)(12)" at bounding box center [581, 427] width 364 height 32
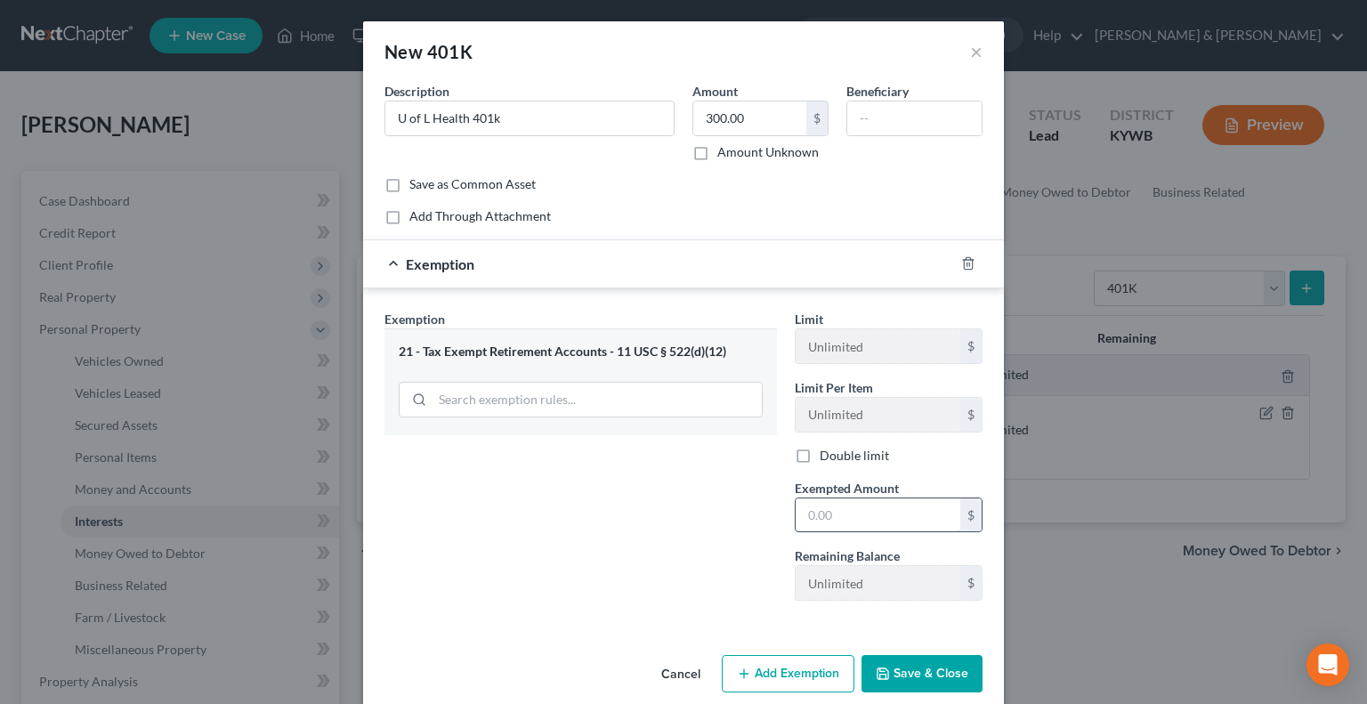
click at [823, 498] on input "text" at bounding box center [878, 515] width 165 height 34
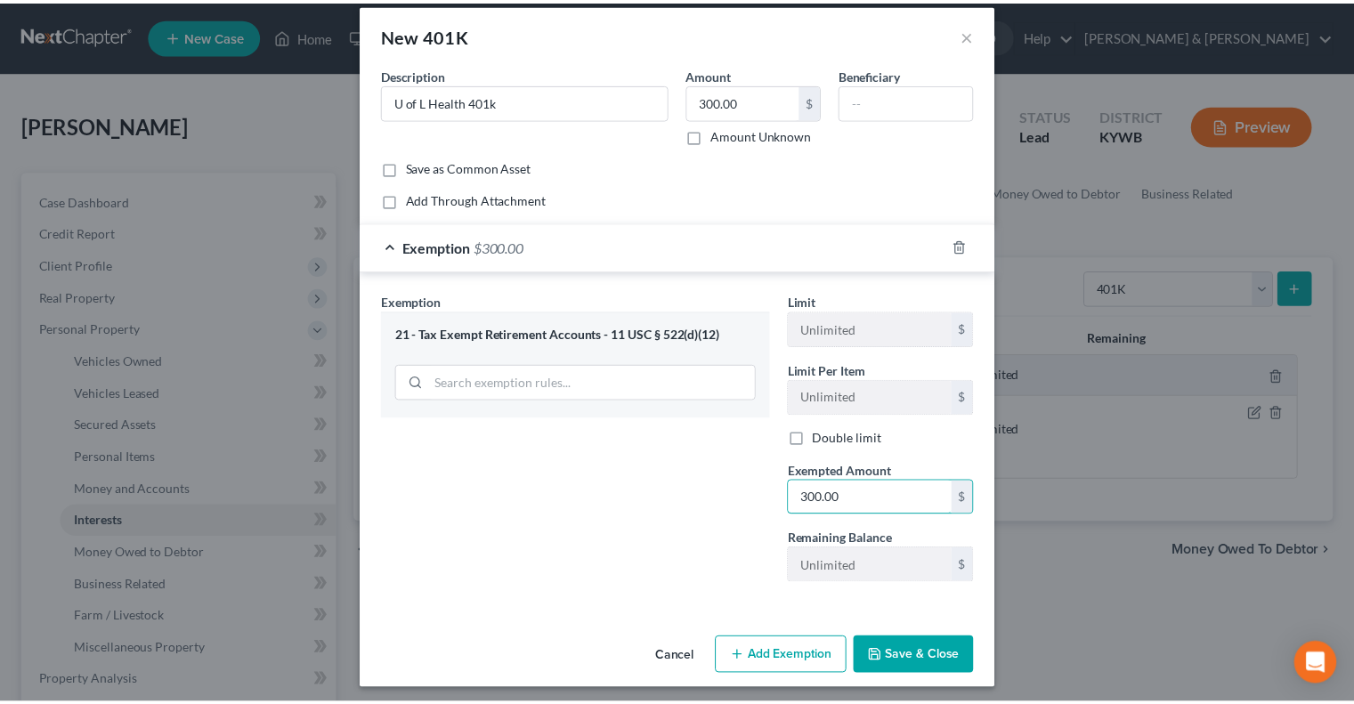
scroll to position [21, 0]
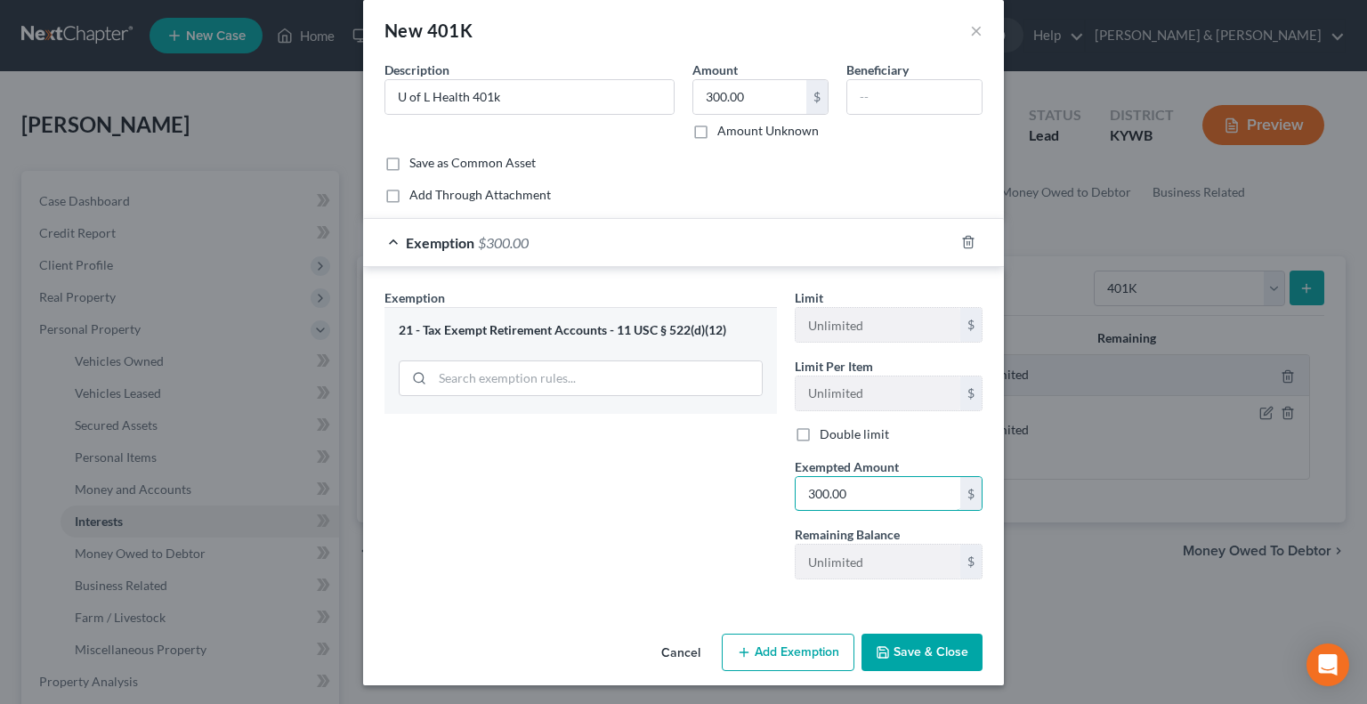
type input "300.00"
click at [892, 644] on button "Save & Close" at bounding box center [922, 652] width 121 height 37
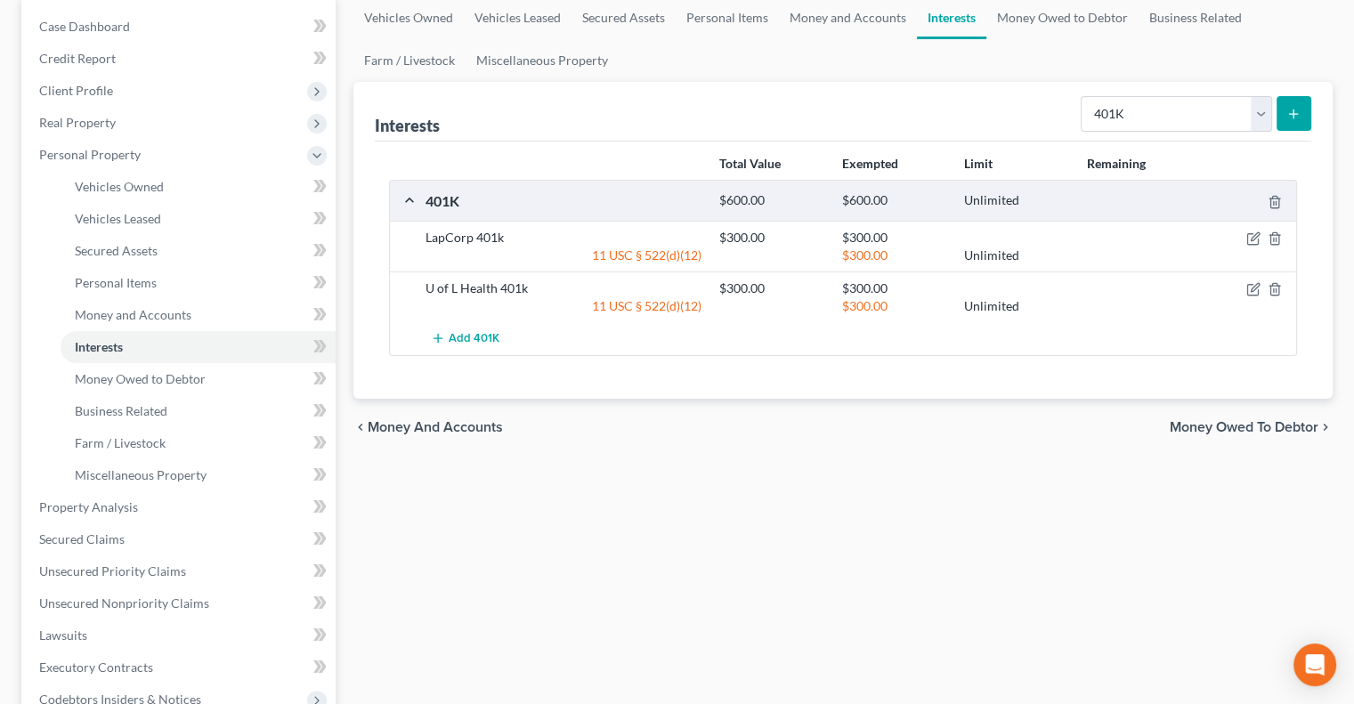
scroll to position [178, 0]
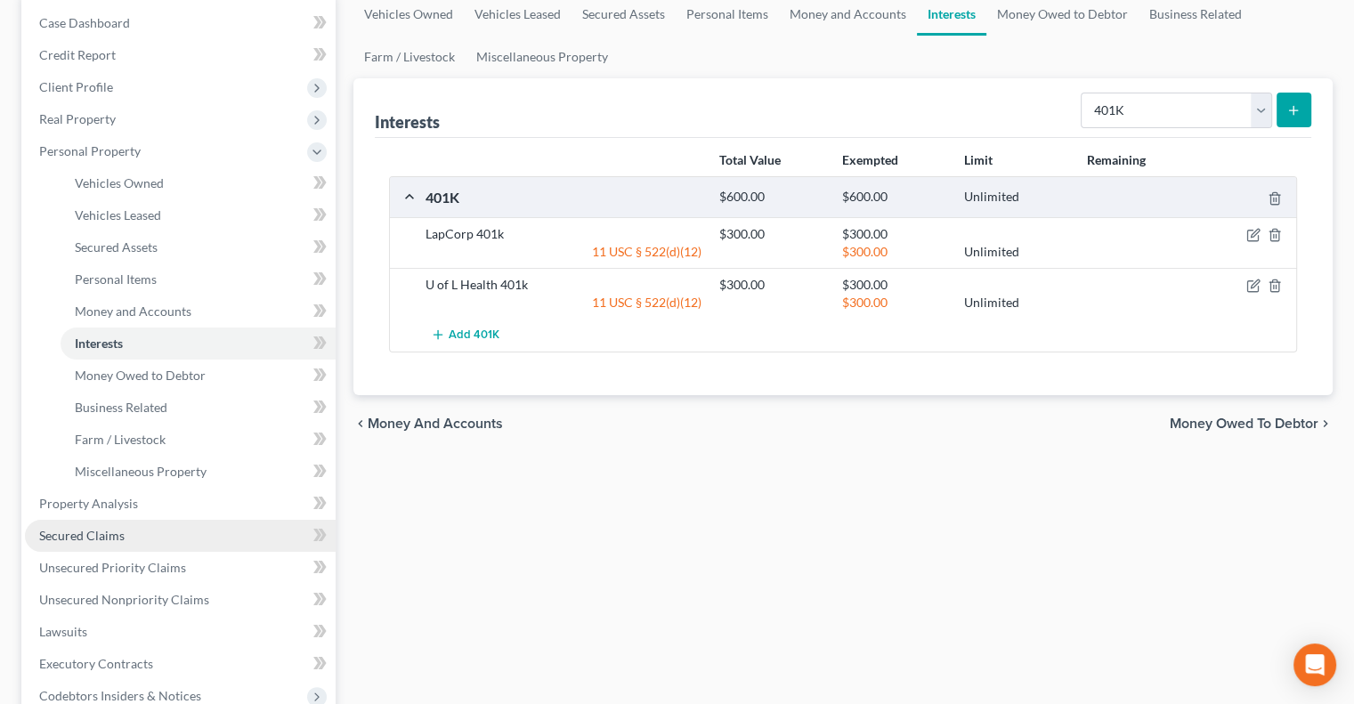
click at [121, 533] on span "Secured Claims" at bounding box center [81, 535] width 85 height 15
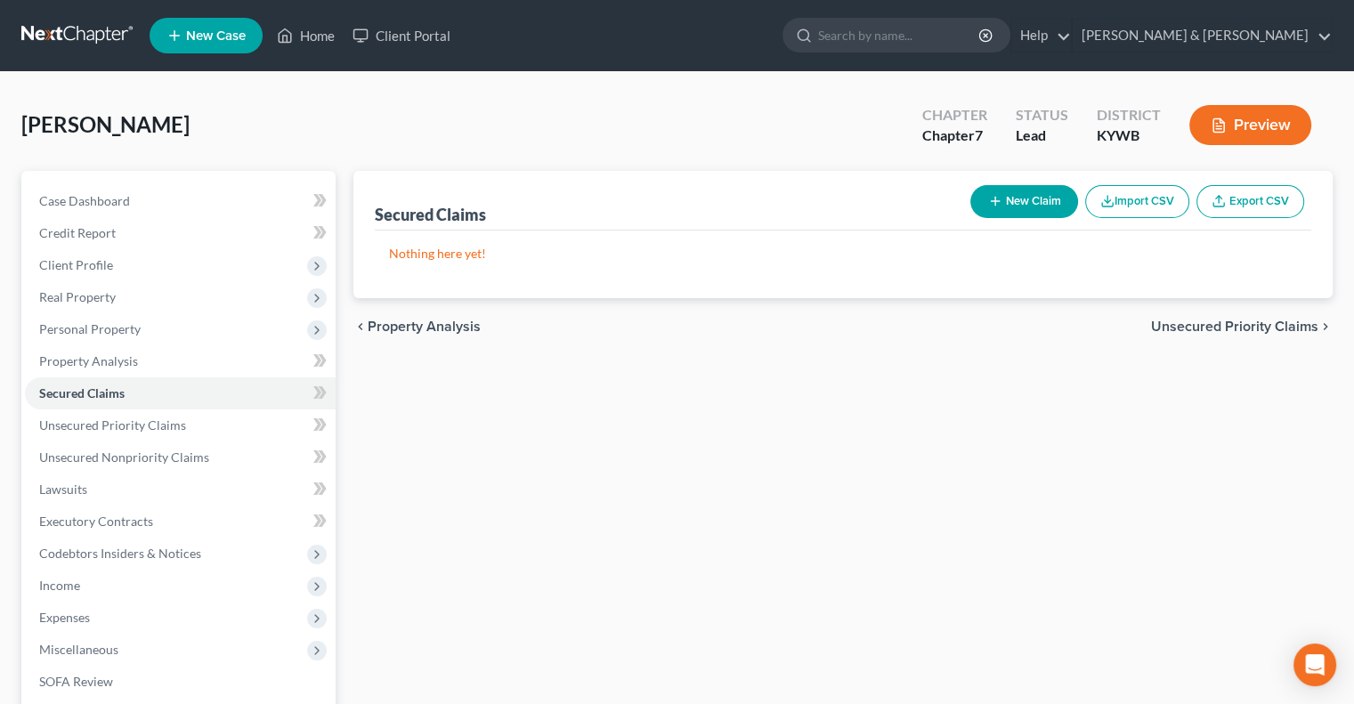
click at [994, 188] on button "New Claim" at bounding box center [1024, 201] width 108 height 33
select select "0"
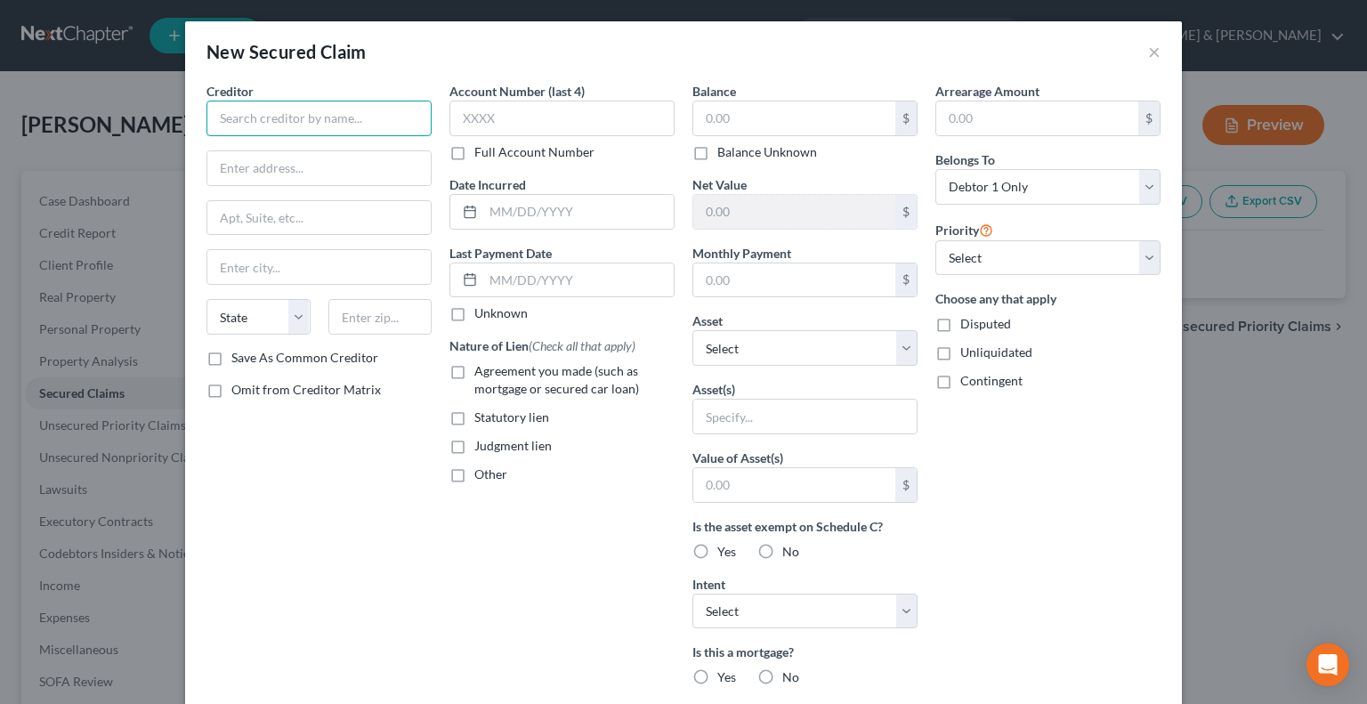
click at [317, 126] on input "text" at bounding box center [319, 119] width 225 height 36
type input "American Credit Acceptance"
click at [239, 170] on input "text" at bounding box center [318, 168] width 223 height 34
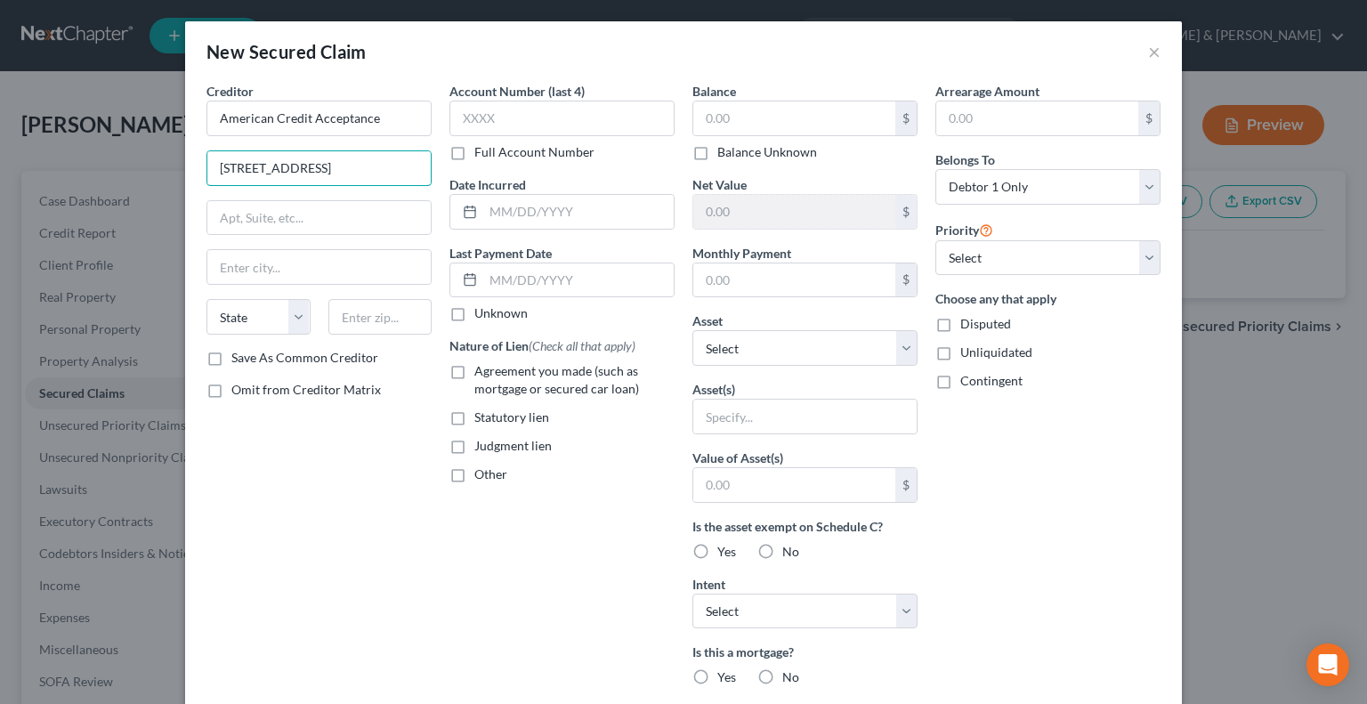
type input "[STREET_ADDRESS]"
click at [364, 315] on input "text" at bounding box center [380, 317] width 104 height 36
click at [379, 320] on input "text" at bounding box center [380, 317] width 104 height 36
type input "29302"
type input "[GEOGRAPHIC_DATA]"
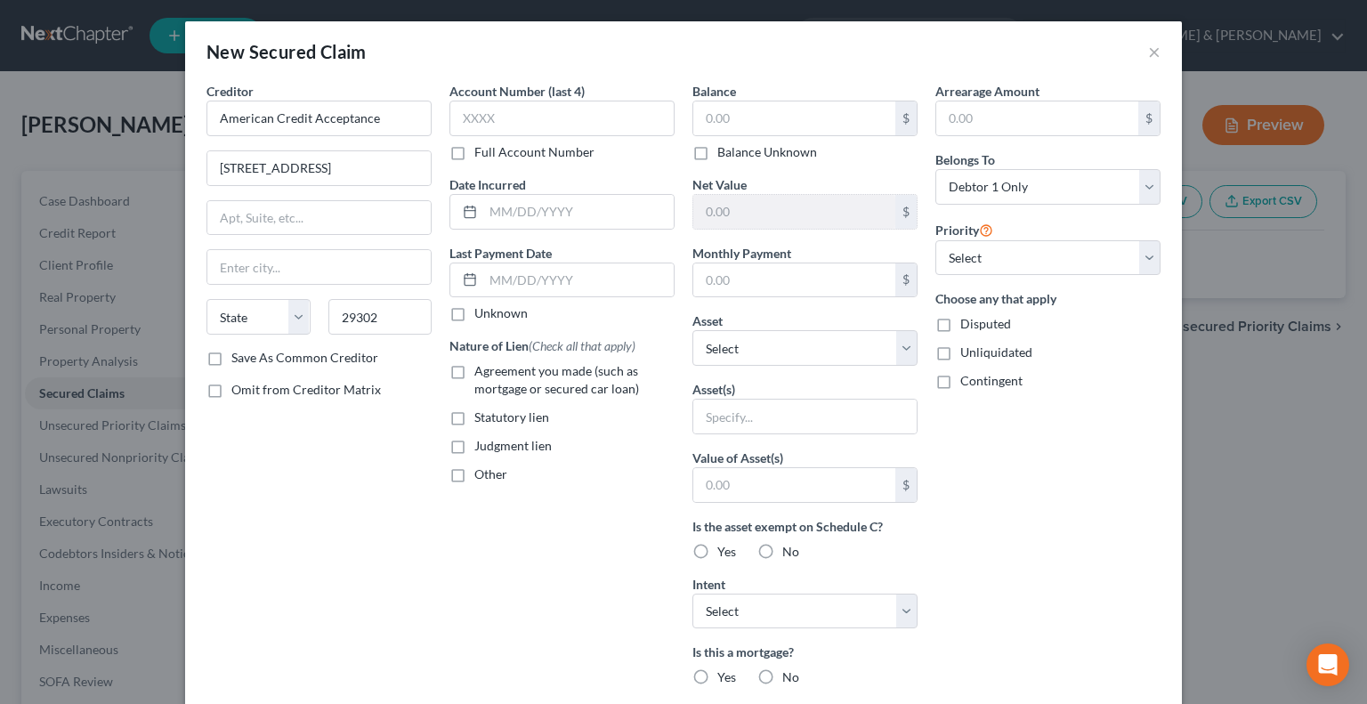
select select "42"
click at [737, 285] on input "text" at bounding box center [794, 280] width 202 height 34
type input "638"
click at [760, 102] on input "text" at bounding box center [794, 118] width 202 height 34
type input "22,625"
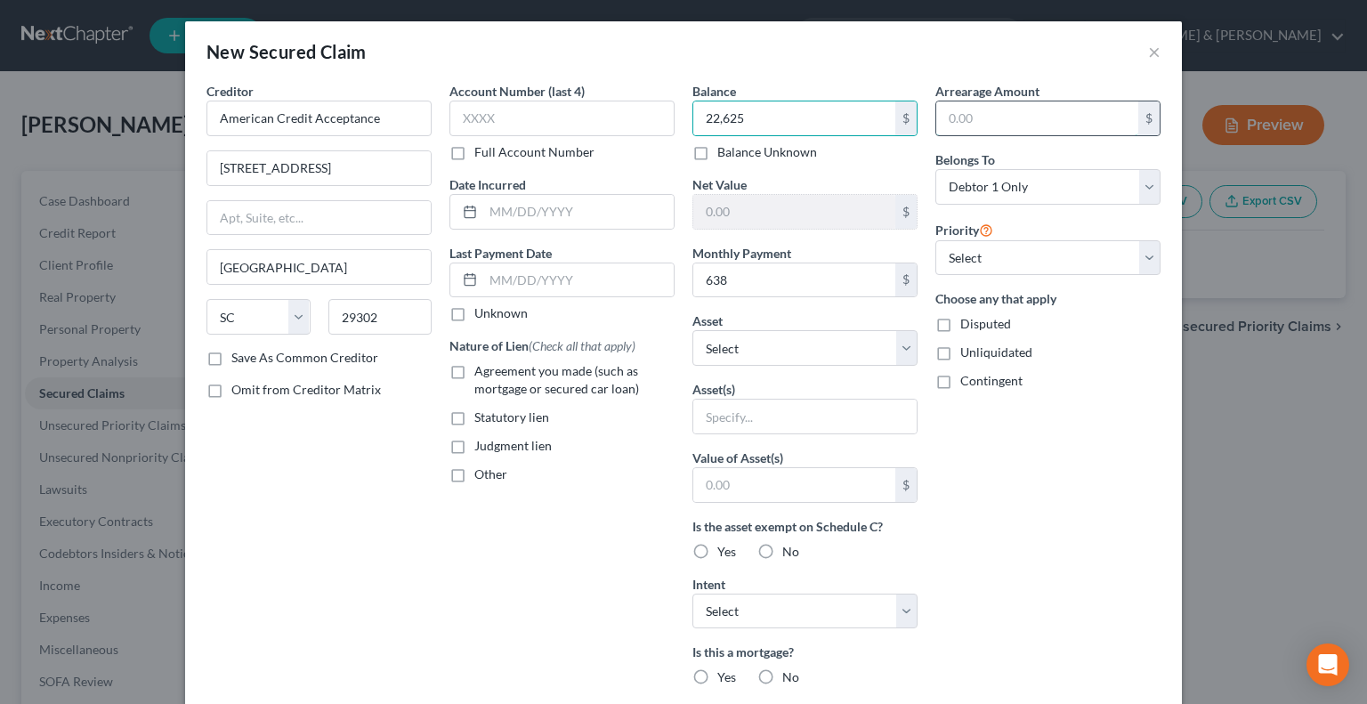
click at [1022, 115] on input "text" at bounding box center [1037, 118] width 202 height 34
type input "1,276"
click at [895, 351] on select "Select Other Multiple Assets Electronics - TV (2) - $200.0 Household Goods - Be…" at bounding box center [805, 348] width 225 height 36
select select "5"
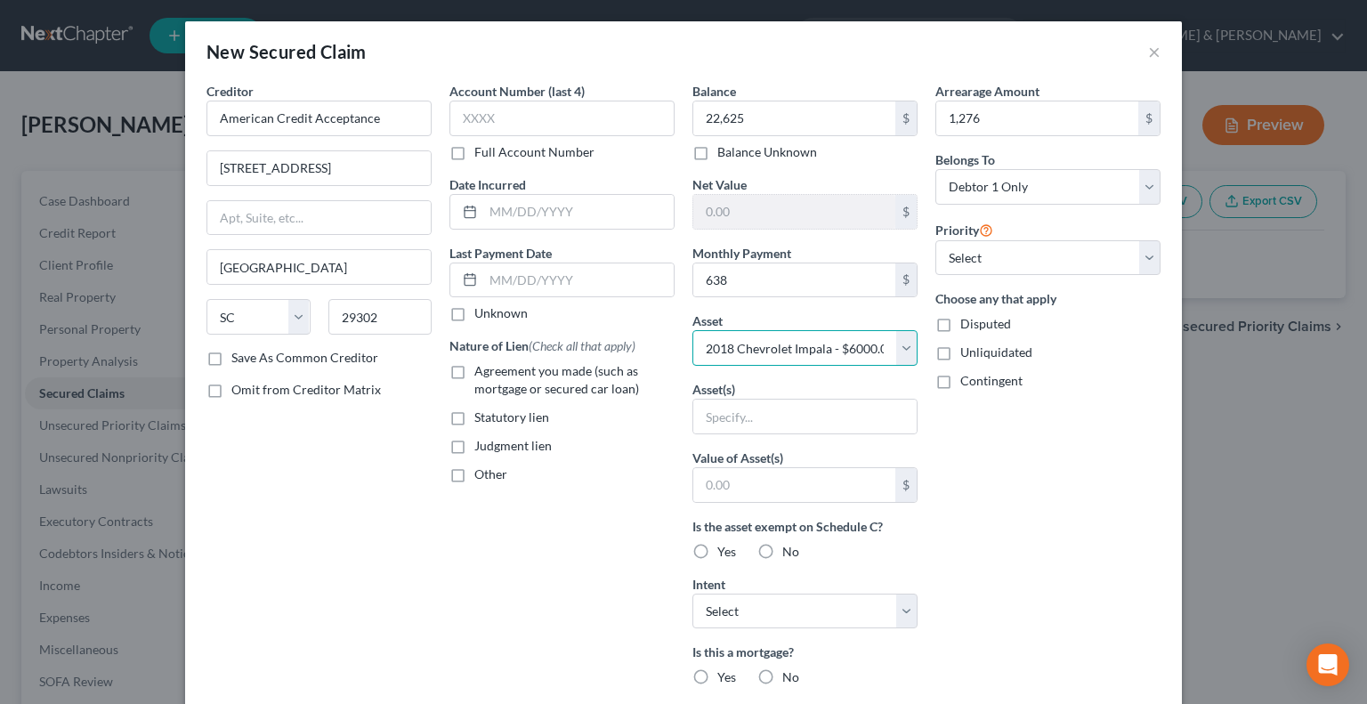
click at [693, 330] on select "Select Other Multiple Assets Electronics - TV (2) - $200.0 Household Goods - Be…" at bounding box center [805, 348] width 225 height 36
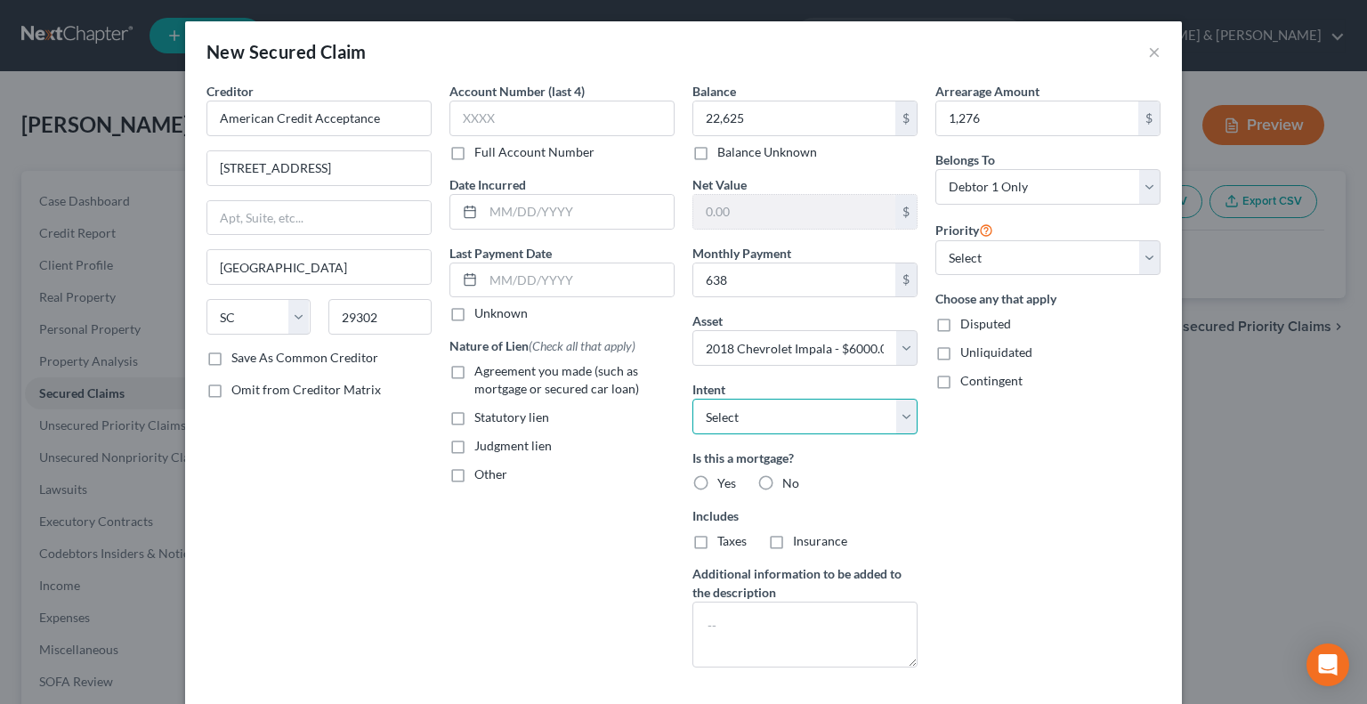
click at [894, 416] on select "Select Surrender Redeem Reaffirm Avoid Other" at bounding box center [805, 417] width 225 height 36
select select "0"
click at [693, 399] on select "Select Surrender Redeem Reaffirm Avoid Other" at bounding box center [805, 417] width 225 height 36
click at [782, 476] on label "No" at bounding box center [790, 483] width 17 height 18
click at [790, 476] on input "No" at bounding box center [796, 480] width 12 height 12
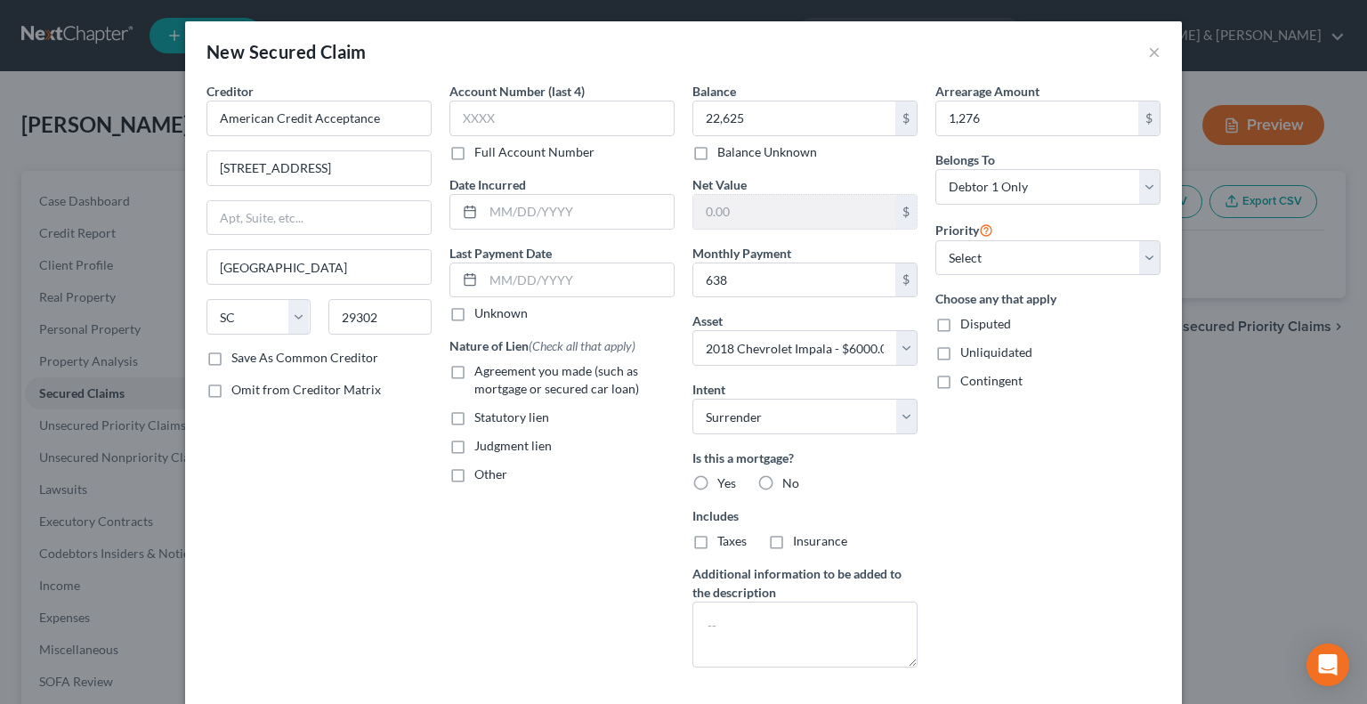
radio input "true"
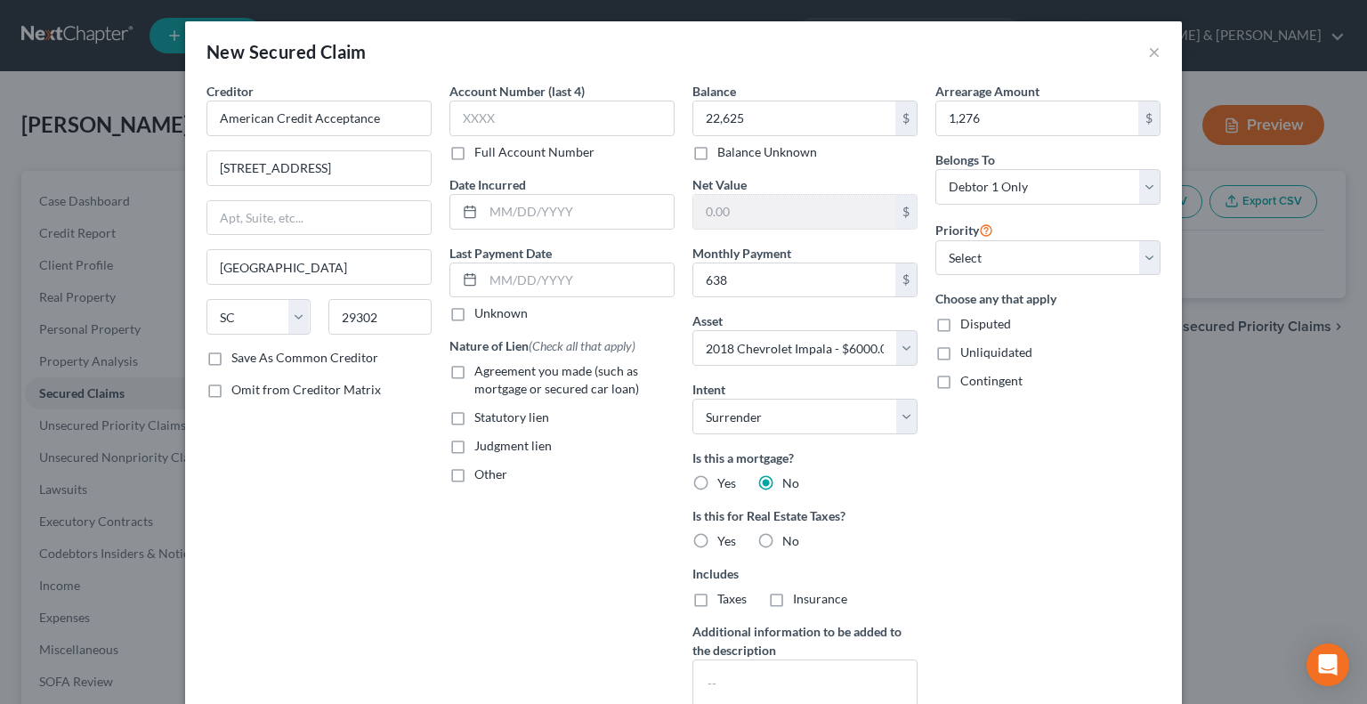
drag, startPoint x: 451, startPoint y: 368, endPoint x: 484, endPoint y: 380, distance: 35.2
click at [474, 368] on label "Agreement you made (such as mortgage or secured car loan)" at bounding box center [574, 380] width 200 height 36
click at [482, 368] on input "Agreement you made (such as mortgage or secured car loan)" at bounding box center [488, 368] width 12 height 12
checkbox input "true"
drag, startPoint x: 763, startPoint y: 539, endPoint x: 889, endPoint y: 542, distance: 126.4
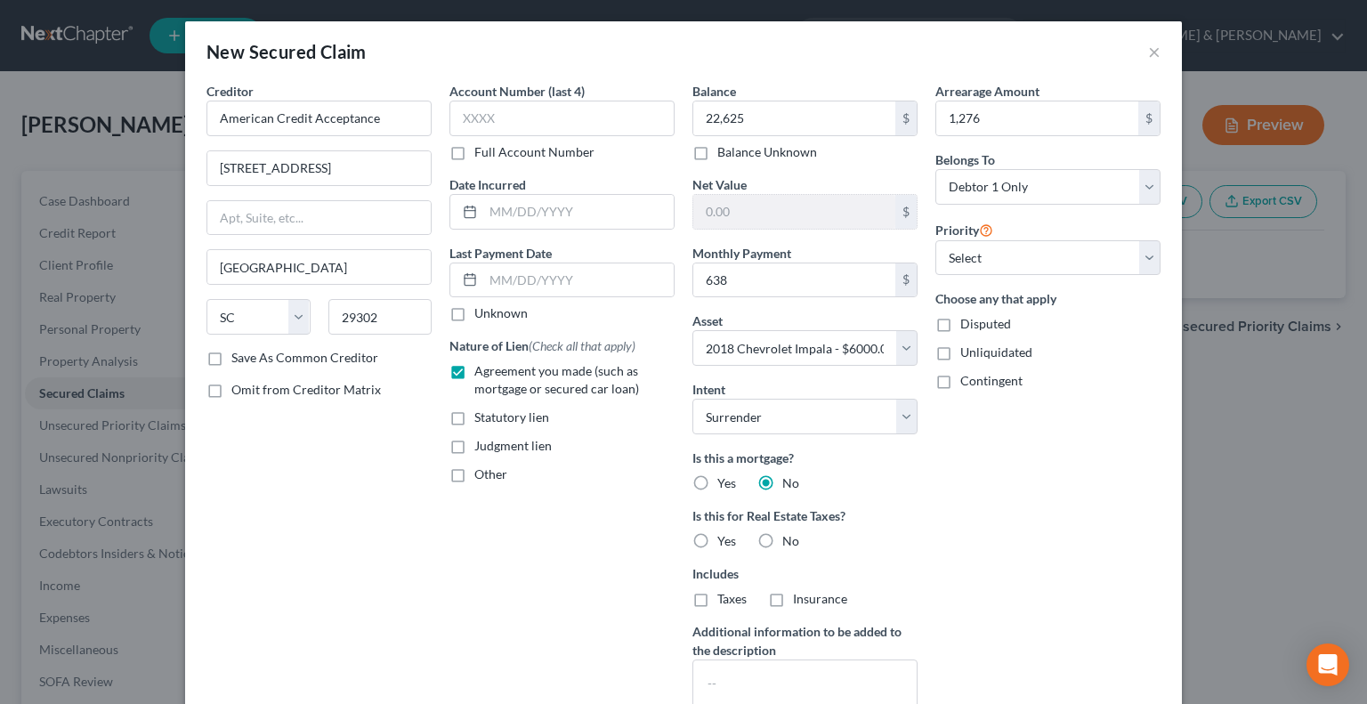
click at [782, 539] on label "No" at bounding box center [790, 541] width 17 height 18
click at [782, 537] on label "No" at bounding box center [790, 541] width 17 height 18
click at [790, 537] on input "No" at bounding box center [796, 538] width 12 height 12
radio input "true"
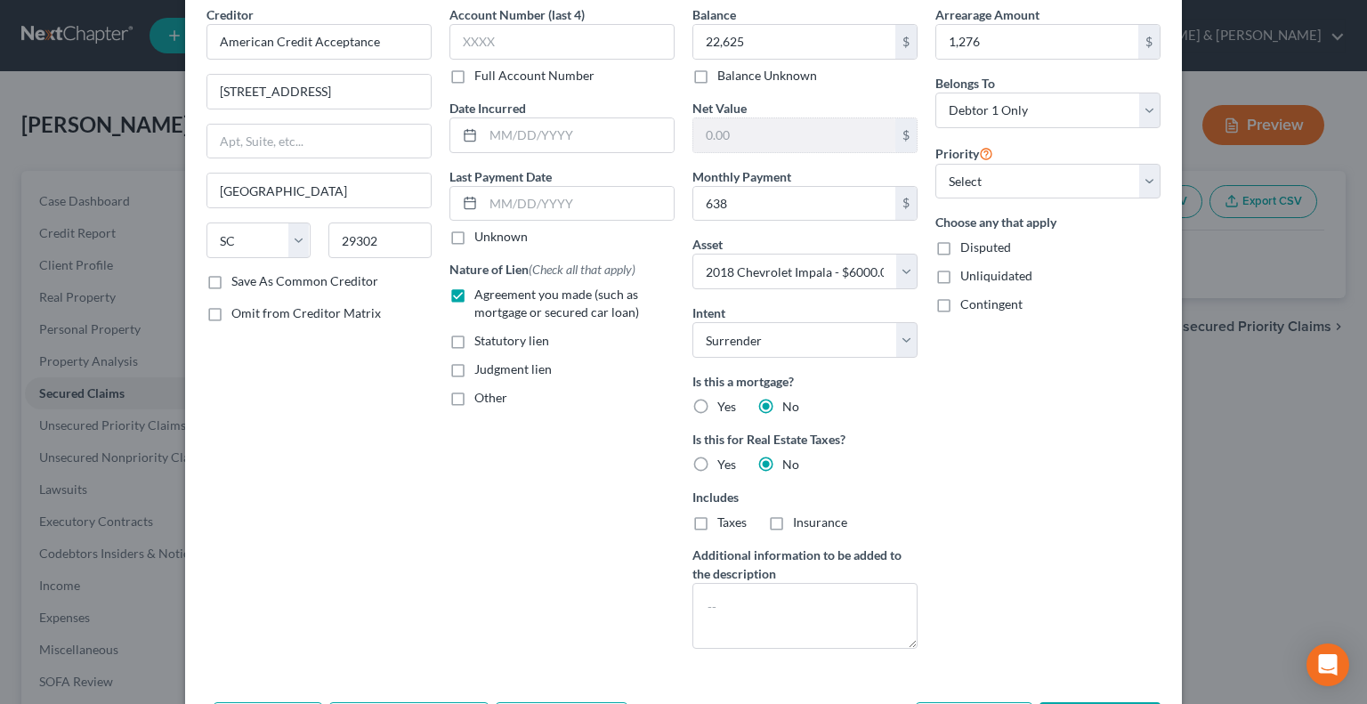
scroll to position [145, 0]
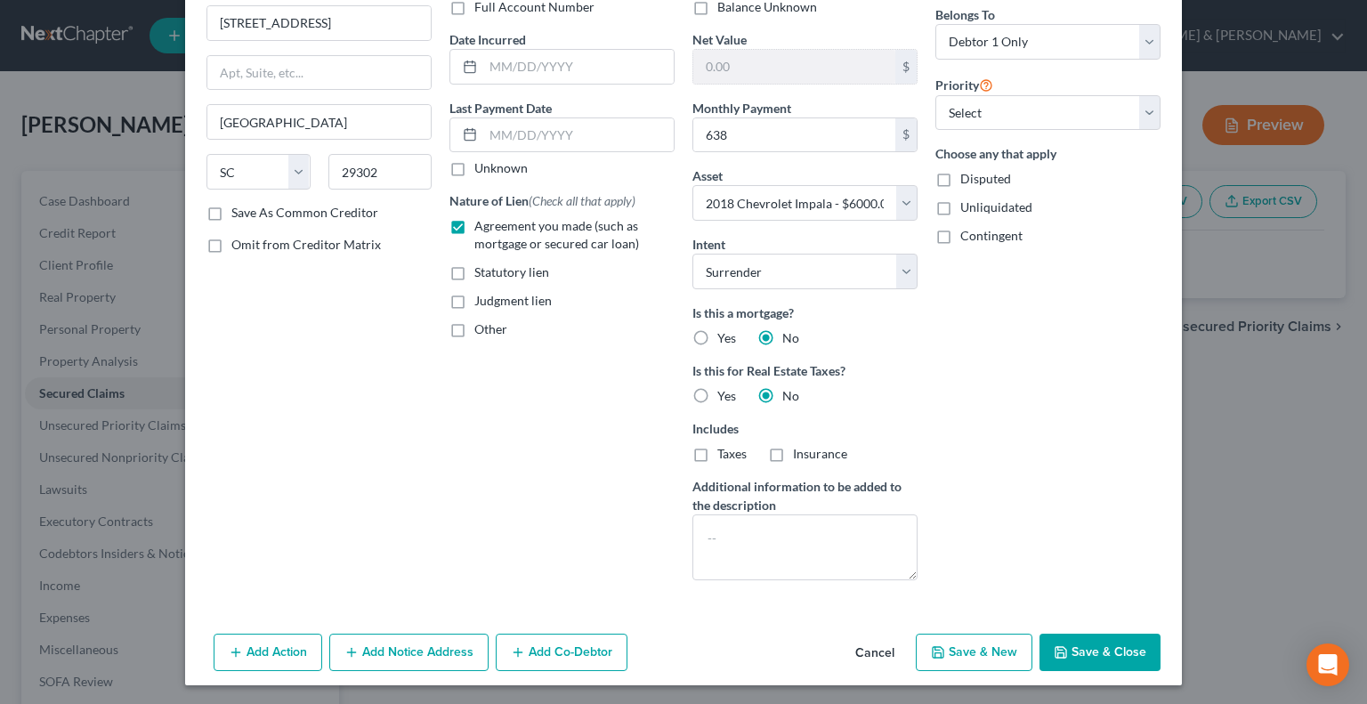
click at [1097, 654] on button "Save & Close" at bounding box center [1100, 652] width 121 height 37
select select
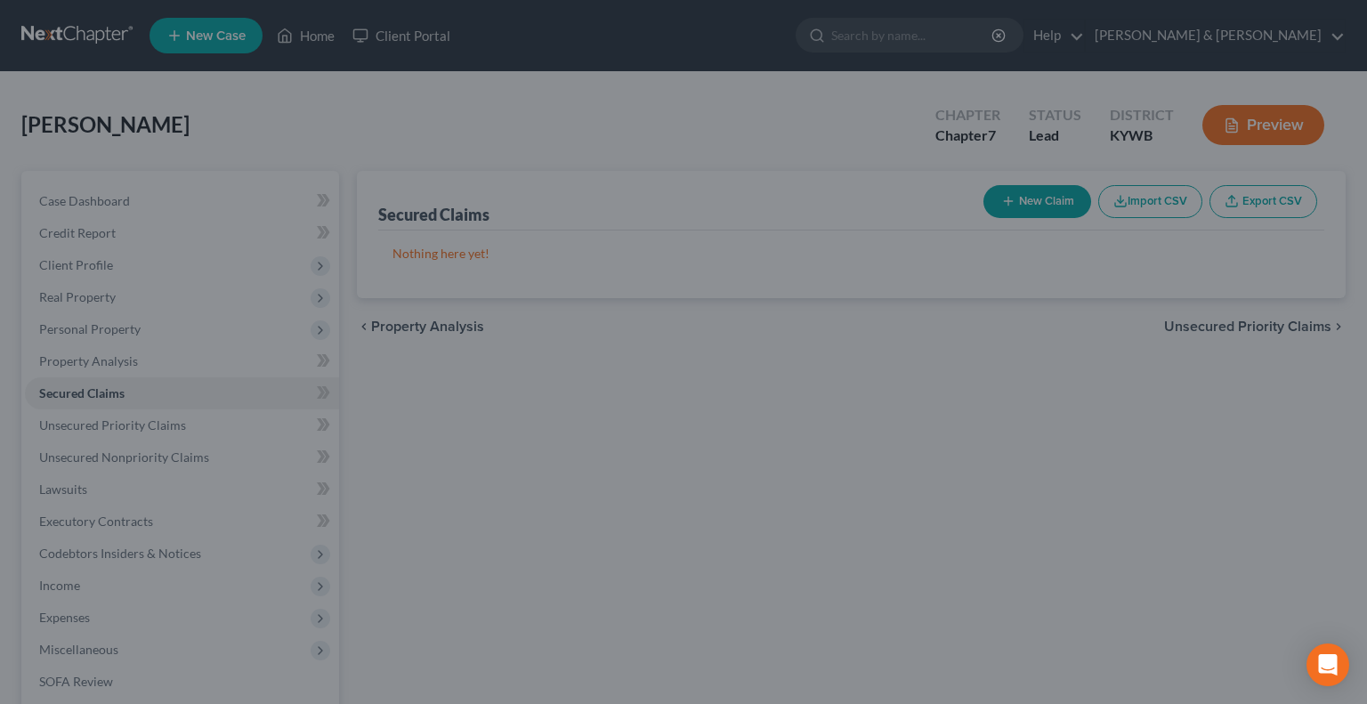
type input "22,625.00"
type input "-16,625.00"
type input "638.00"
select select "5"
type input "1,276.00"
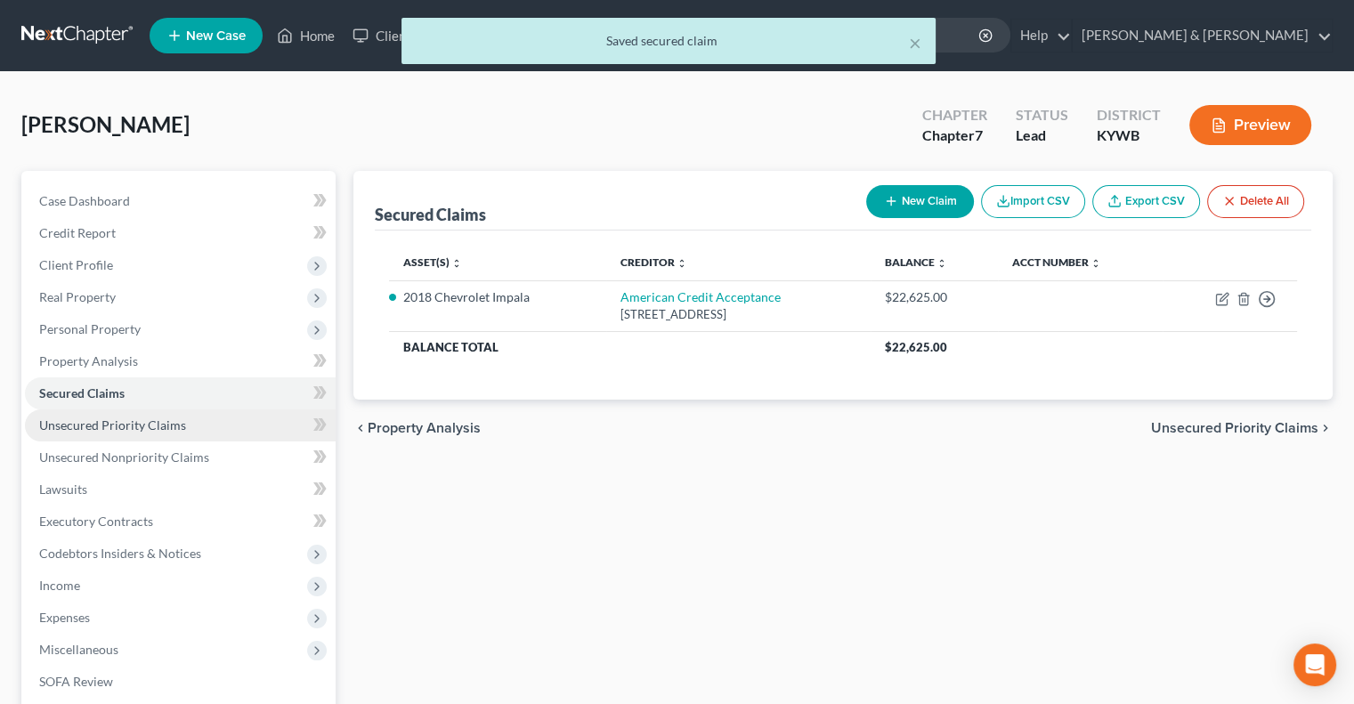
click at [78, 425] on span "Unsecured Priority Claims" at bounding box center [112, 424] width 147 height 15
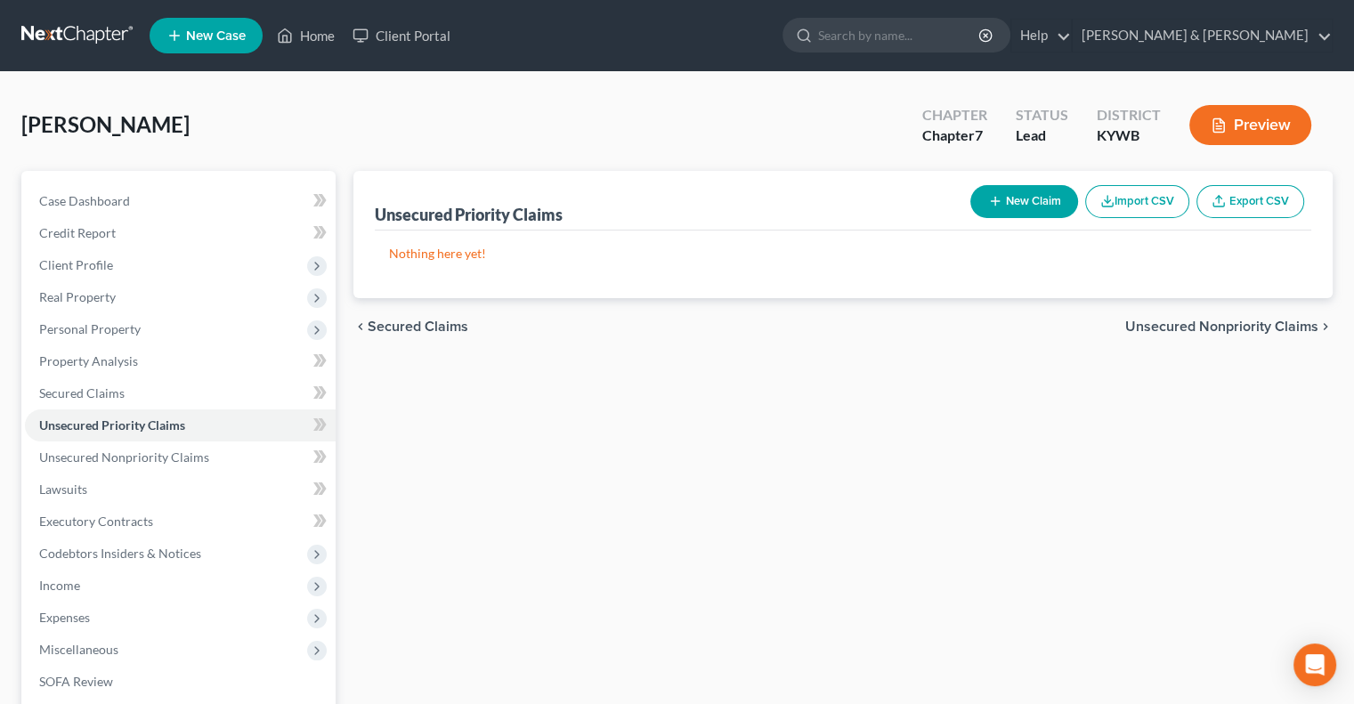
click at [999, 196] on icon "button" at bounding box center [995, 201] width 14 height 14
select select "0"
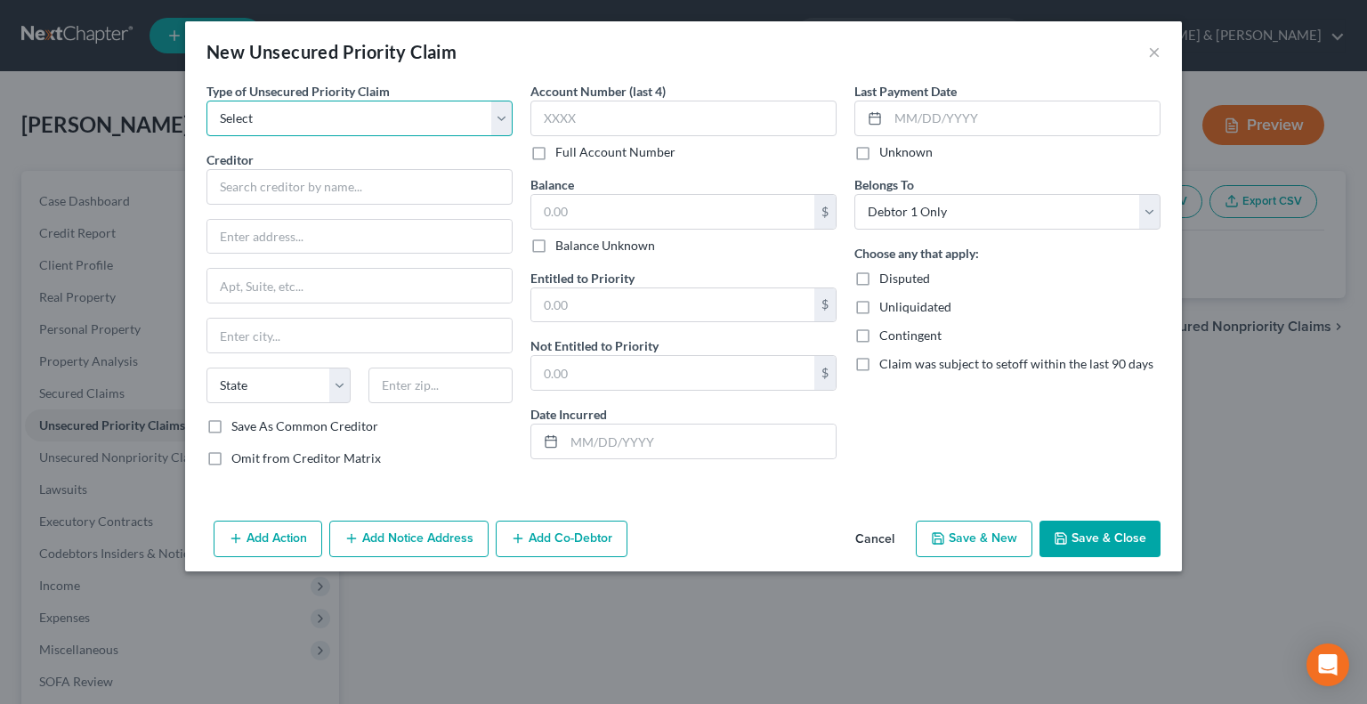
click at [285, 113] on select "Select Taxes & Other Government Units Domestic Support Obligations Extensions o…" at bounding box center [360, 119] width 306 height 36
select select "0"
click at [207, 101] on select "Select Taxes & Other Government Units Domestic Support Obligations Extensions o…" at bounding box center [360, 119] width 306 height 36
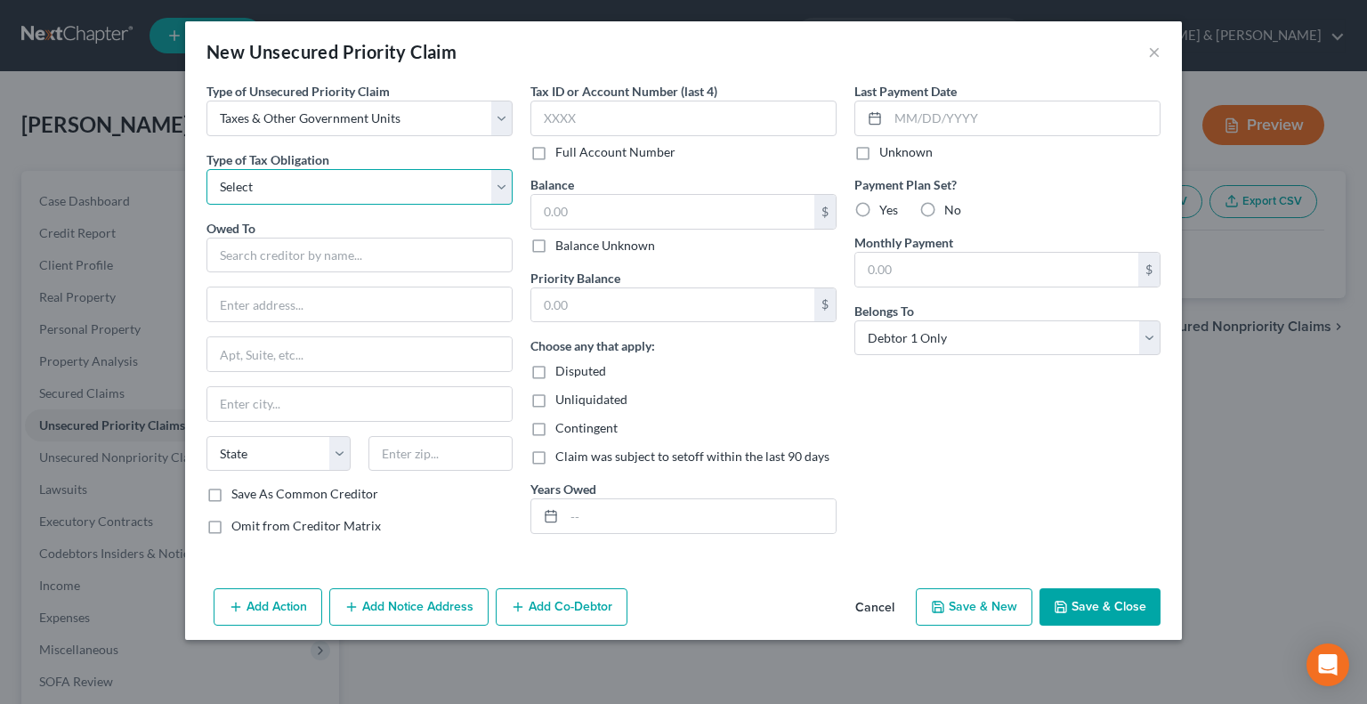
click at [343, 194] on select "Select Federal City State Franchise Tax Board Other" at bounding box center [360, 187] width 306 height 36
select select "2"
click at [207, 169] on select "Select Federal City State Franchise Tax Board Other" at bounding box center [360, 187] width 306 height 36
click at [270, 252] on input "text" at bounding box center [360, 256] width 306 height 36
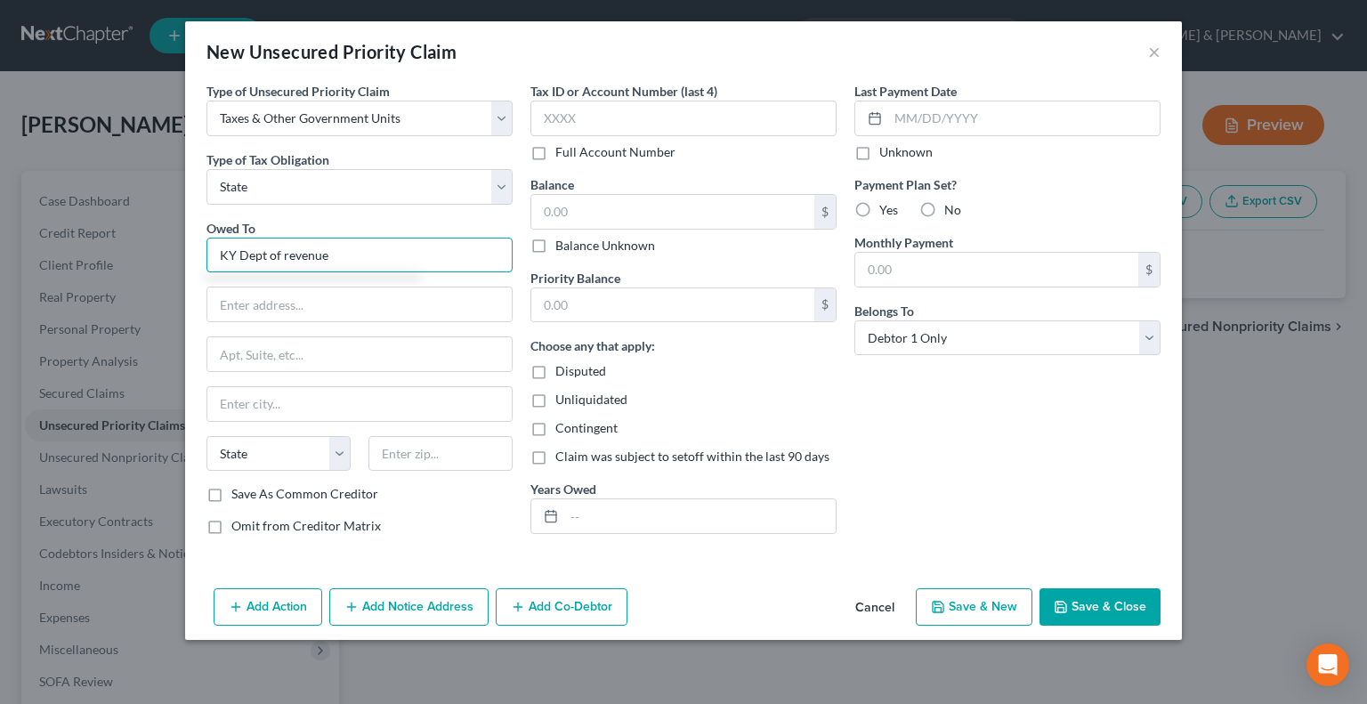
drag, startPoint x: 289, startPoint y: 248, endPoint x: 308, endPoint y: 215, distance: 38.6
click at [289, 247] on input "KY Dept of revenue" at bounding box center [360, 256] width 306 height 36
type input "KY Dept of Revenue"
click at [320, 313] on input "text" at bounding box center [359, 305] width 304 height 34
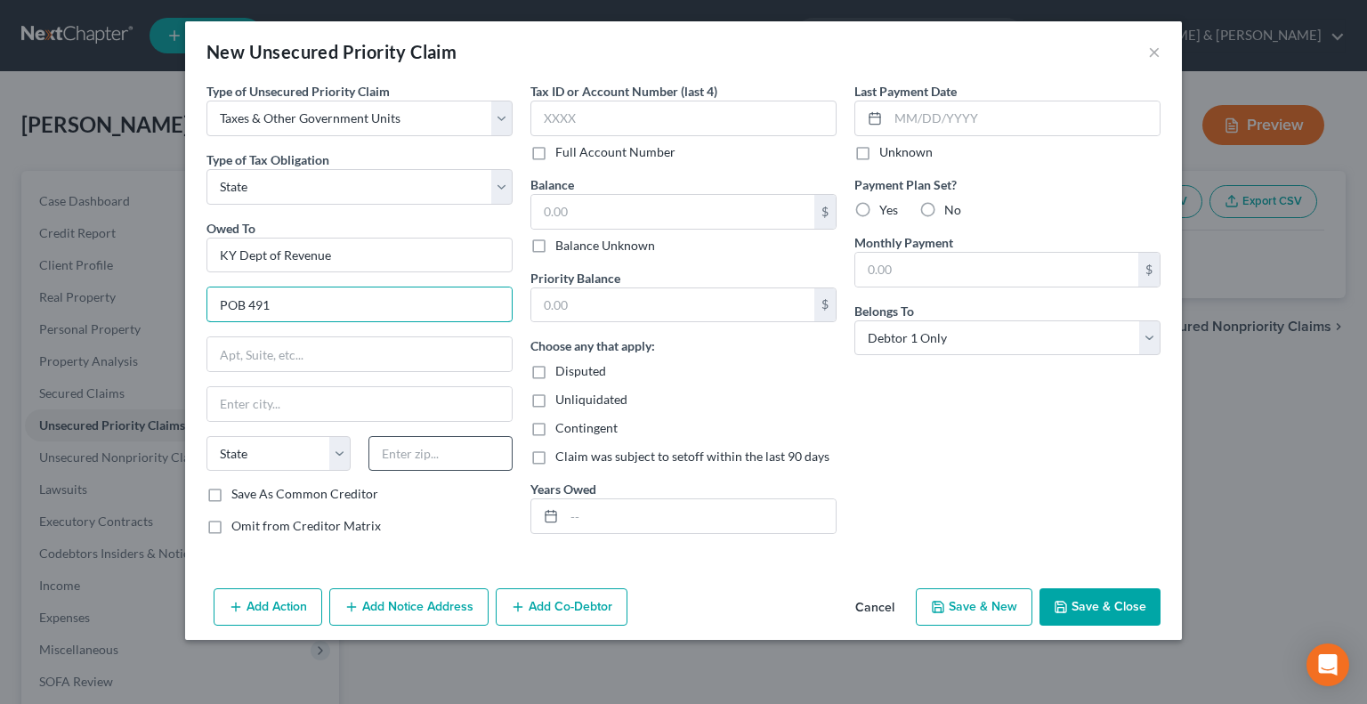
type input "POB 491"
click at [434, 449] on input "text" at bounding box center [441, 454] width 144 height 36
type input "40601"
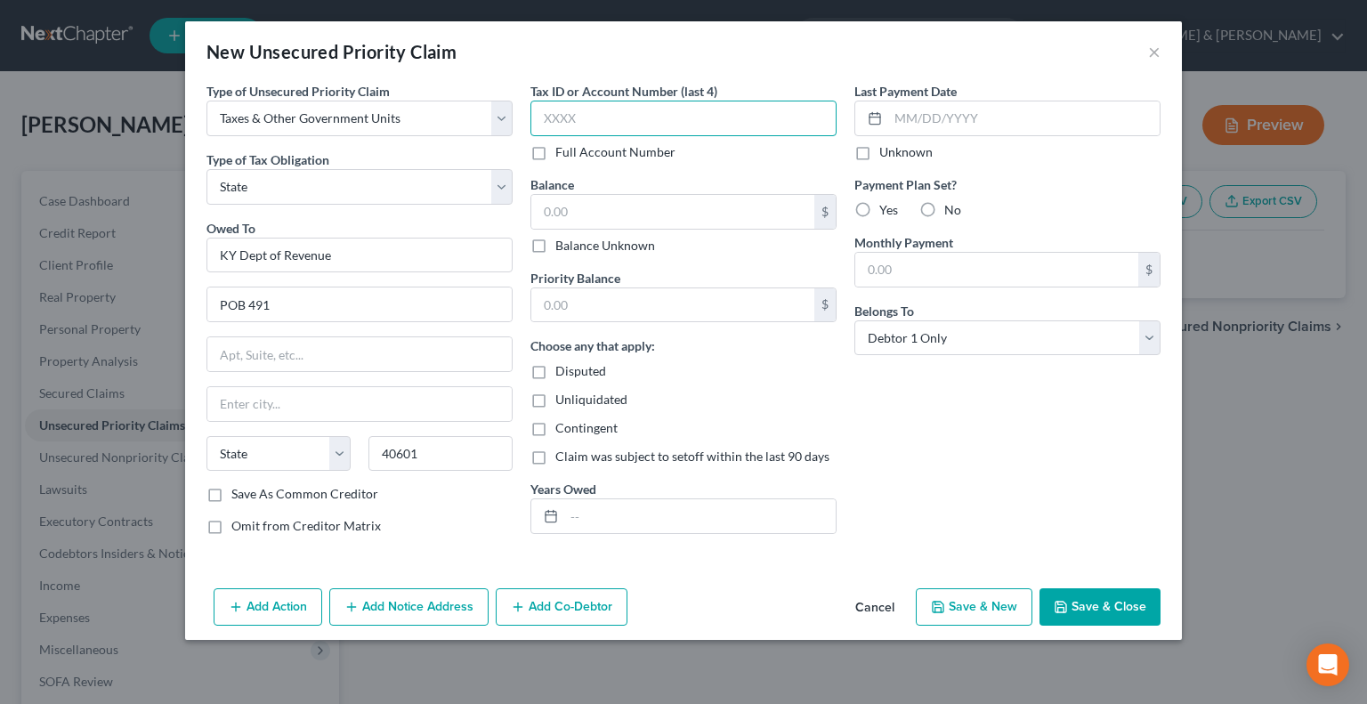
type input "Frankfort"
select select "18"
click at [664, 125] on input "text" at bounding box center [684, 119] width 306 height 36
click at [668, 218] on input "text" at bounding box center [672, 212] width 283 height 34
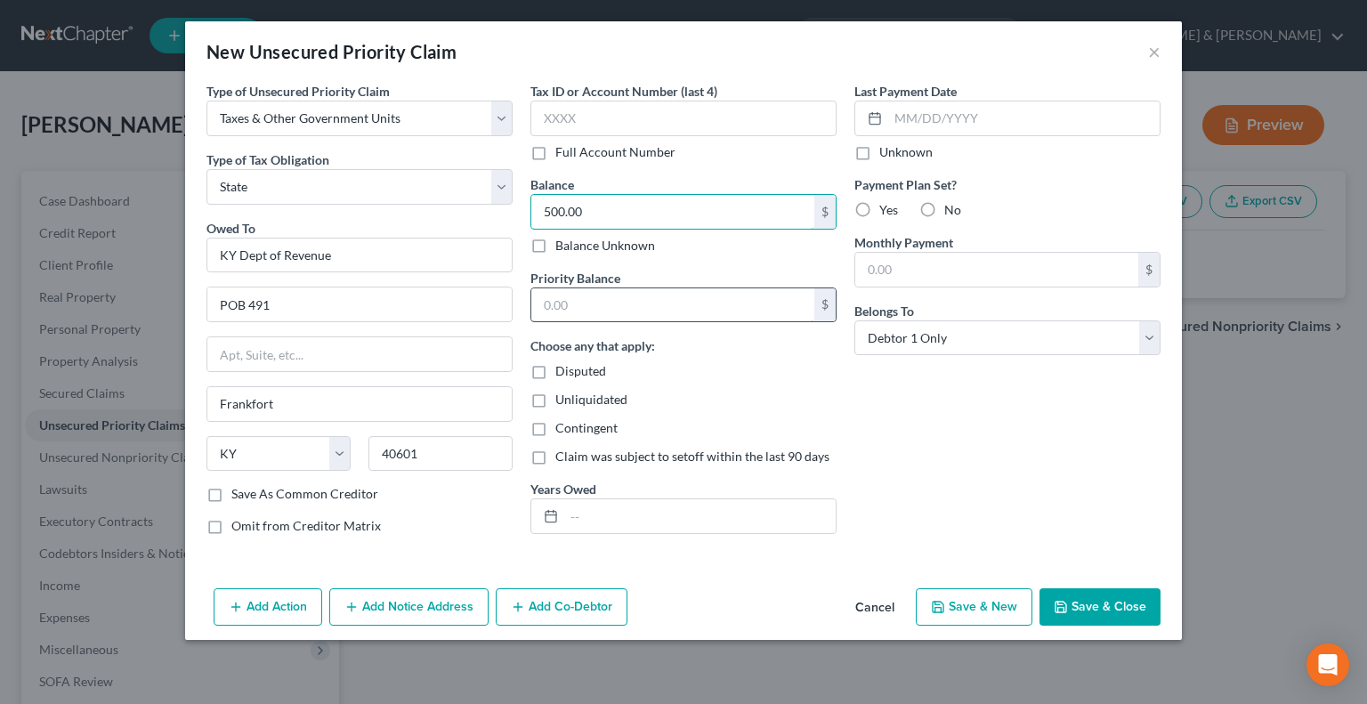
type input "500.00"
click at [651, 303] on input "text" at bounding box center [672, 305] width 283 height 34
type input "500.00"
click at [645, 512] on input "text" at bounding box center [699, 516] width 271 height 34
type input "2024- 740"
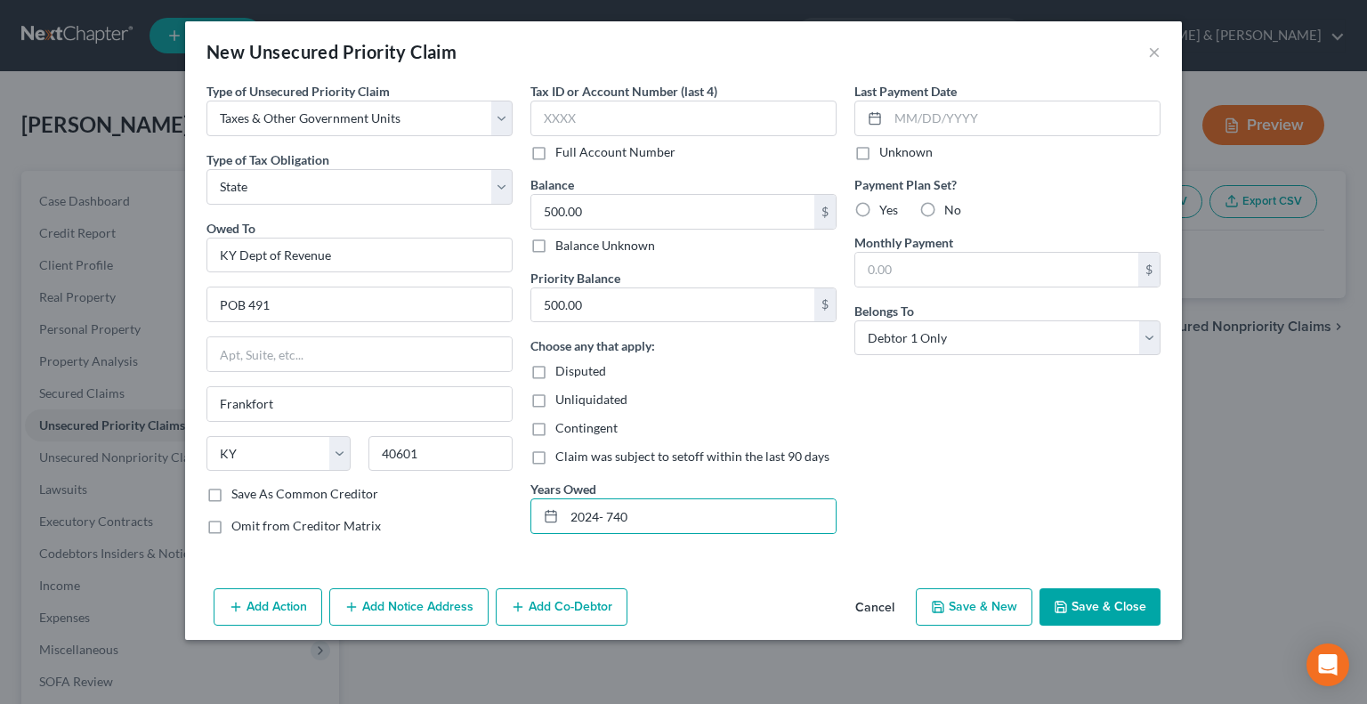
click at [1073, 599] on button "Save & Close" at bounding box center [1100, 606] width 121 height 37
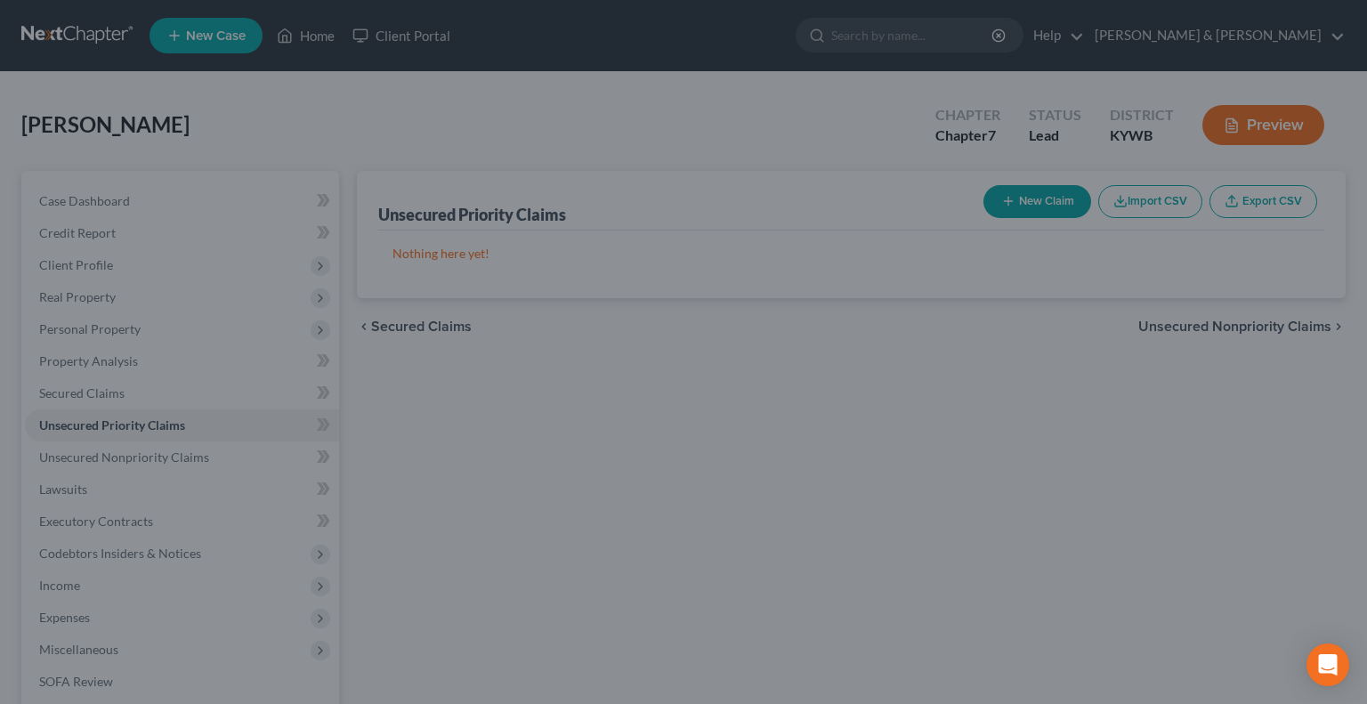
type input "0.00"
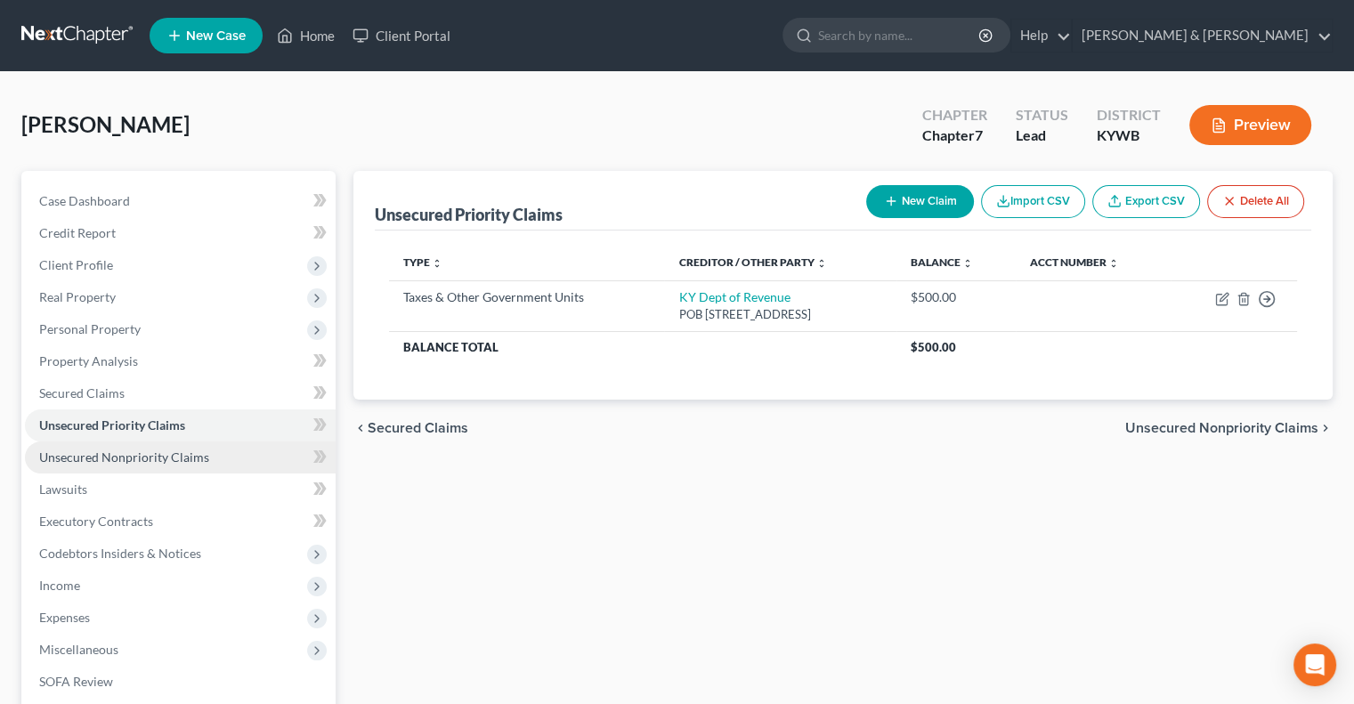
click at [101, 455] on span "Unsecured Nonpriority Claims" at bounding box center [124, 457] width 170 height 15
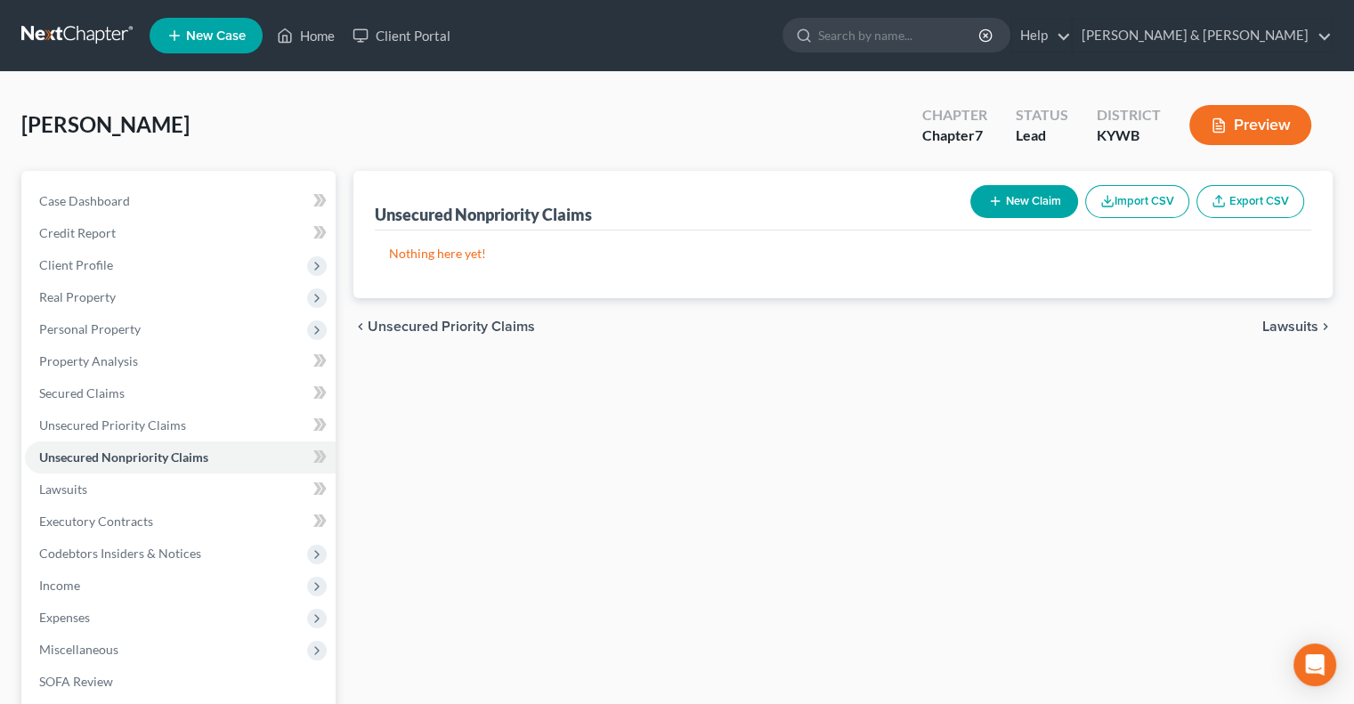
click at [1029, 196] on button "New Claim" at bounding box center [1024, 201] width 108 height 33
select select "0"
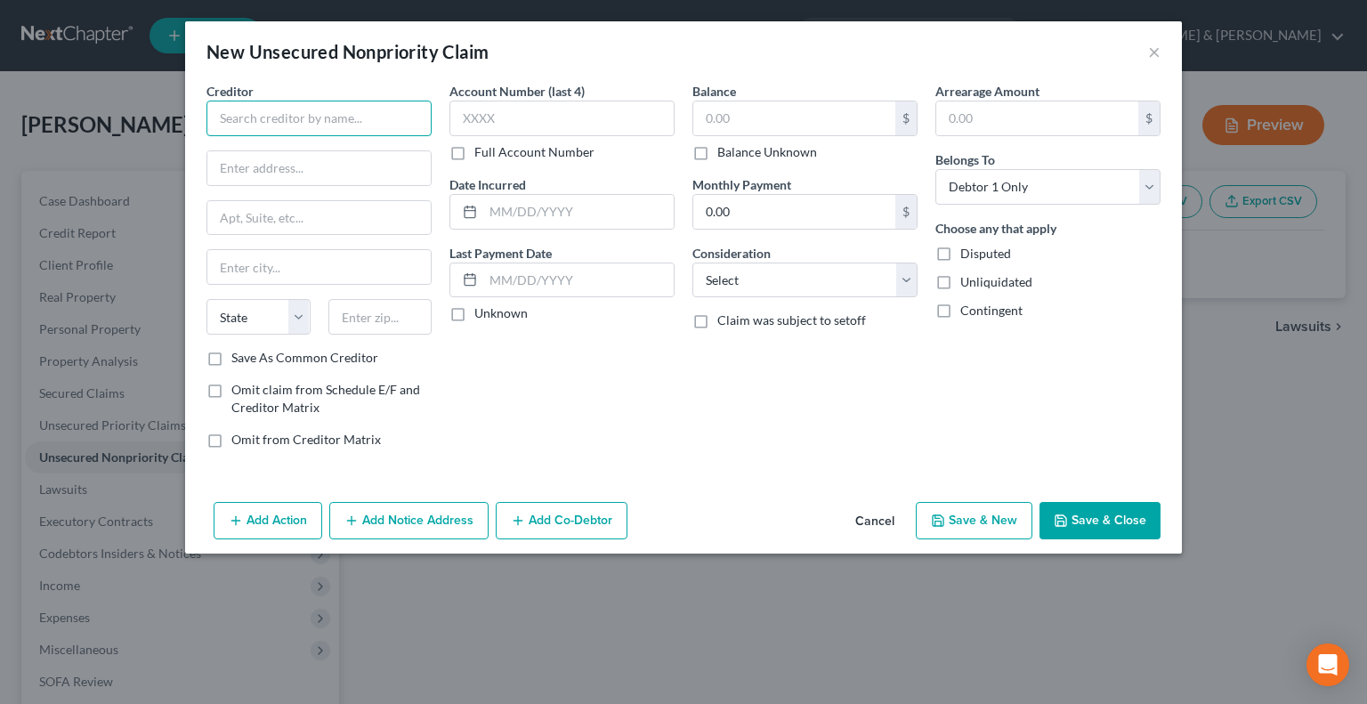
click at [280, 120] on input "text" at bounding box center [319, 119] width 225 height 36
type input "Cardinal Group Mgmt c/o Rawn Law Firm"
click at [304, 164] on input "text" at bounding box center [318, 168] width 223 height 34
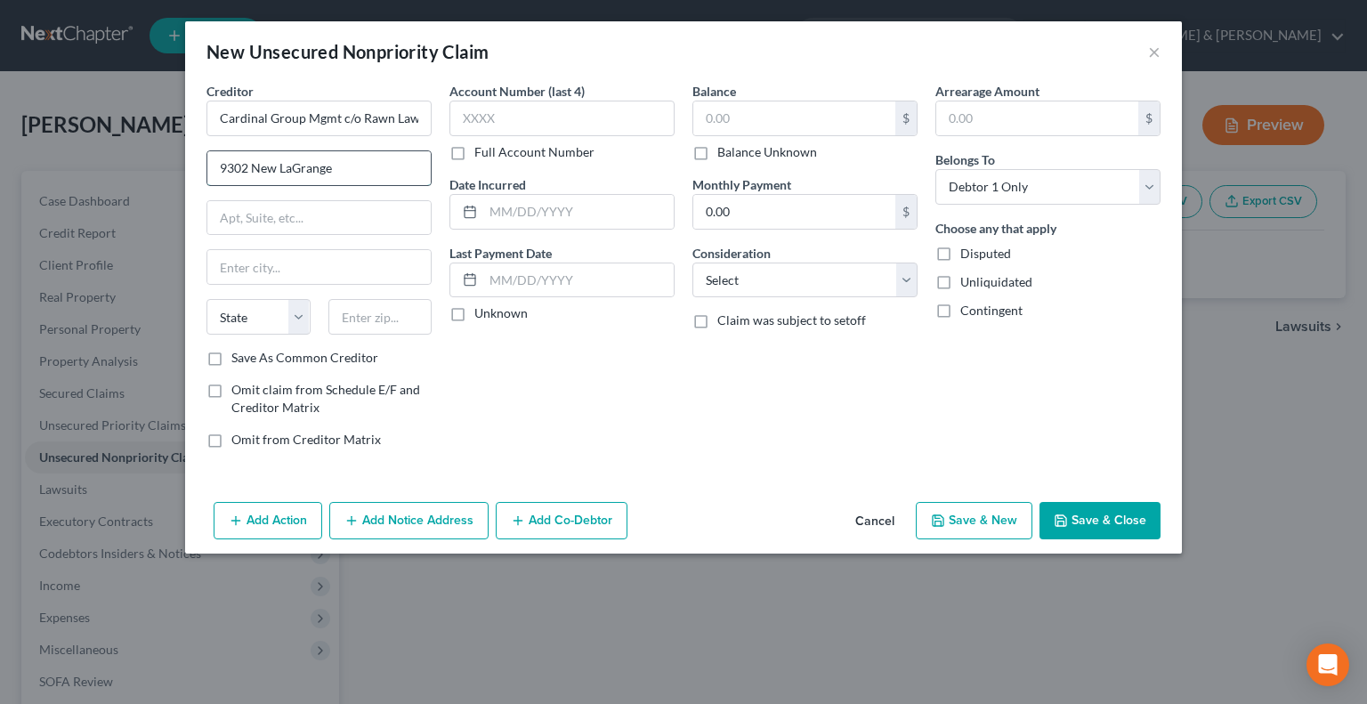
click at [351, 174] on input "9302 New LaGrange" at bounding box center [318, 168] width 223 height 34
type input "[STREET_ADDRESS]"
click at [331, 209] on input "text" at bounding box center [318, 218] width 223 height 34
type input "#E"
click at [375, 315] on input "text" at bounding box center [380, 317] width 104 height 36
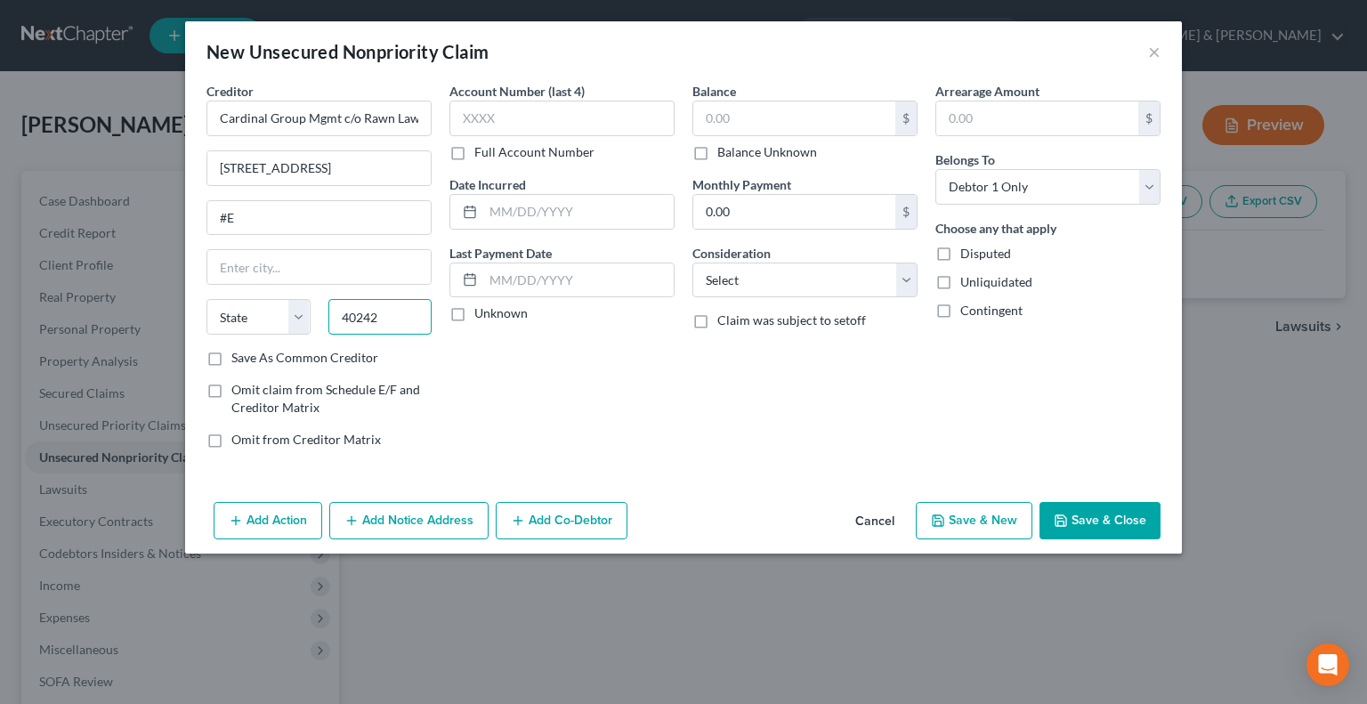
type input "40242"
type input "[GEOGRAPHIC_DATA]"
select select "18"
click at [979, 515] on button "Save & New" at bounding box center [974, 520] width 117 height 37
select select "0"
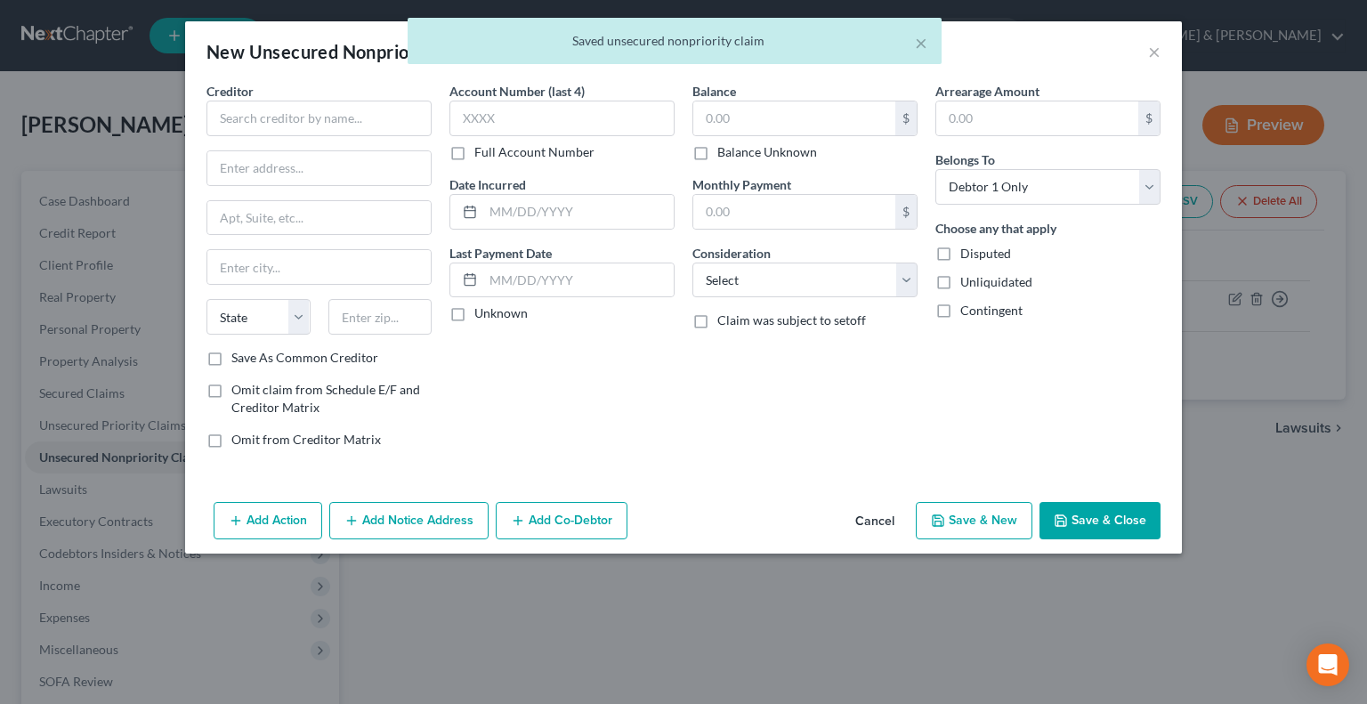
type input "0.00"
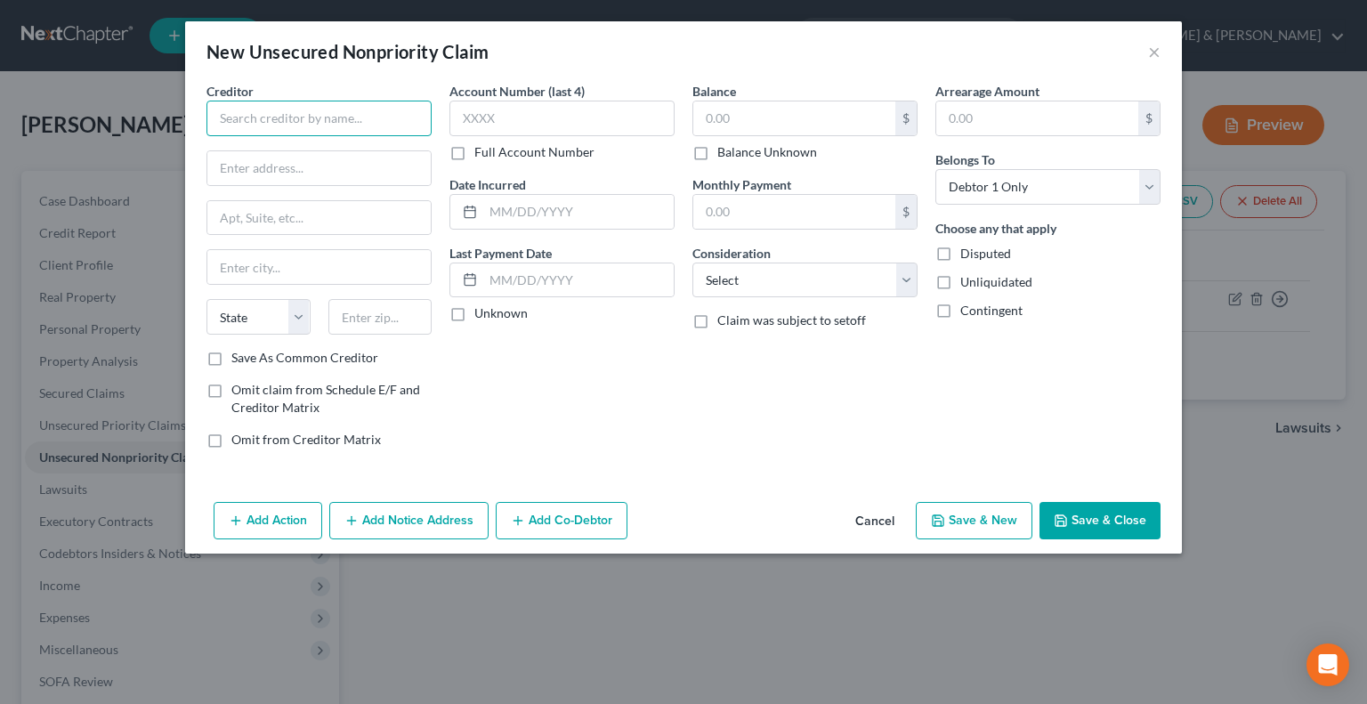
click at [393, 109] on input "text" at bounding box center [319, 119] width 225 height 36
type input "Louisville Cars & Trucks"
click at [313, 170] on input "text" at bounding box center [318, 168] width 223 height 34
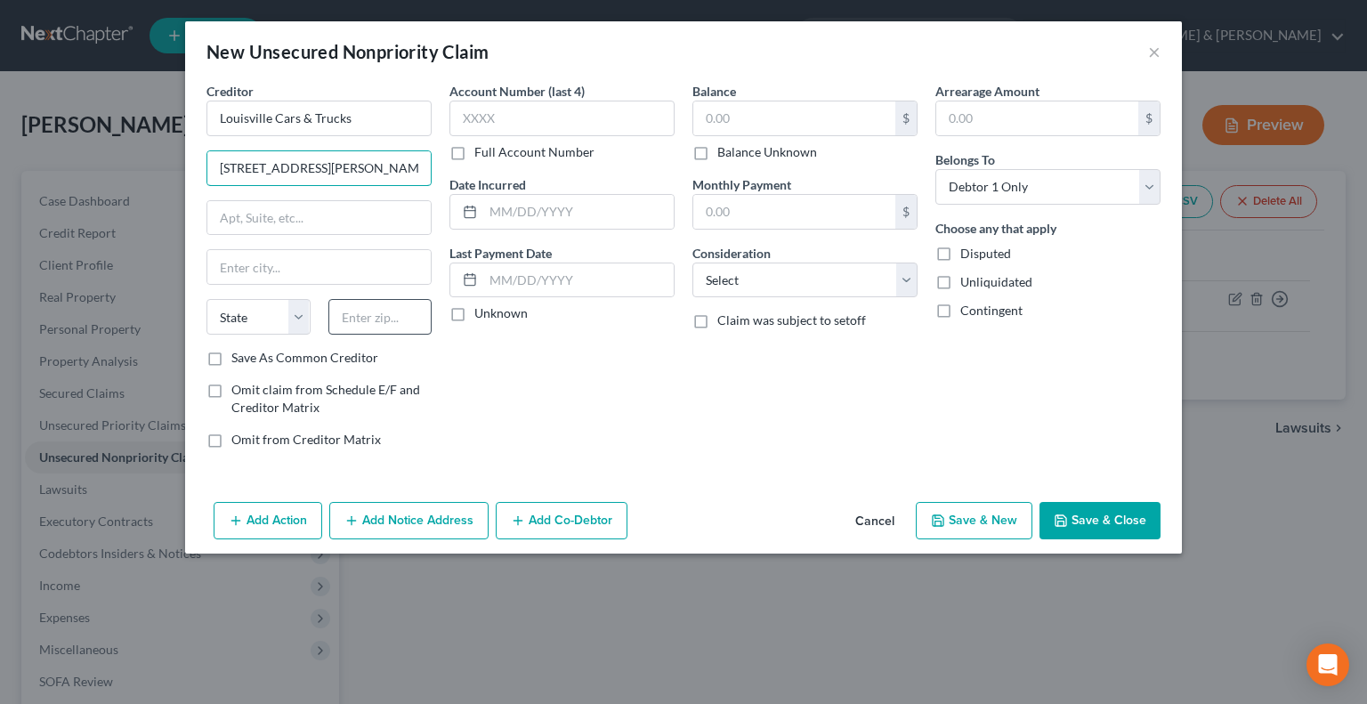
type input "[STREET_ADDRESS][PERSON_NAME]"
click at [392, 327] on input "text" at bounding box center [380, 317] width 104 height 36
type input "40258"
type input "[GEOGRAPHIC_DATA]"
select select "18"
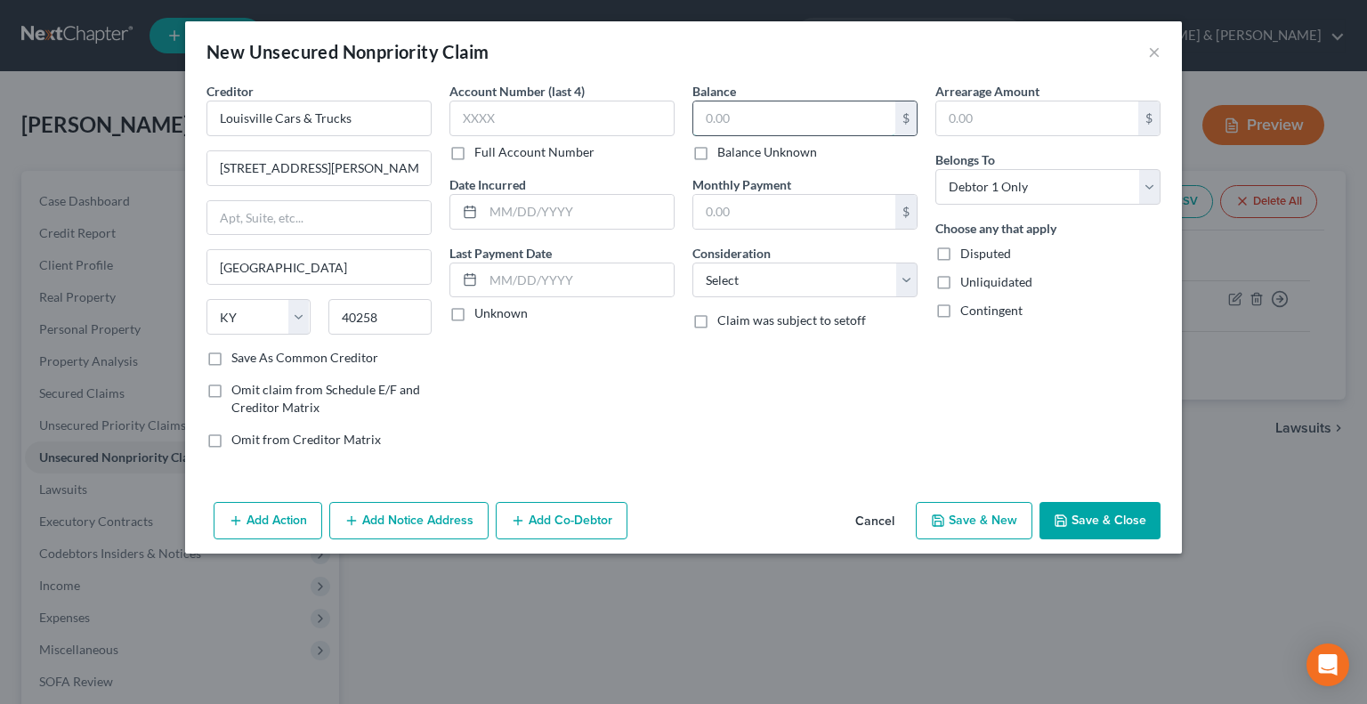
click at [743, 121] on input "text" at bounding box center [794, 118] width 202 height 34
type input "600"
click at [944, 515] on icon "button" at bounding box center [938, 520] width 11 height 11
select select "0"
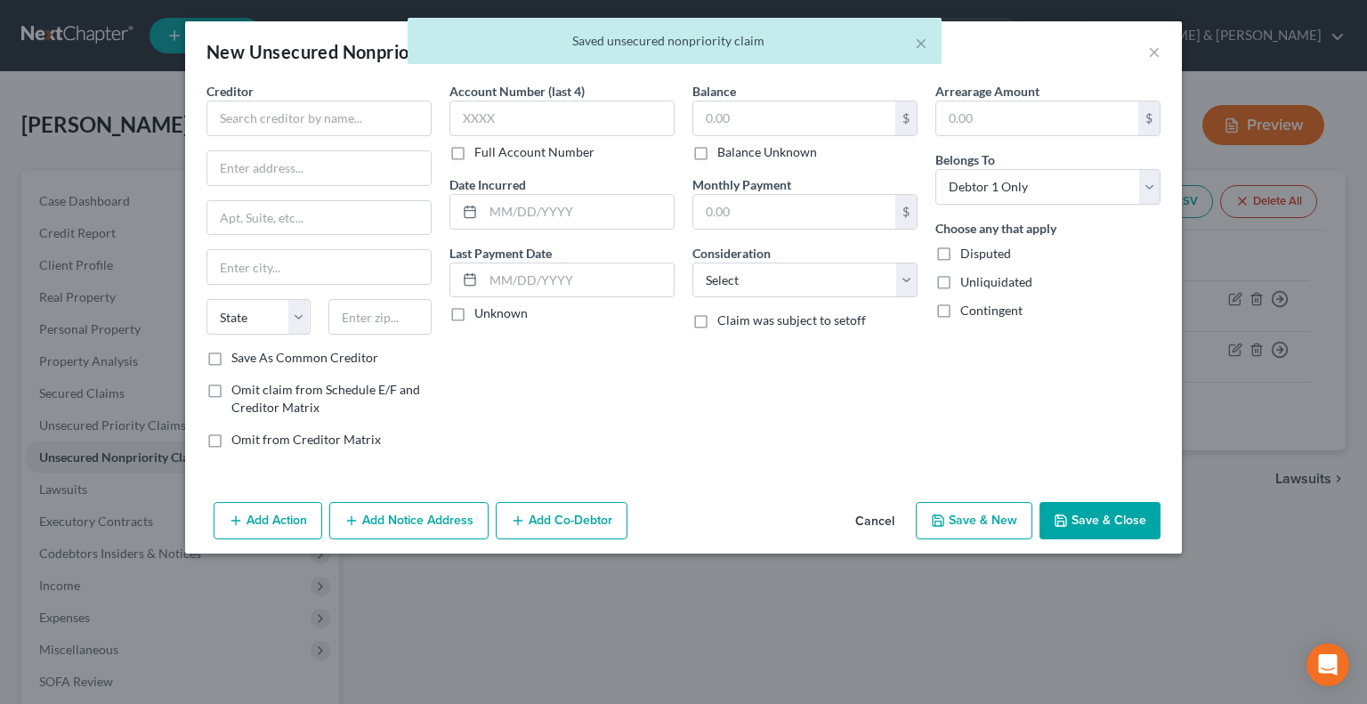
type input "600.00"
type input "0.00"
click at [312, 106] on input "text" at bounding box center [319, 119] width 225 height 36
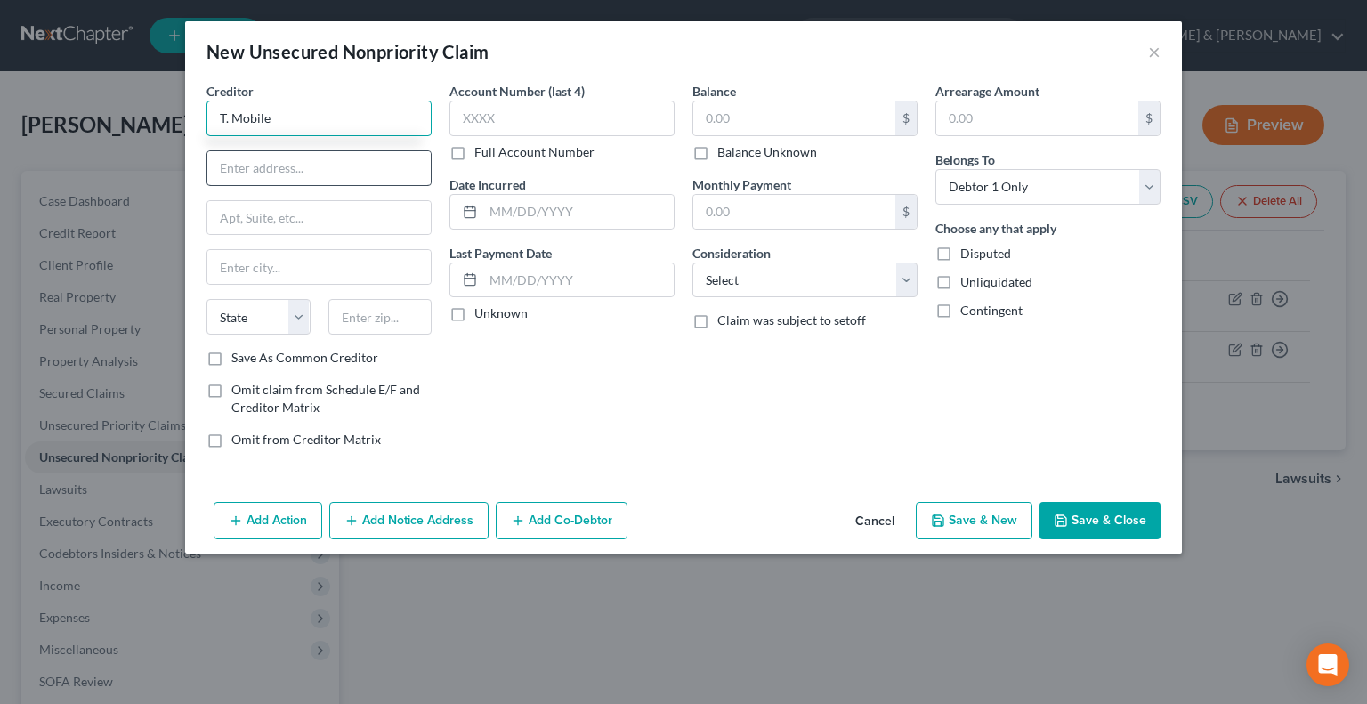
type input "T. Mobile"
click at [279, 166] on input "text" at bounding box center [318, 168] width 223 height 34
type input "POB 742596"
click at [357, 318] on input "text" at bounding box center [380, 317] width 104 height 36
type input "45274"
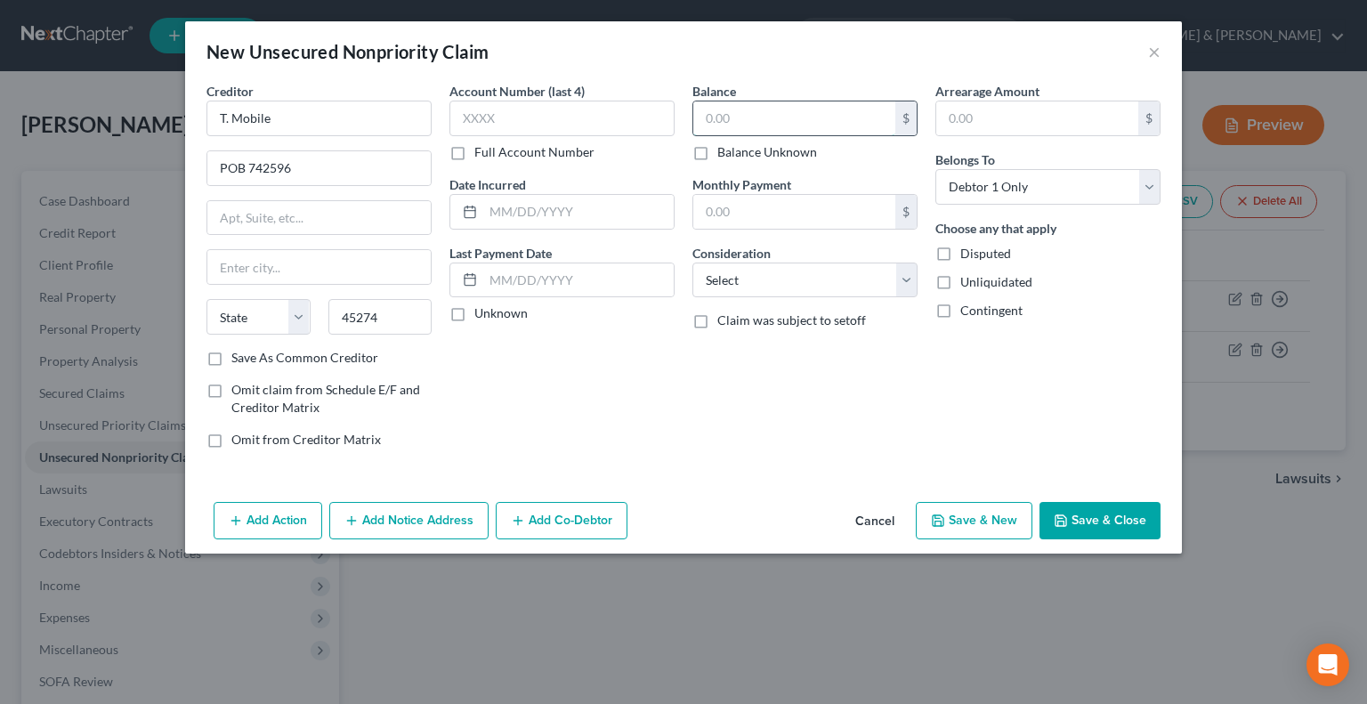
click at [757, 121] on input "text" at bounding box center [794, 118] width 202 height 34
type input "[GEOGRAPHIC_DATA]"
select select "36"
type input "500.00"
click at [1020, 522] on button "Save & New" at bounding box center [974, 520] width 117 height 37
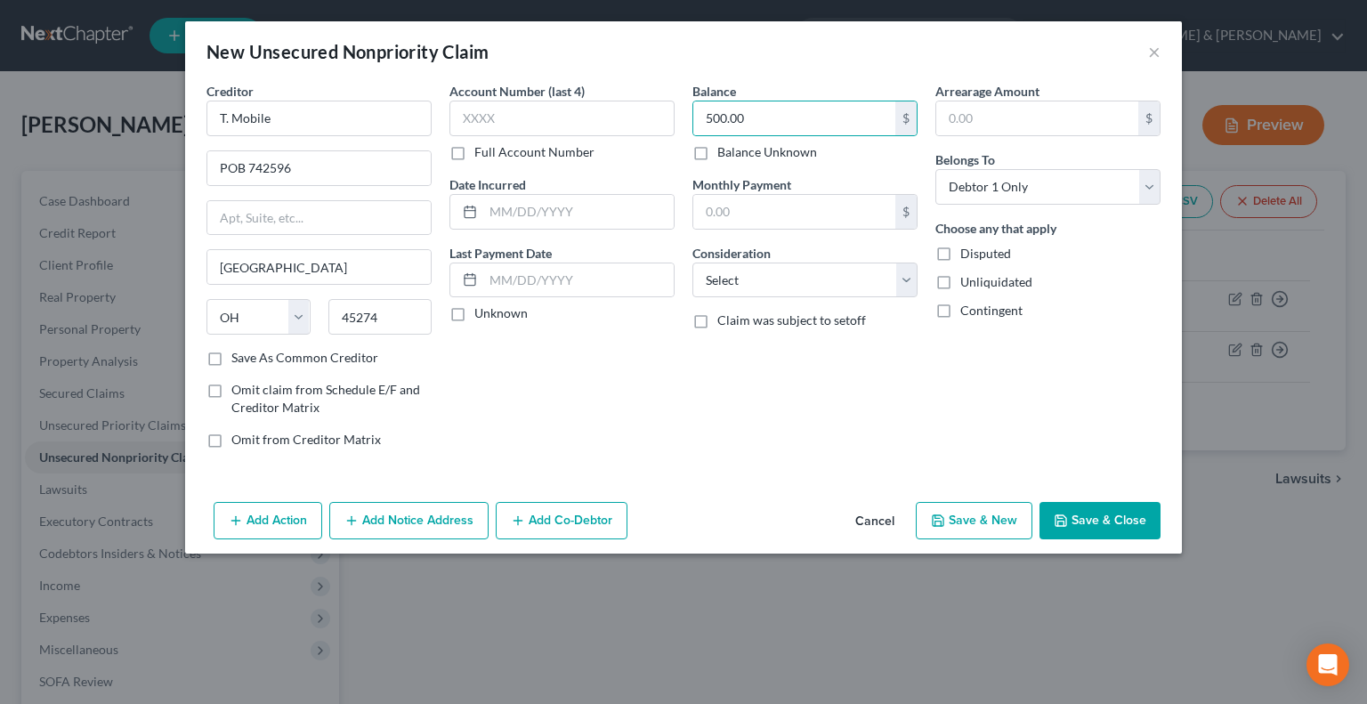
select select "0"
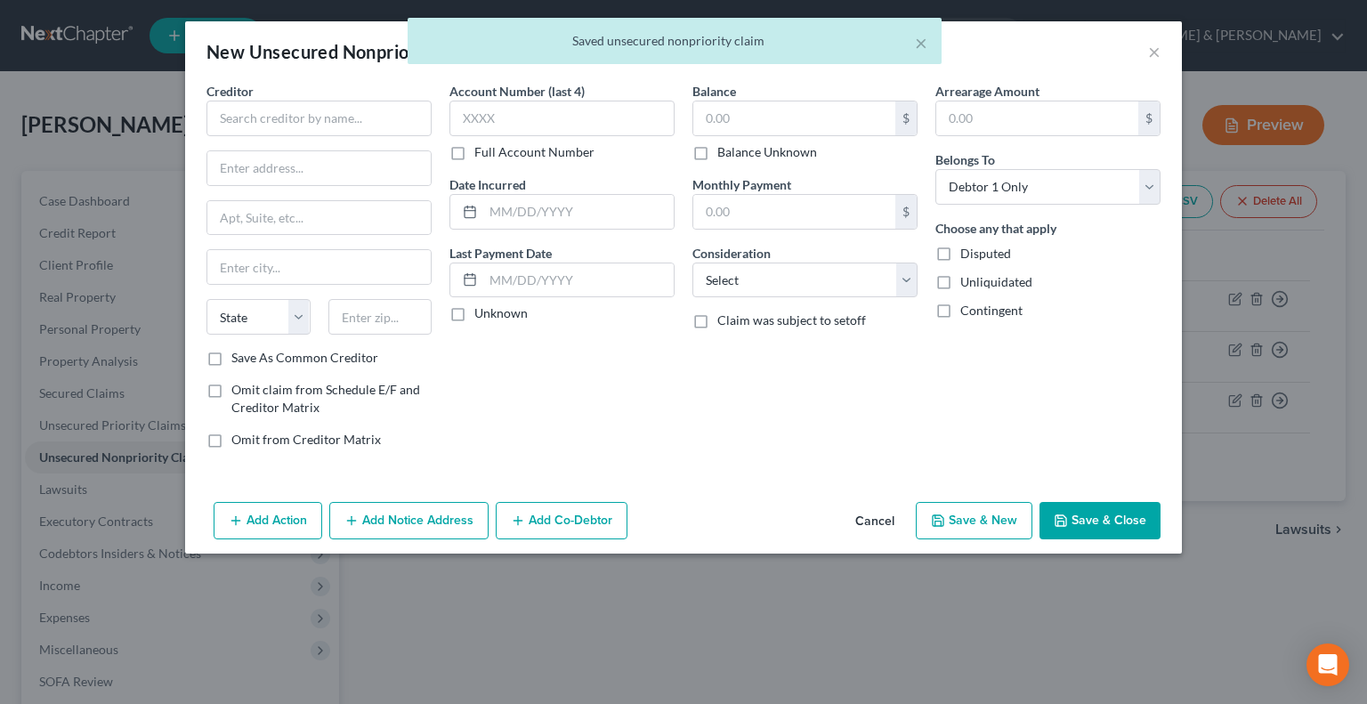
type input "0.00"
click at [322, 124] on input "text" at bounding box center [319, 119] width 225 height 36
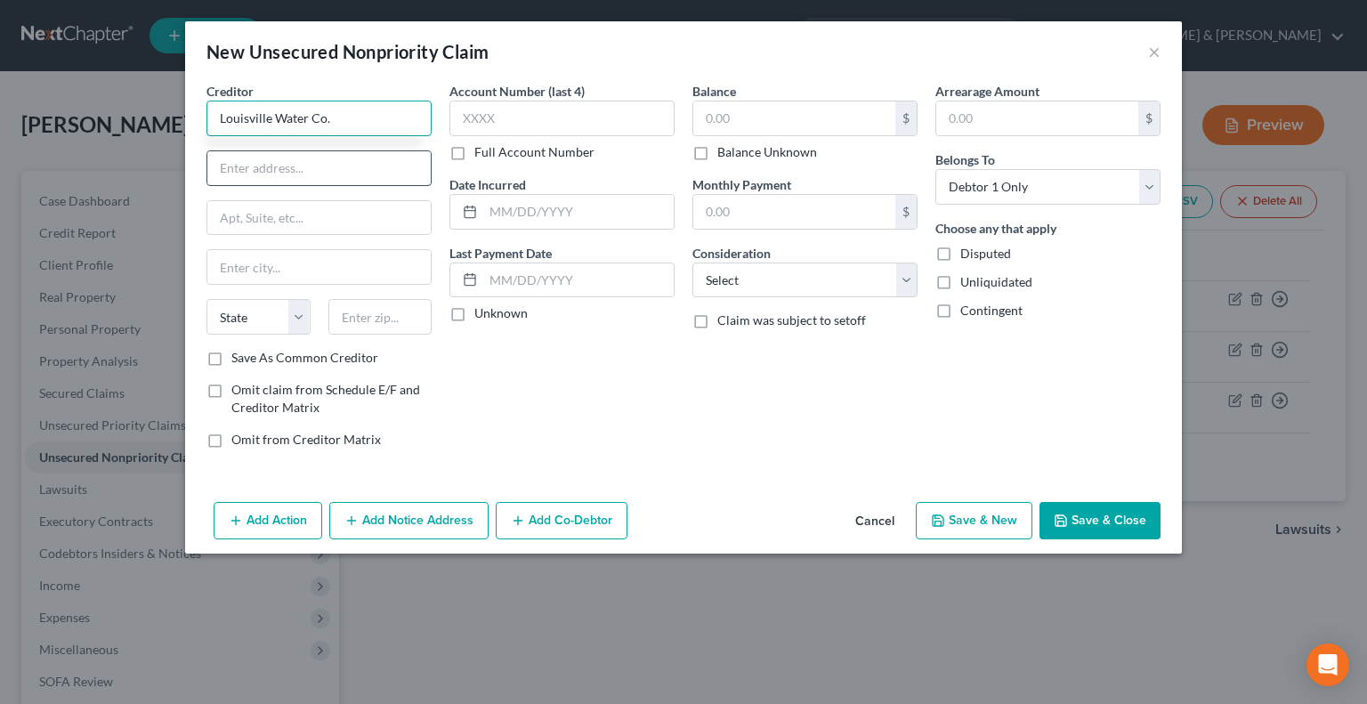
type input "Louisville Water Co."
click at [249, 171] on input "text" at bounding box center [318, 168] width 223 height 34
drag, startPoint x: 294, startPoint y: 170, endPoint x: 328, endPoint y: 124, distance: 57.9
click at [298, 163] on input "[STREET_ADDRESS]" at bounding box center [318, 168] width 223 height 34
type input "[STREET_ADDRESS]"
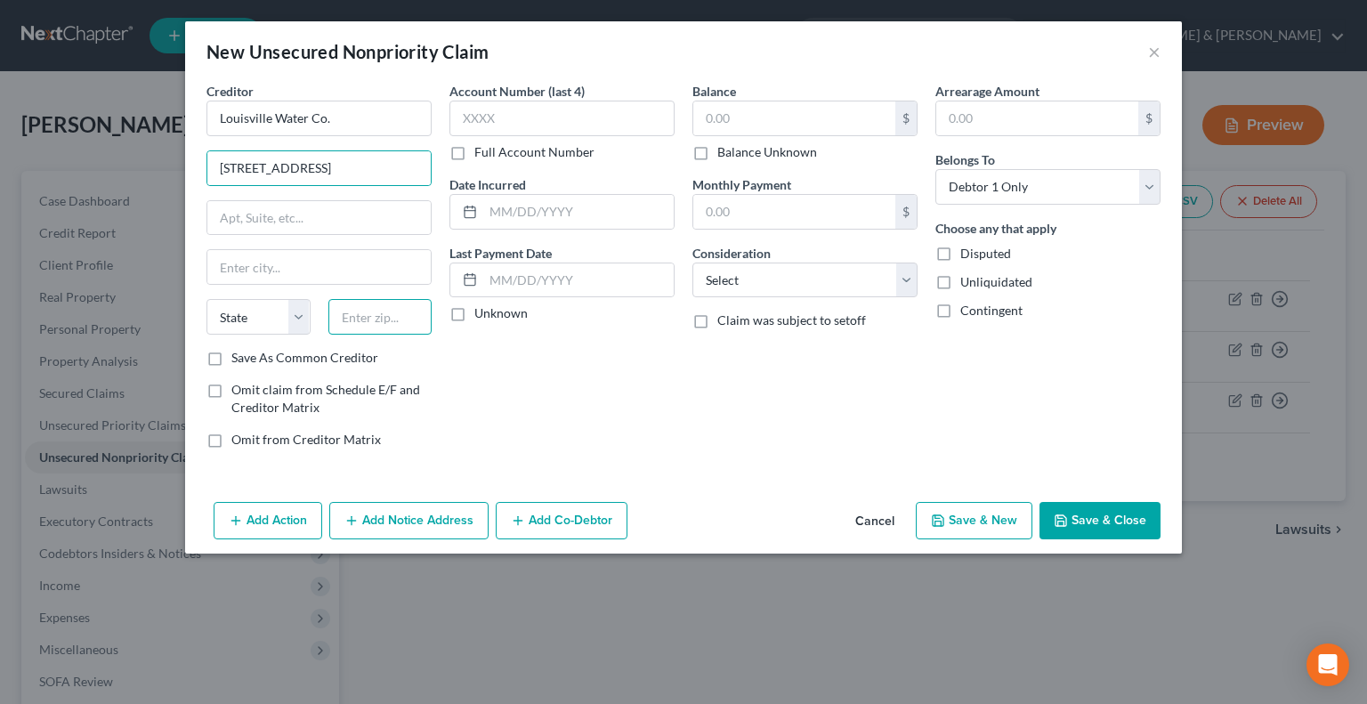
click at [401, 314] on input "text" at bounding box center [380, 317] width 104 height 36
type input "40202"
type input "[GEOGRAPHIC_DATA]"
select select "18"
click at [716, 109] on input "text" at bounding box center [794, 118] width 202 height 34
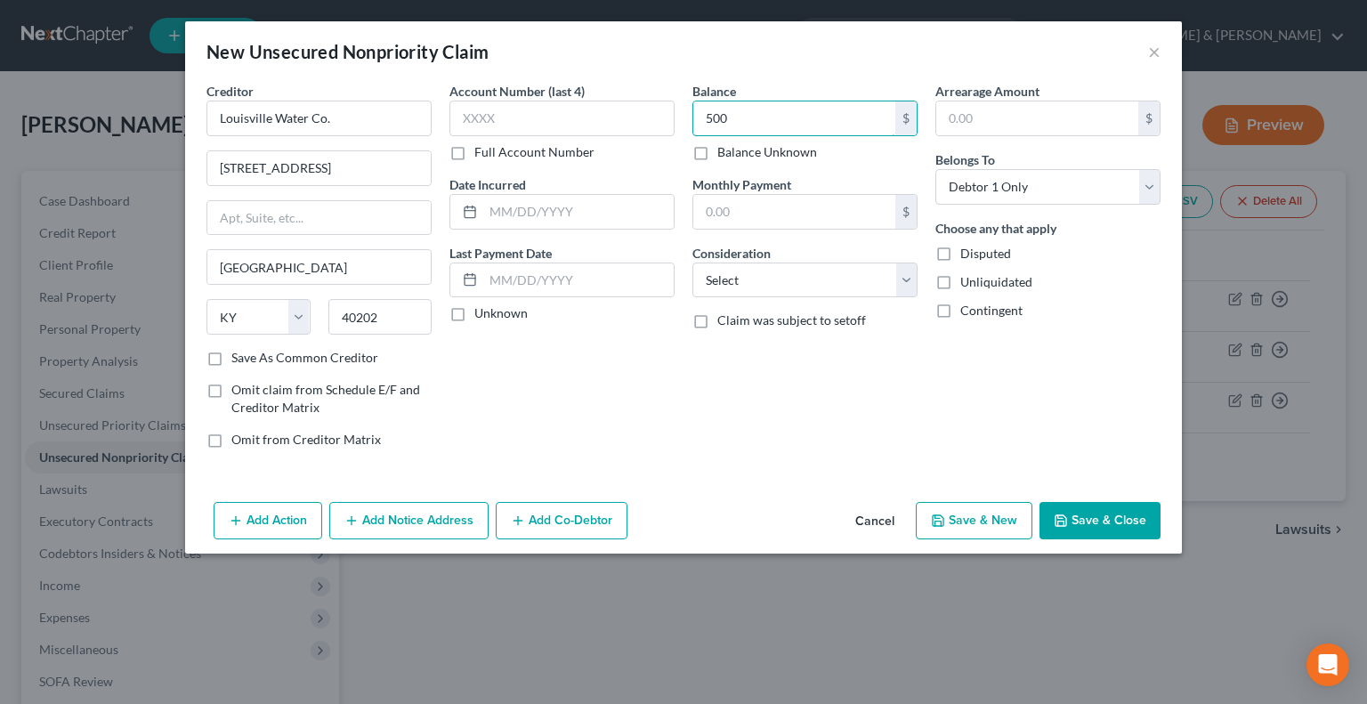
type input "500"
click at [953, 502] on button "Save & New" at bounding box center [974, 520] width 117 height 37
select select "0"
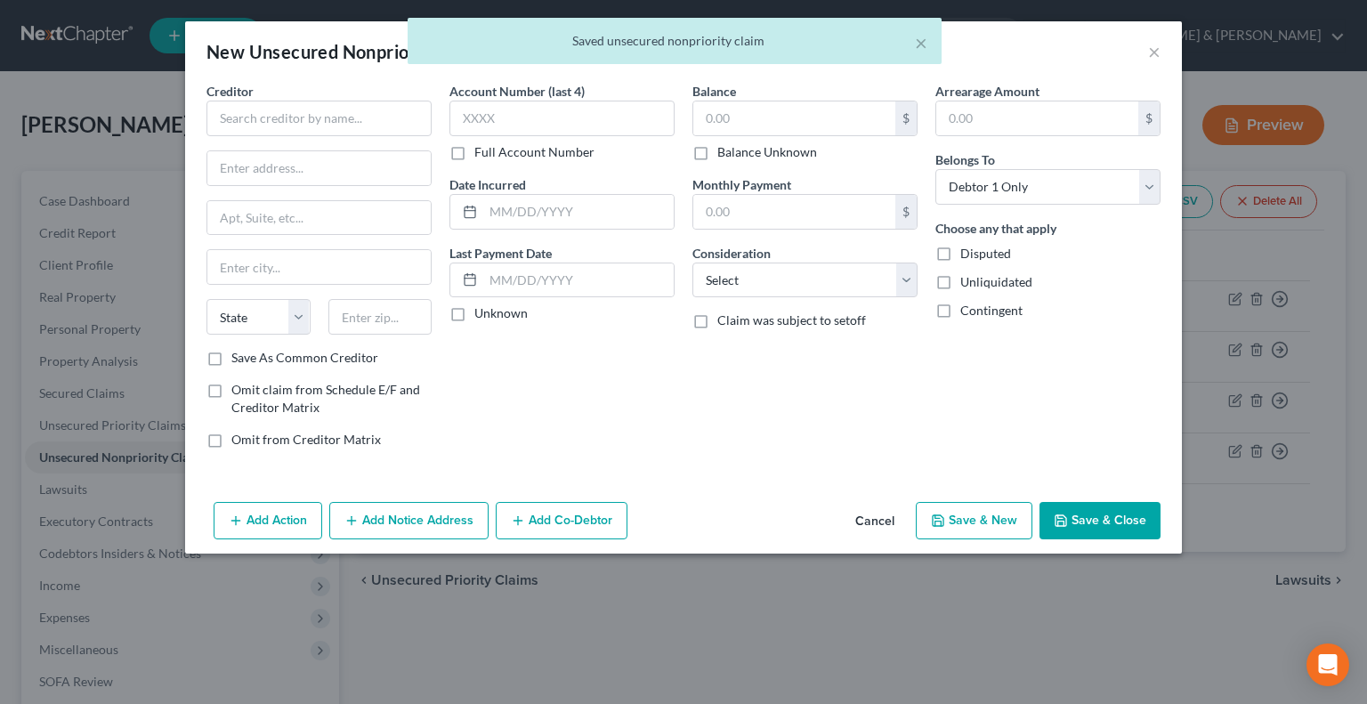
type input "500.00"
type input "0.00"
click at [343, 109] on input "text" at bounding box center [319, 119] width 225 height 36
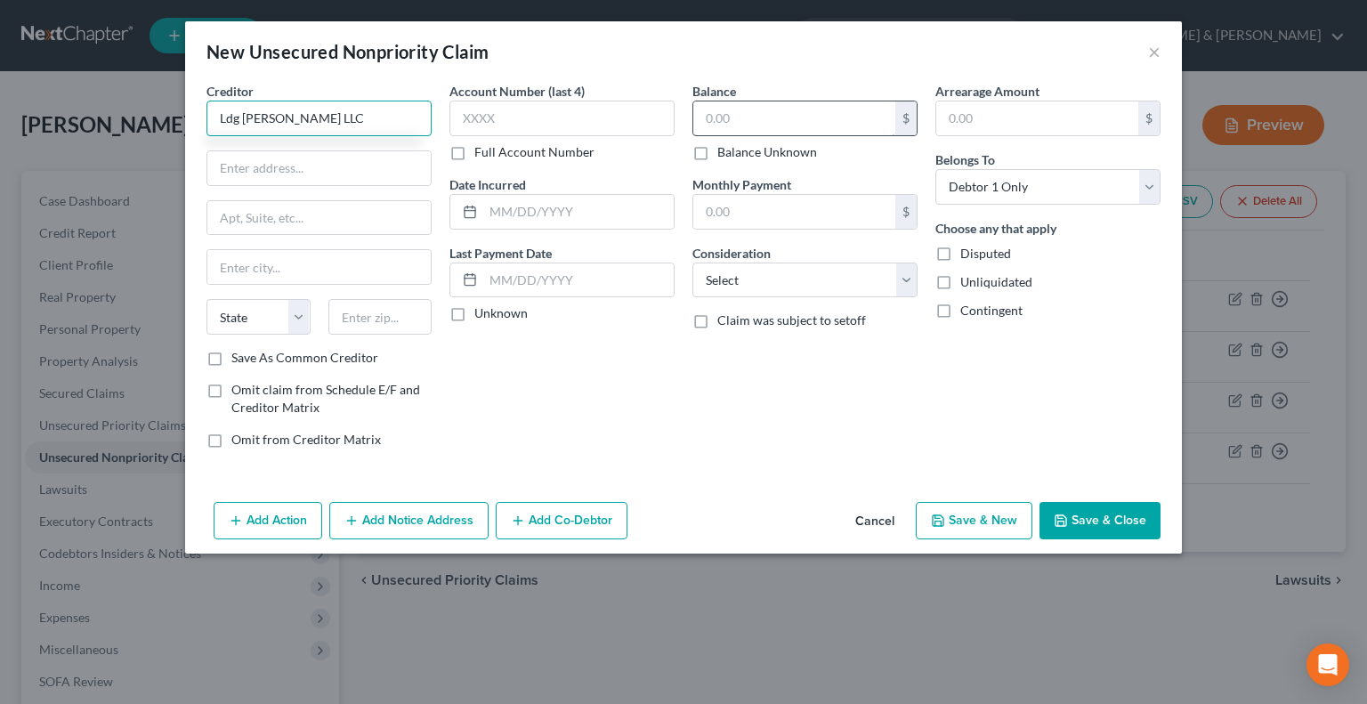
type input "Ldg [PERSON_NAME] LLC"
click at [746, 131] on input "text" at bounding box center [794, 118] width 202 height 34
type input "9,542"
click at [388, 178] on input "text" at bounding box center [318, 168] width 223 height 34
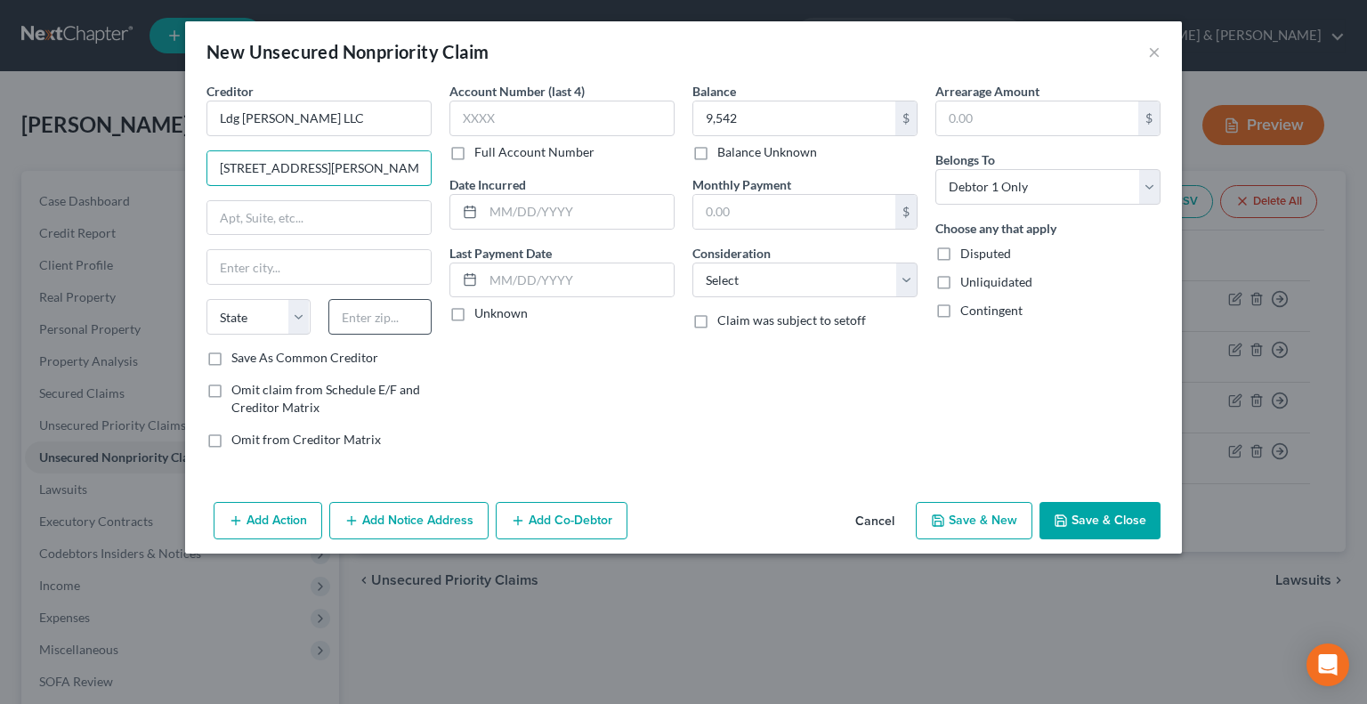
type input "[STREET_ADDRESS][PERSON_NAME]"
click at [363, 320] on input "text" at bounding box center [380, 317] width 104 height 36
type input "40218"
click at [355, 274] on input "text" at bounding box center [318, 267] width 223 height 34
type input "[GEOGRAPHIC_DATA]"
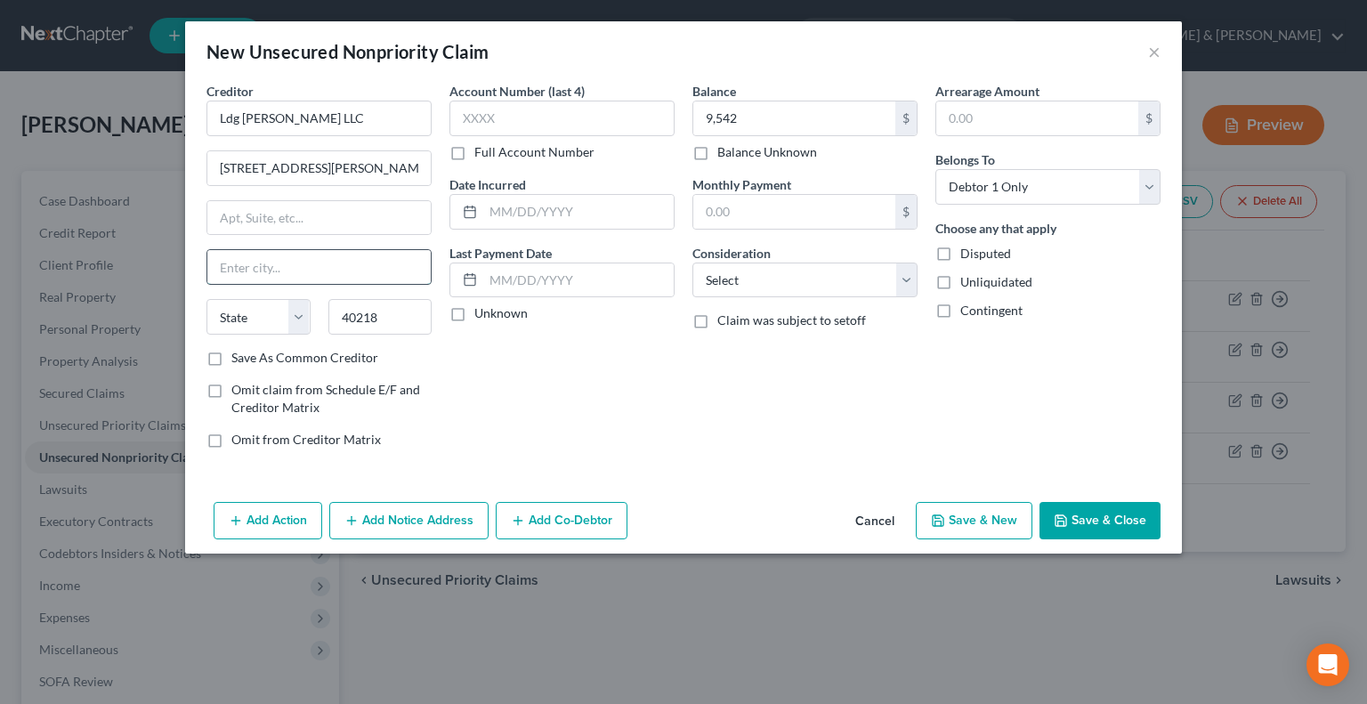
select select "18"
click at [945, 514] on icon "button" at bounding box center [938, 521] width 14 height 14
select select "0"
type input "9,542.00"
type input "0.00"
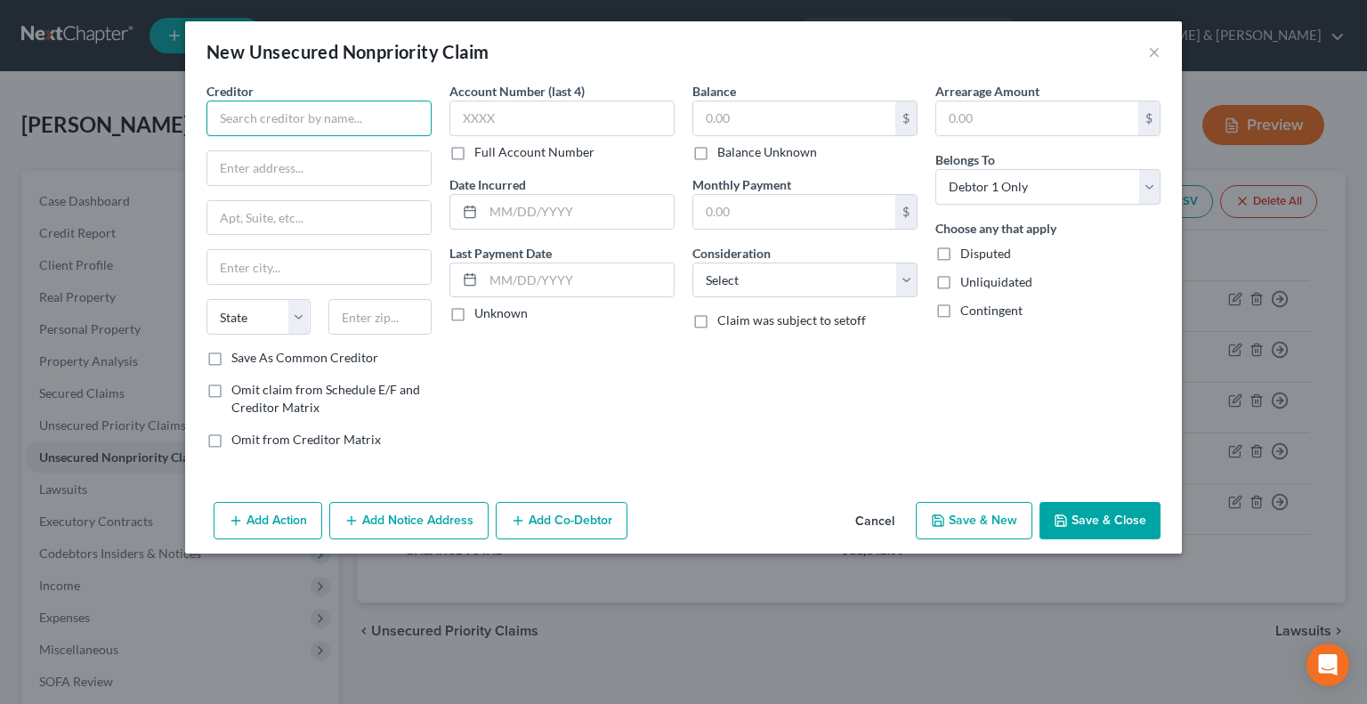
click at [303, 123] on input "text" at bounding box center [319, 119] width 225 height 36
type input "Advanced Endodontics"
click at [262, 179] on input "text" at bounding box center [318, 168] width 223 height 34
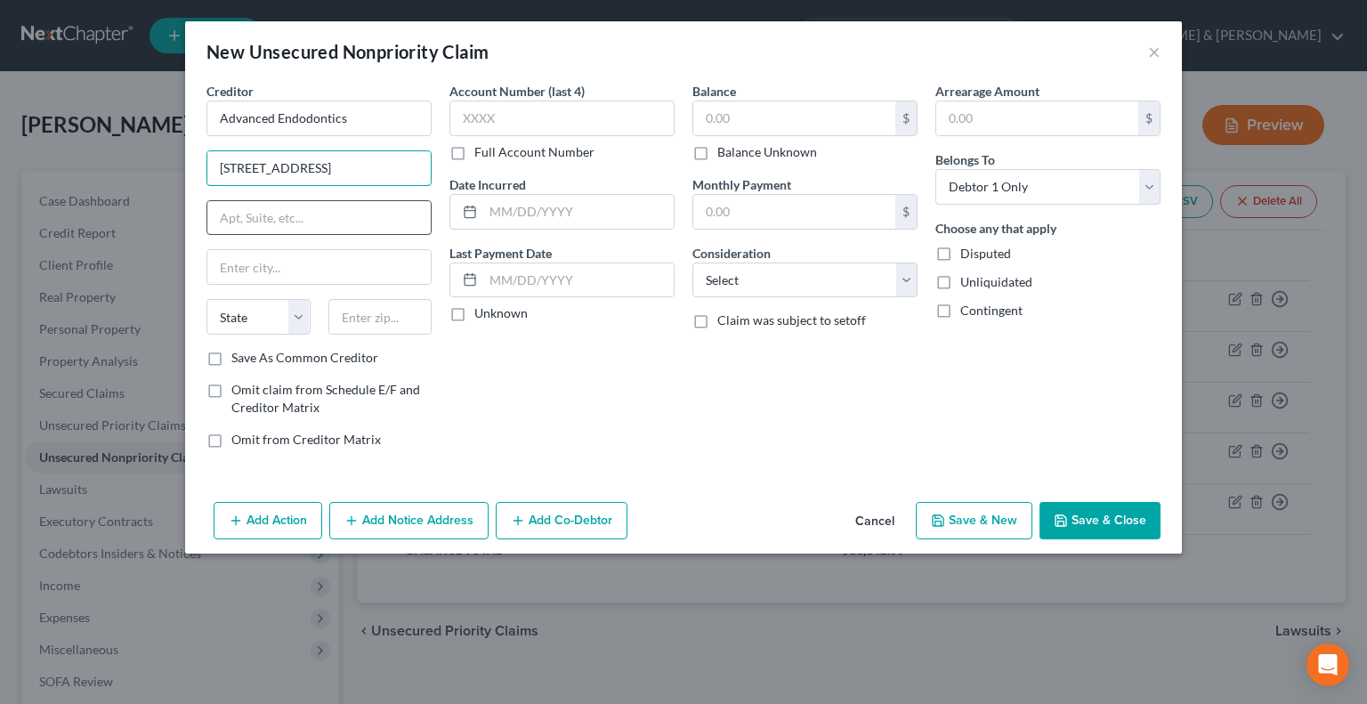
type input "[STREET_ADDRESS]"
click at [308, 217] on input "text" at bounding box center [318, 218] width 223 height 34
type input "#109"
click at [383, 304] on input "text" at bounding box center [380, 317] width 104 height 36
type input "40241"
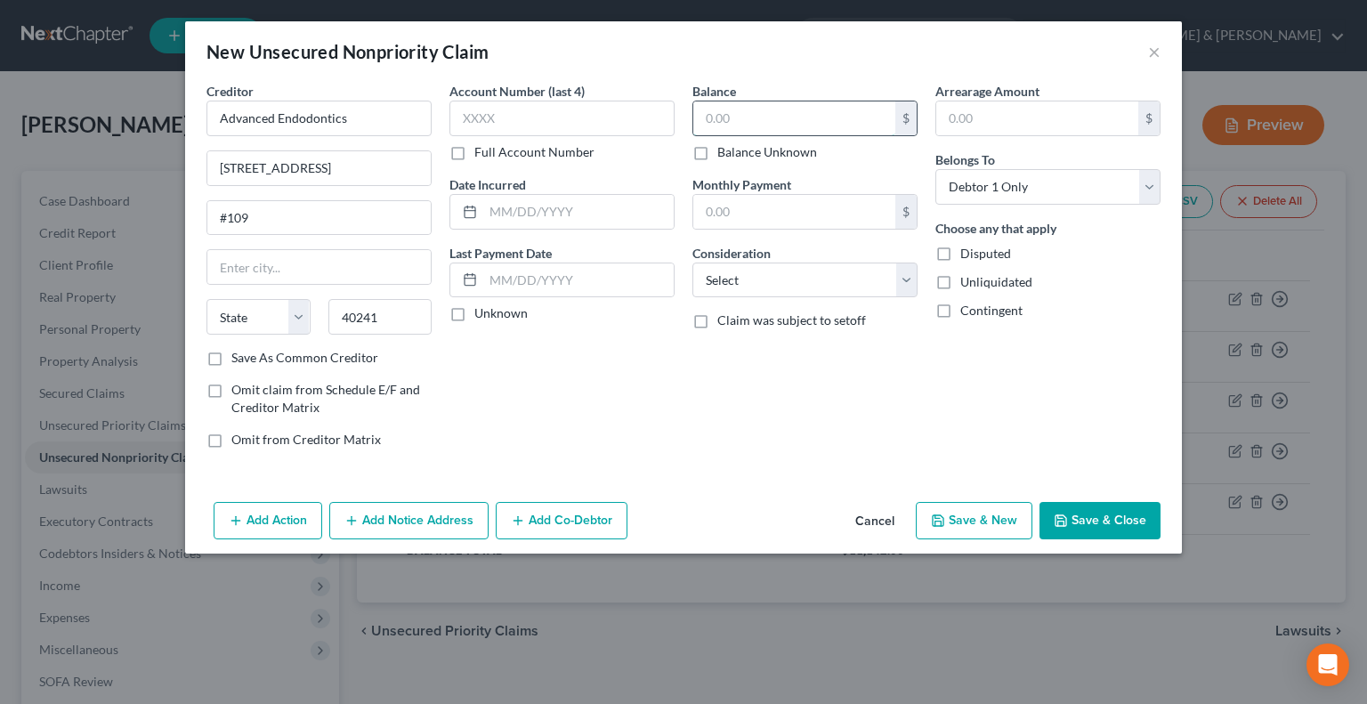
type input "[GEOGRAPHIC_DATA]"
select select "18"
click at [769, 110] on input "text" at bounding box center [794, 118] width 202 height 34
type input "580.00"
click at [958, 513] on button "Save & New" at bounding box center [974, 520] width 117 height 37
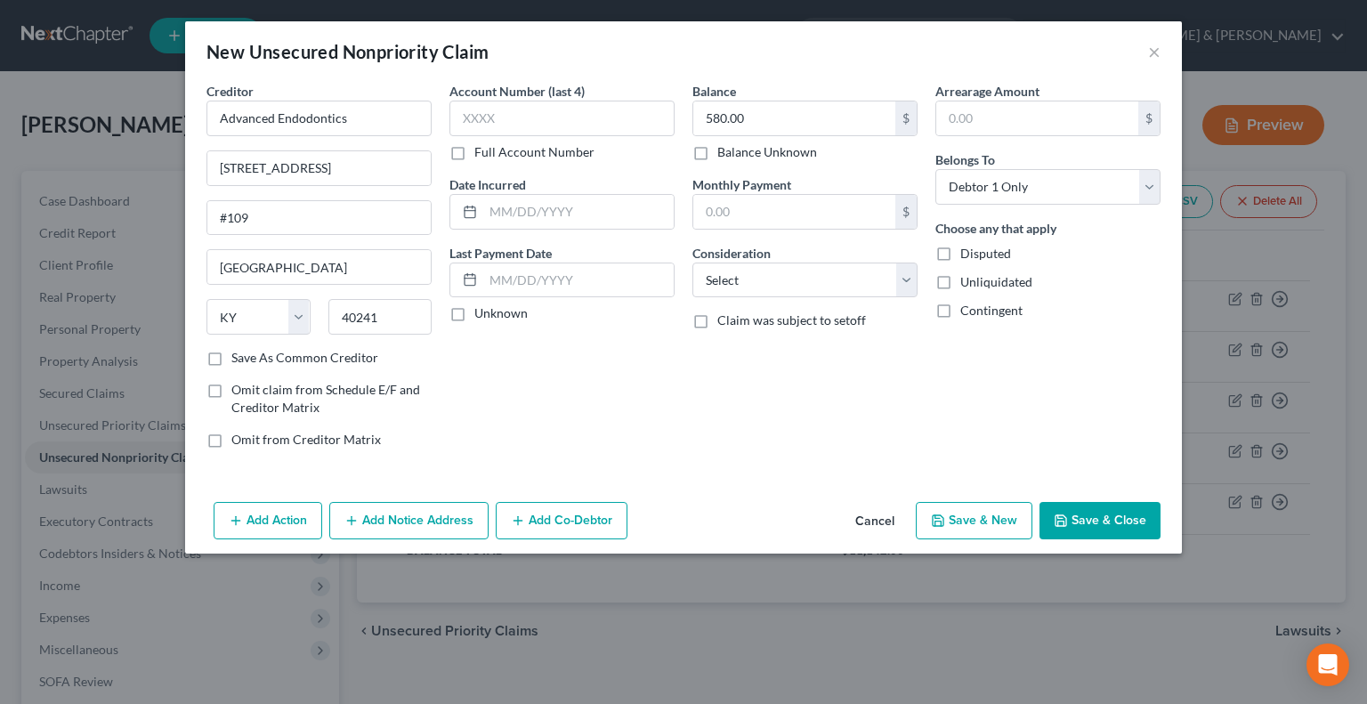
select select "0"
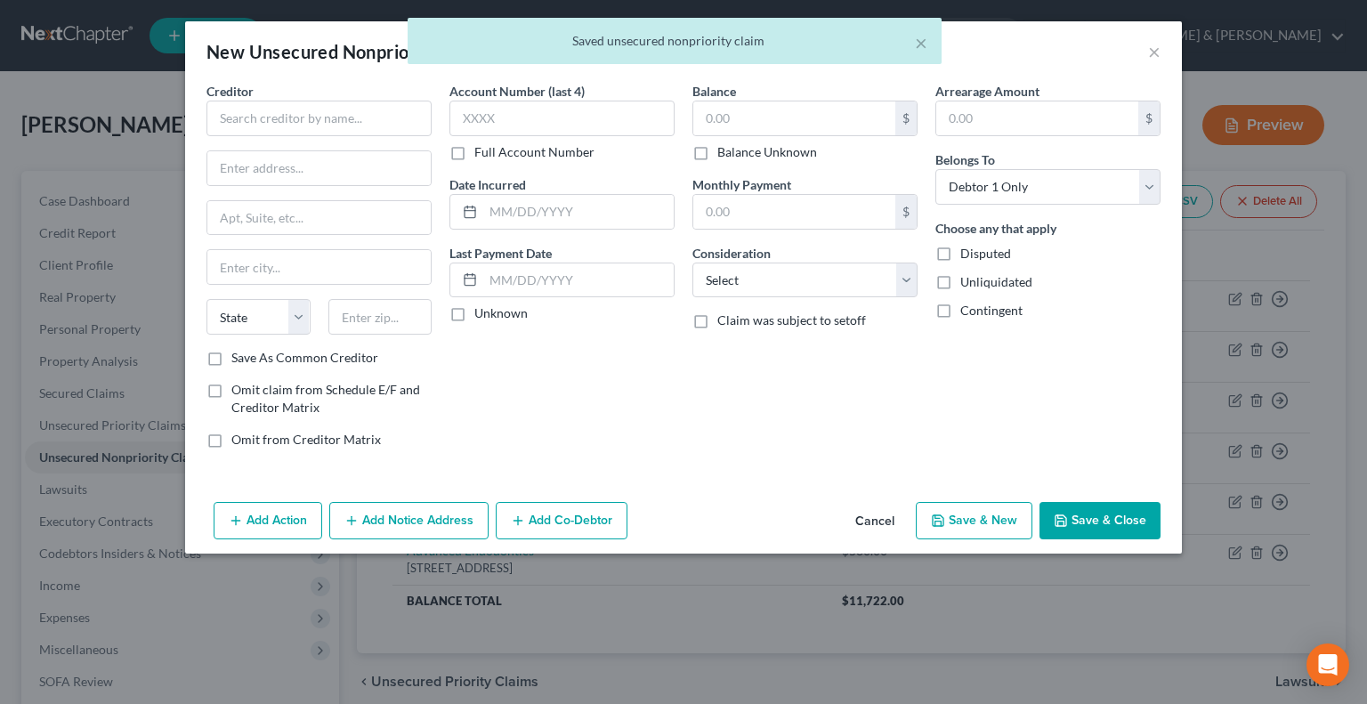
type input "0.00"
click at [351, 125] on input "text" at bounding box center [319, 119] width 225 height 36
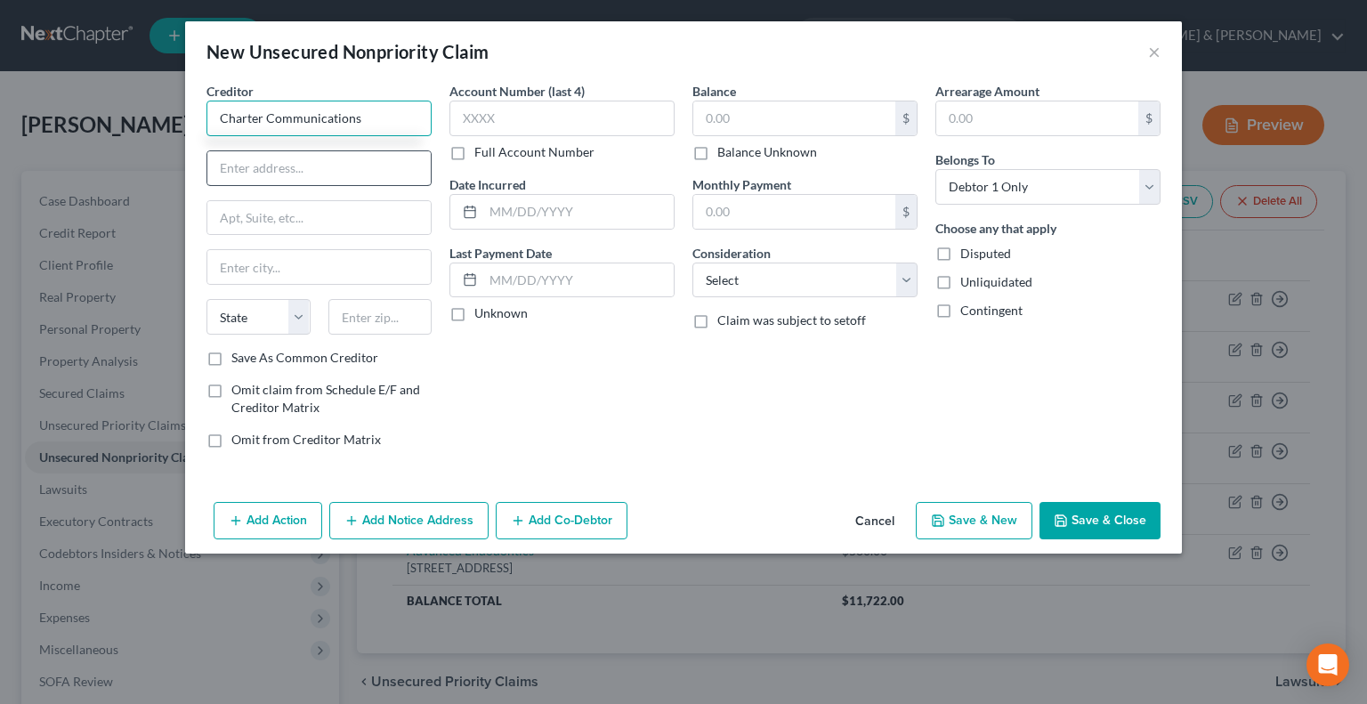
type input "Charter Communications"
click at [343, 171] on input "text" at bounding box center [318, 168] width 223 height 34
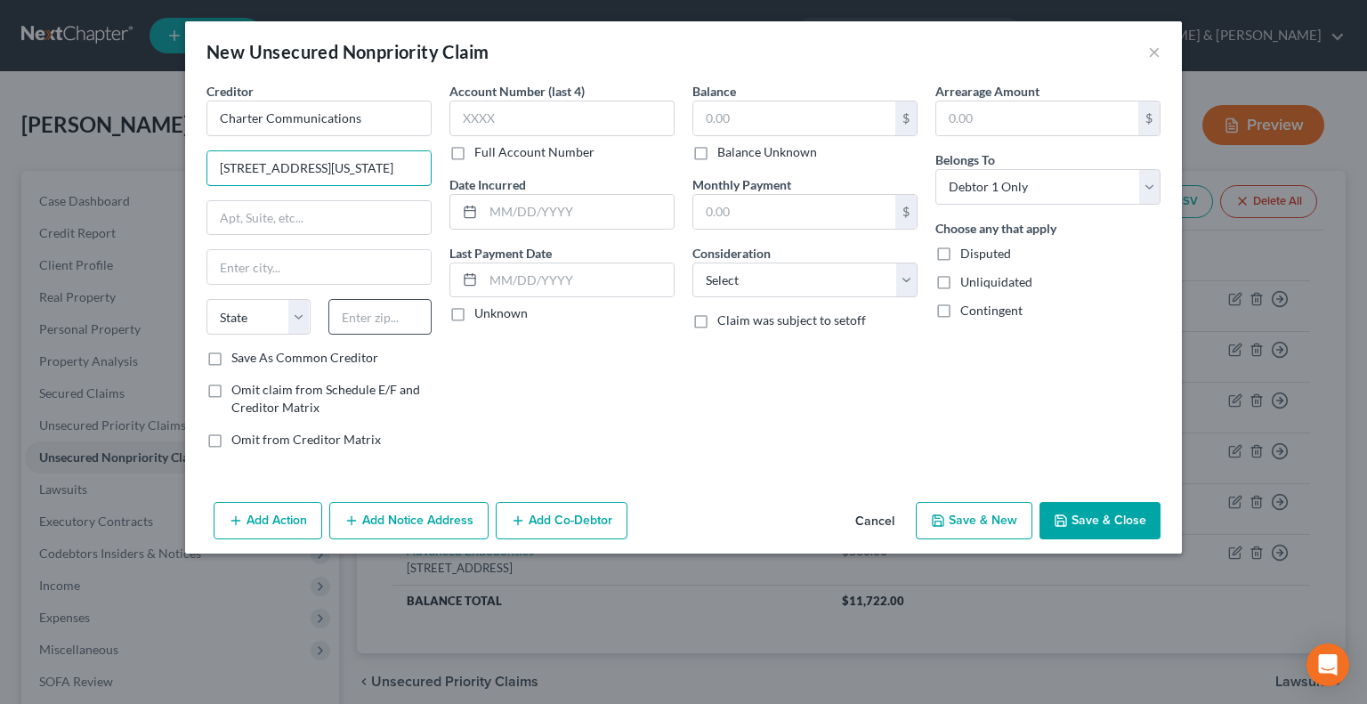
type input "[STREET_ADDRESS][US_STATE]"
click at [390, 309] on input "text" at bounding box center [380, 317] width 104 height 36
type input "06902"
type input "[GEOGRAPHIC_DATA]"
click at [717, 121] on input "text" at bounding box center [794, 118] width 202 height 34
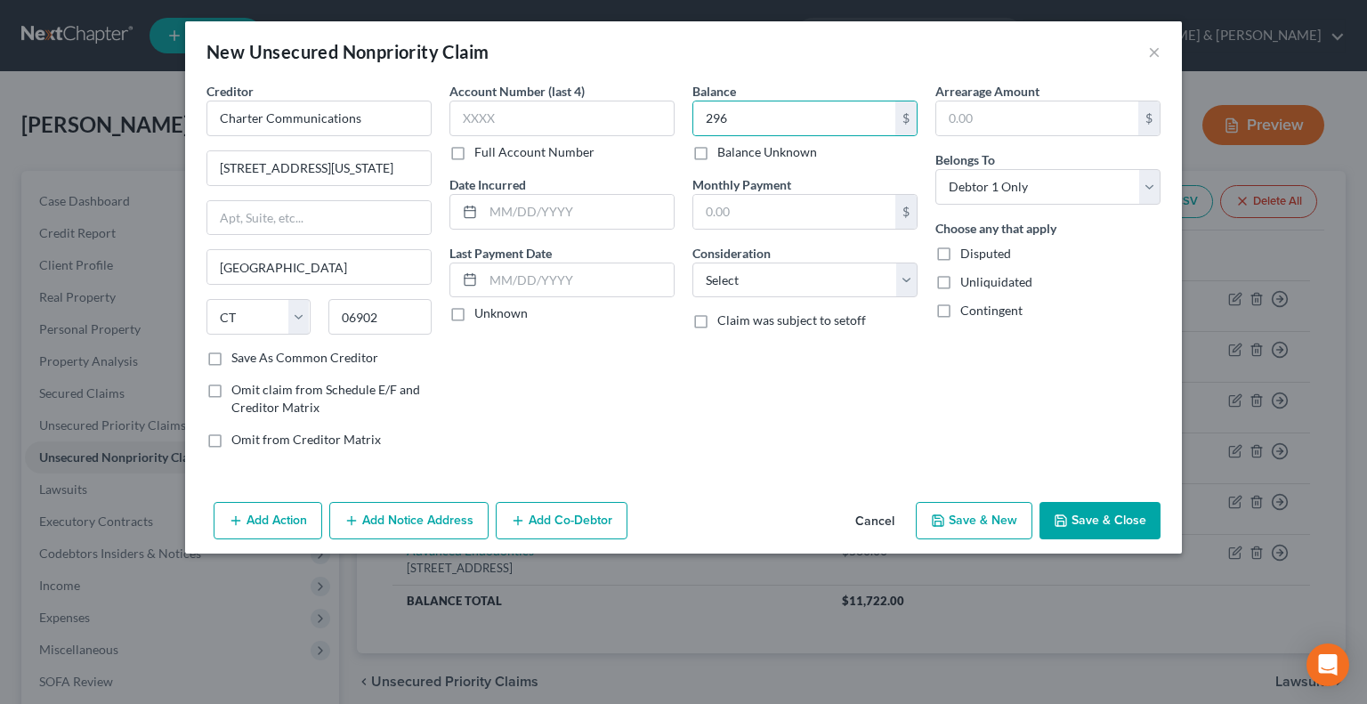
click at [979, 528] on button "Save & New" at bounding box center [974, 520] width 117 height 37
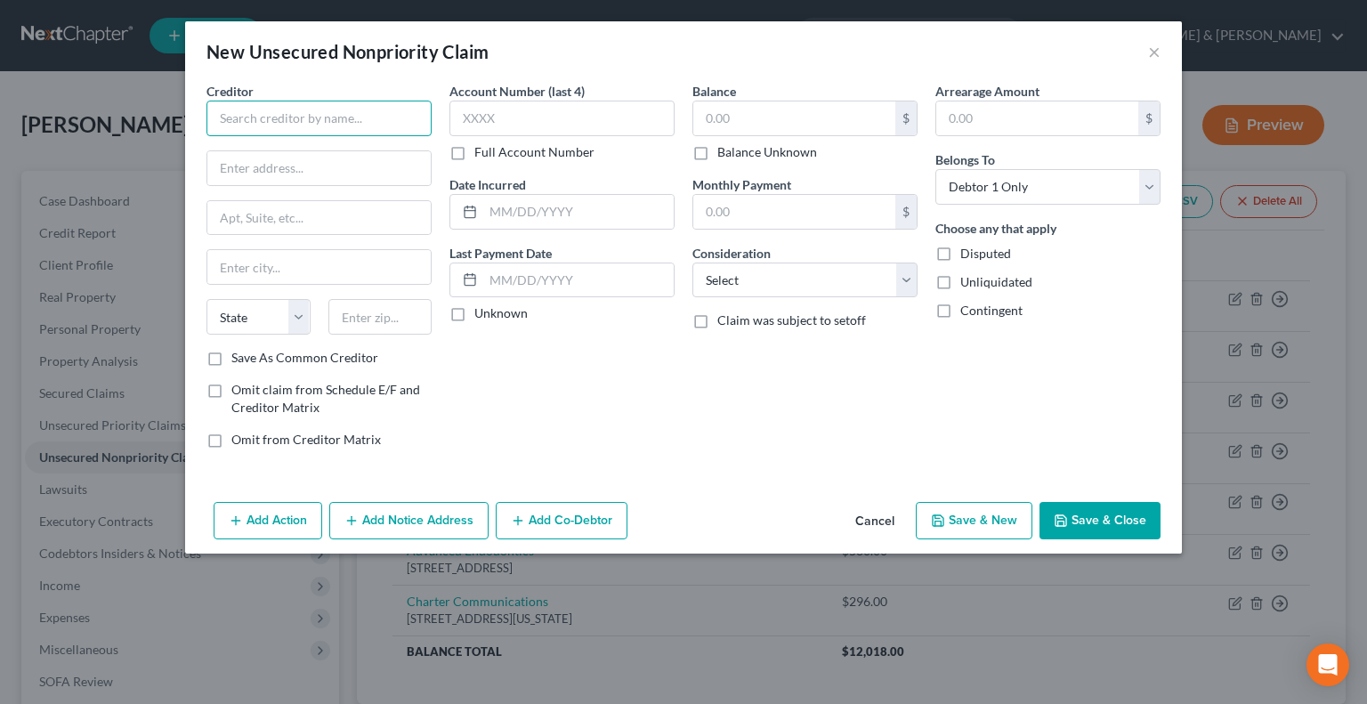
click at [361, 119] on input "text" at bounding box center [319, 119] width 225 height 36
click at [251, 163] on input "text" at bounding box center [318, 168] width 223 height 34
click at [395, 319] on input "text" at bounding box center [380, 317] width 104 height 36
click at [776, 119] on input "text" at bounding box center [794, 118] width 202 height 34
click at [993, 516] on button "Save & New" at bounding box center [974, 520] width 117 height 37
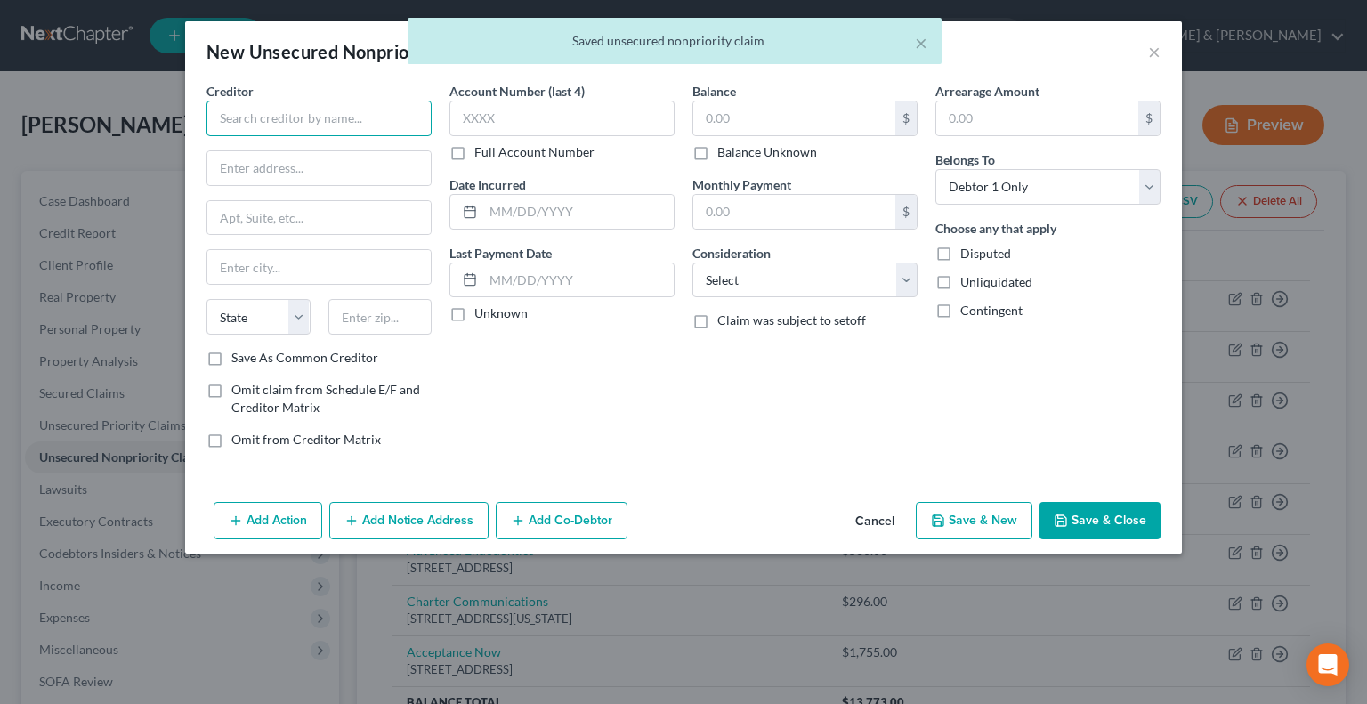
drag, startPoint x: 227, startPoint y: 113, endPoint x: 235, endPoint y: 118, distance: 9.6
click at [230, 117] on input "text" at bounding box center [319, 119] width 225 height 36
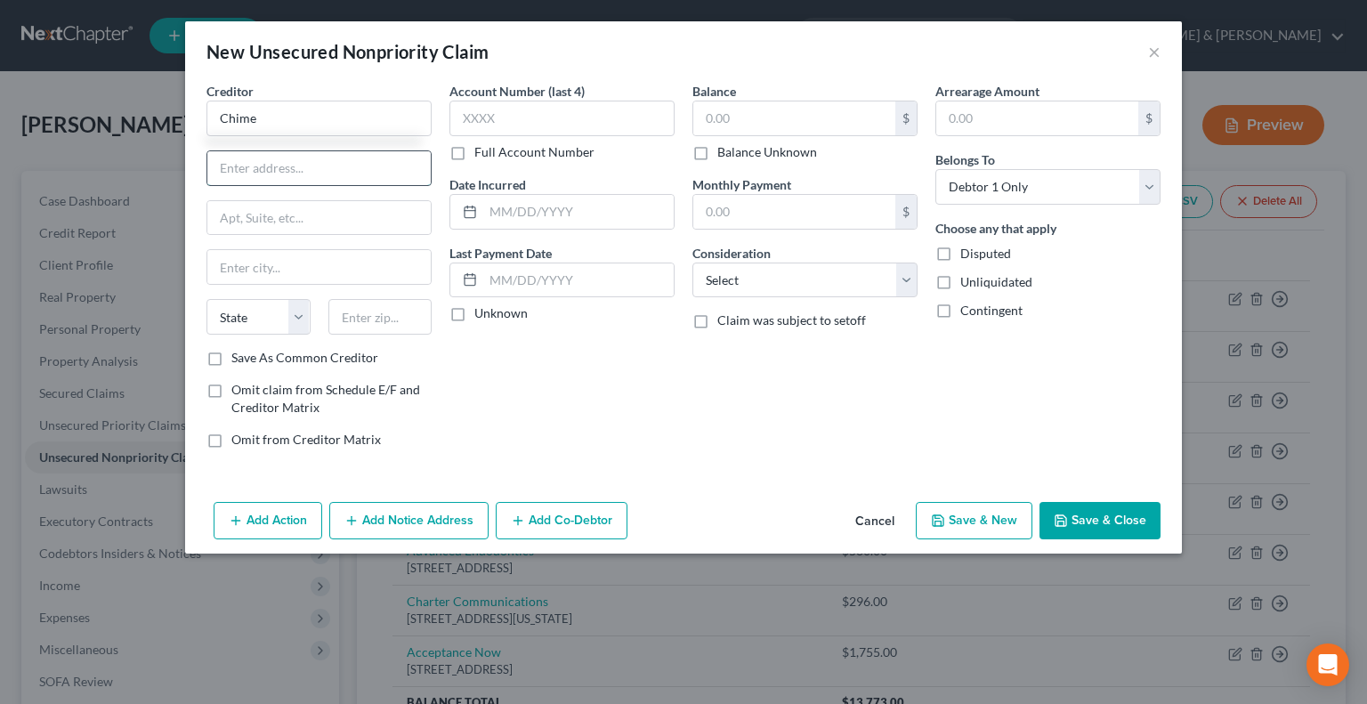
click at [352, 166] on input "text" at bounding box center [318, 168] width 223 height 34
click at [281, 212] on input "text" at bounding box center [318, 218] width 223 height 34
click at [393, 327] on input "text" at bounding box center [380, 317] width 104 height 36
click at [819, 113] on input "text" at bounding box center [794, 118] width 202 height 34
click at [968, 519] on button "Save & New" at bounding box center [974, 520] width 117 height 37
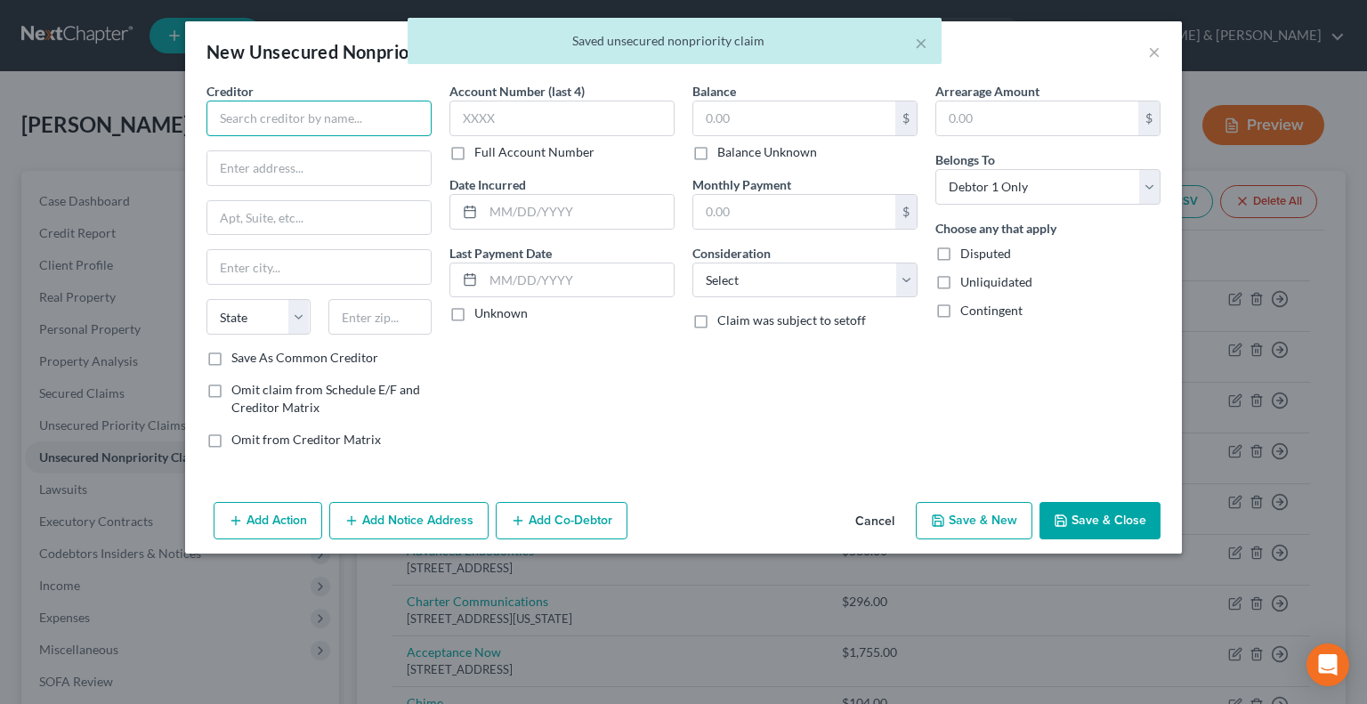
click at [261, 110] on input "text" at bounding box center [319, 119] width 225 height 36
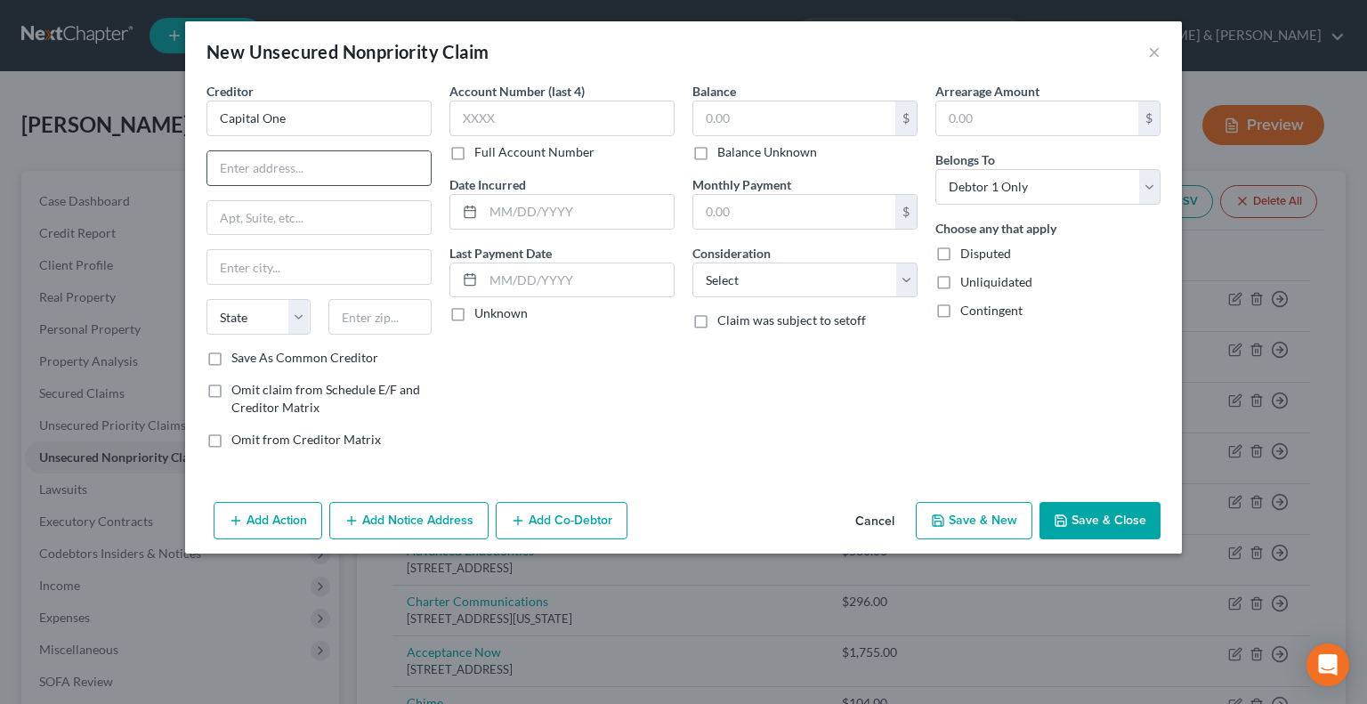
click at [271, 177] on input "text" at bounding box center [318, 168] width 223 height 34
click at [278, 164] on input "text" at bounding box center [318, 168] width 223 height 34
drag, startPoint x: 398, startPoint y: 319, endPoint x: 411, endPoint y: 295, distance: 27.5
click at [398, 319] on input "text" at bounding box center [380, 317] width 104 height 36
click at [762, 113] on input "text" at bounding box center [794, 118] width 202 height 34
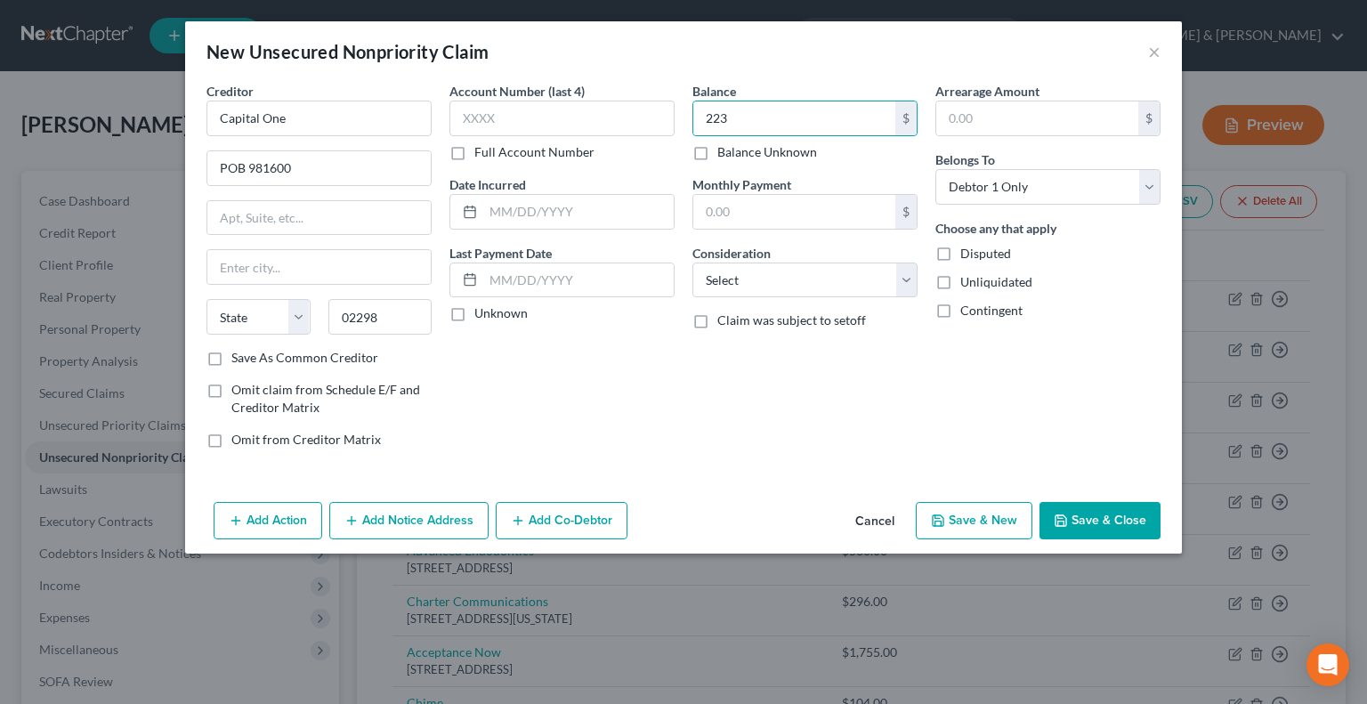
click at [953, 515] on button "Save & New" at bounding box center [974, 520] width 117 height 37
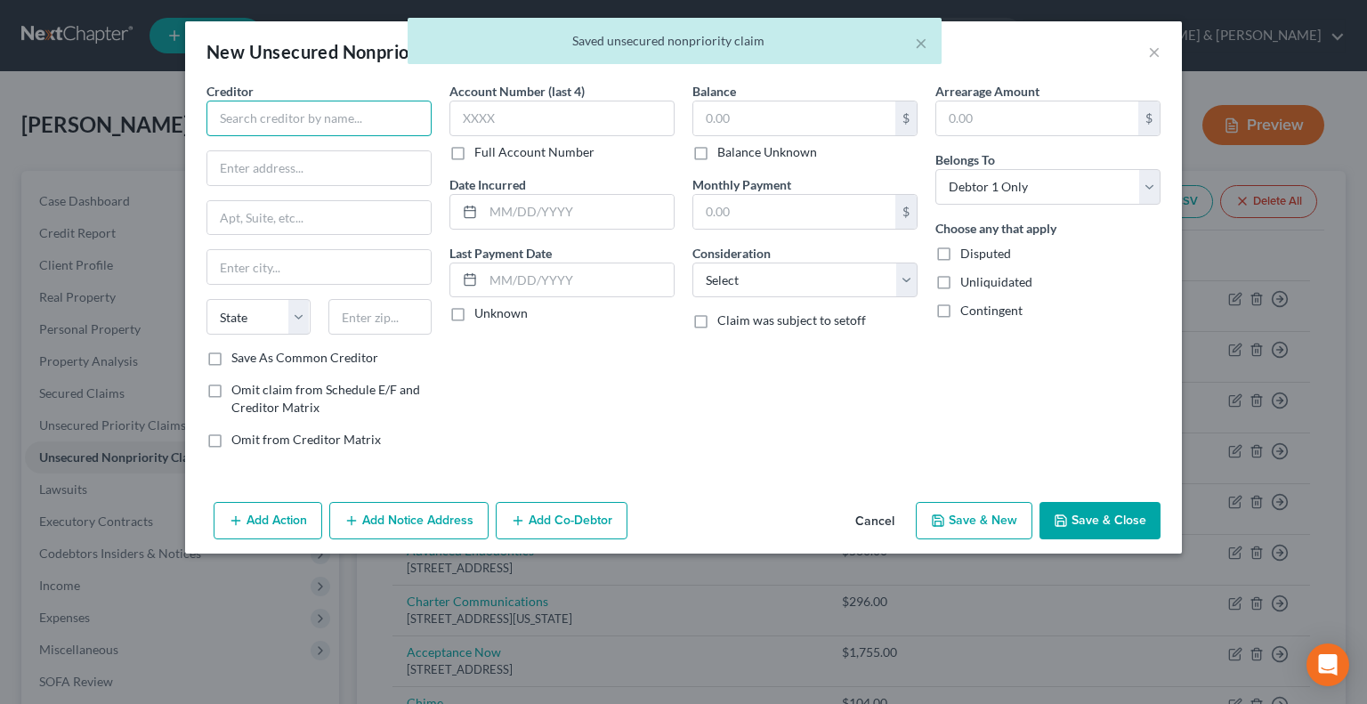
click at [312, 117] on input "text" at bounding box center [319, 119] width 225 height 36
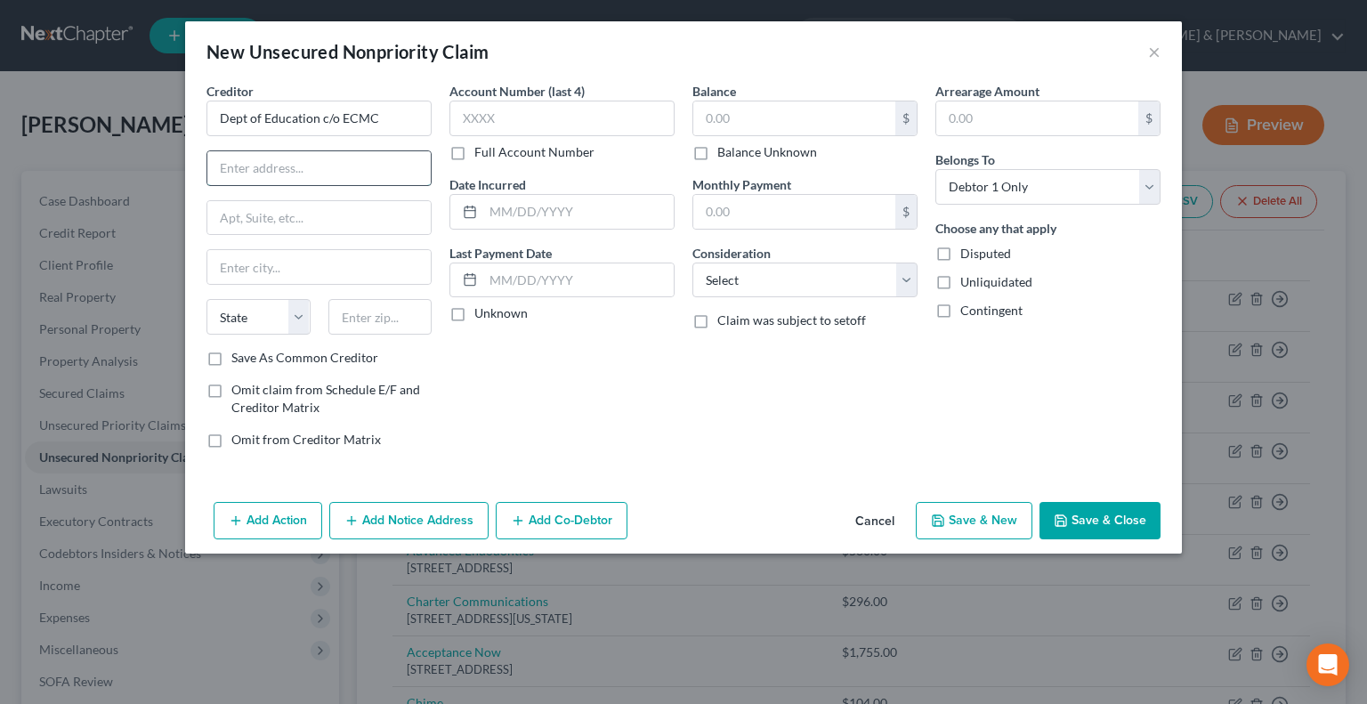
click at [374, 163] on input "text" at bounding box center [318, 168] width 223 height 34
click at [405, 321] on input "text" at bounding box center [380, 317] width 104 height 36
click at [746, 104] on input "text" at bounding box center [794, 118] width 202 height 34
click at [1009, 515] on button "Save & New" at bounding box center [974, 520] width 117 height 37
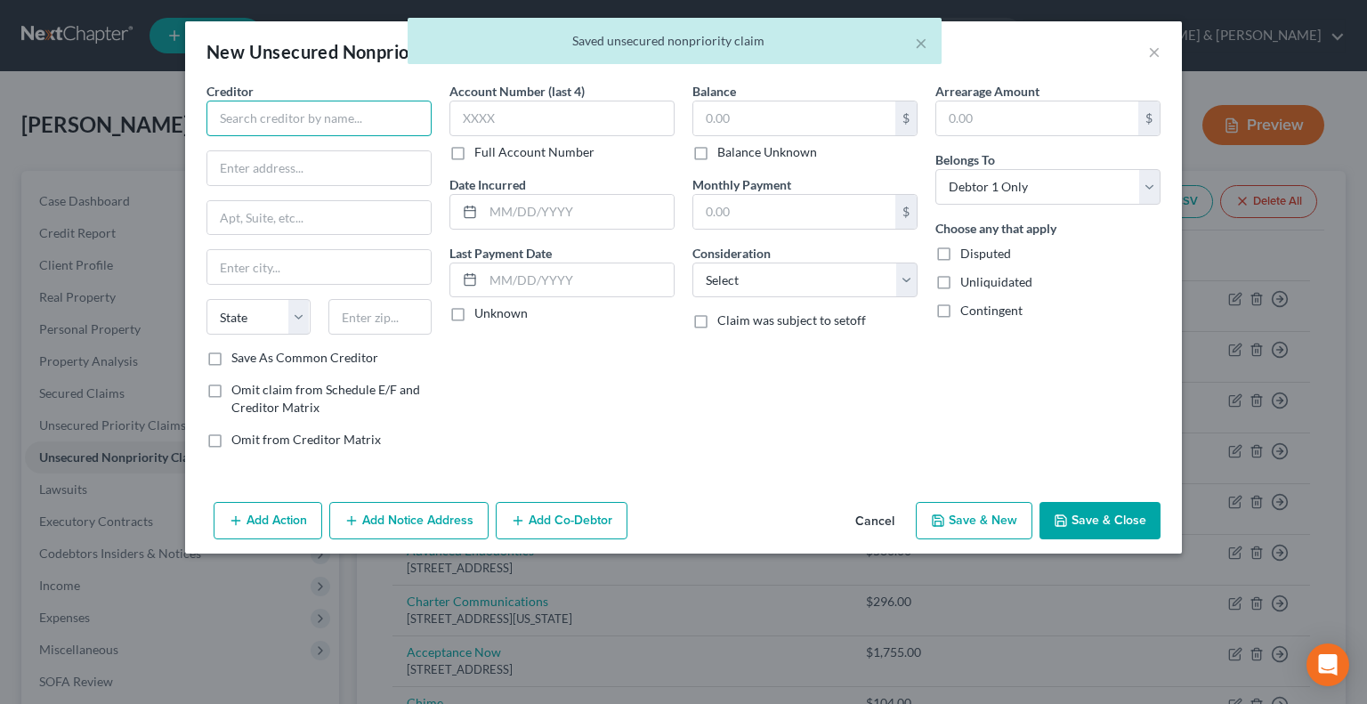
click at [345, 131] on input "text" at bounding box center [319, 119] width 225 height 36
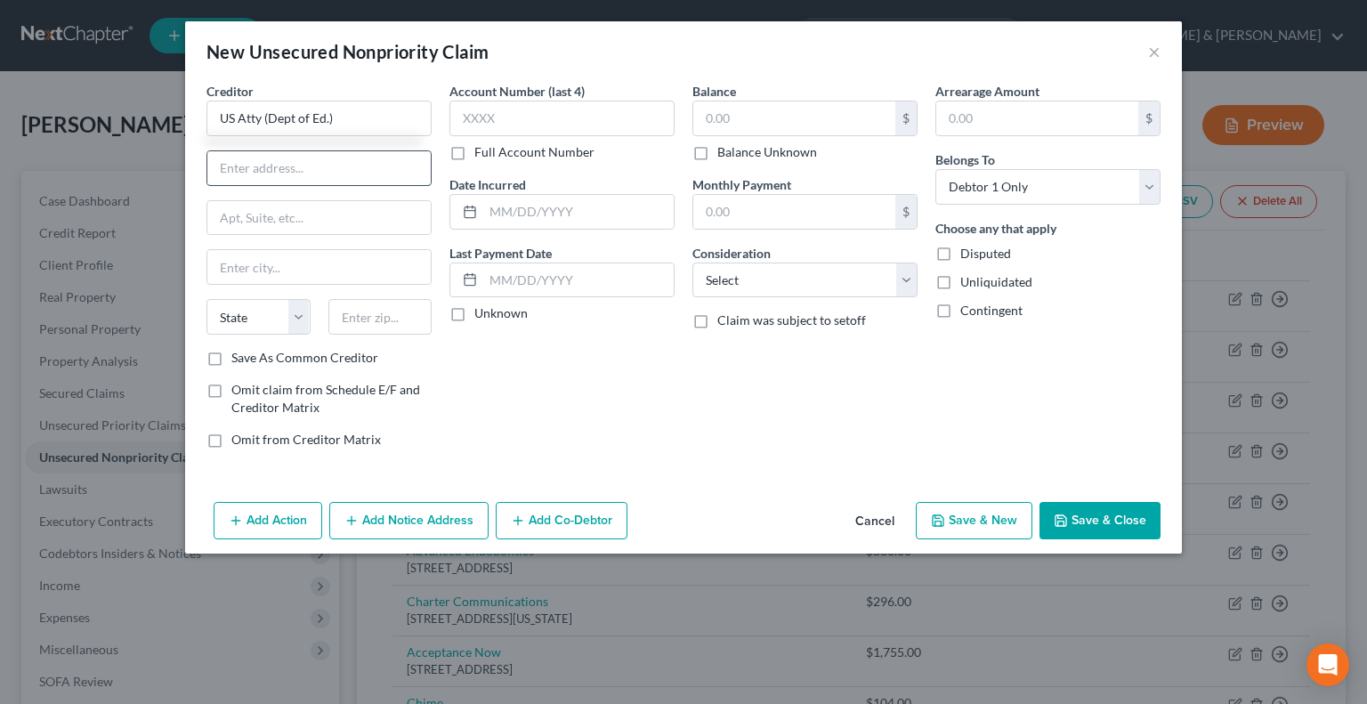
click at [333, 161] on input "text" at bounding box center [318, 168] width 223 height 34
click at [374, 320] on input "text" at bounding box center [380, 317] width 104 height 36
click at [952, 523] on button "Save & New" at bounding box center [974, 520] width 117 height 37
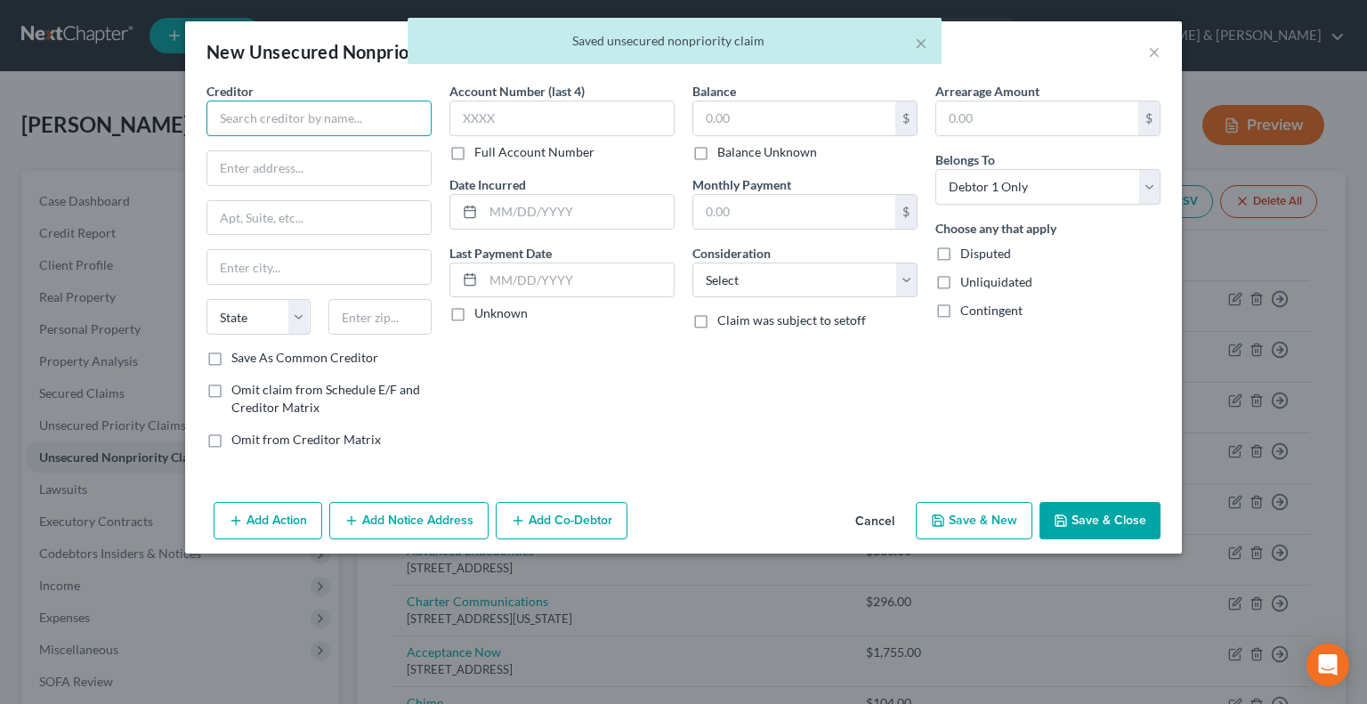
click at [264, 125] on input "text" at bounding box center [319, 119] width 225 height 36
click at [273, 164] on input "text" at bounding box center [318, 168] width 223 height 34
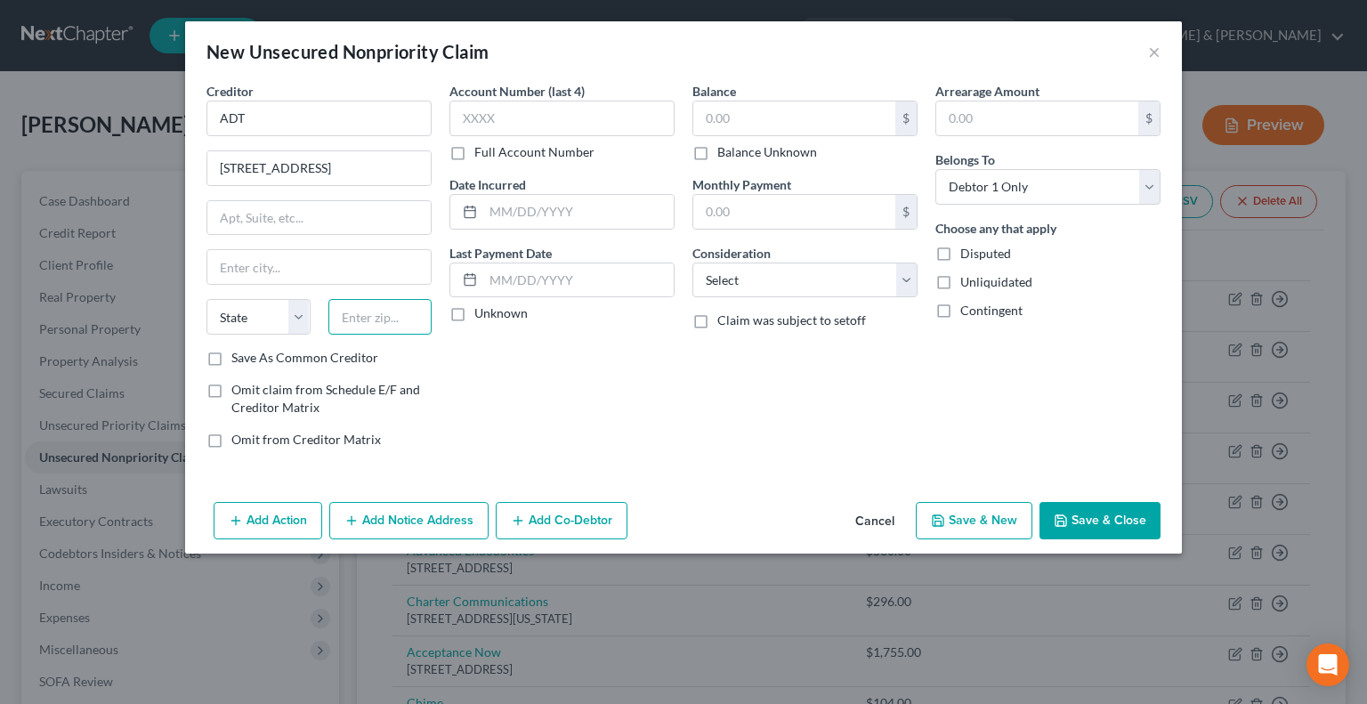
click at [375, 319] on input "text" at bounding box center [380, 317] width 104 height 36
click at [768, 120] on input "text" at bounding box center [794, 118] width 202 height 34
click at [959, 531] on button "Save & New" at bounding box center [974, 520] width 117 height 37
click at [354, 120] on input "text" at bounding box center [319, 119] width 225 height 36
click at [318, 109] on input "Afterplay/ Indebeted" at bounding box center [319, 119] width 225 height 36
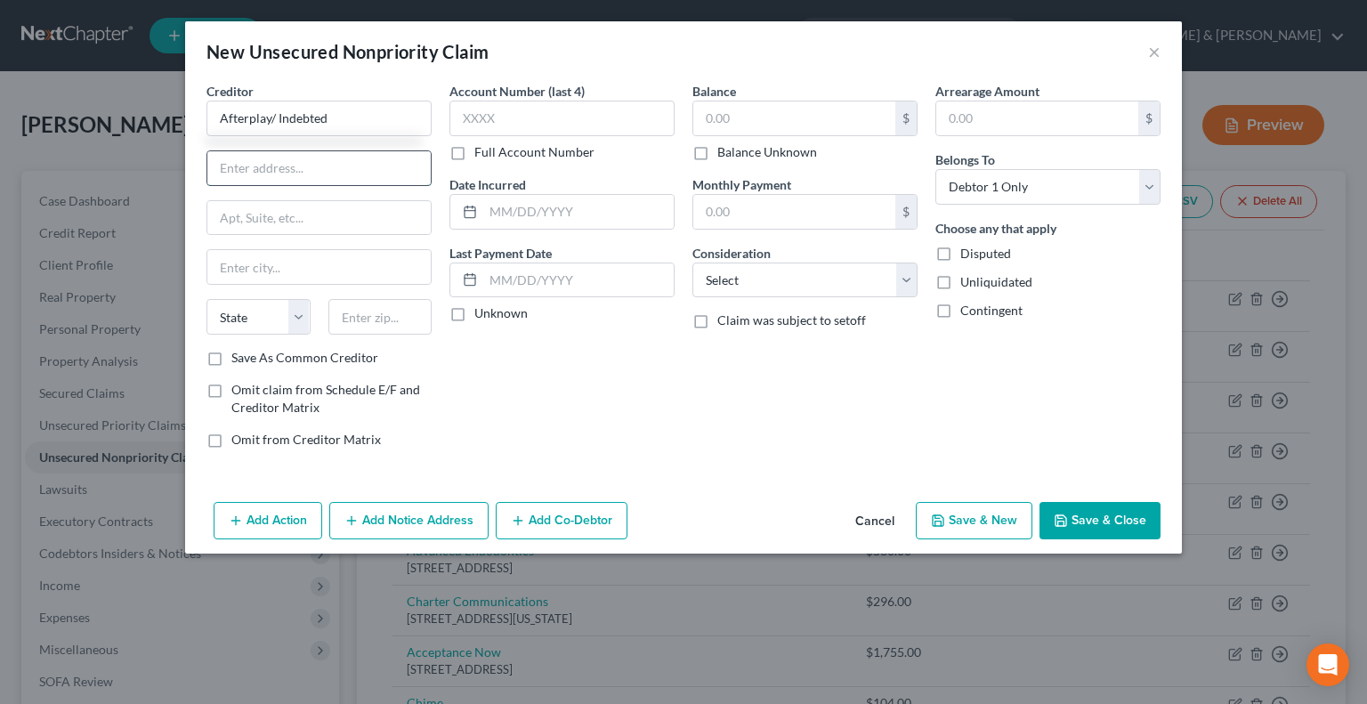
click at [317, 156] on input "text" at bounding box center [318, 168] width 223 height 34
click at [375, 321] on input "text" at bounding box center [380, 317] width 104 height 36
click at [728, 121] on input "text" at bounding box center [794, 118] width 202 height 34
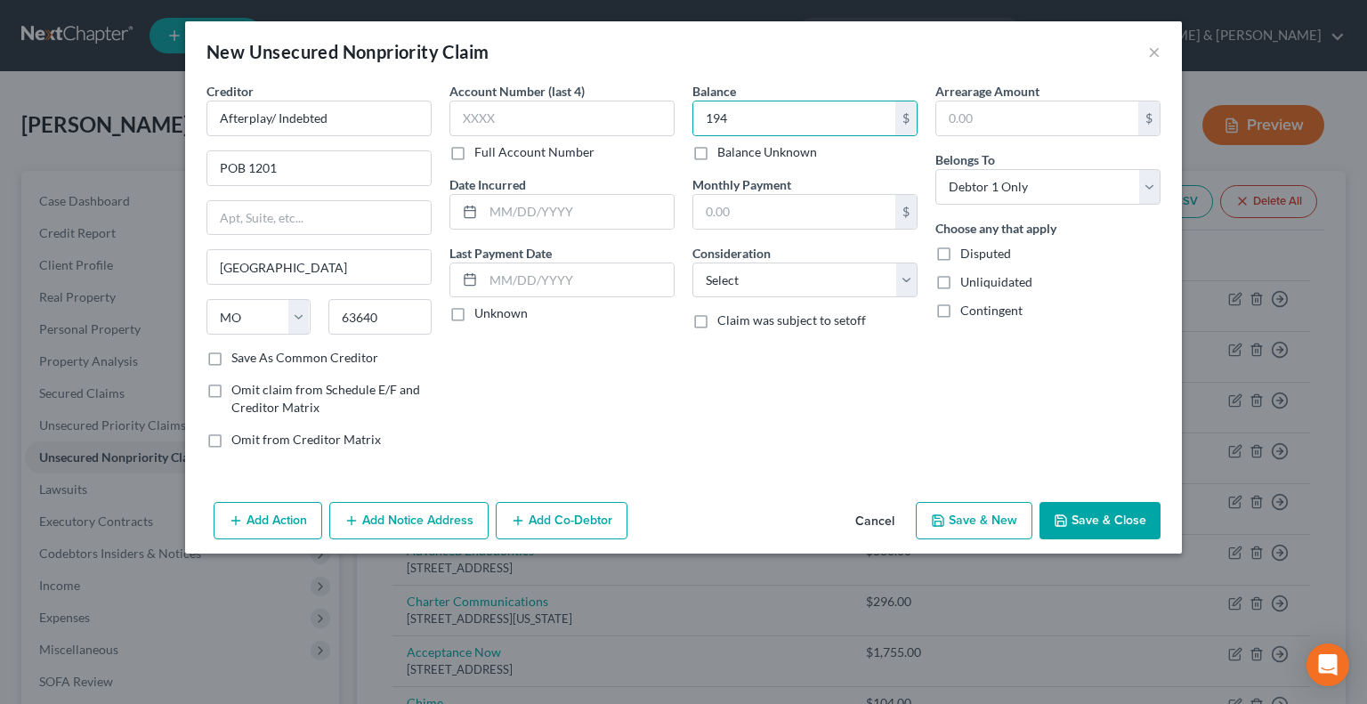
click at [969, 517] on button "Save & New" at bounding box center [974, 520] width 117 height 37
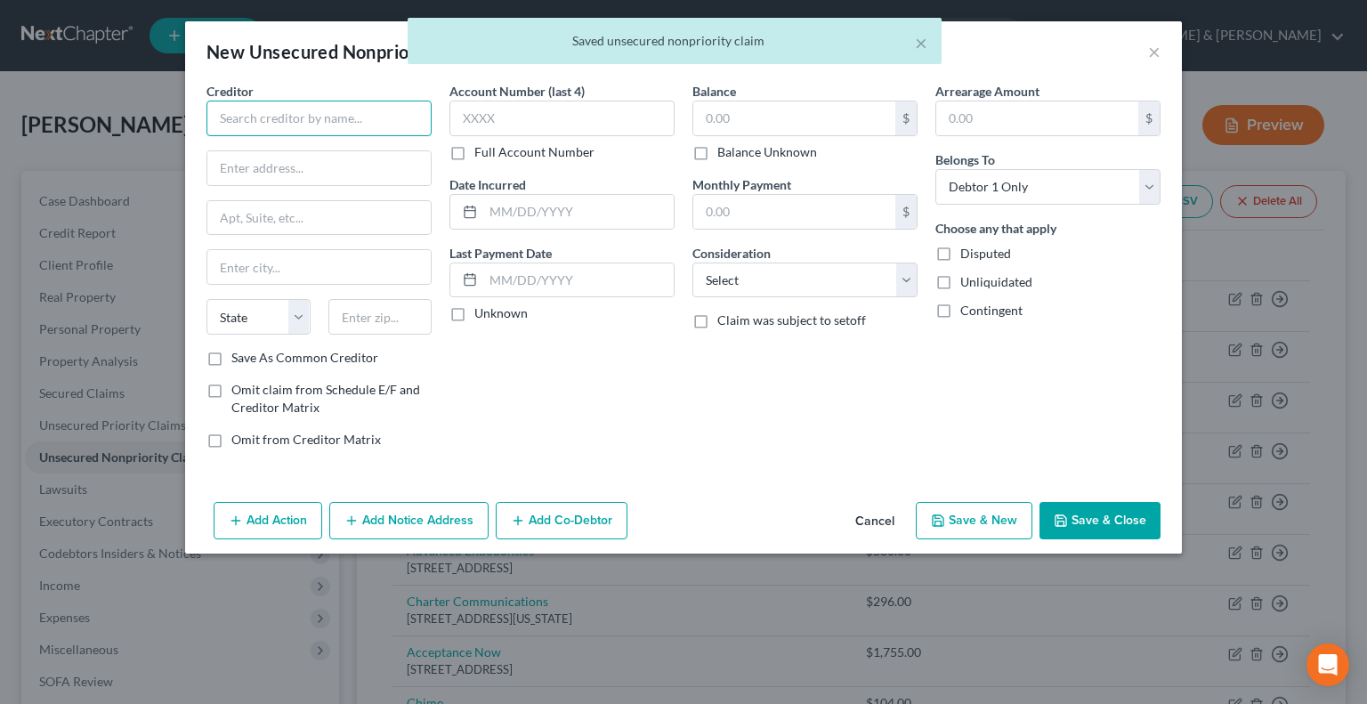
click at [231, 113] on input "text" at bounding box center [319, 119] width 225 height 36
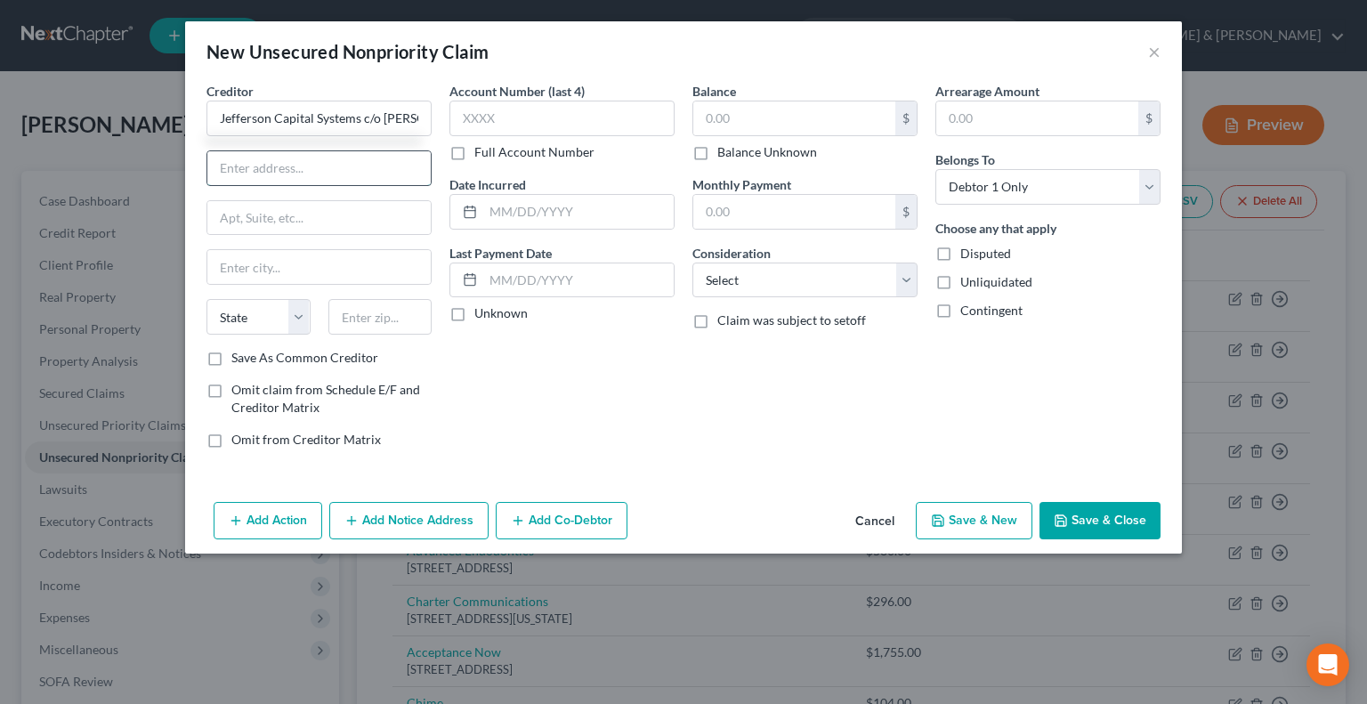
click at [264, 164] on input "text" at bounding box center [318, 168] width 223 height 34
click at [352, 277] on input "text" at bounding box center [318, 267] width 223 height 34
click at [317, 219] on input "text" at bounding box center [318, 218] width 223 height 34
click at [362, 316] on input "text" at bounding box center [380, 317] width 104 height 36
click at [762, 109] on input "text" at bounding box center [794, 118] width 202 height 34
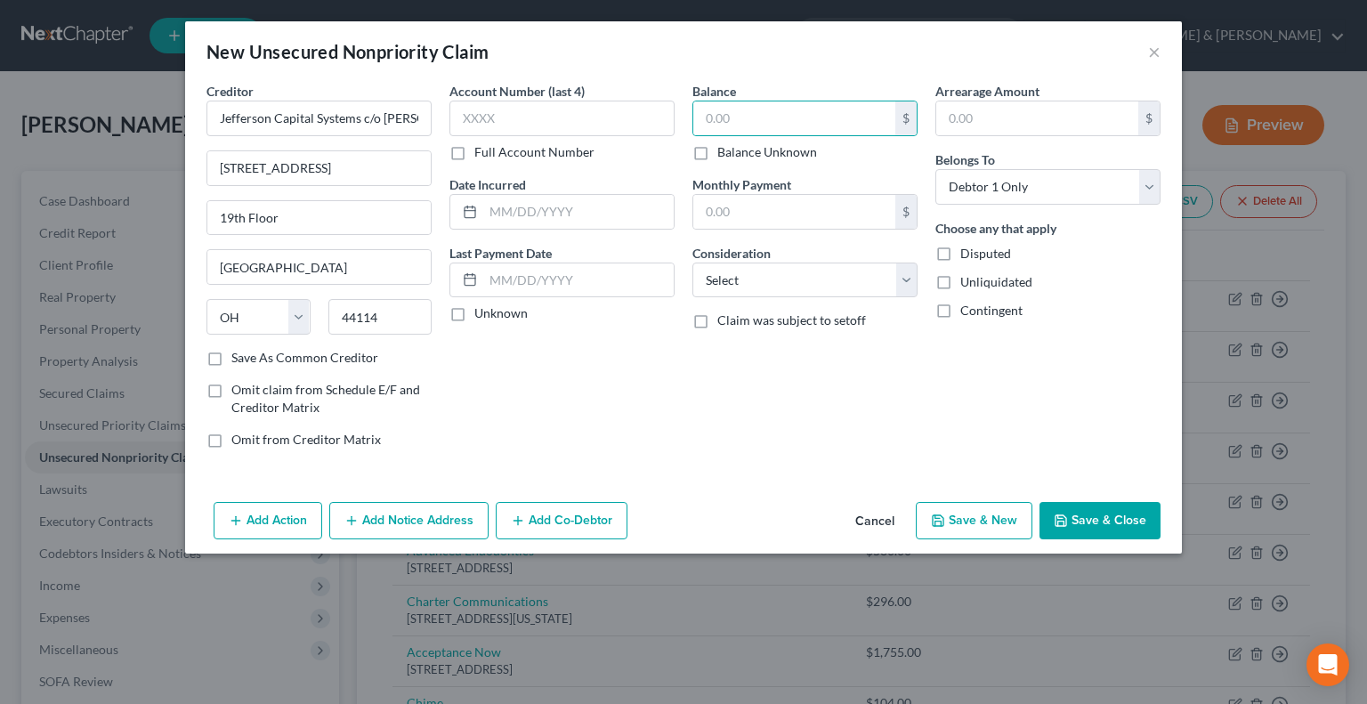
click at [1001, 515] on button "Save & New" at bounding box center [974, 520] width 117 height 37
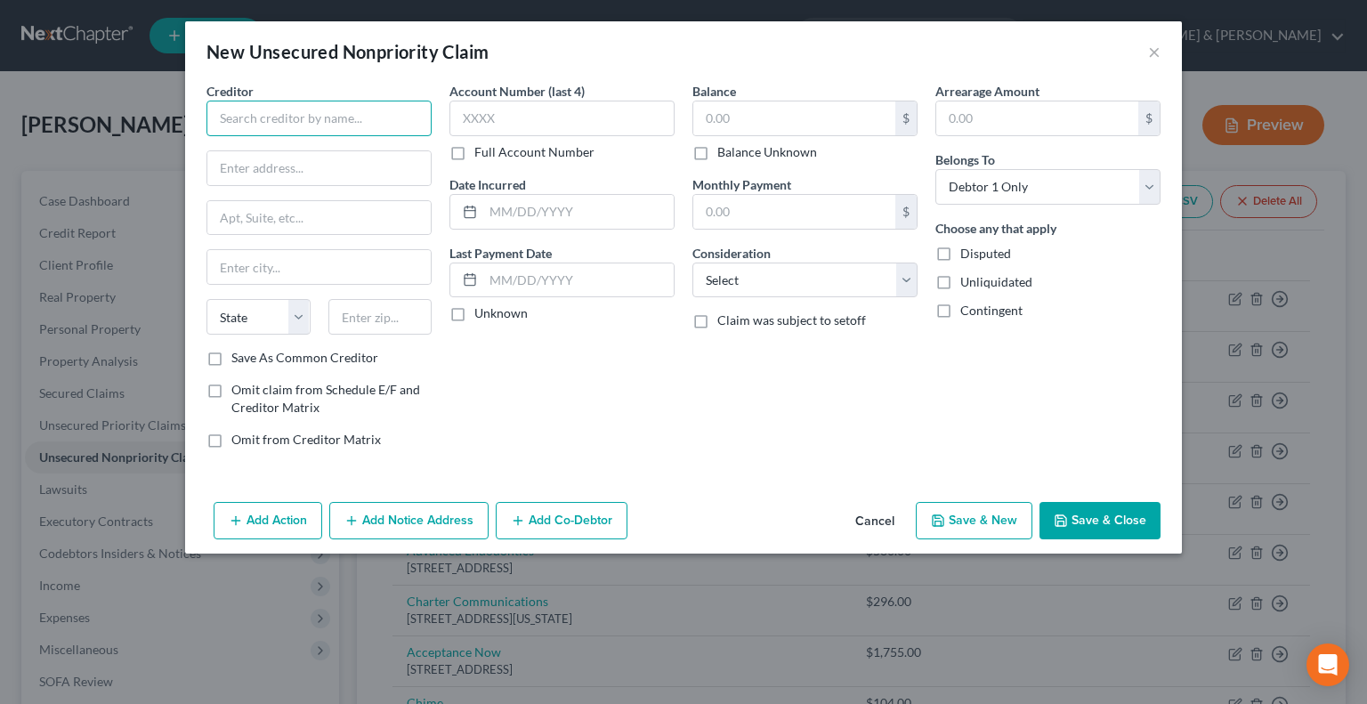
click at [374, 101] on input "text" at bounding box center [319, 119] width 225 height 36
click at [231, 116] on input "LGE" at bounding box center [319, 119] width 225 height 36
click at [271, 158] on input "text" at bounding box center [318, 168] width 223 height 34
click at [417, 312] on input "text" at bounding box center [380, 317] width 104 height 36
click at [733, 118] on input "text" at bounding box center [794, 118] width 202 height 34
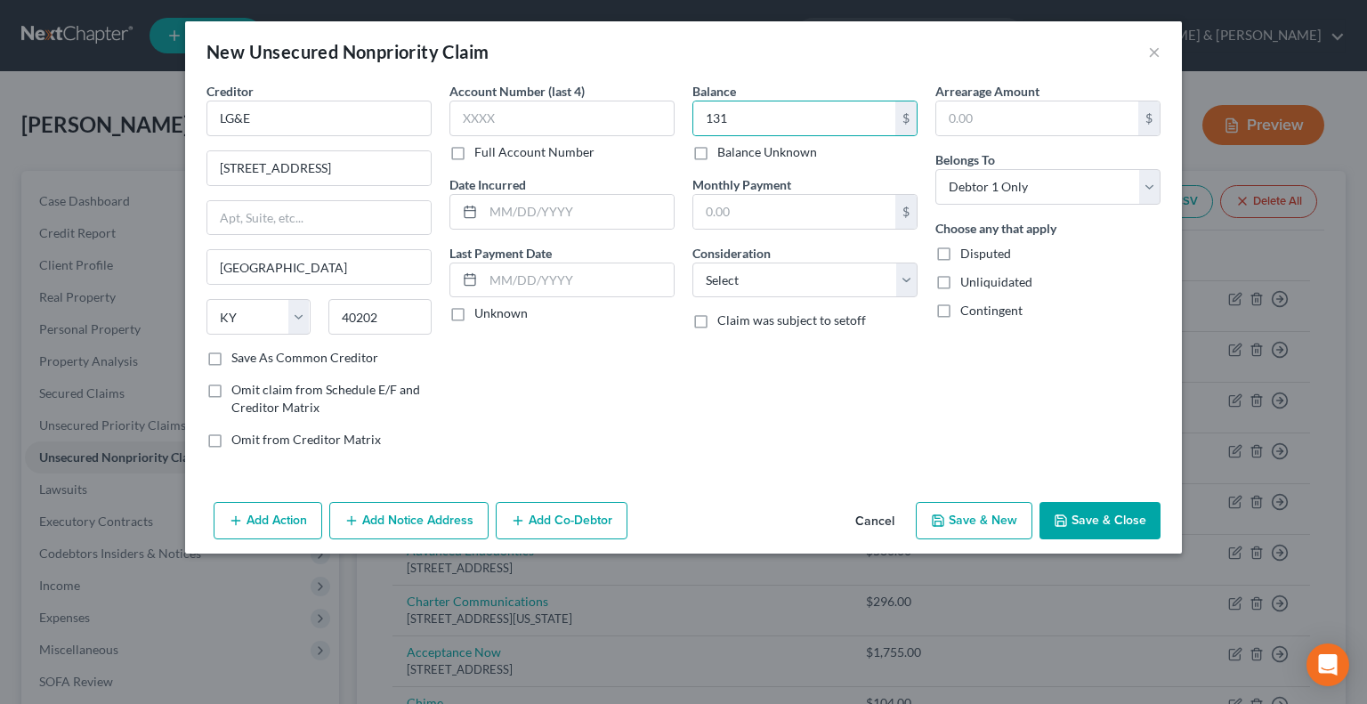
click at [976, 511] on button "Save & New" at bounding box center [974, 520] width 117 height 37
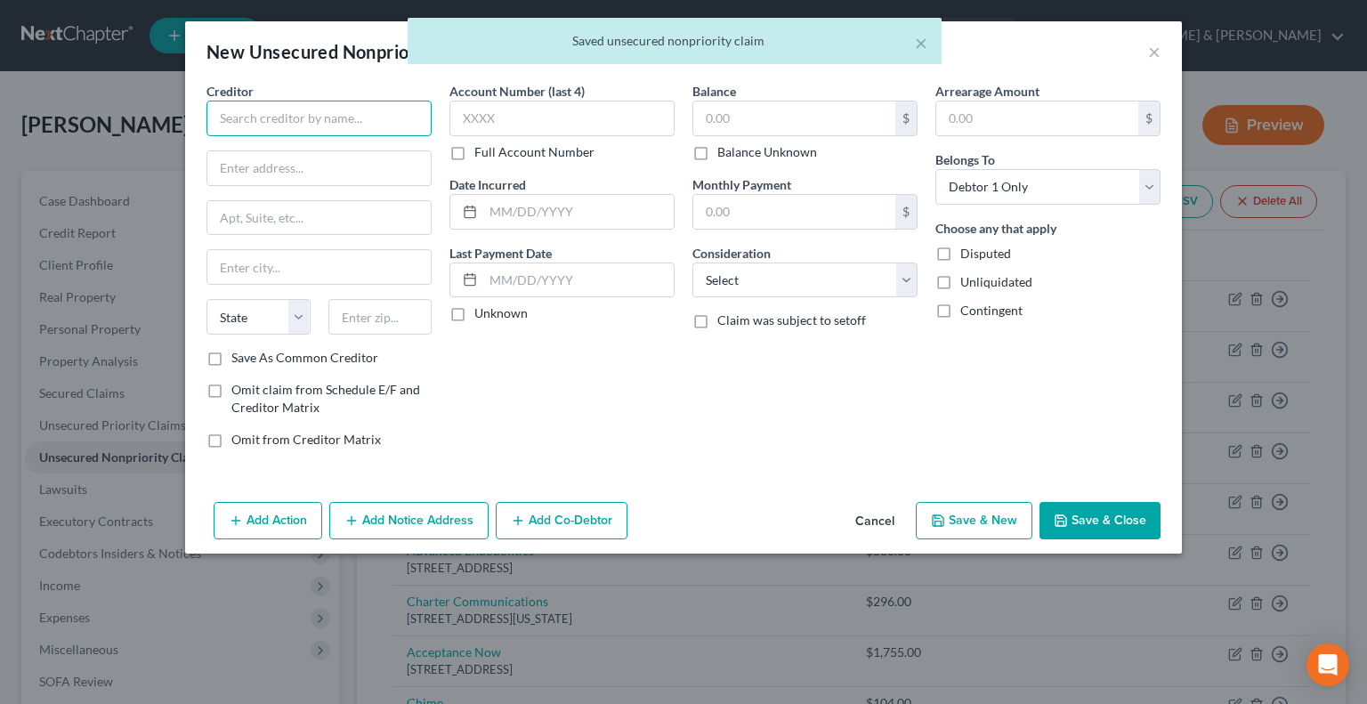
click at [328, 117] on input "text" at bounding box center [319, 119] width 225 height 36
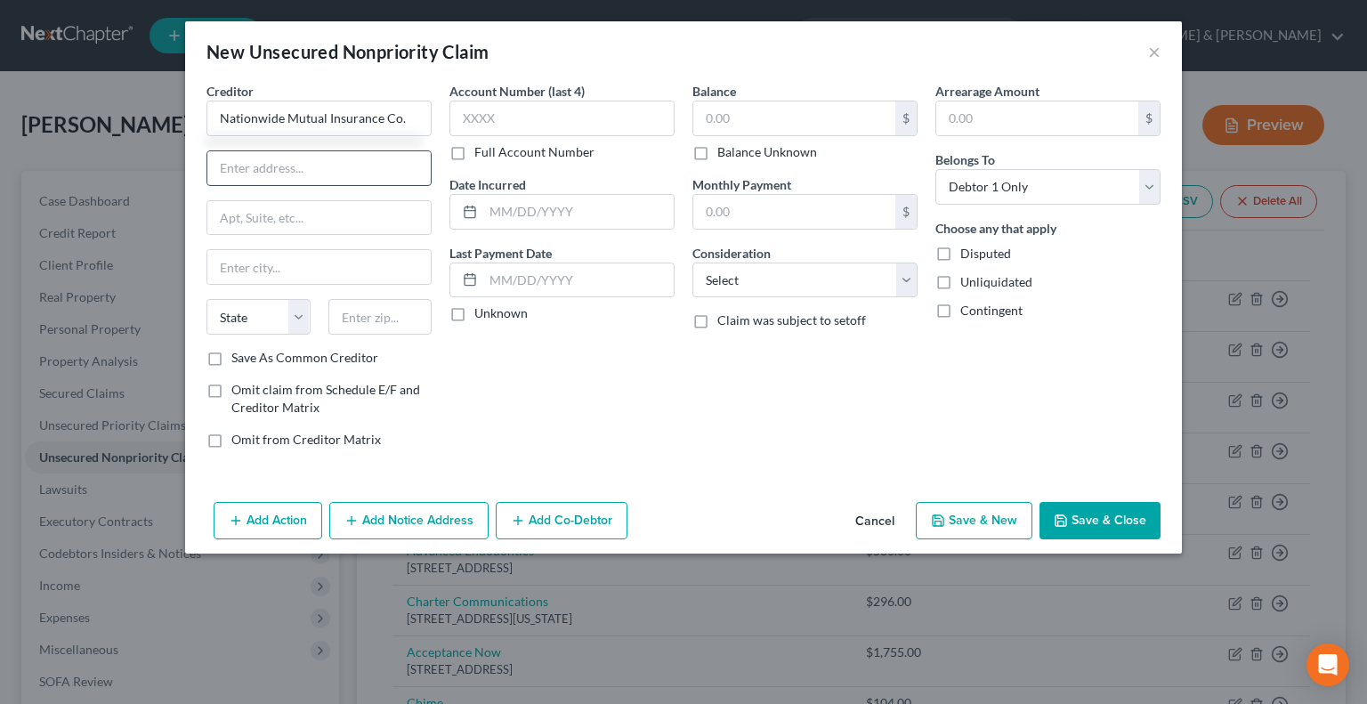
click at [374, 156] on input "text" at bounding box center [318, 168] width 223 height 34
click at [374, 231] on input "text" at bounding box center [318, 218] width 223 height 34
click at [409, 311] on input "text" at bounding box center [380, 317] width 104 height 36
click at [728, 111] on input "text" at bounding box center [794, 118] width 202 height 34
click at [965, 513] on button "Save & New" at bounding box center [974, 520] width 117 height 37
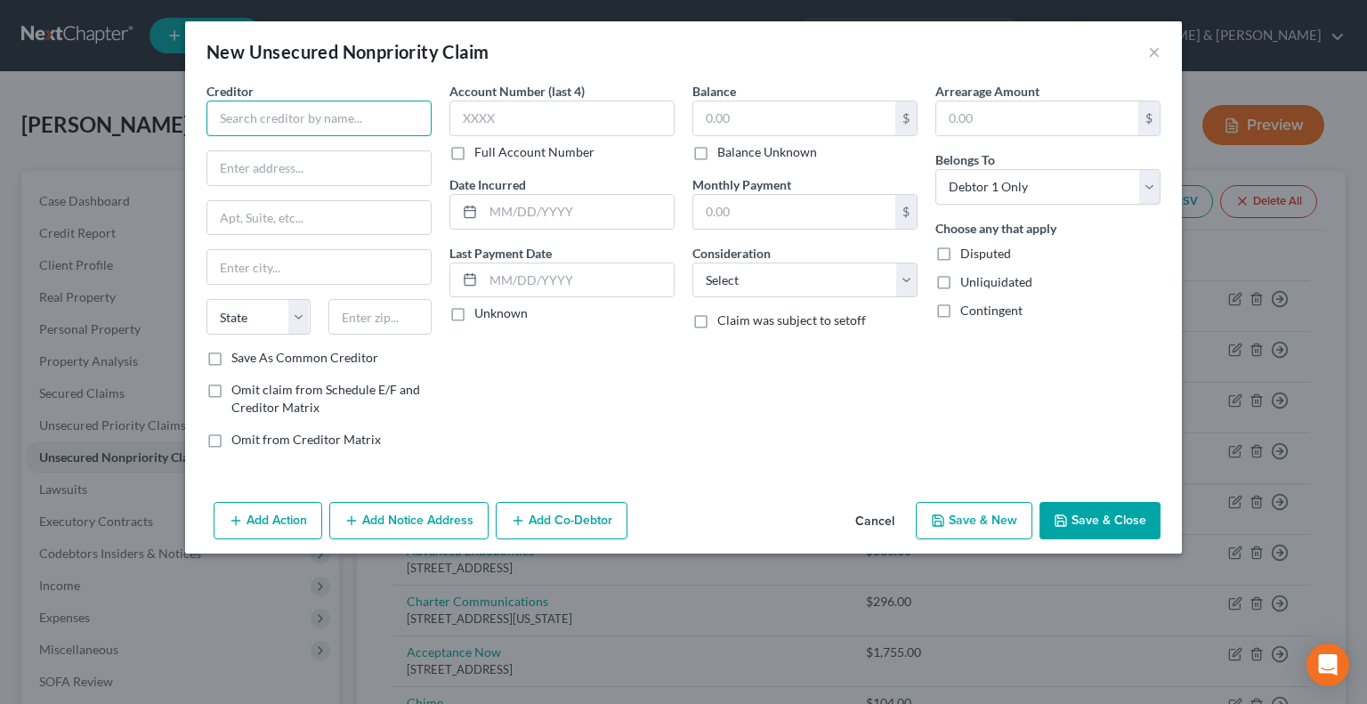
click at [370, 122] on input "text" at bounding box center [319, 119] width 225 height 36
click at [352, 167] on input "text" at bounding box center [318, 168] width 223 height 34
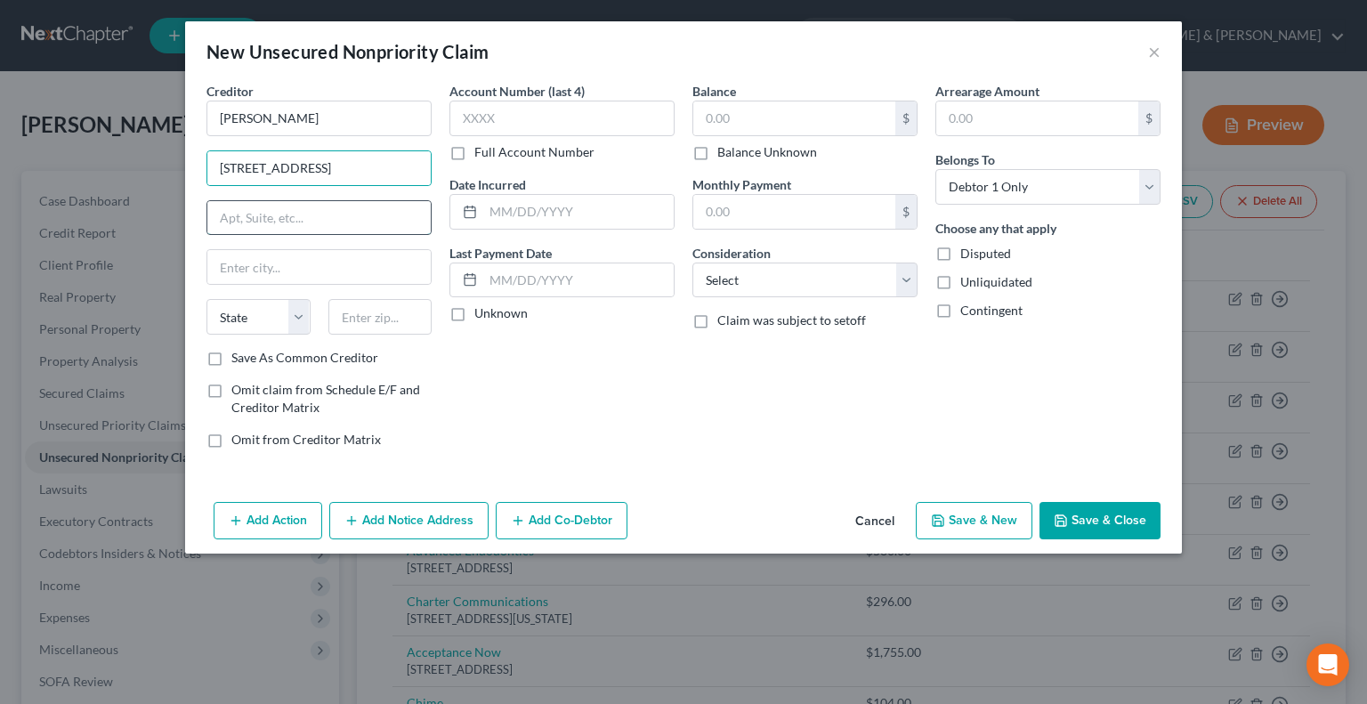
click at [336, 207] on input "text" at bounding box center [318, 218] width 223 height 34
click at [399, 312] on input "text" at bounding box center [380, 317] width 104 height 36
click at [982, 511] on button "Save & New" at bounding box center [974, 520] width 117 height 37
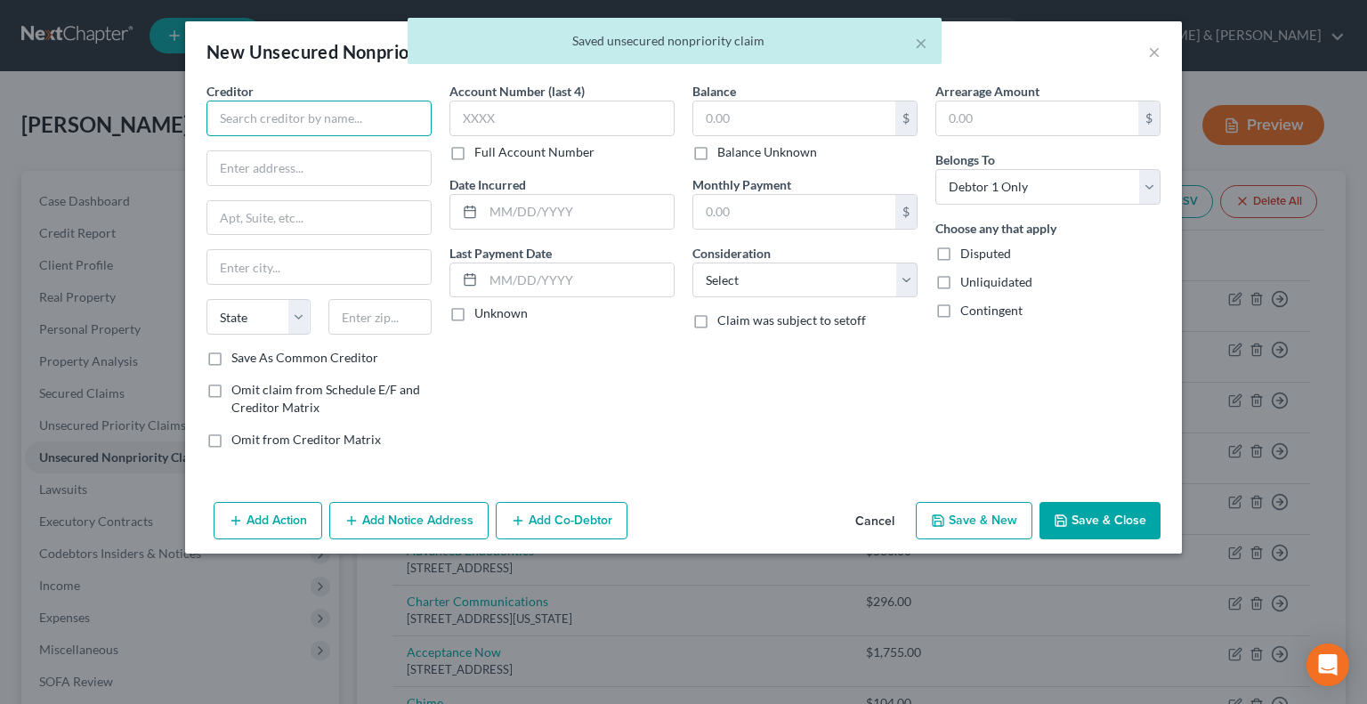
click at [335, 126] on input "text" at bounding box center [319, 119] width 225 height 36
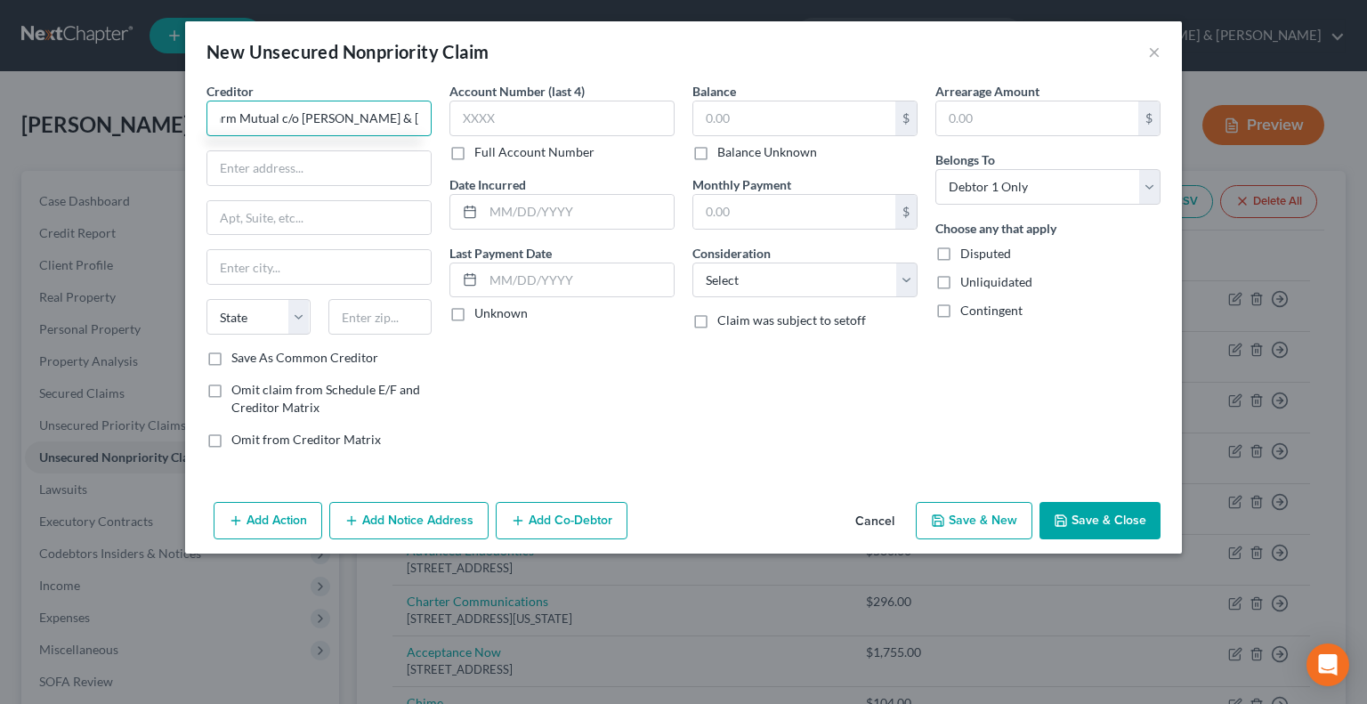
scroll to position [0, 50]
click at [341, 168] on input "text" at bounding box center [318, 168] width 223 height 34
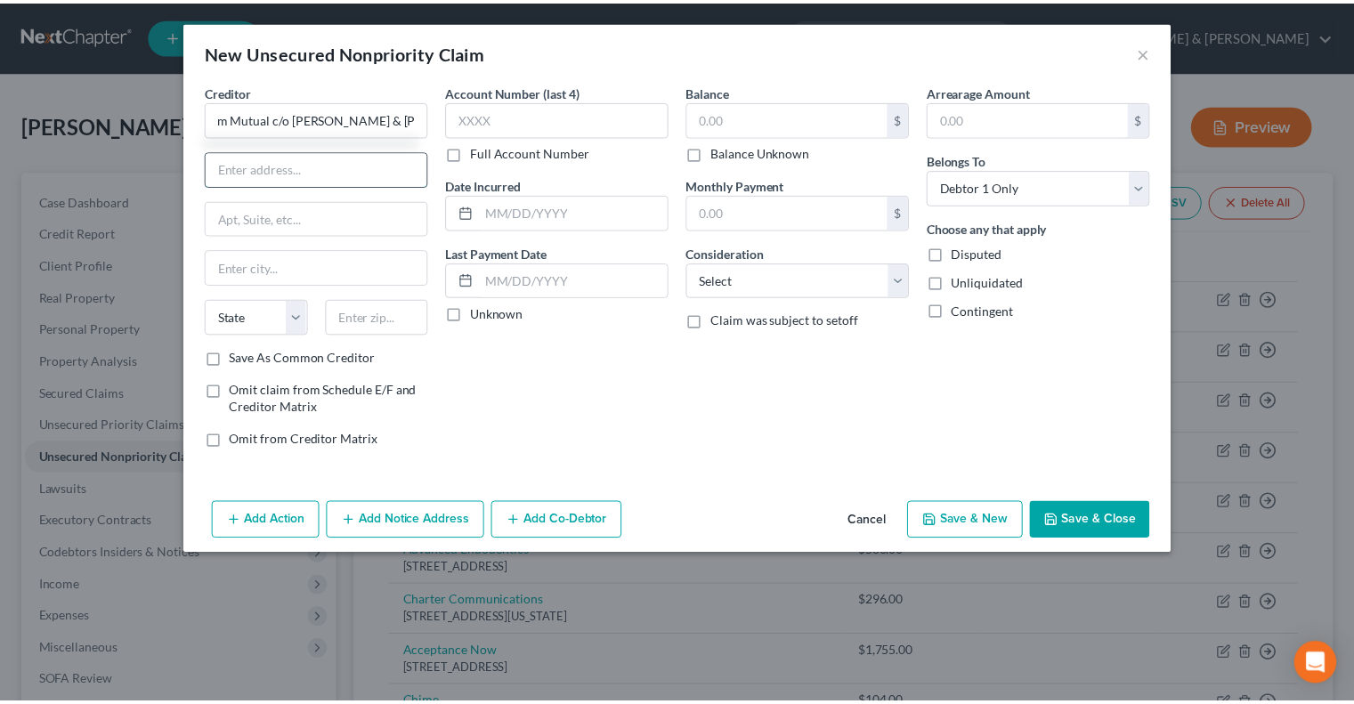
scroll to position [0, 0]
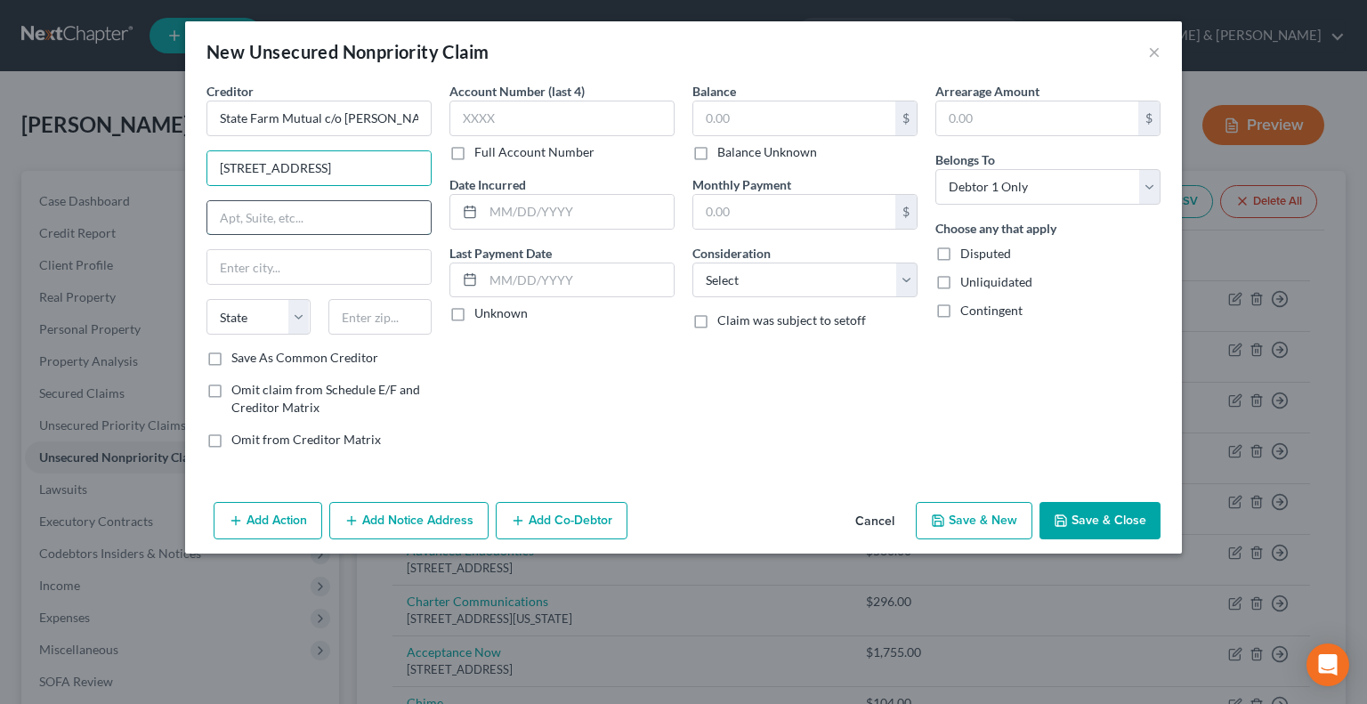
click at [260, 219] on input "text" at bounding box center [318, 218] width 223 height 34
click at [366, 312] on input "text" at bounding box center [380, 317] width 104 height 36
click at [742, 116] on input "text" at bounding box center [794, 118] width 202 height 34
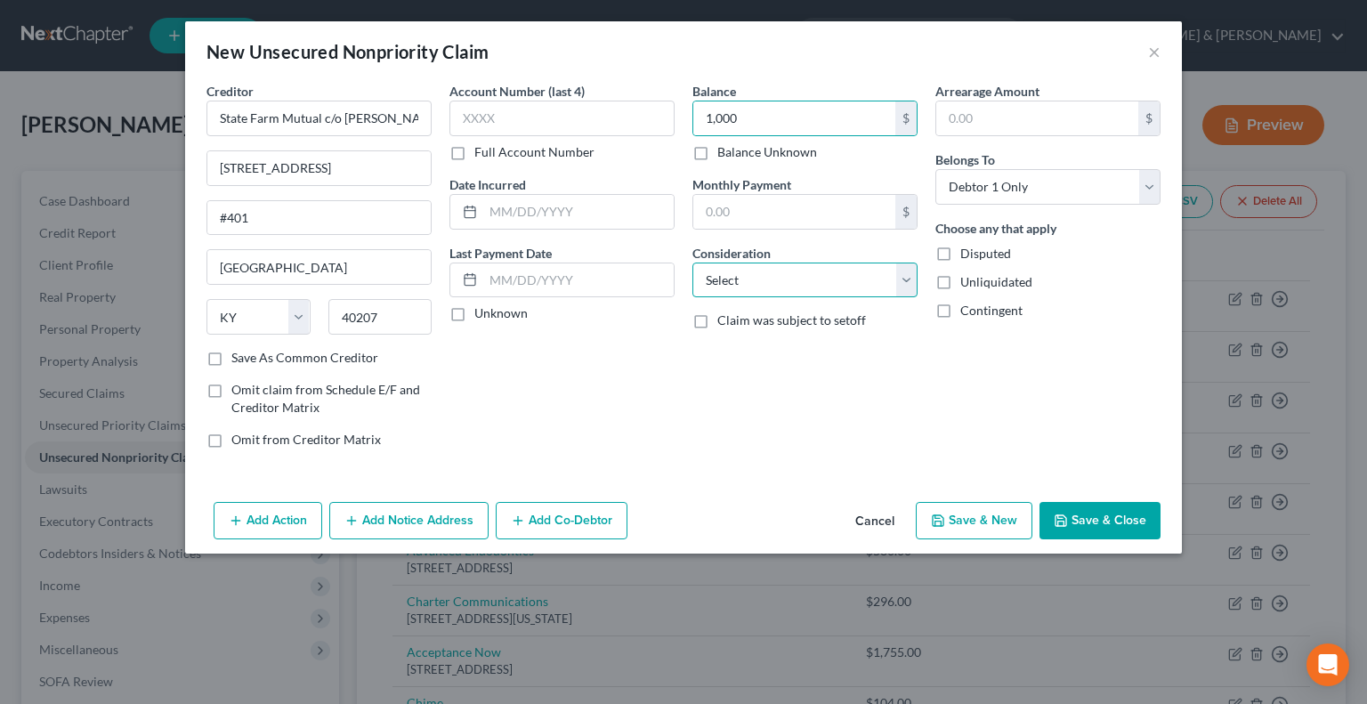
click at [906, 277] on select "Select Cable / Satellite Services Collection Agency Credit Card Debt Debt Couns…" at bounding box center [805, 281] width 225 height 36
click at [1025, 393] on div "Arrearage Amount $ Belongs To * Select Debtor 1 Only Debtor 2 Only Debtor 1 And…" at bounding box center [1048, 272] width 243 height 381
click at [966, 513] on button "Save & New" at bounding box center [974, 520] width 117 height 37
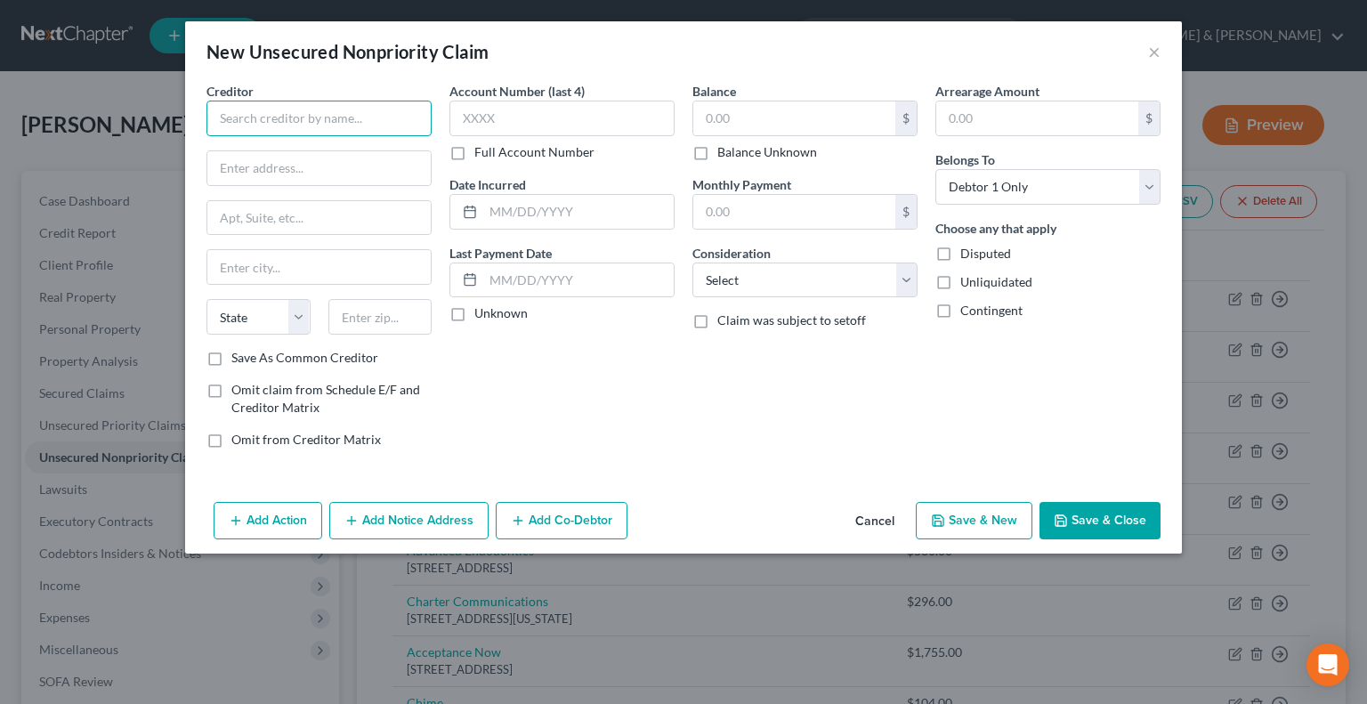
click at [346, 117] on input "text" at bounding box center [319, 119] width 225 height 36
click at [319, 166] on input "text" at bounding box center [318, 168] width 223 height 34
click at [383, 321] on input "text" at bounding box center [380, 317] width 104 height 36
click at [377, 216] on input "text" at bounding box center [318, 218] width 223 height 34
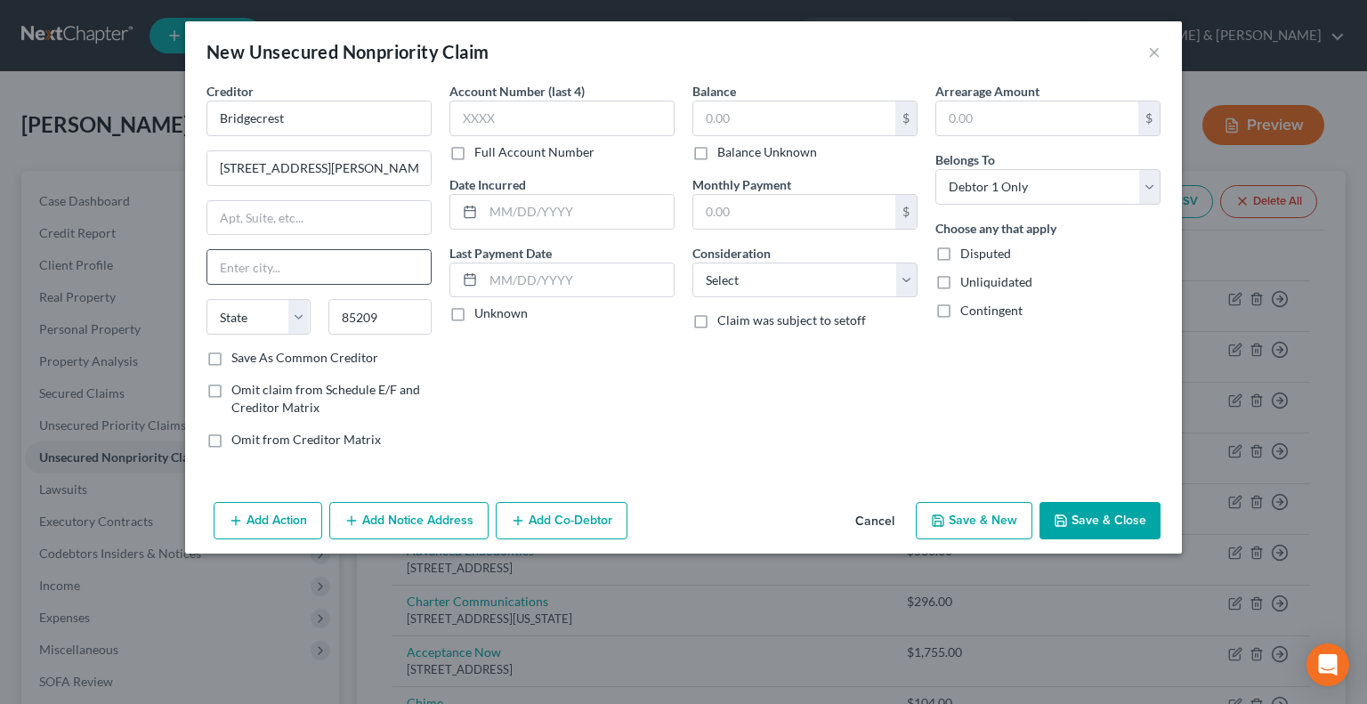
click at [268, 266] on input "text" at bounding box center [318, 267] width 223 height 34
click at [363, 226] on input "text" at bounding box center [318, 218] width 223 height 34
drag, startPoint x: 541, startPoint y: 429, endPoint x: 506, endPoint y: 398, distance: 47.3
click at [541, 429] on div "Account Number (last 4) Full Account Number Date Incurred Last Payment Date Unk…" at bounding box center [562, 272] width 243 height 381
click at [293, 276] on input "text" at bounding box center [318, 267] width 223 height 34
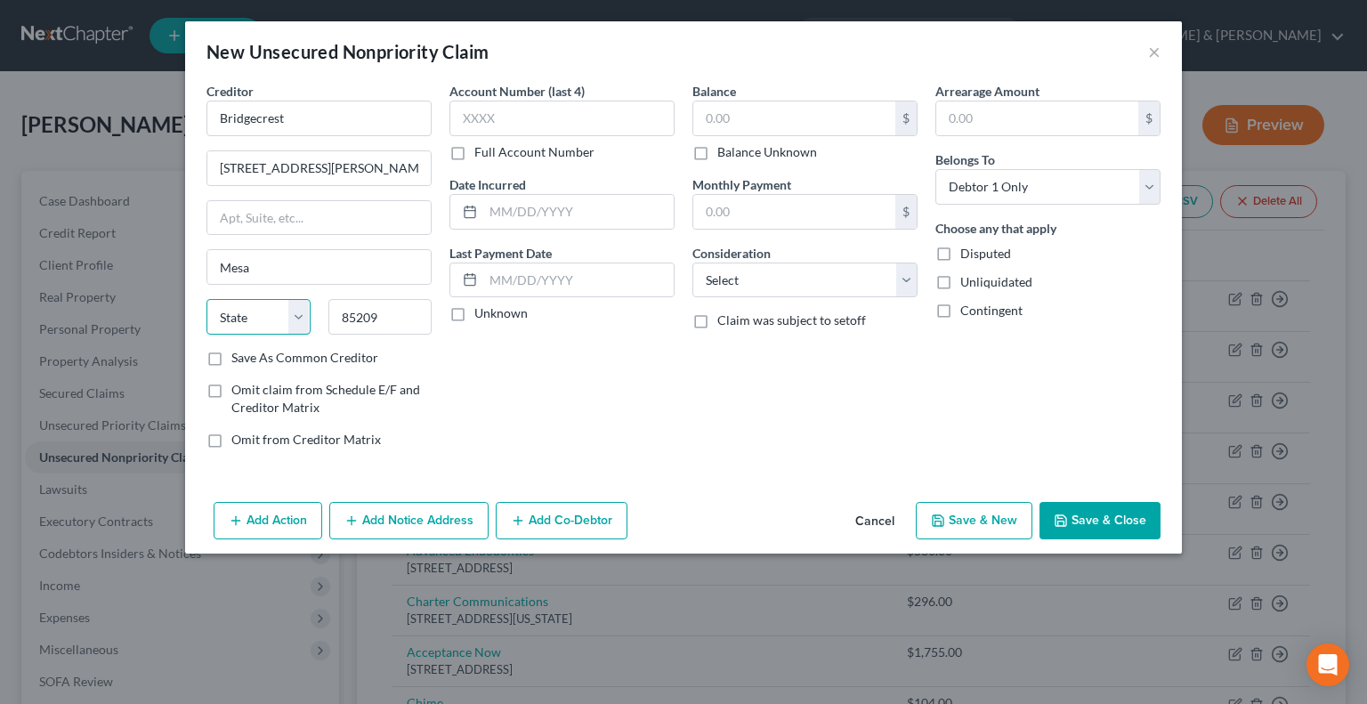
click at [307, 312] on select "State [US_STATE] AK AR AZ CA CO CT DE DC [GEOGRAPHIC_DATA] [GEOGRAPHIC_DATA] GU…" at bounding box center [259, 317] width 104 height 36
click at [207, 299] on select "State [US_STATE] AK AR AZ CA CO CT DE DC [GEOGRAPHIC_DATA] [GEOGRAPHIC_DATA] GU…" at bounding box center [259, 317] width 104 height 36
click at [709, 120] on input "text" at bounding box center [794, 118] width 202 height 34
click at [904, 283] on select "Select Cable / Satellite Services Collection Agency Credit Card Debt Debt Couns…" at bounding box center [805, 281] width 225 height 36
click at [693, 263] on select "Select Cable / Satellite Services Collection Agency Credit Card Debt Debt Couns…" at bounding box center [805, 281] width 225 height 36
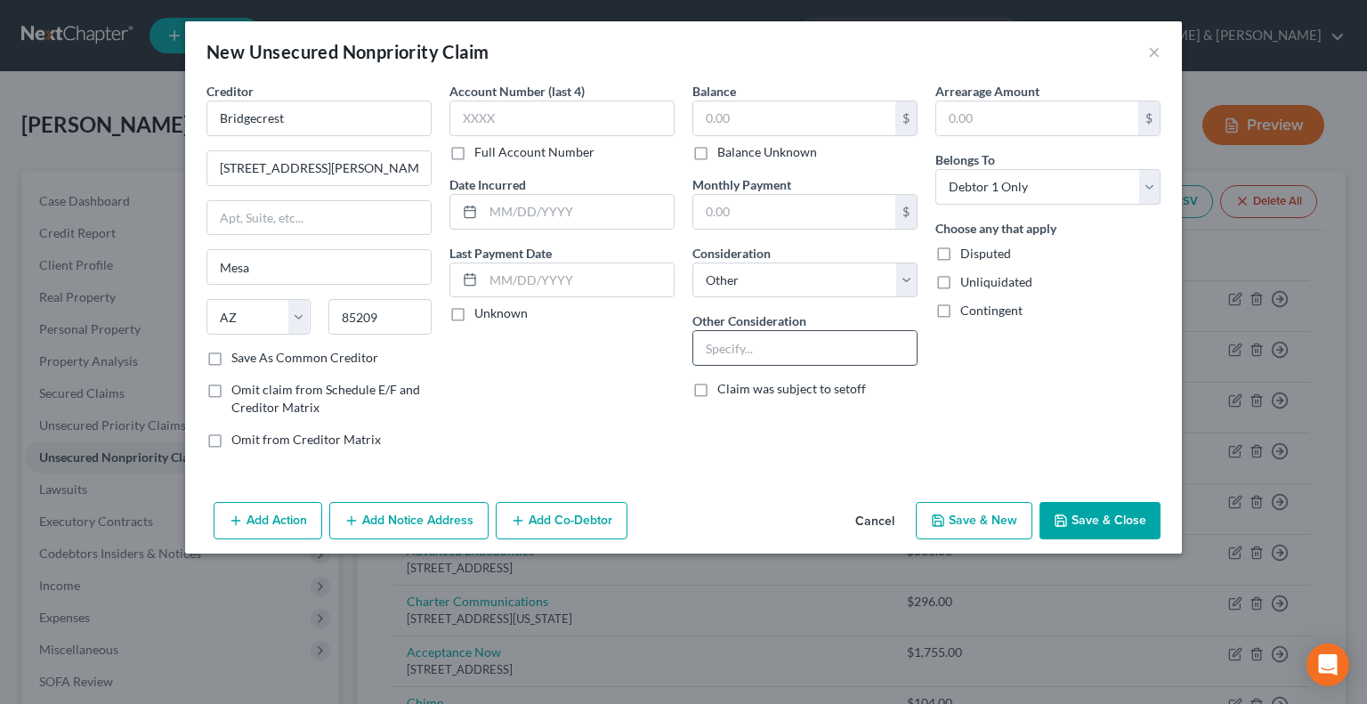
drag, startPoint x: 797, startPoint y: 344, endPoint x: 807, endPoint y: 333, distance: 15.1
click at [798, 343] on input "text" at bounding box center [804, 348] width 223 height 34
click at [971, 521] on button "Save & New" at bounding box center [974, 520] width 117 height 37
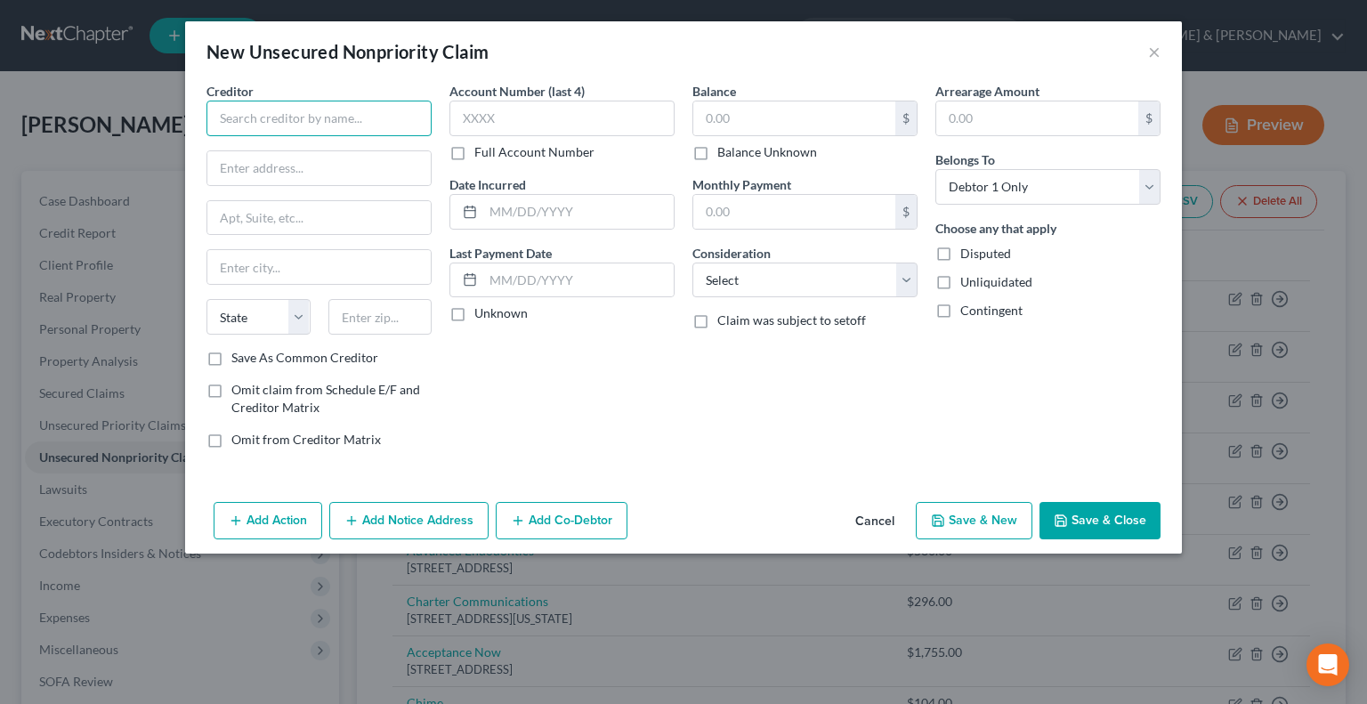
click at [395, 109] on input "text" at bounding box center [319, 119] width 225 height 36
click at [314, 184] on div at bounding box center [319, 168] width 225 height 36
click at [328, 161] on input "text" at bounding box center [318, 168] width 223 height 34
click at [392, 313] on input "text" at bounding box center [380, 317] width 104 height 36
click at [944, 518] on icon "button" at bounding box center [938, 520] width 11 height 11
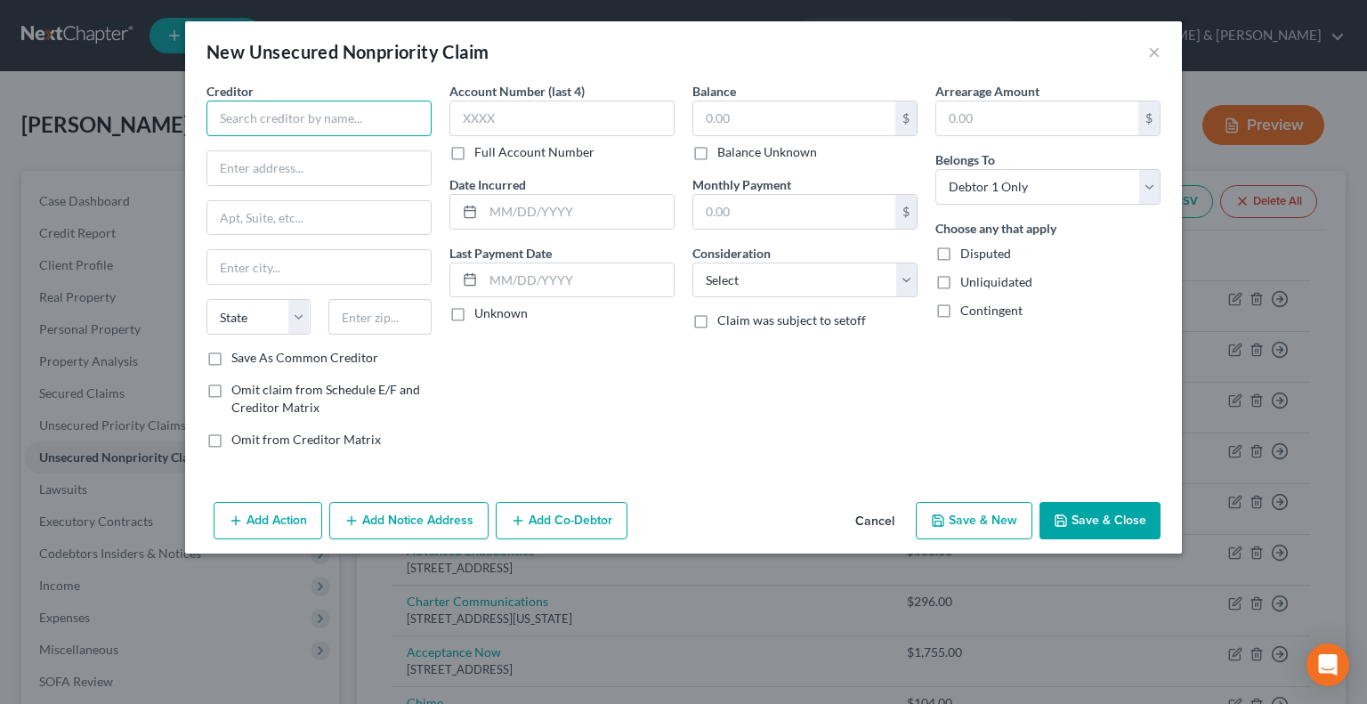
click at [394, 113] on input "text" at bounding box center [319, 119] width 225 height 36
click at [356, 311] on input "text" at bounding box center [380, 317] width 104 height 36
click at [411, 312] on input "40202" at bounding box center [380, 317] width 104 height 36
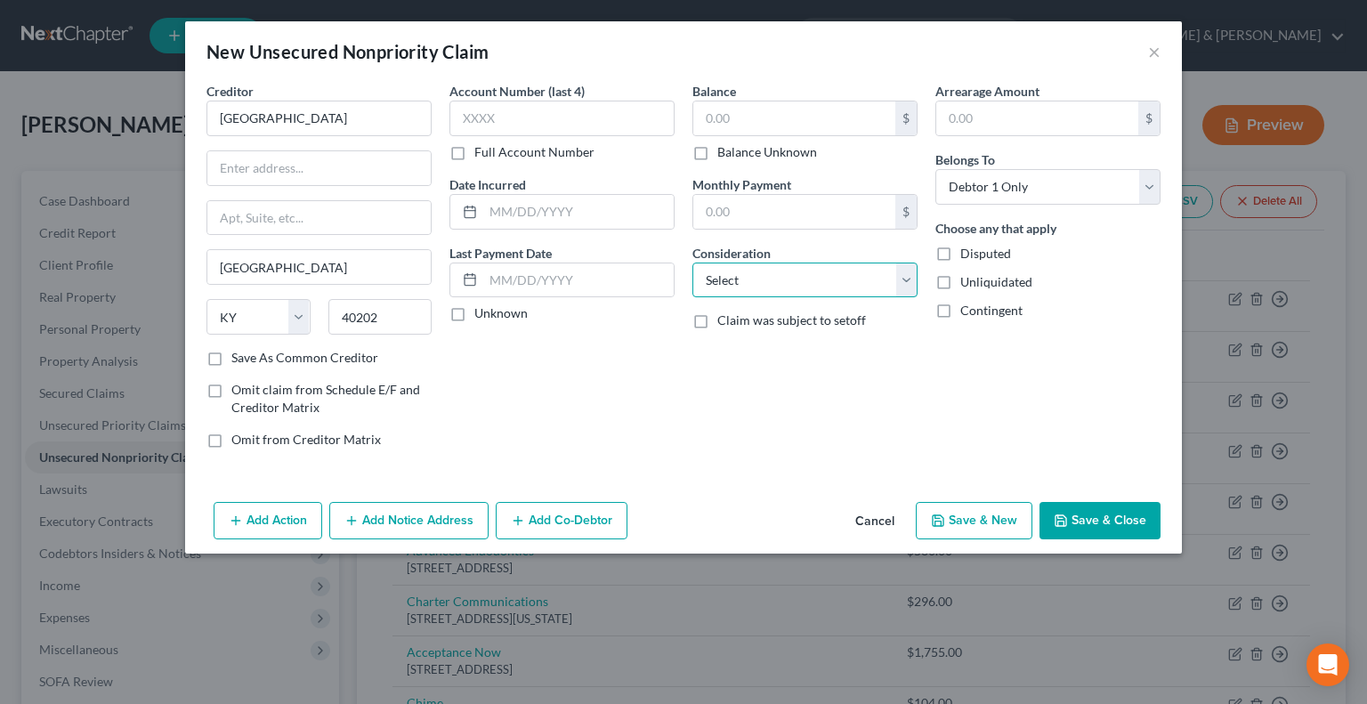
click at [717, 283] on select "Select Cable / Satellite Services Collection Agency Credit Card Debt Debt Couns…" at bounding box center [805, 281] width 225 height 36
click at [693, 263] on select "Select Cable / Satellite Services Collection Agency Credit Card Debt Debt Couns…" at bounding box center [805, 281] width 225 height 36
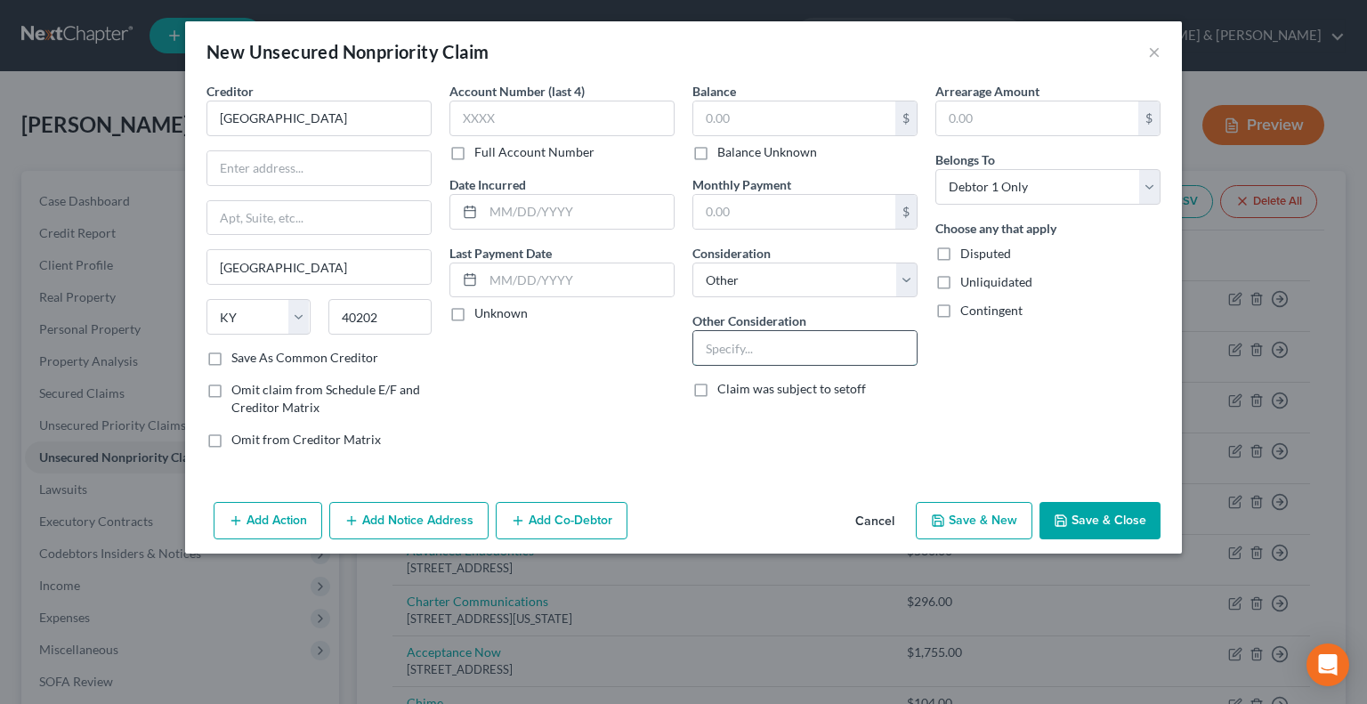
click at [717, 344] on input "text" at bounding box center [804, 348] width 223 height 34
click at [279, 158] on input "text" at bounding box center [318, 168] width 223 height 34
click at [315, 229] on input "text" at bounding box center [318, 218] width 223 height 34
click at [531, 443] on div "Account Number (last 4) Full Account Number Date Incurred Last Payment Date Unk…" at bounding box center [562, 272] width 243 height 381
click at [308, 214] on input "text" at bounding box center [318, 218] width 223 height 34
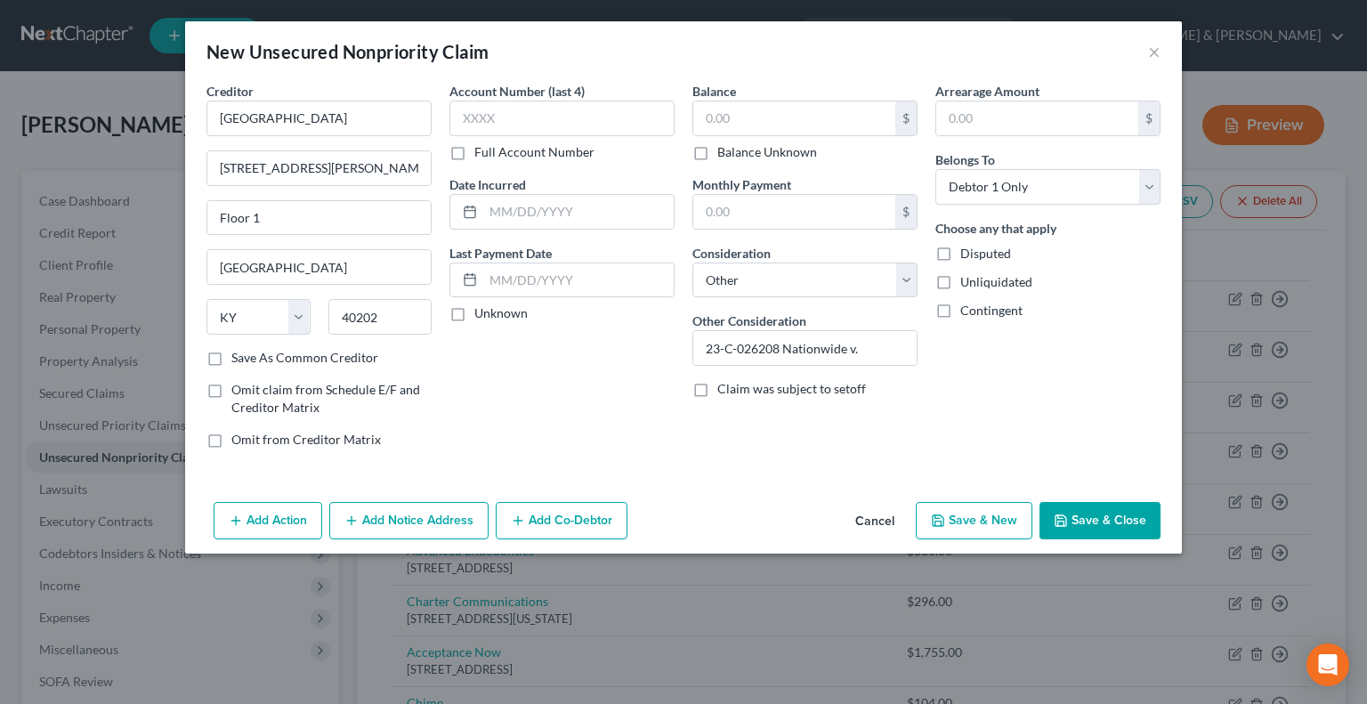
click at [968, 516] on button "Save & New" at bounding box center [974, 520] width 117 height 37
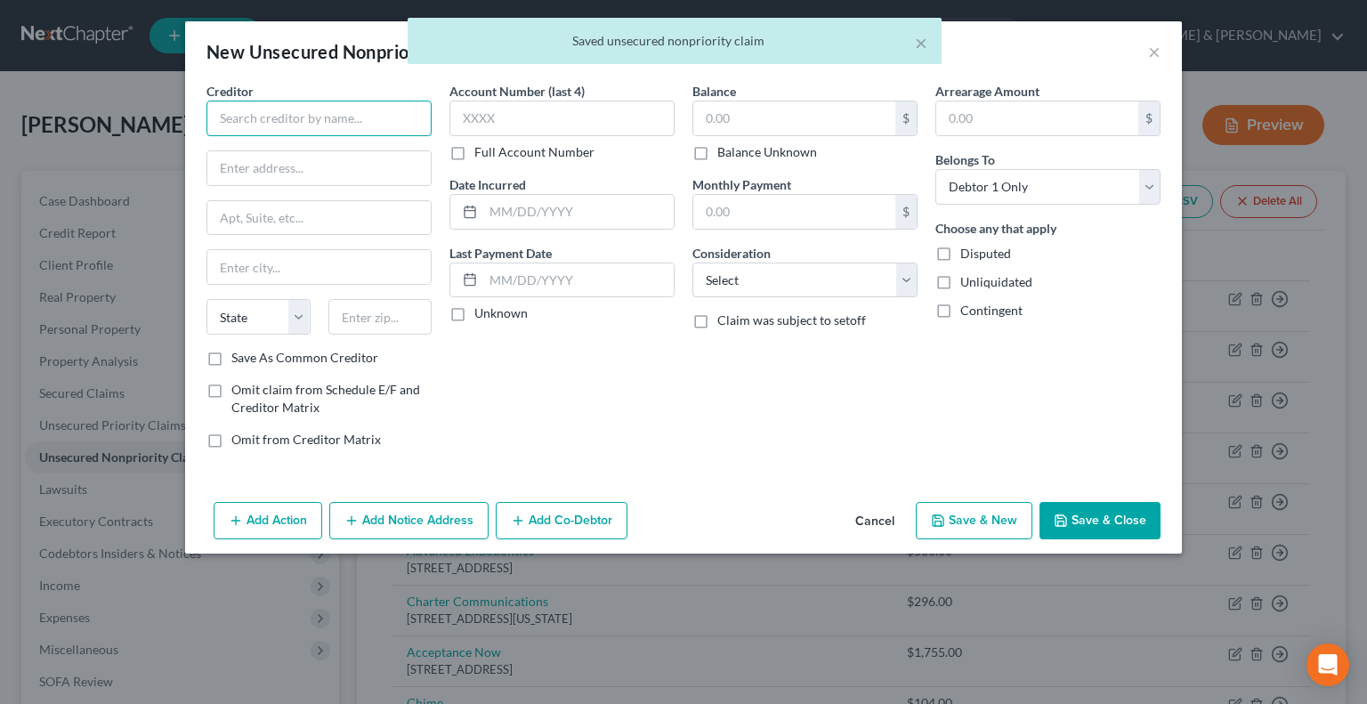
click at [324, 117] on input "text" at bounding box center [319, 119] width 225 height 36
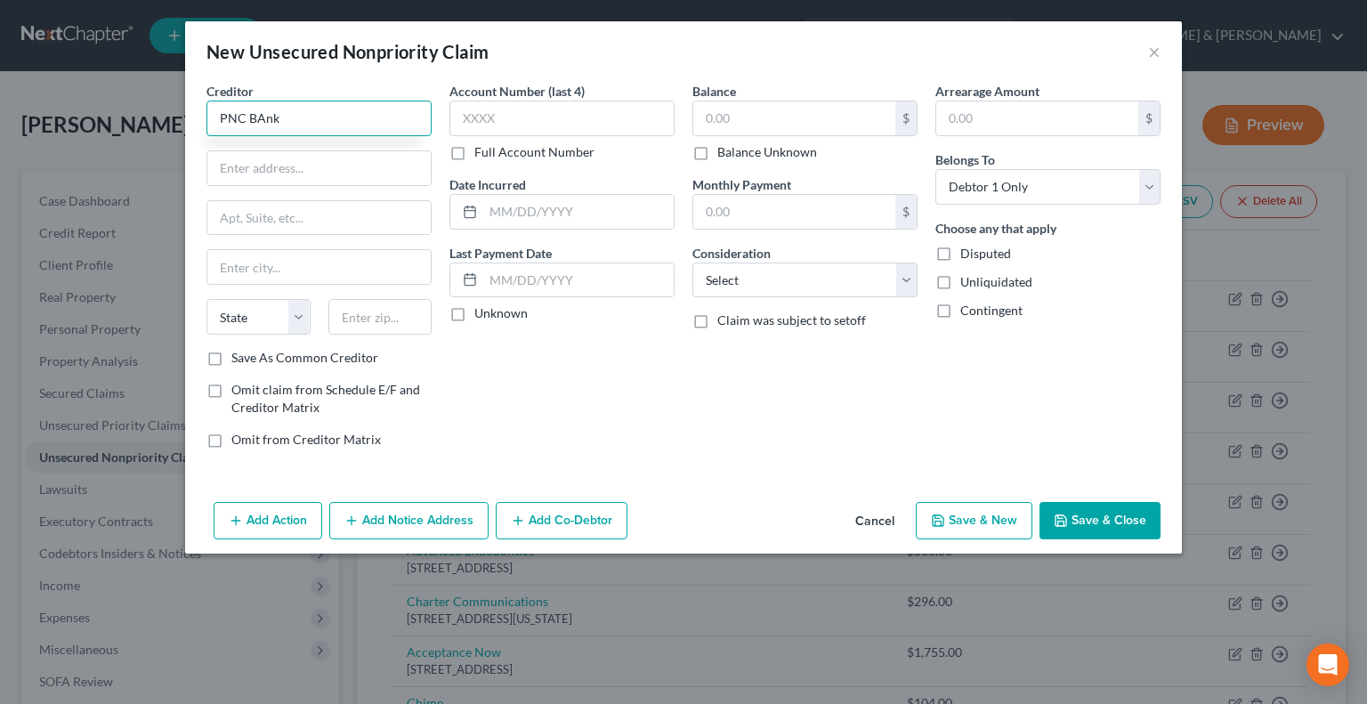
drag, startPoint x: 255, startPoint y: 113, endPoint x: 269, endPoint y: 101, distance: 18.4
click at [256, 112] on input "PNC BAnk" at bounding box center [319, 119] width 225 height 36
click at [275, 166] on input "text" at bounding box center [318, 168] width 223 height 34
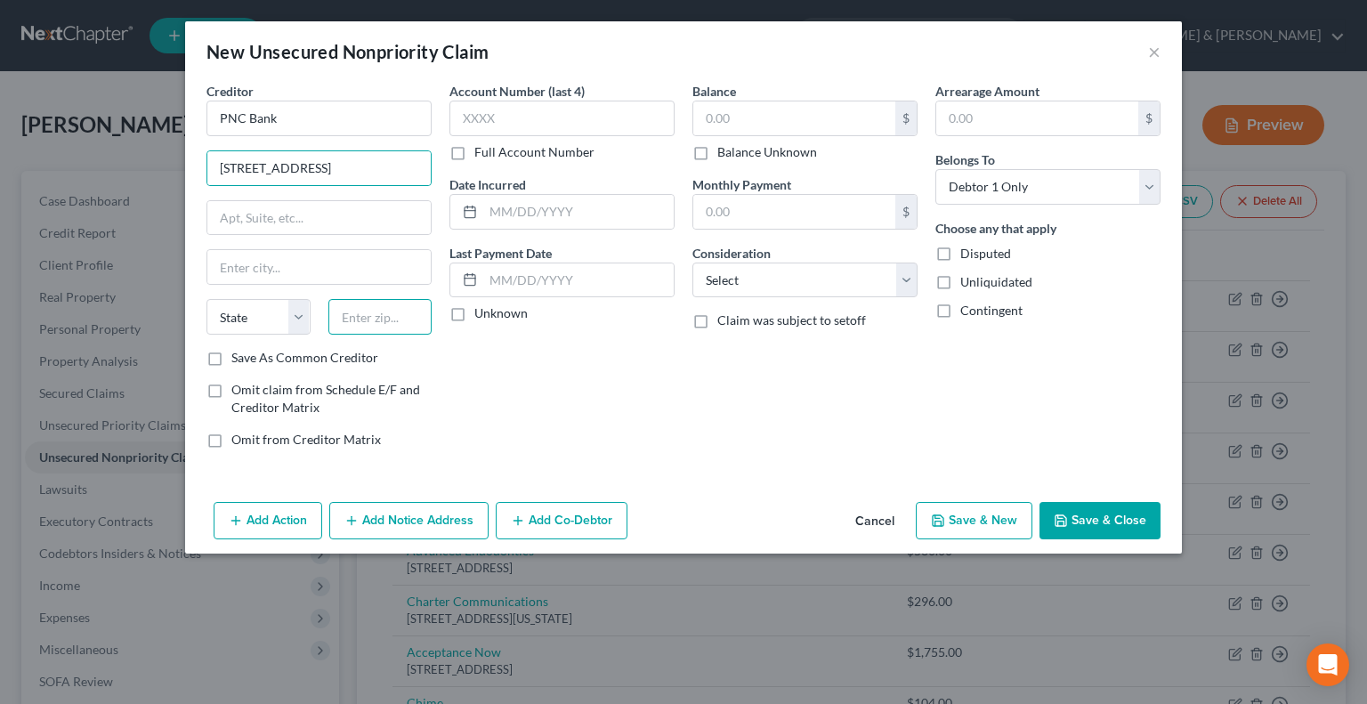
click at [393, 322] on input "text" at bounding box center [380, 317] width 104 height 36
click at [729, 120] on input "text" at bounding box center [794, 118] width 202 height 34
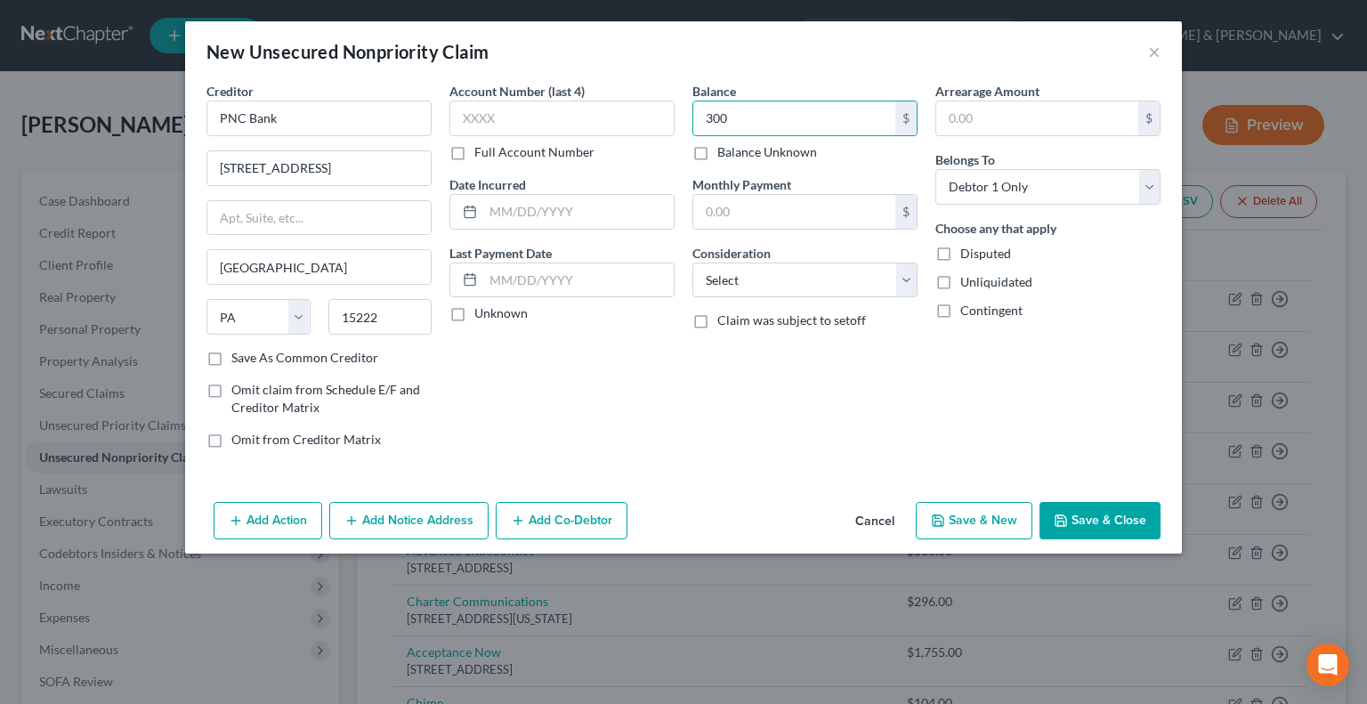
click at [940, 514] on icon "button" at bounding box center [938, 521] width 14 height 14
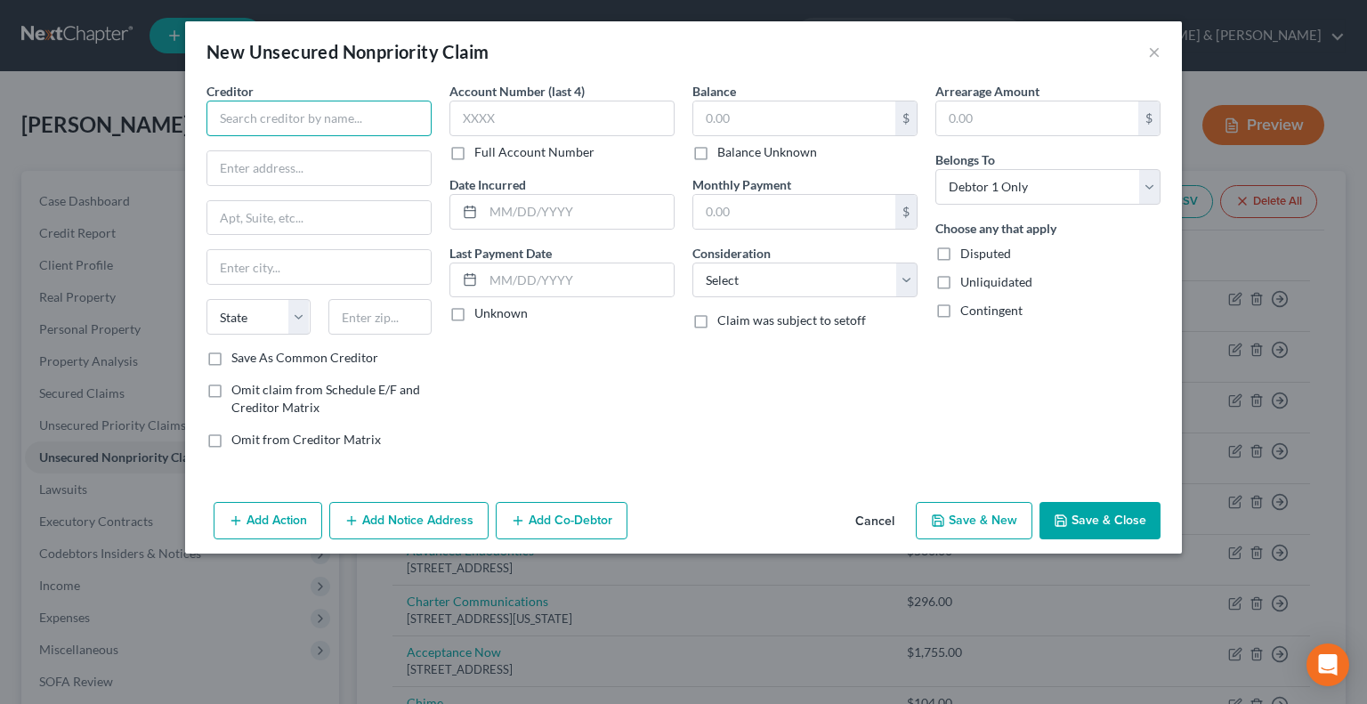
click at [362, 109] on input "text" at bounding box center [319, 119] width 225 height 36
click at [250, 170] on input "text" at bounding box center [318, 168] width 223 height 34
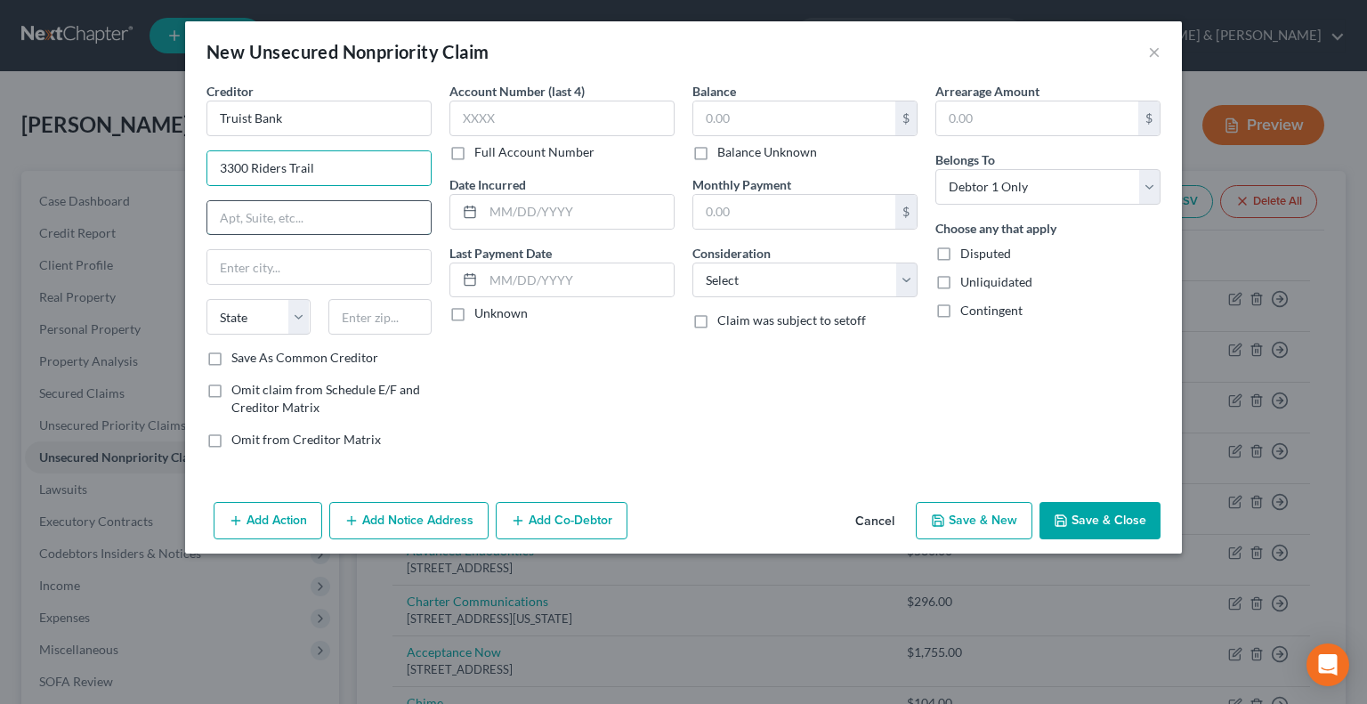
click at [244, 215] on input "text" at bounding box center [318, 218] width 223 height 34
click at [378, 327] on input "text" at bounding box center [380, 317] width 104 height 36
click at [727, 126] on input "text" at bounding box center [794, 118] width 202 height 34
click at [978, 519] on button "Save & New" at bounding box center [974, 520] width 117 height 37
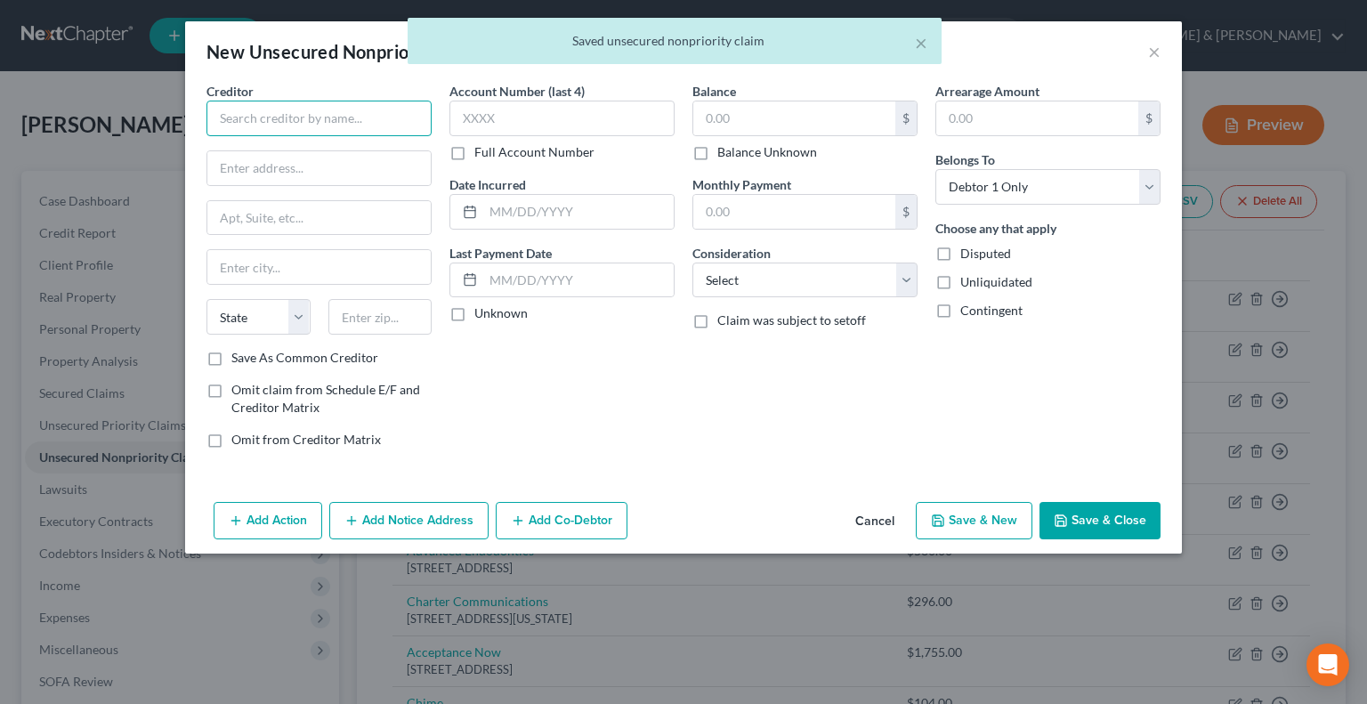
click at [342, 120] on input "text" at bounding box center [319, 119] width 225 height 36
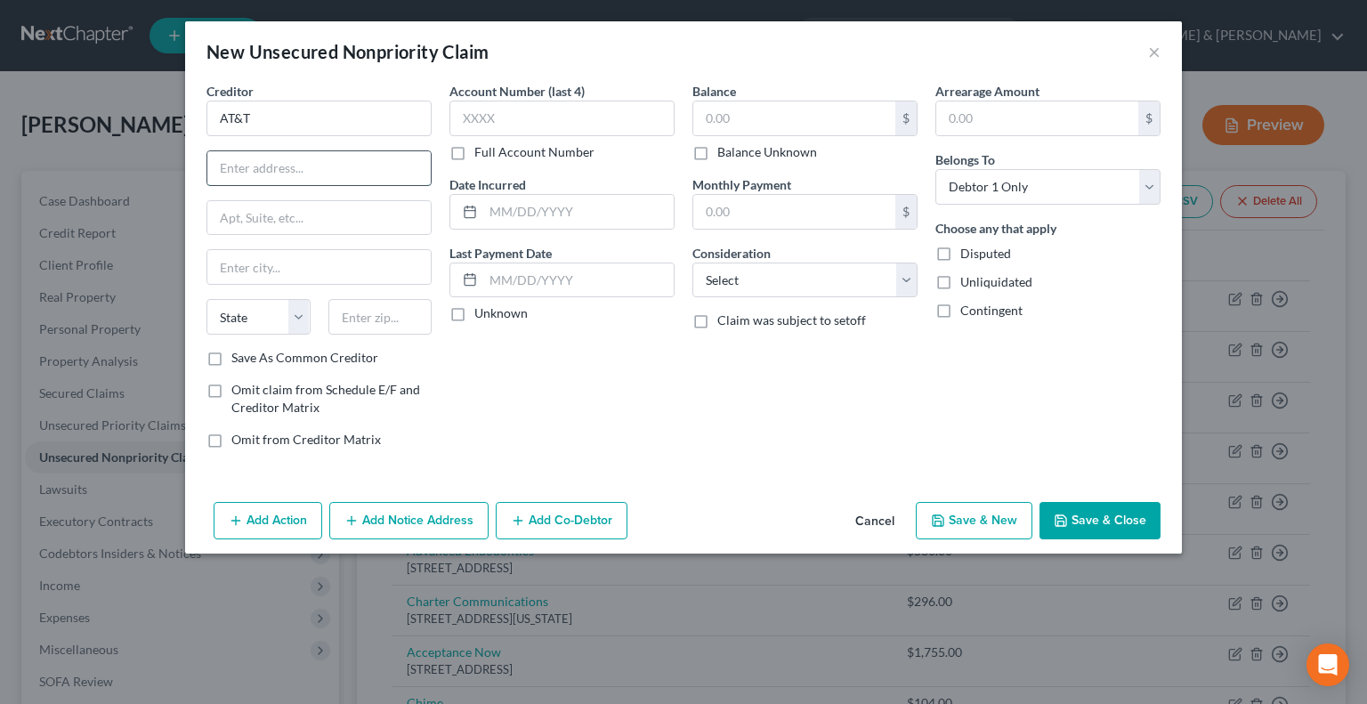
click at [304, 183] on input "text" at bounding box center [318, 168] width 223 height 34
click at [385, 331] on input "text" at bounding box center [380, 317] width 104 height 36
click at [743, 120] on input "text" at bounding box center [794, 118] width 202 height 34
click at [992, 519] on button "Save & New" at bounding box center [974, 520] width 117 height 37
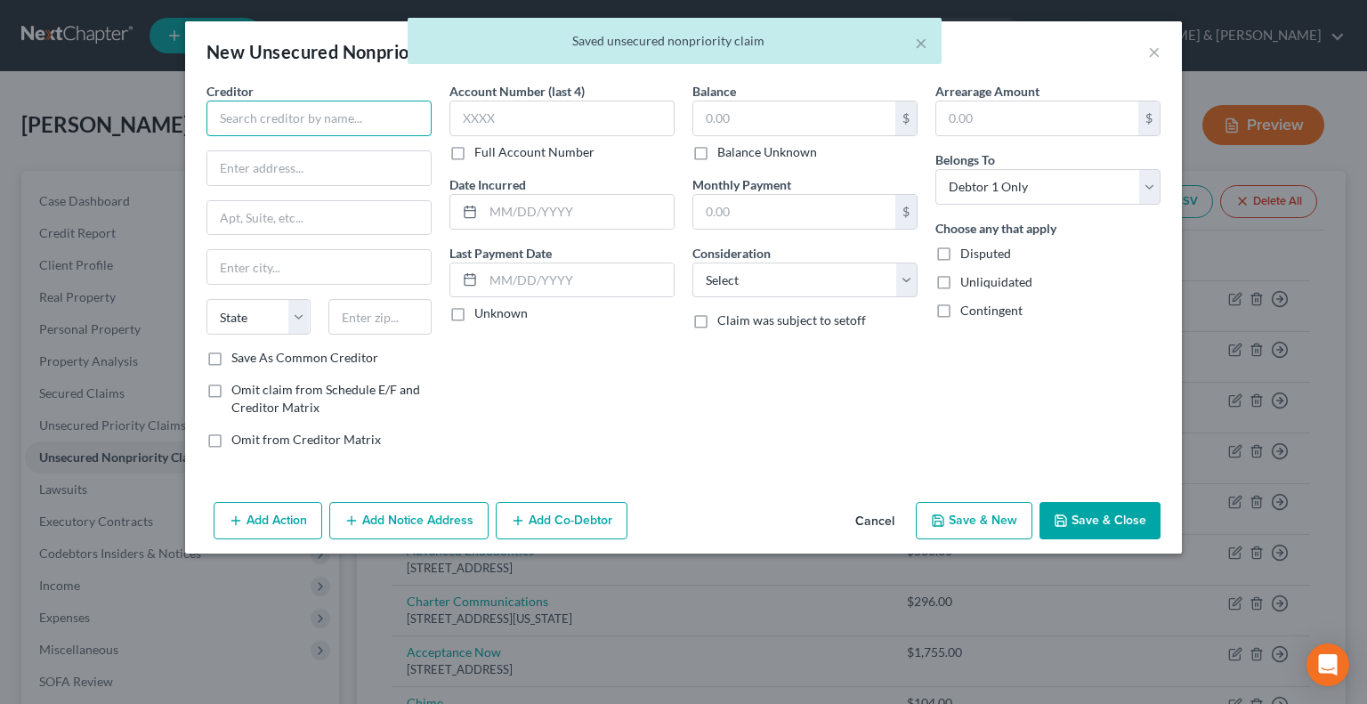
click at [330, 123] on input "text" at bounding box center [319, 119] width 225 height 36
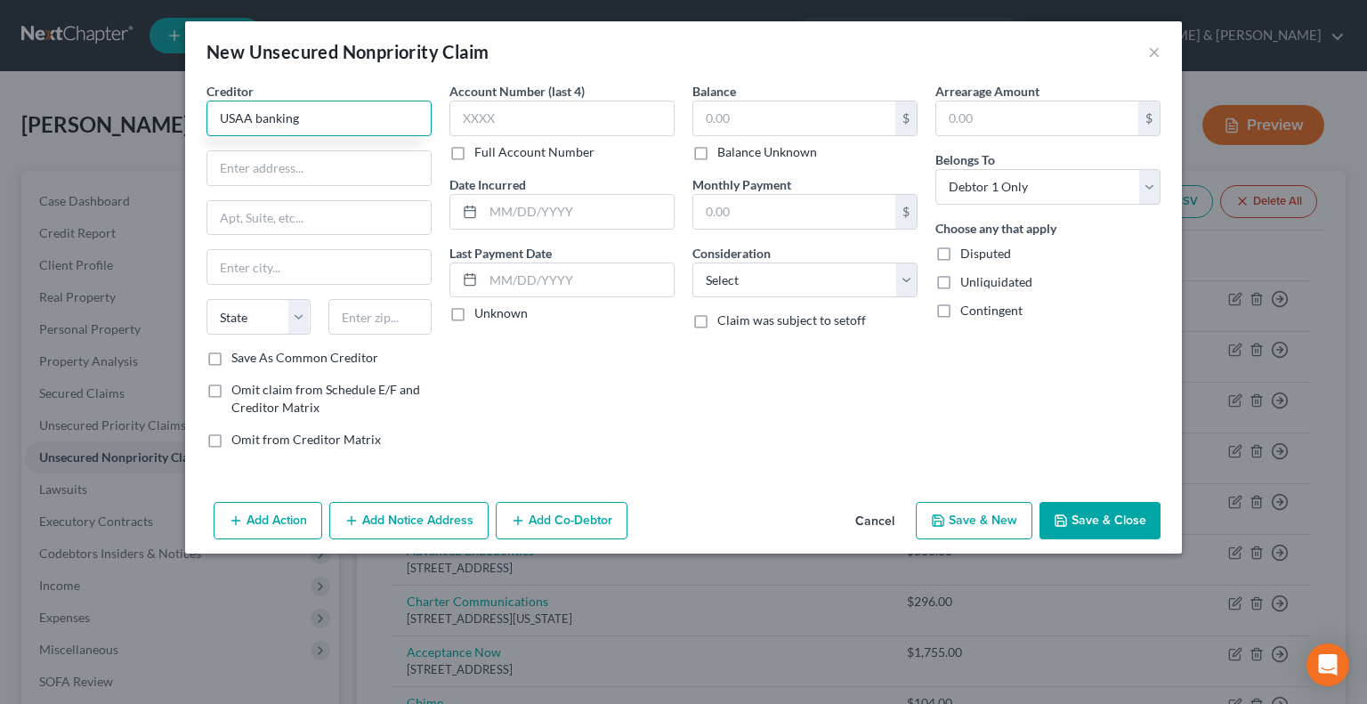
click at [262, 116] on input "USAA banking" at bounding box center [319, 119] width 225 height 36
click at [299, 167] on input "text" at bounding box center [318, 168] width 223 height 34
click at [365, 311] on input "text" at bounding box center [380, 317] width 104 height 36
click at [735, 111] on input "text" at bounding box center [794, 118] width 202 height 34
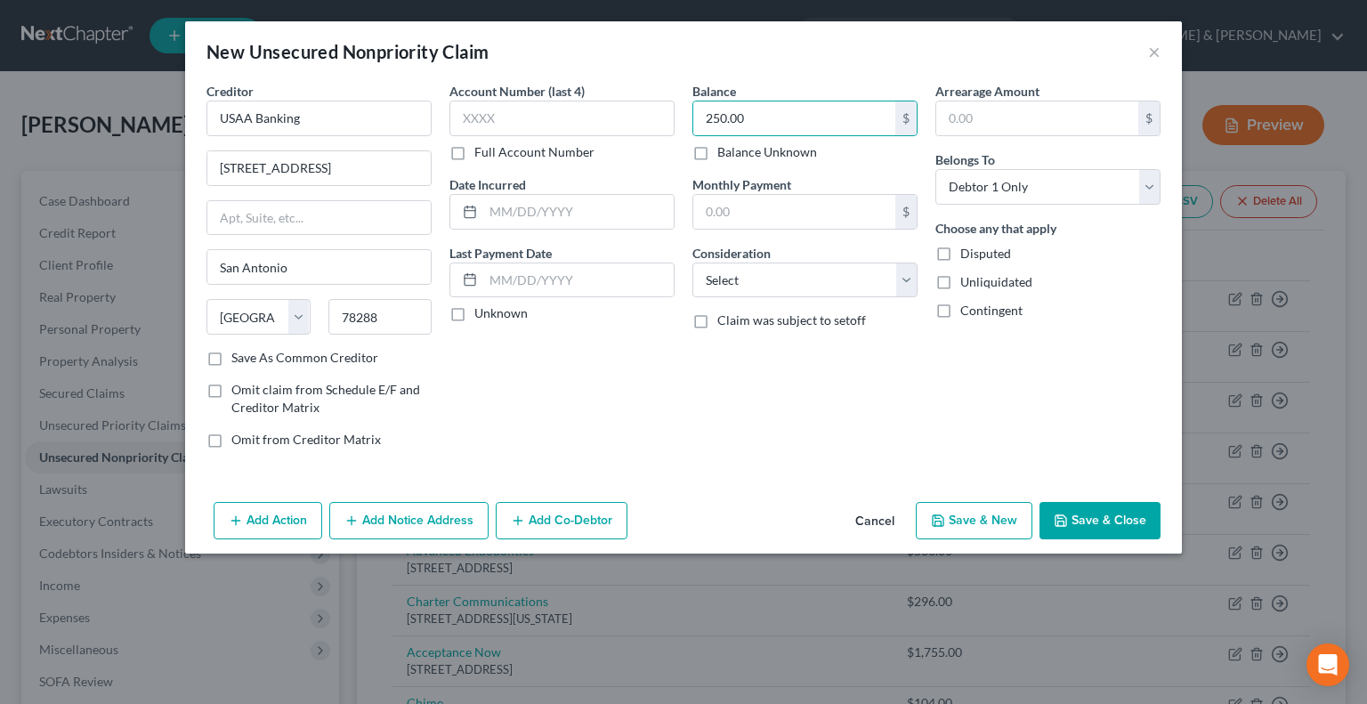
click at [970, 514] on button "Save & New" at bounding box center [974, 520] width 117 height 37
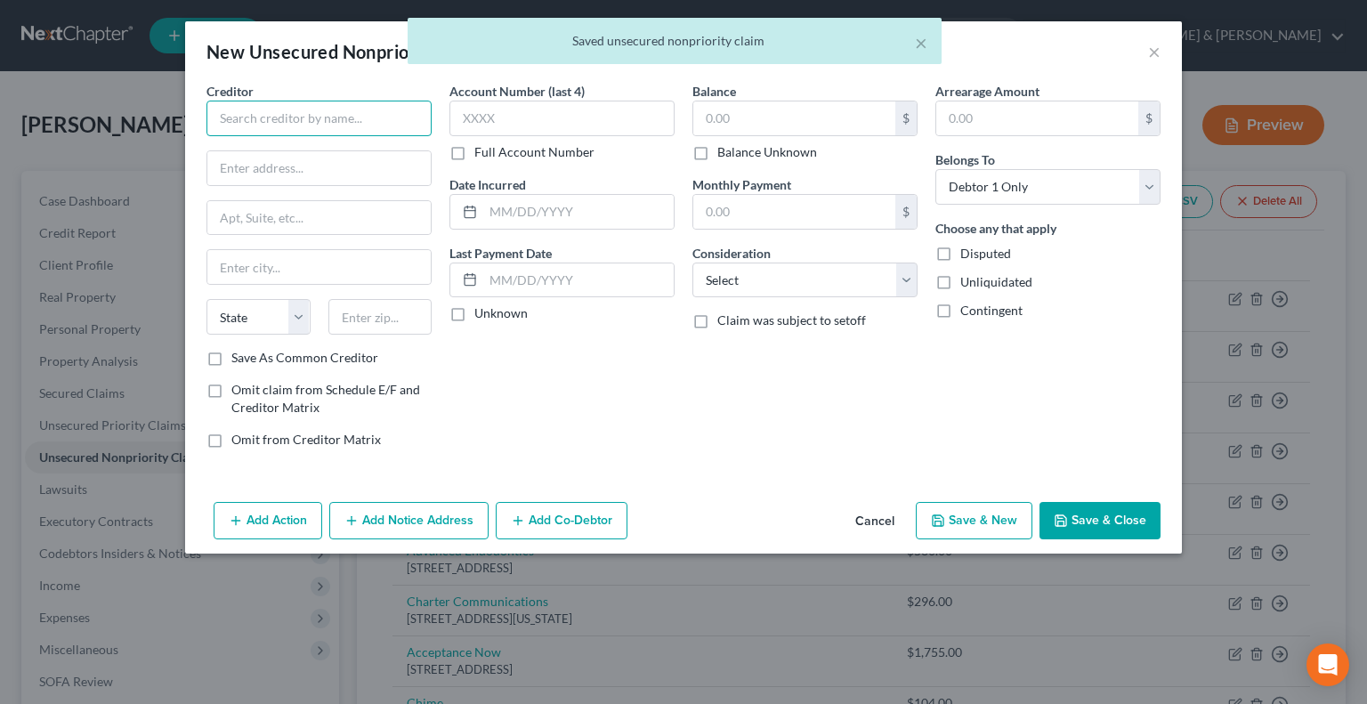
click at [277, 124] on input "text" at bounding box center [319, 119] width 225 height 36
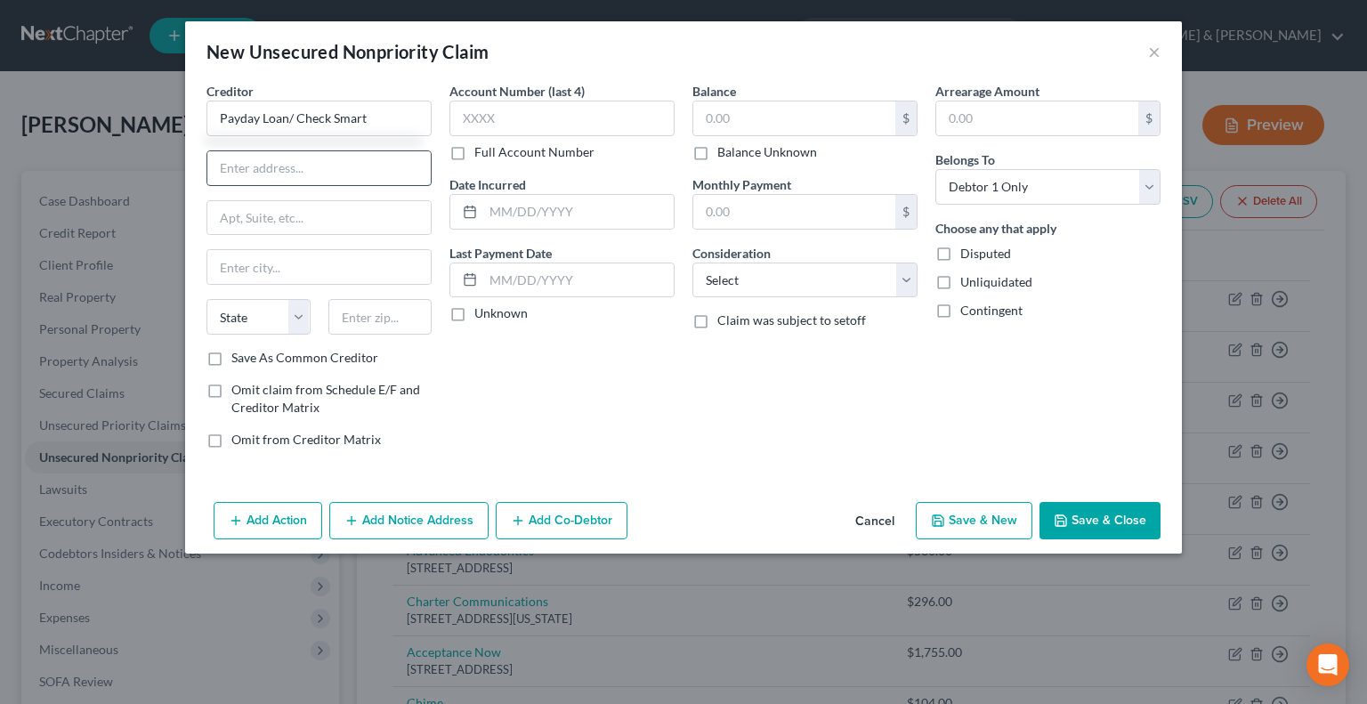
click at [285, 168] on input "text" at bounding box center [318, 168] width 223 height 34
click at [276, 209] on input "text" at bounding box center [318, 218] width 223 height 34
click at [355, 318] on input "text" at bounding box center [380, 317] width 104 height 36
click at [725, 117] on input "text" at bounding box center [794, 118] width 202 height 34
click at [992, 517] on button "Save & New" at bounding box center [974, 520] width 117 height 37
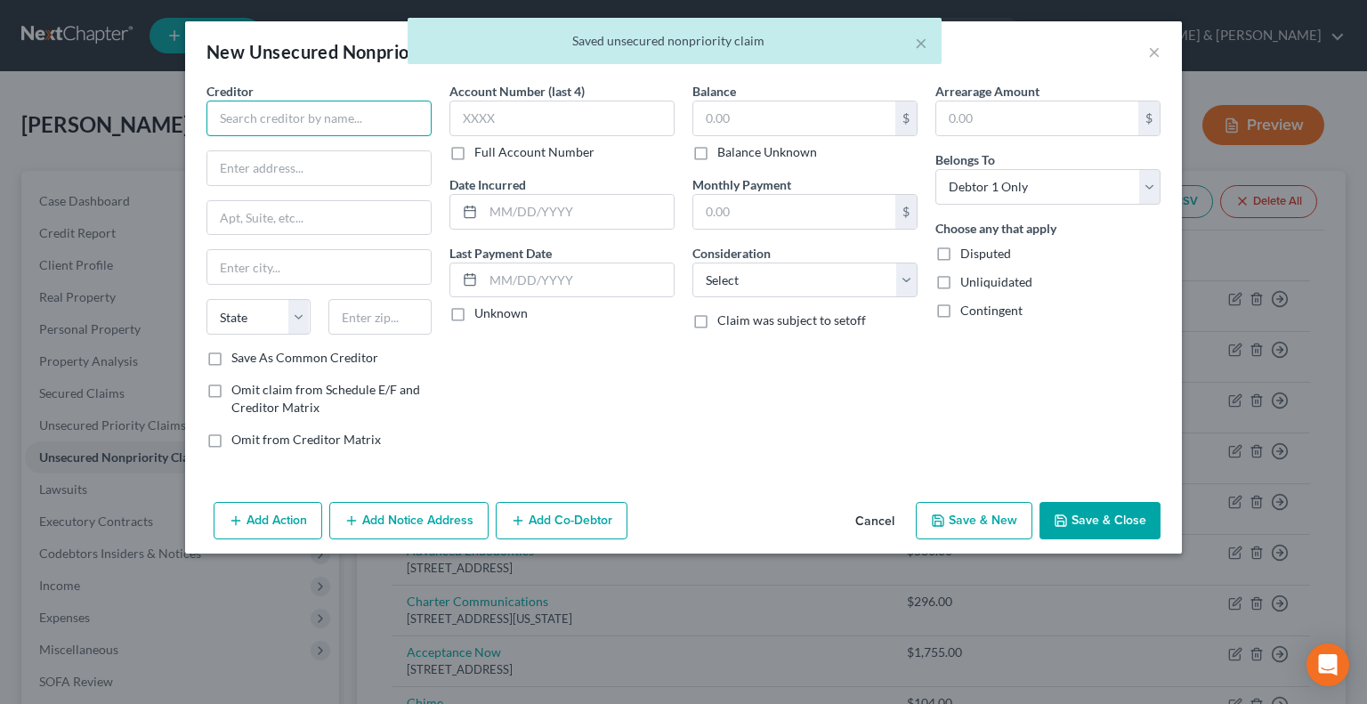
click at [281, 118] on input "text" at bounding box center [319, 119] width 225 height 36
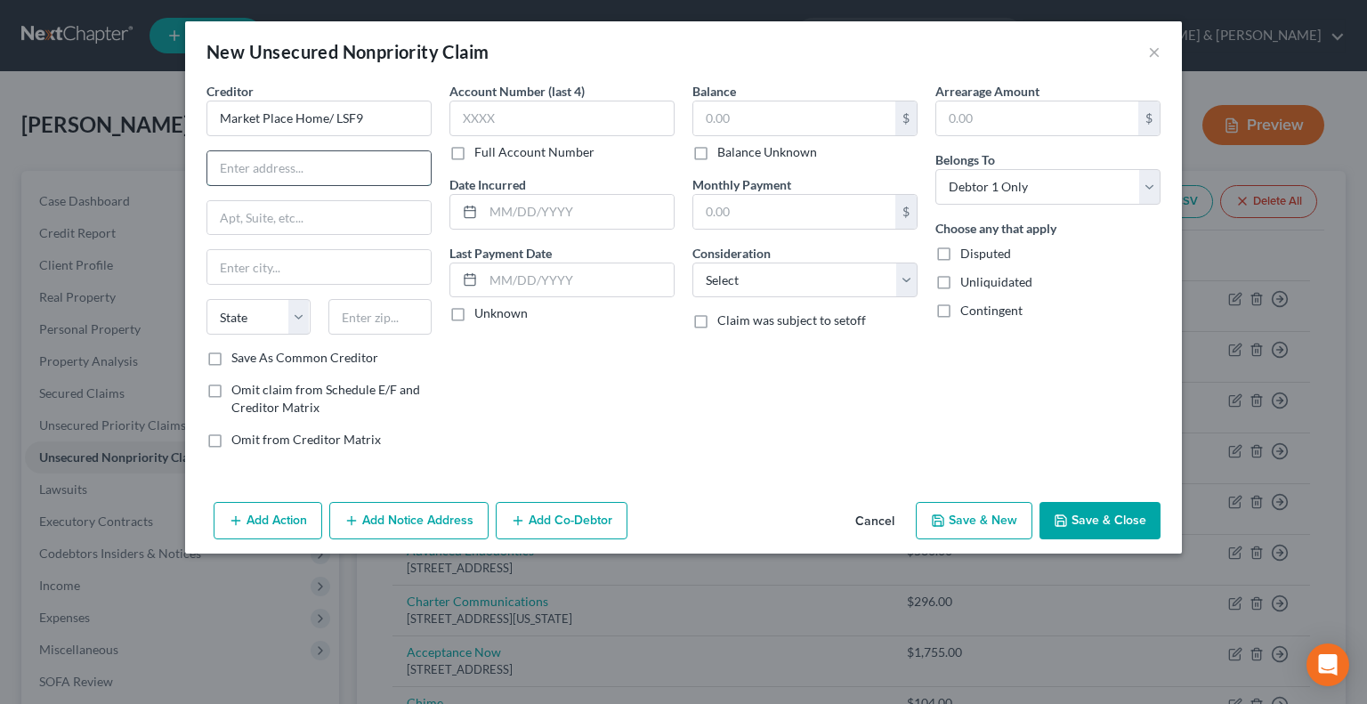
click at [292, 170] on input "text" at bounding box center [318, 168] width 223 height 34
click at [377, 302] on input "text" at bounding box center [380, 317] width 104 height 36
click at [709, 108] on input "text" at bounding box center [794, 118] width 202 height 34
click at [960, 248] on label "Disputed" at bounding box center [985, 254] width 51 height 18
click at [968, 248] on input "Disputed" at bounding box center [974, 251] width 12 height 12
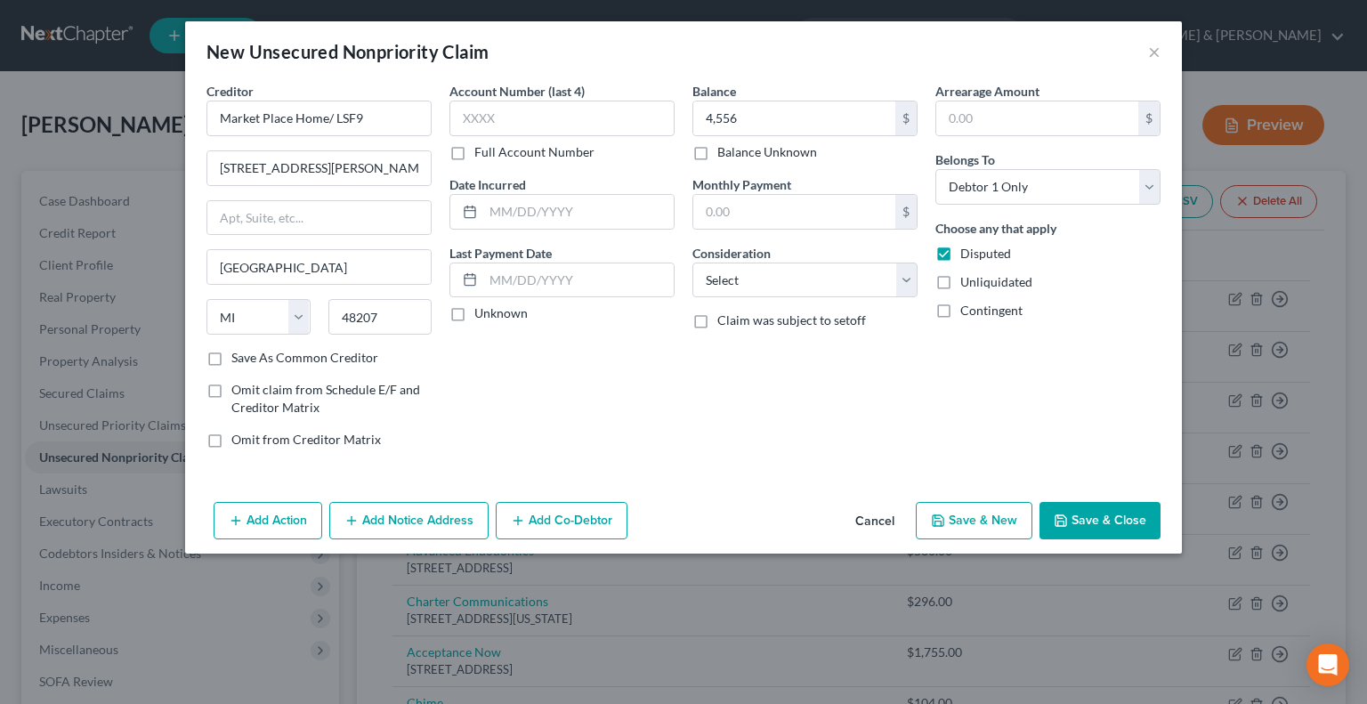
click at [1103, 515] on button "Save & Close" at bounding box center [1100, 520] width 121 height 37
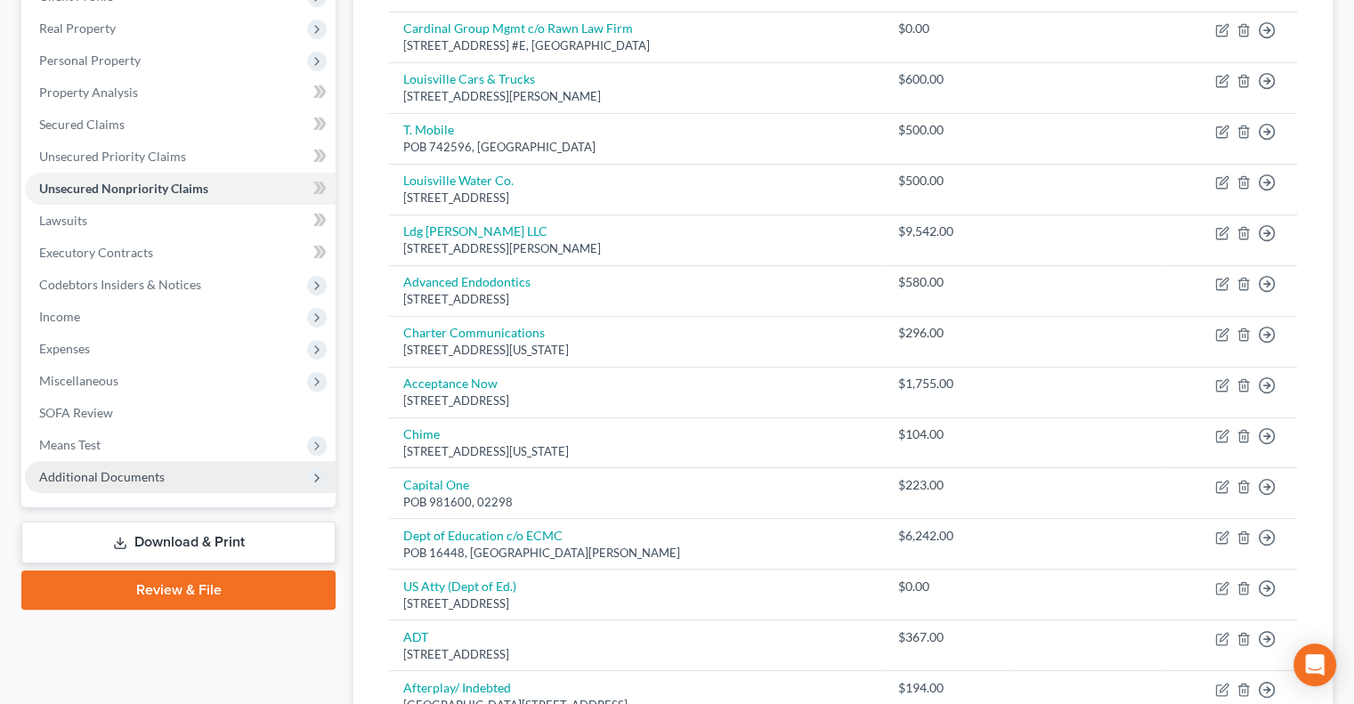
scroll to position [356, 0]
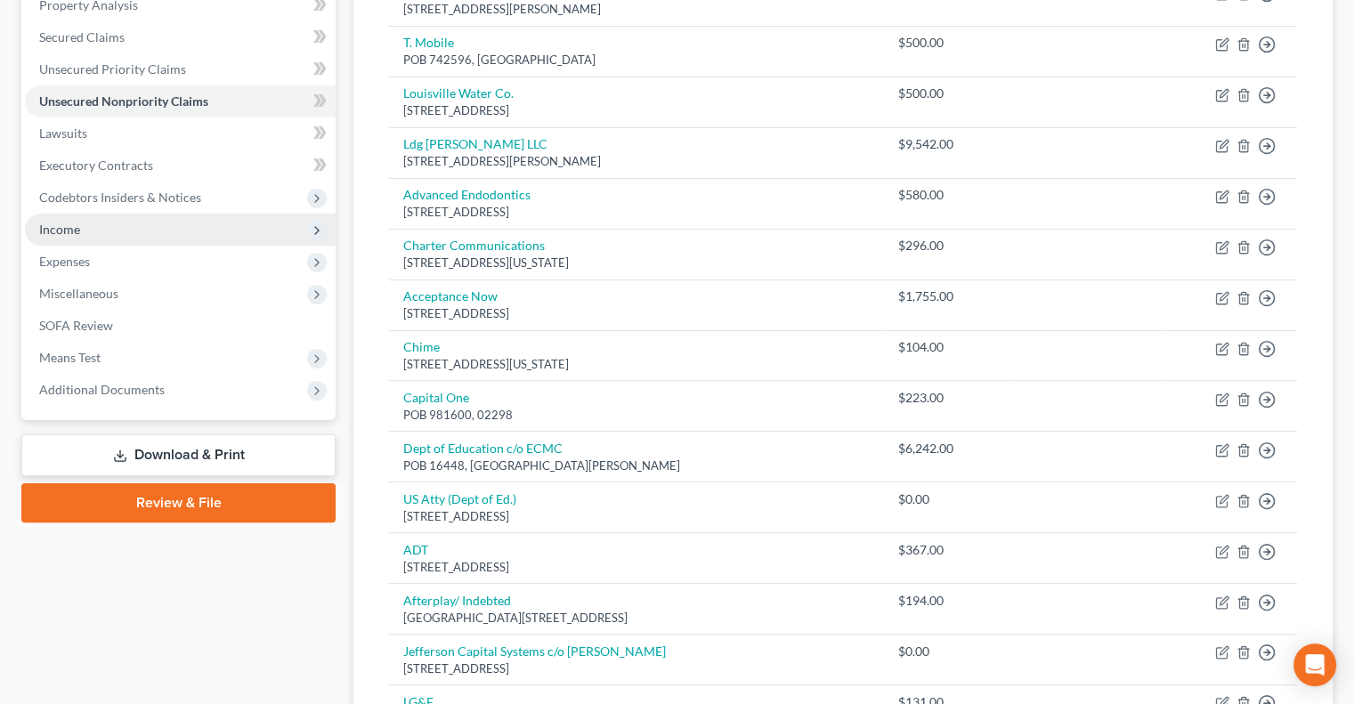
click at [78, 234] on span "Income" at bounding box center [59, 229] width 41 height 15
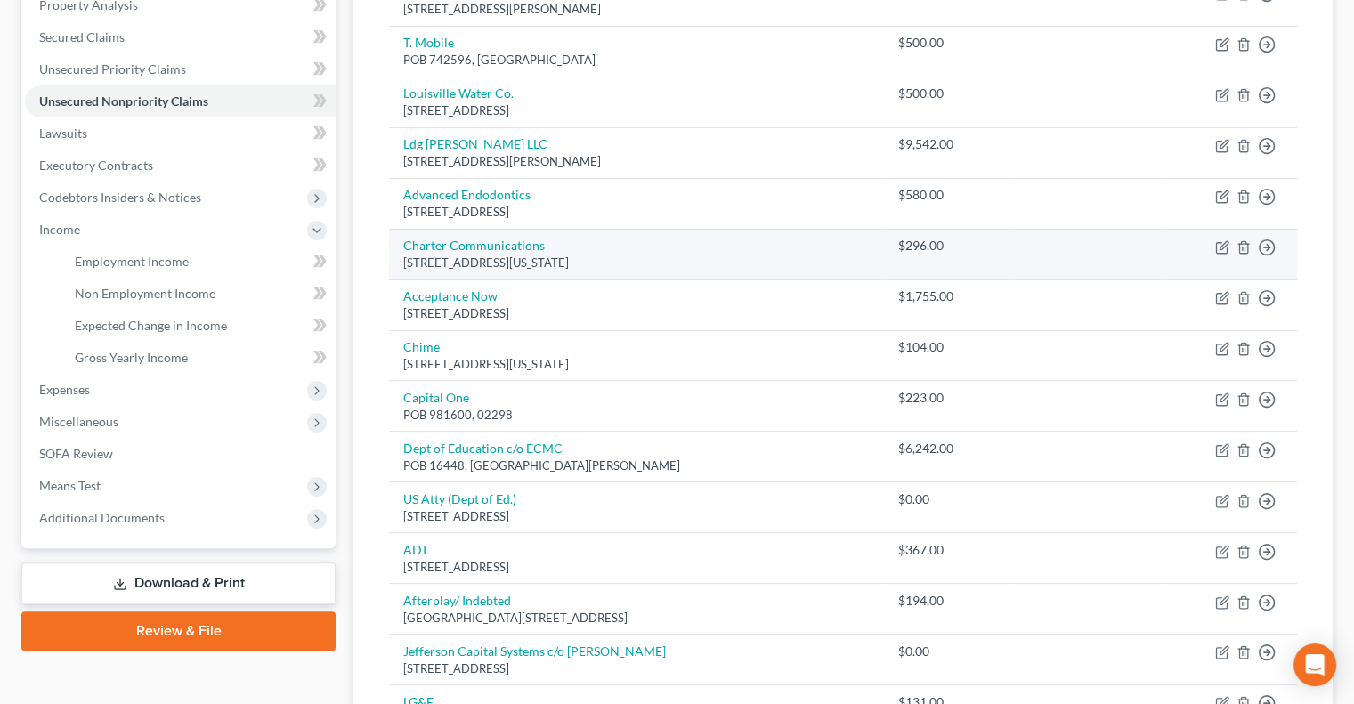
click at [757, 255] on div "[STREET_ADDRESS][US_STATE]" at bounding box center [636, 263] width 466 height 17
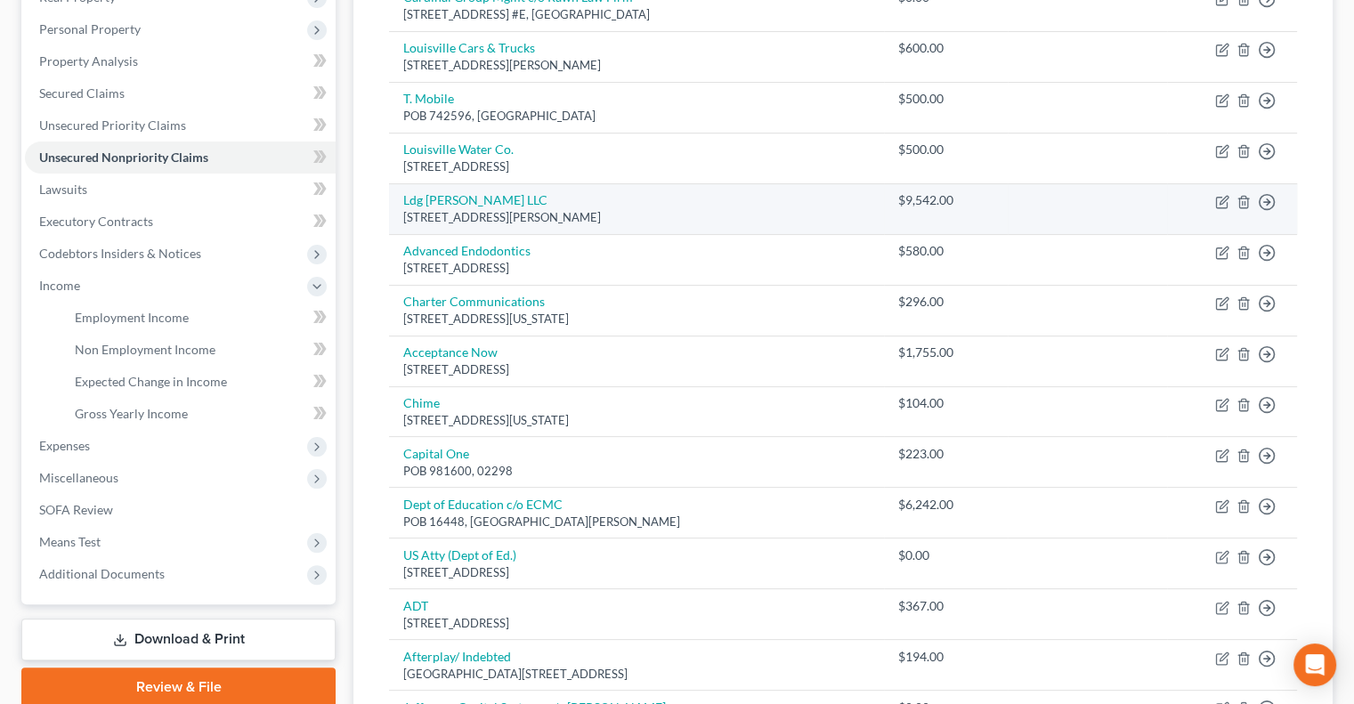
scroll to position [204, 0]
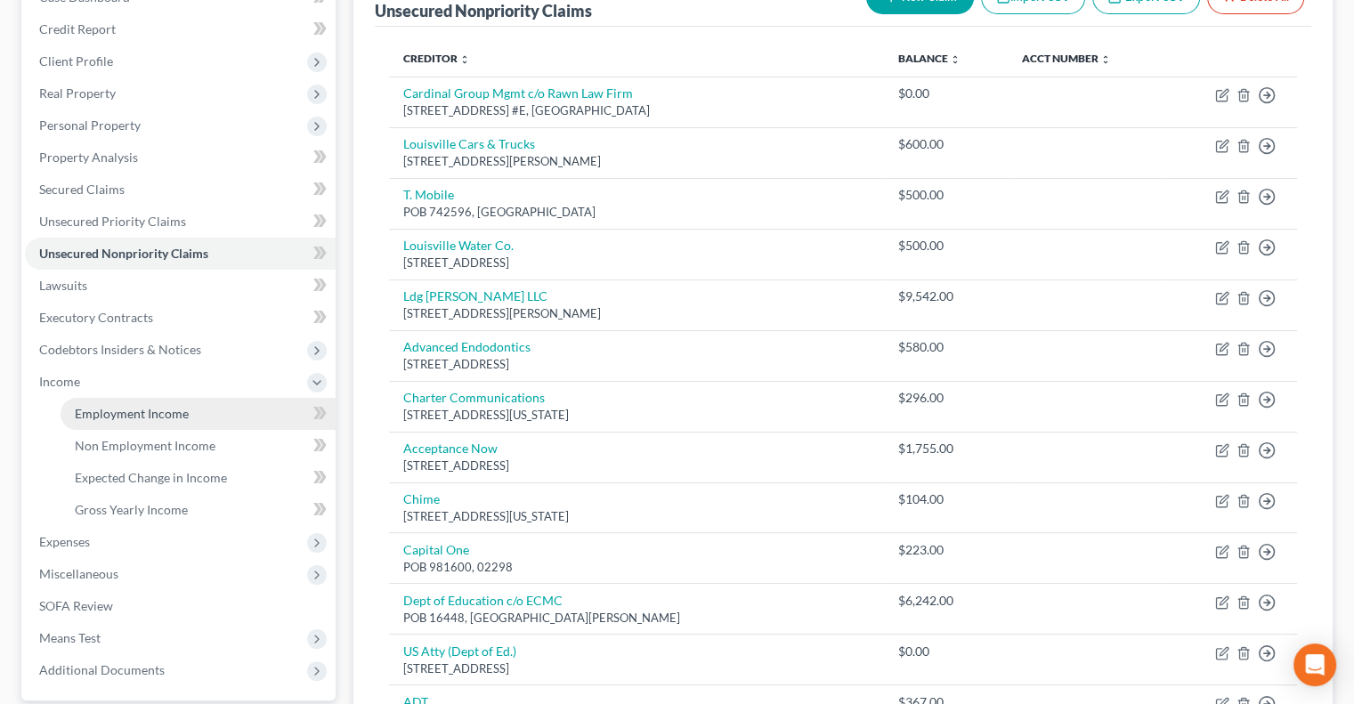
click at [134, 413] on span "Employment Income" at bounding box center [132, 413] width 114 height 15
